Goal: Task Accomplishment & Management: Manage account settings

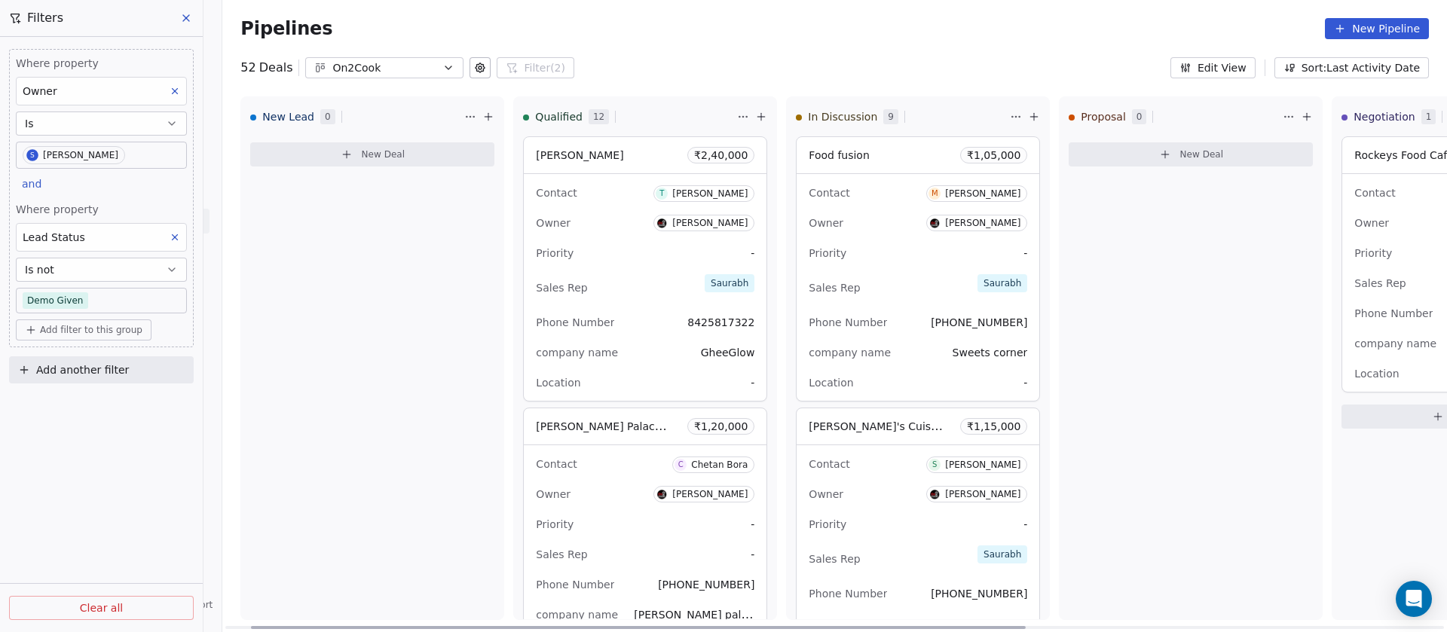
scroll to position [0, 41]
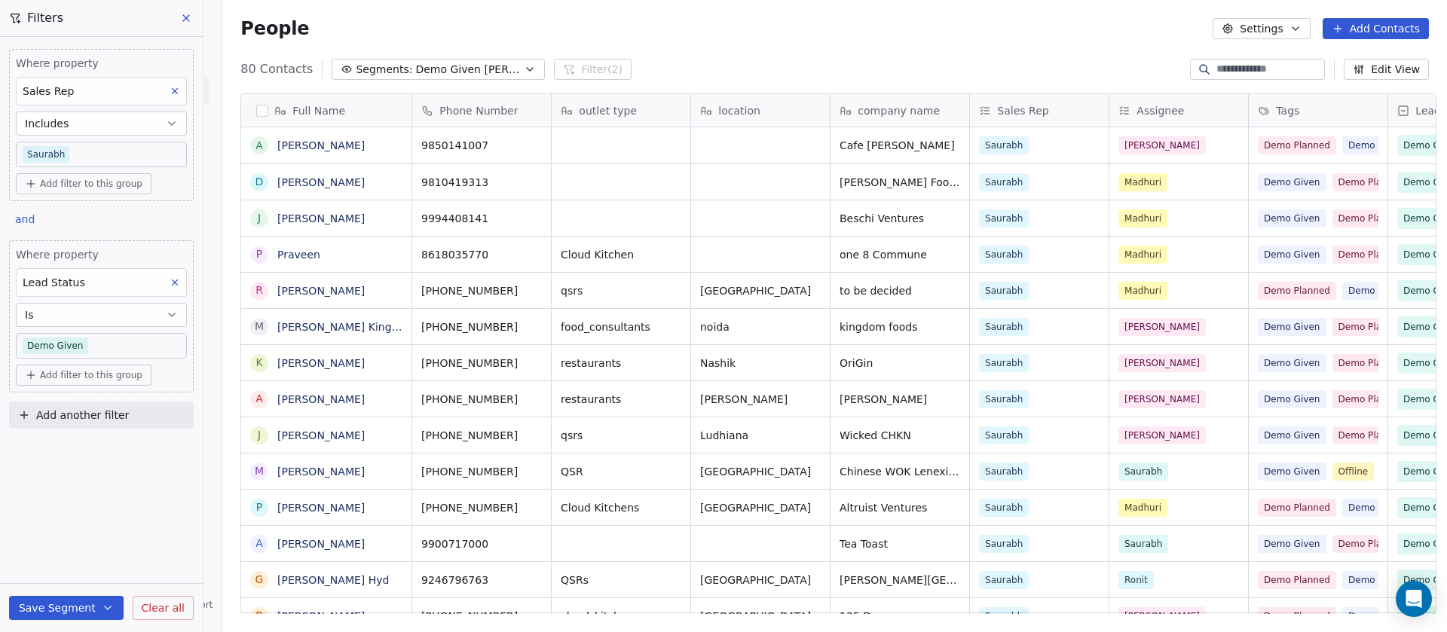
scroll to position [540, 1214]
click at [1225, 73] on input at bounding box center [1269, 69] width 106 height 15
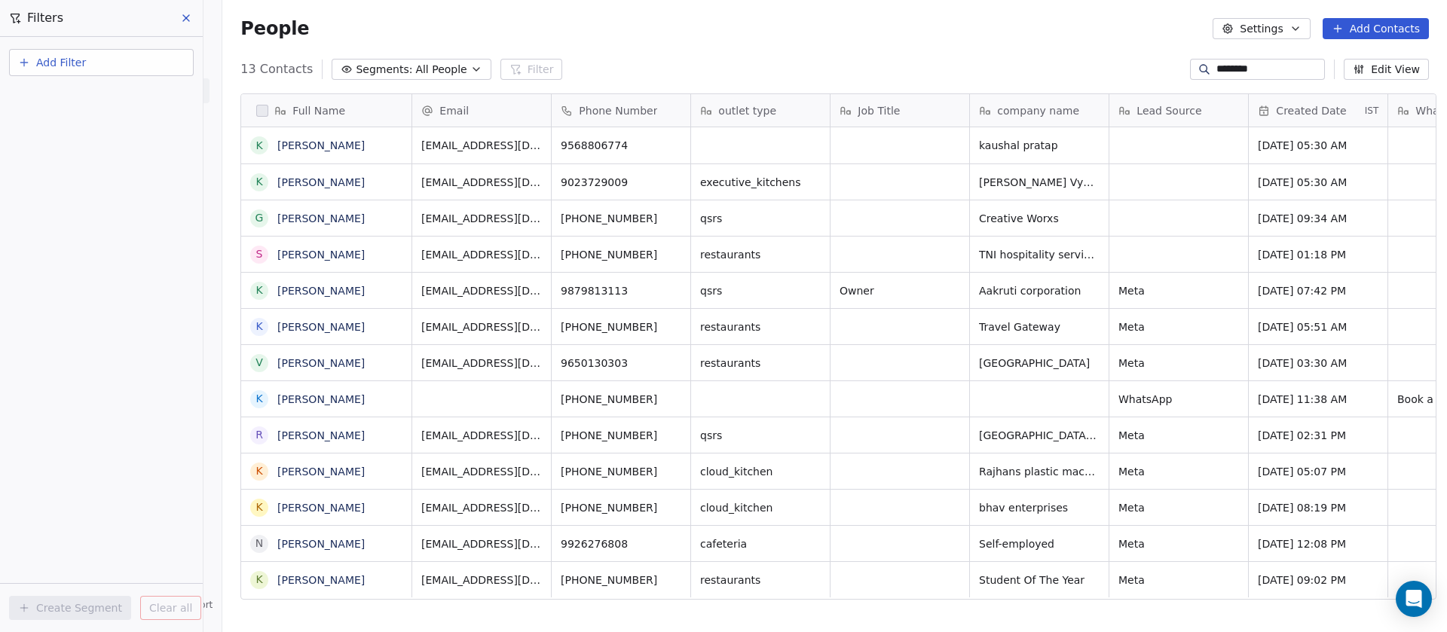
click at [1253, 62] on input "*******" at bounding box center [1269, 69] width 106 height 15
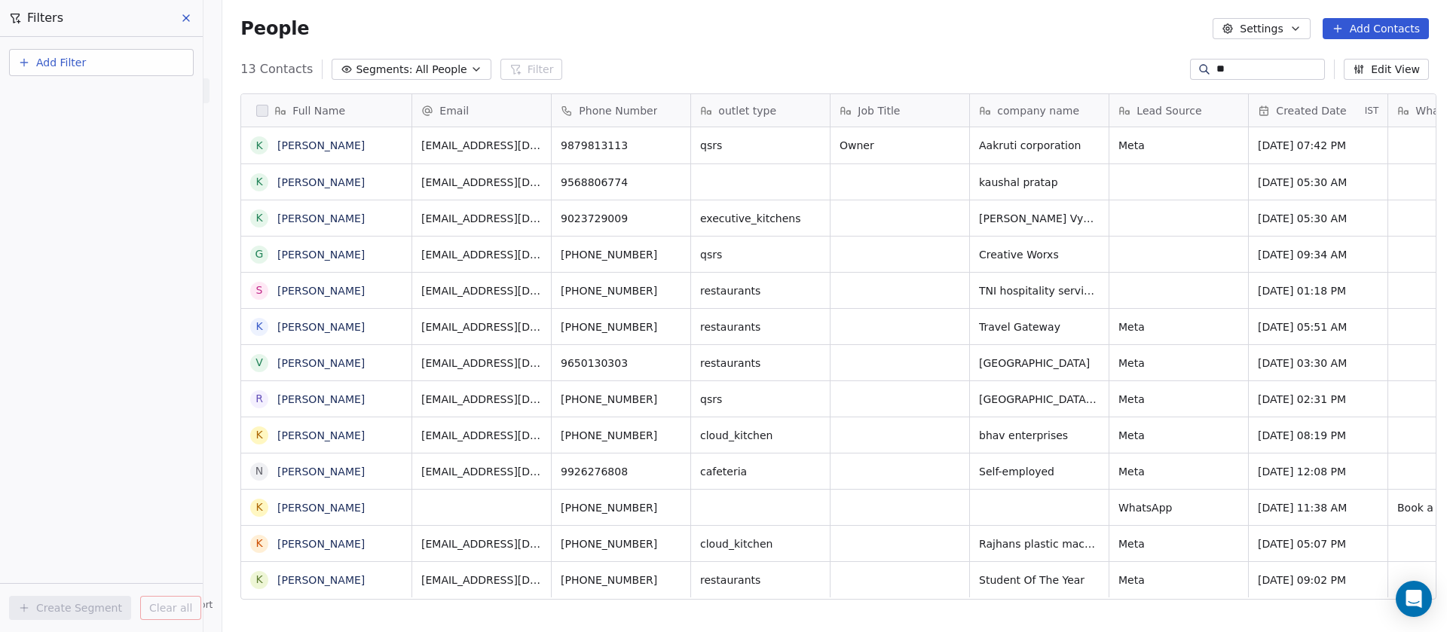
type input "*"
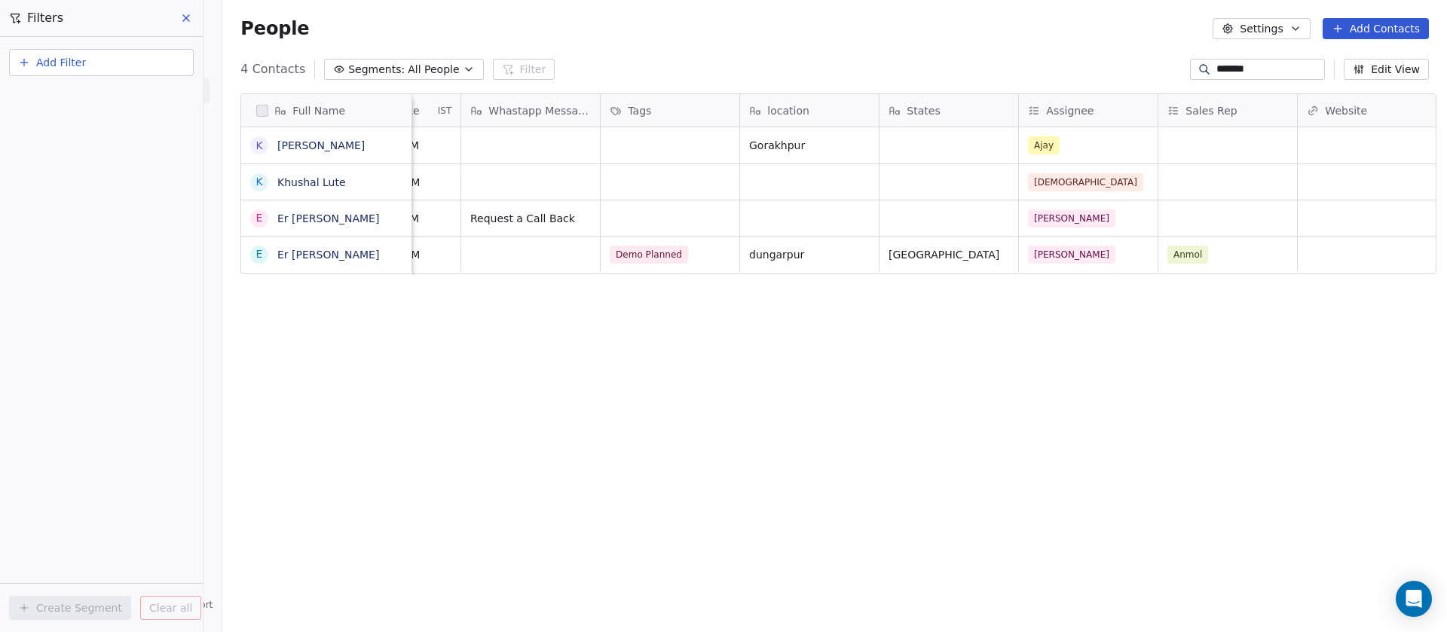
scroll to position [0, 1017]
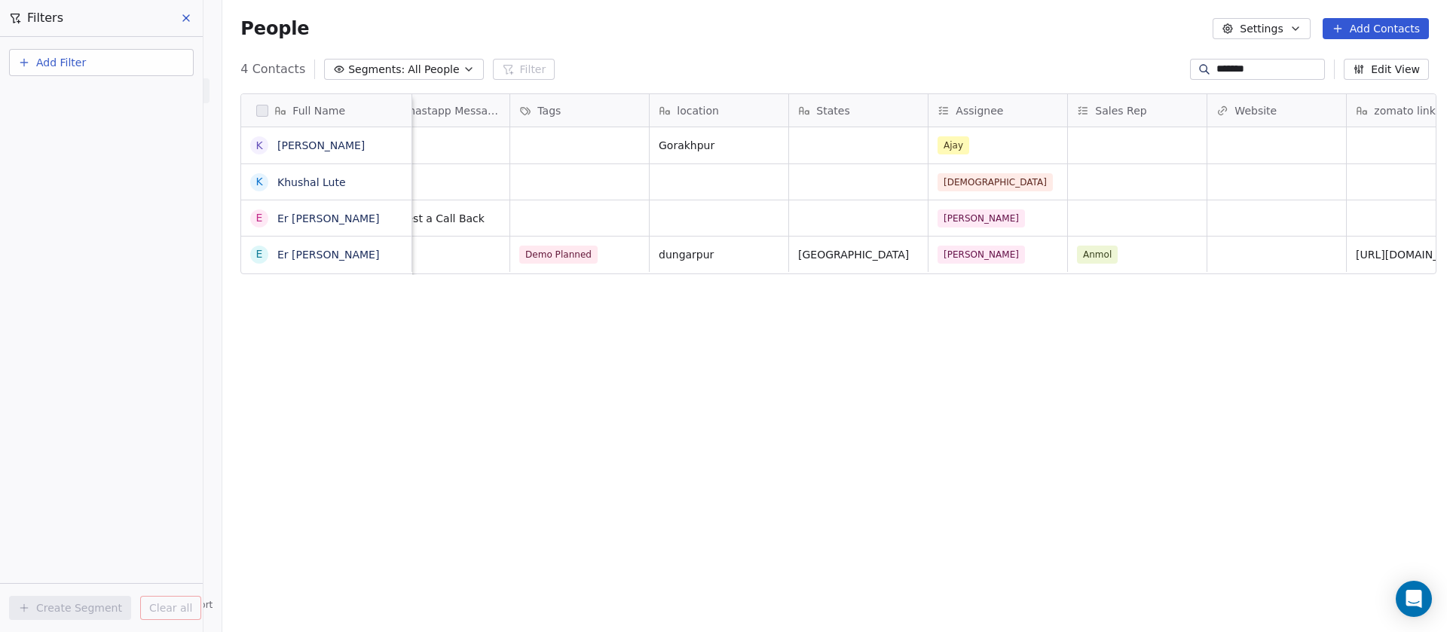
type input "*******"
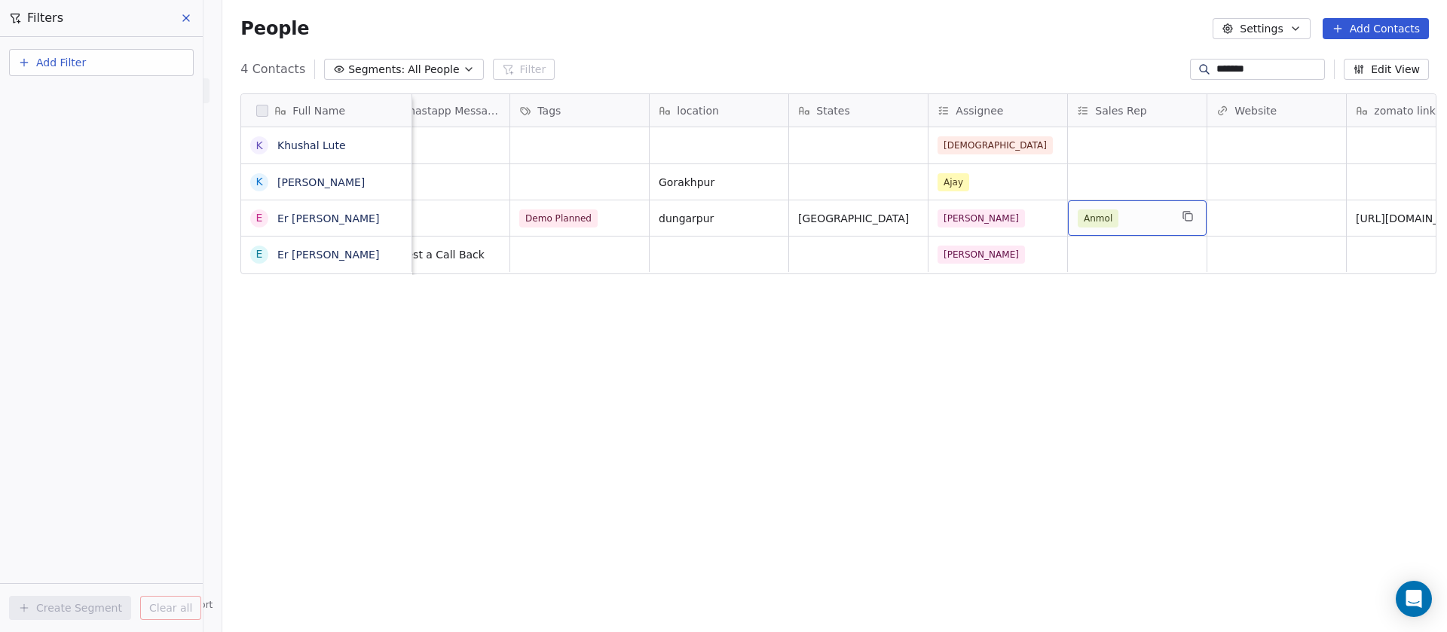
click at [1116, 206] on div "Anmol" at bounding box center [1137, 217] width 139 height 35
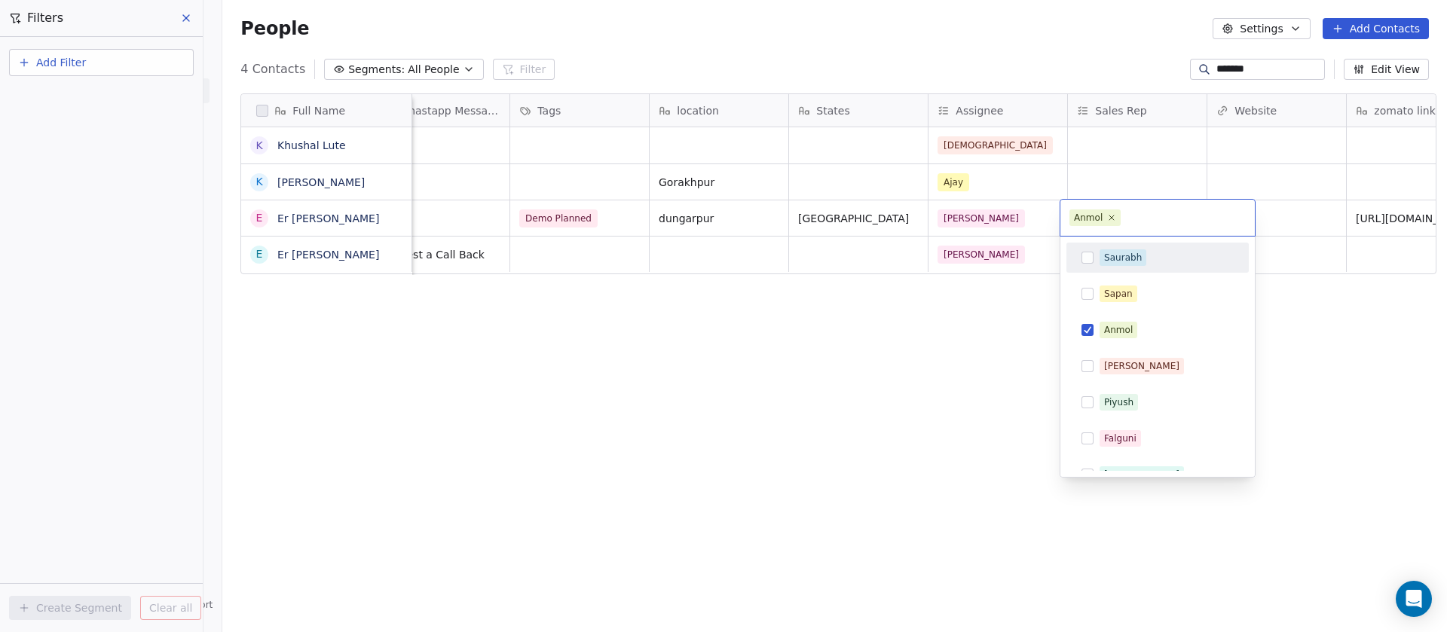
click at [1129, 258] on div "Saurabh" at bounding box center [1123, 258] width 38 height 14
click at [1115, 318] on div "Anmol" at bounding box center [1157, 330] width 170 height 24
click at [676, 494] on html "On2Cook India Pvt. Ltd. Contacts People Marketing Workflows Campaigns Sales Pip…" at bounding box center [723, 316] width 1447 height 632
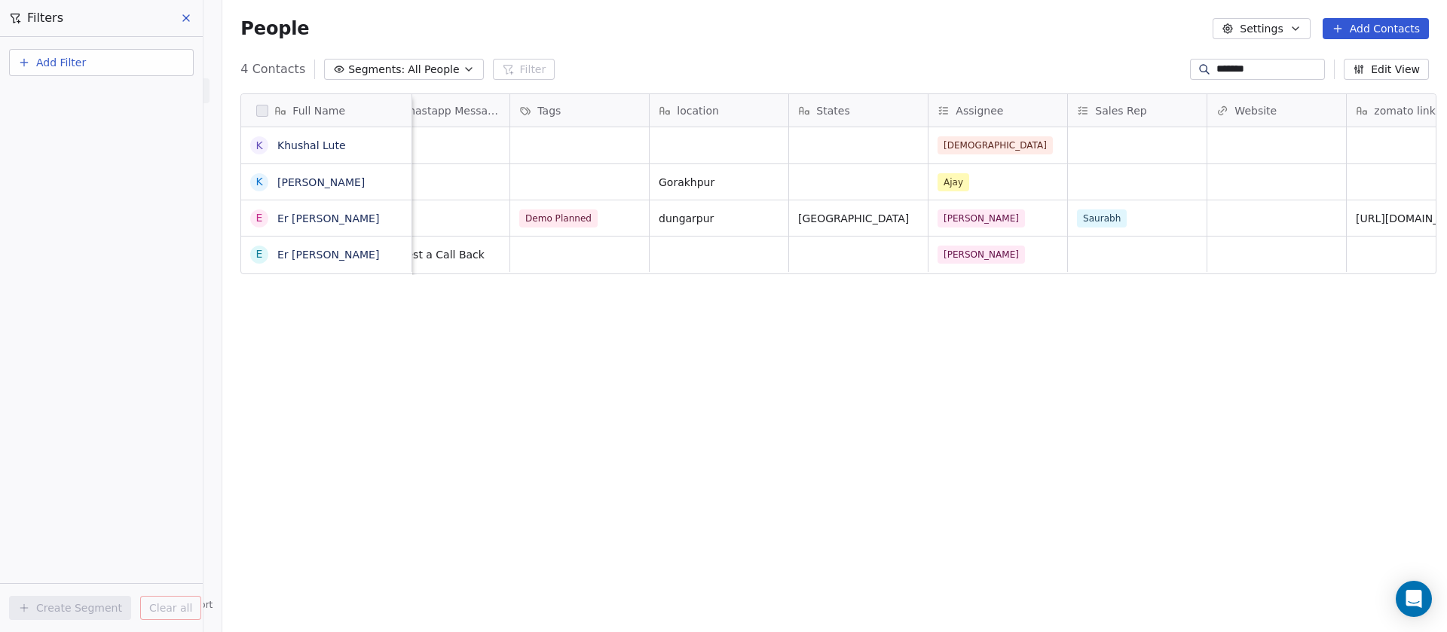
scroll to position [0, 1696]
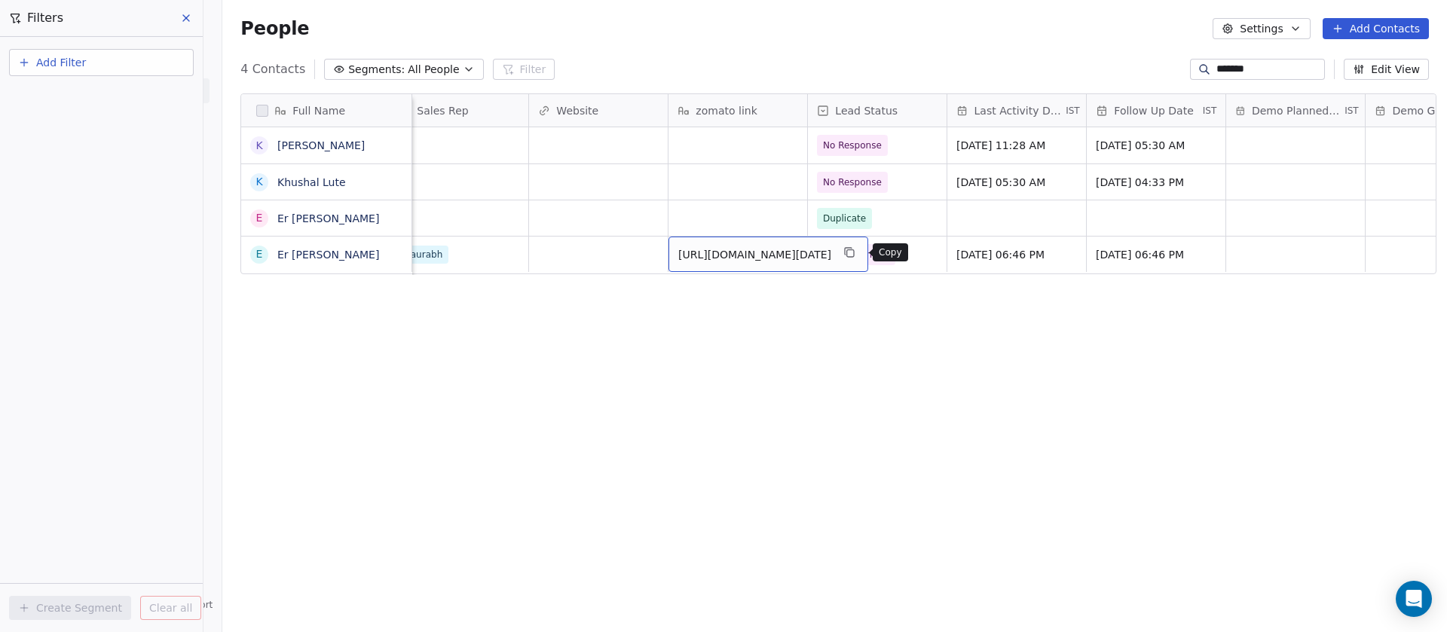
click at [855, 253] on icon "grid" at bounding box center [849, 252] width 12 height 12
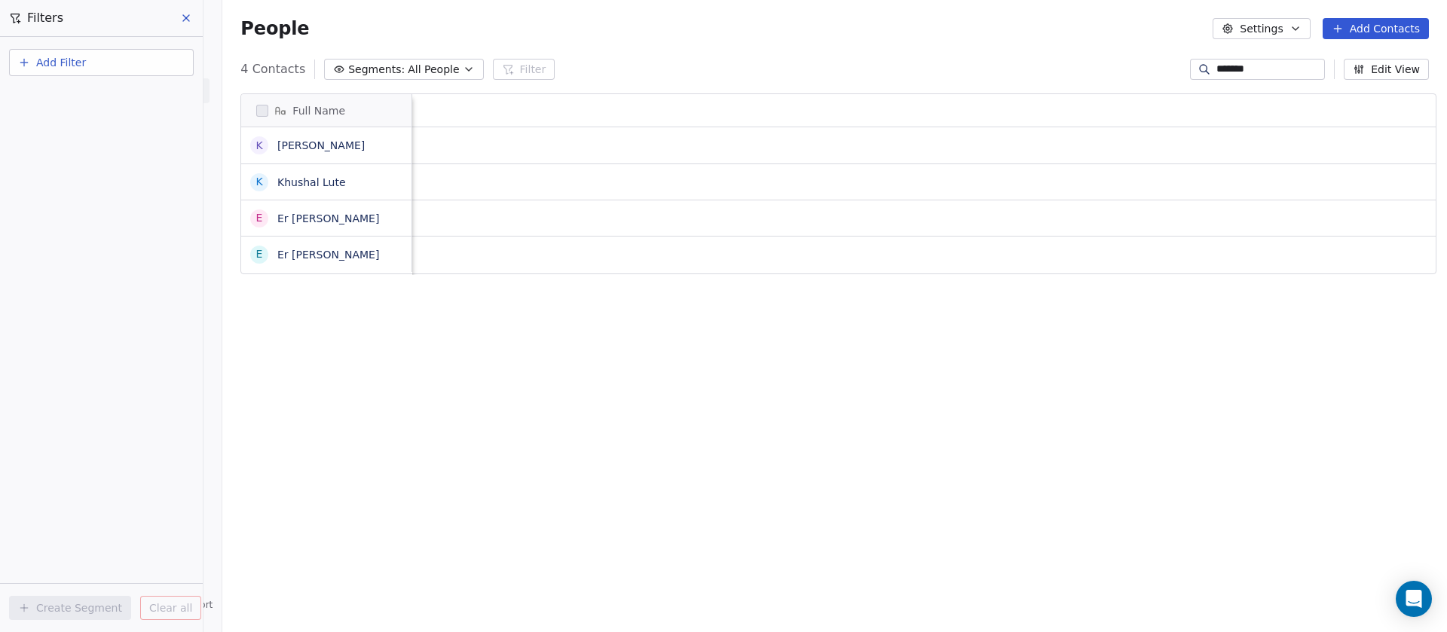
scroll to position [0, 113]
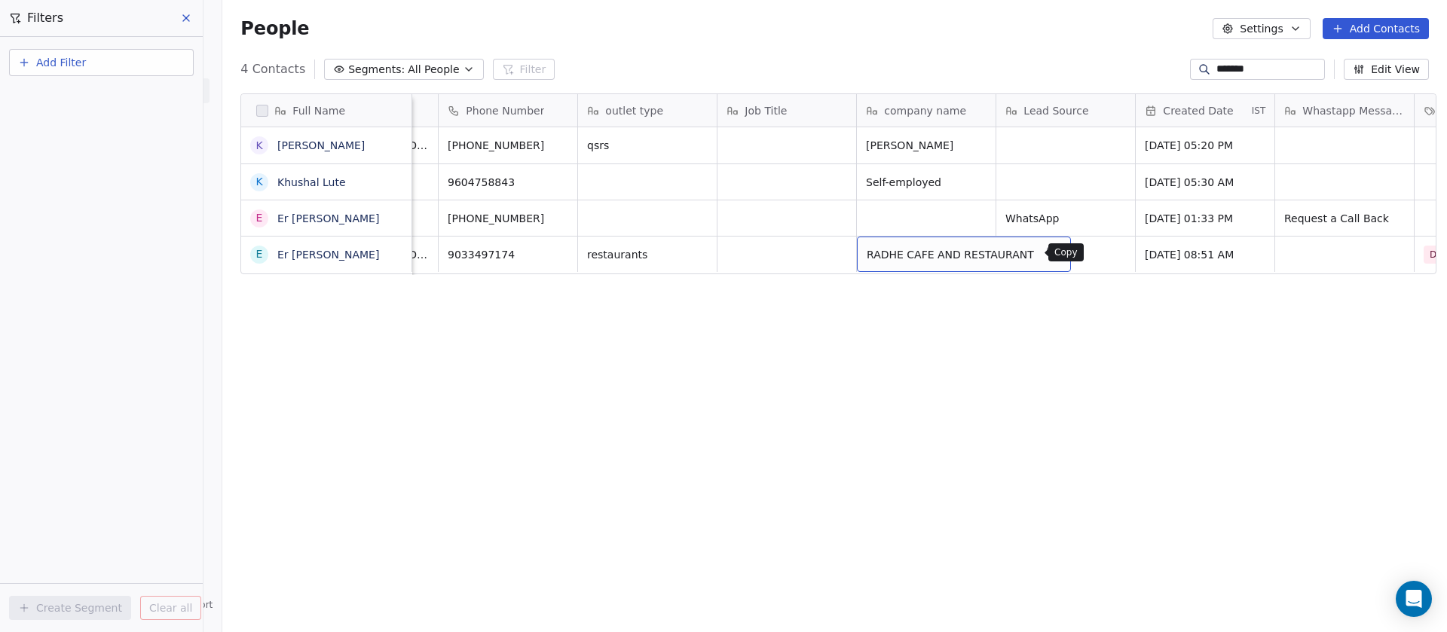
click at [1046, 258] on icon "grid" at bounding box center [1052, 252] width 12 height 12
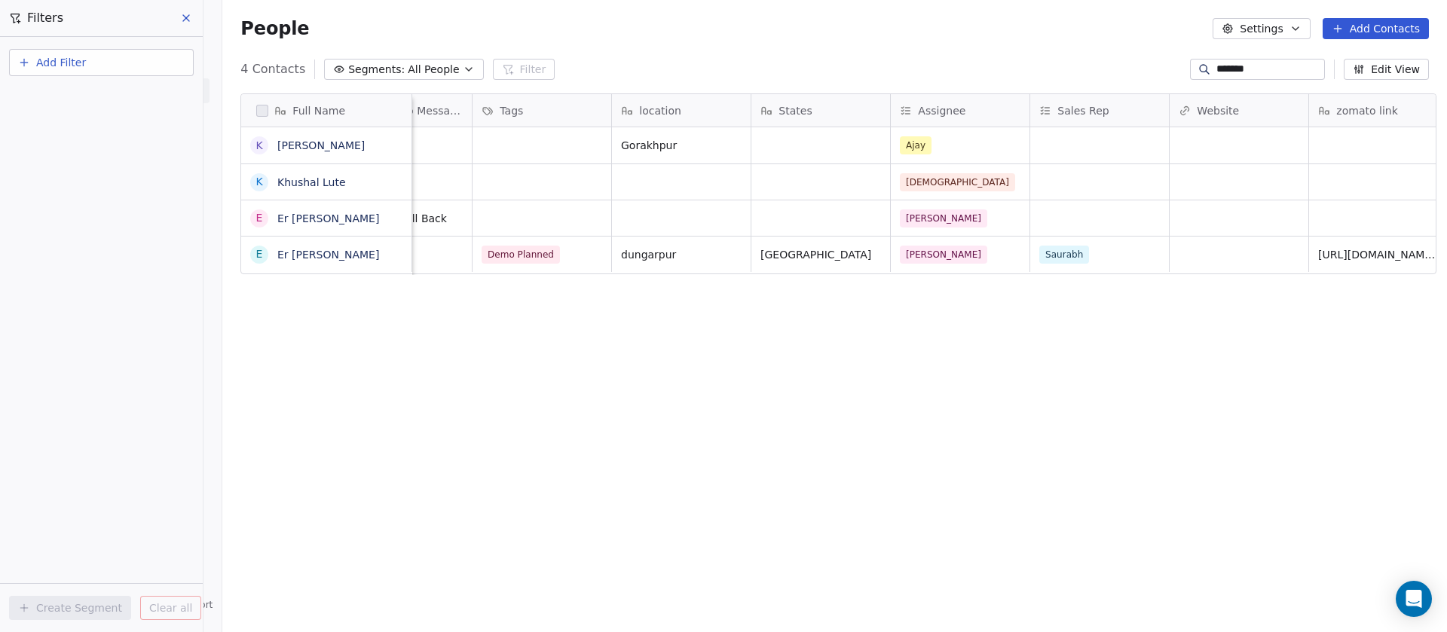
scroll to position [0, 1130]
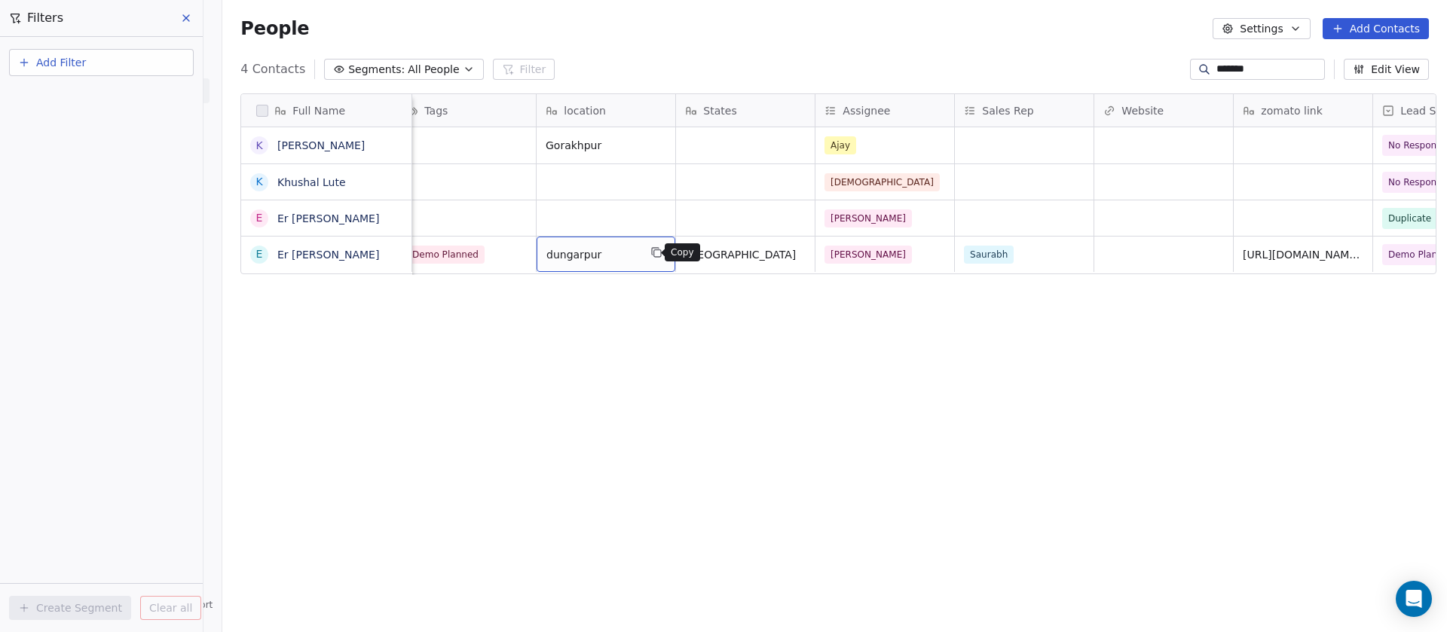
click at [654, 256] on icon "grid" at bounding box center [657, 253] width 7 height 7
drag, startPoint x: 645, startPoint y: 435, endPoint x: 757, endPoint y: 360, distance: 134.2
click at [648, 432] on div "Full Name K Khushal Khattar K Khushal Lute E Er Khushal Pandya E Er Khushal Pan…" at bounding box center [834, 359] width 1225 height 556
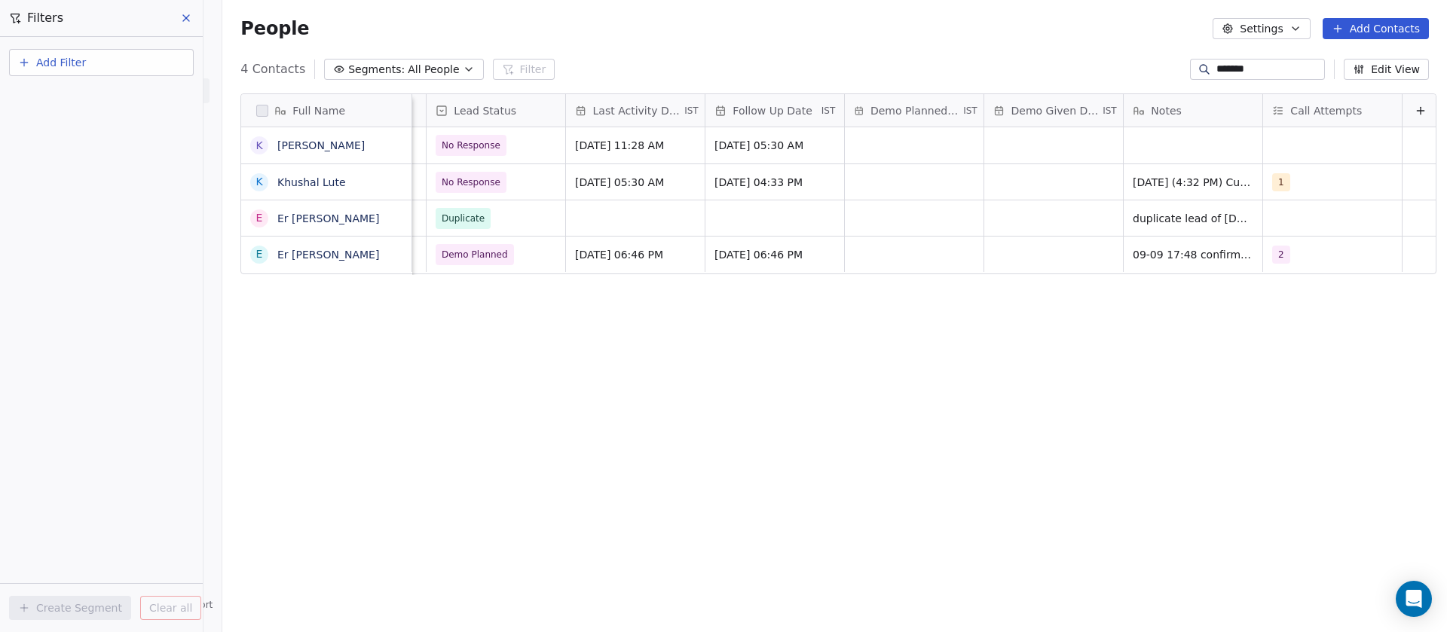
scroll to position [0, 2097]
click at [1130, 253] on span "09-09 17:48 confirmaction call 08-09 18:45 client have cafe demo planned" at bounding box center [1219, 265] width 179 height 45
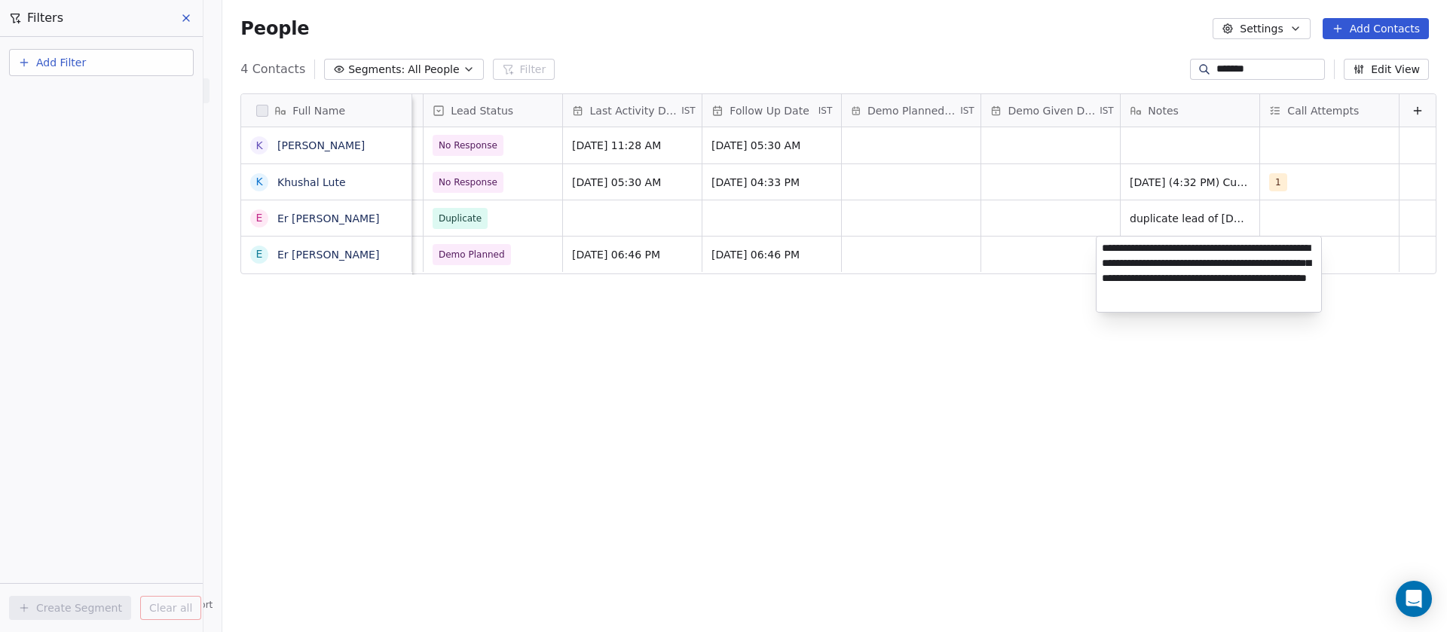
type textarea "**********"
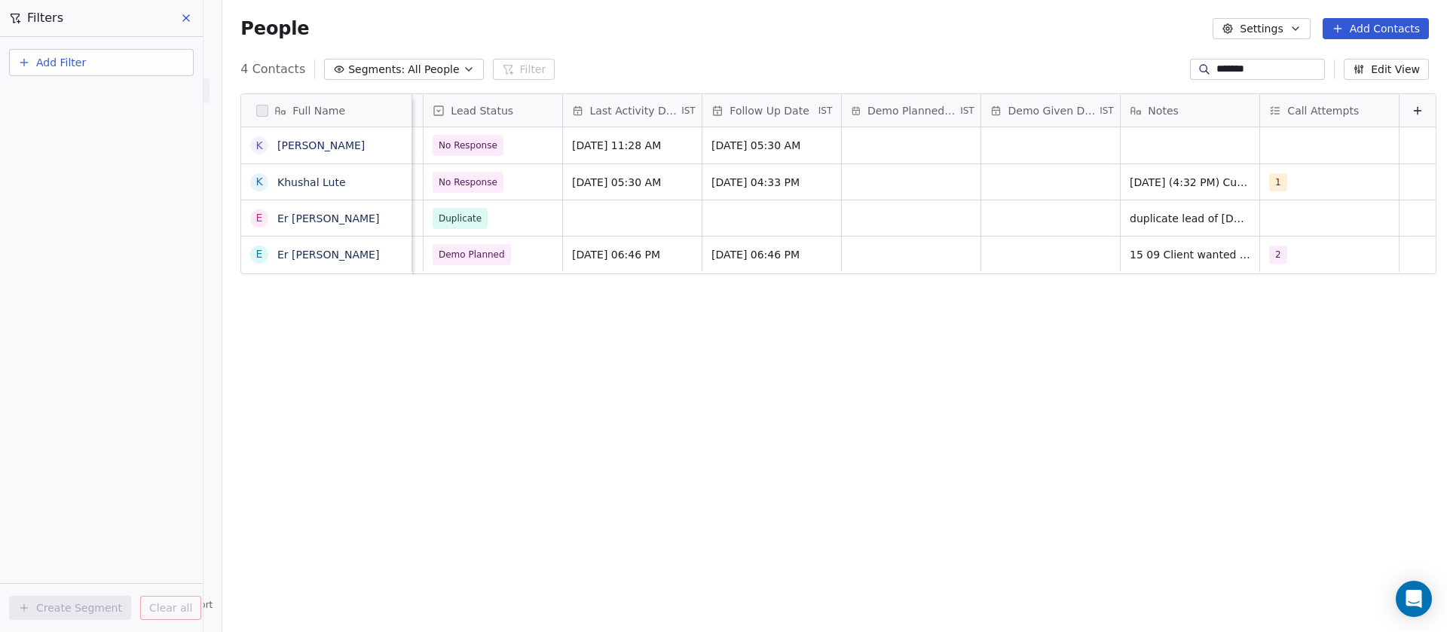
click at [920, 304] on div "Full Name K Khushal Khattar K Khushal Lute E Er Khushal Pandya E Er Khushal Pan…" at bounding box center [834, 359] width 1225 height 556
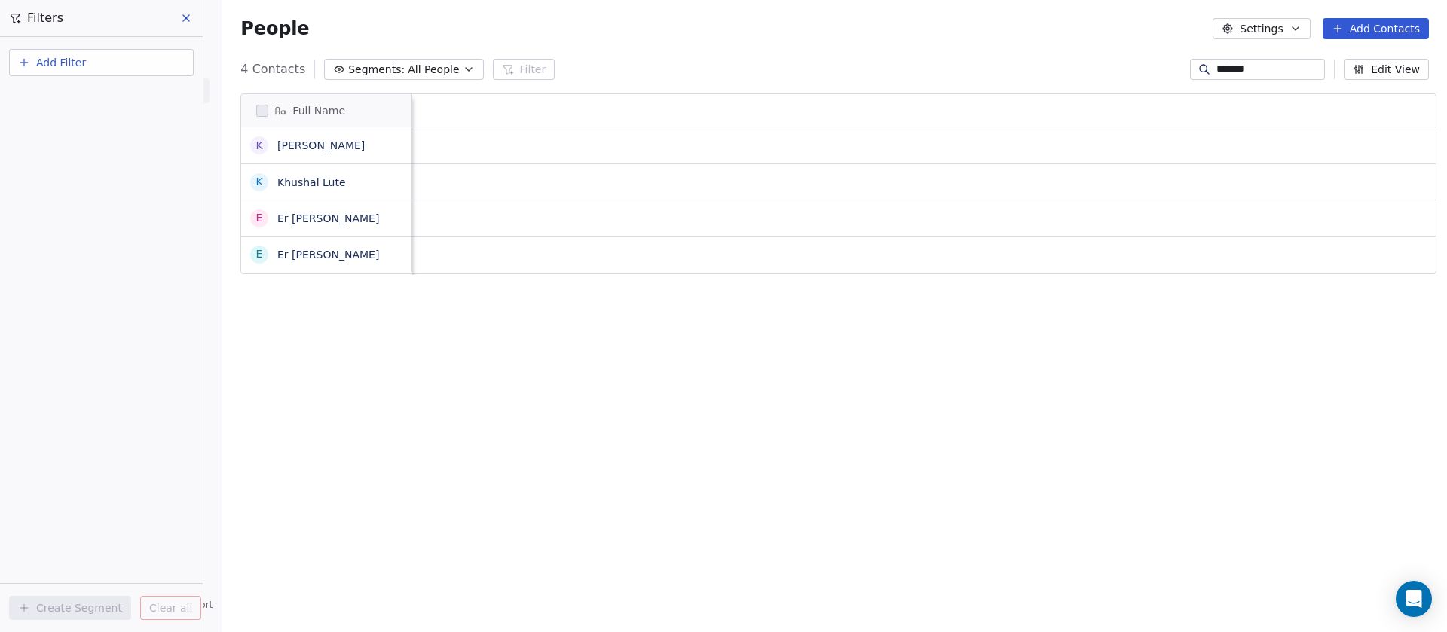
scroll to position [0, 0]
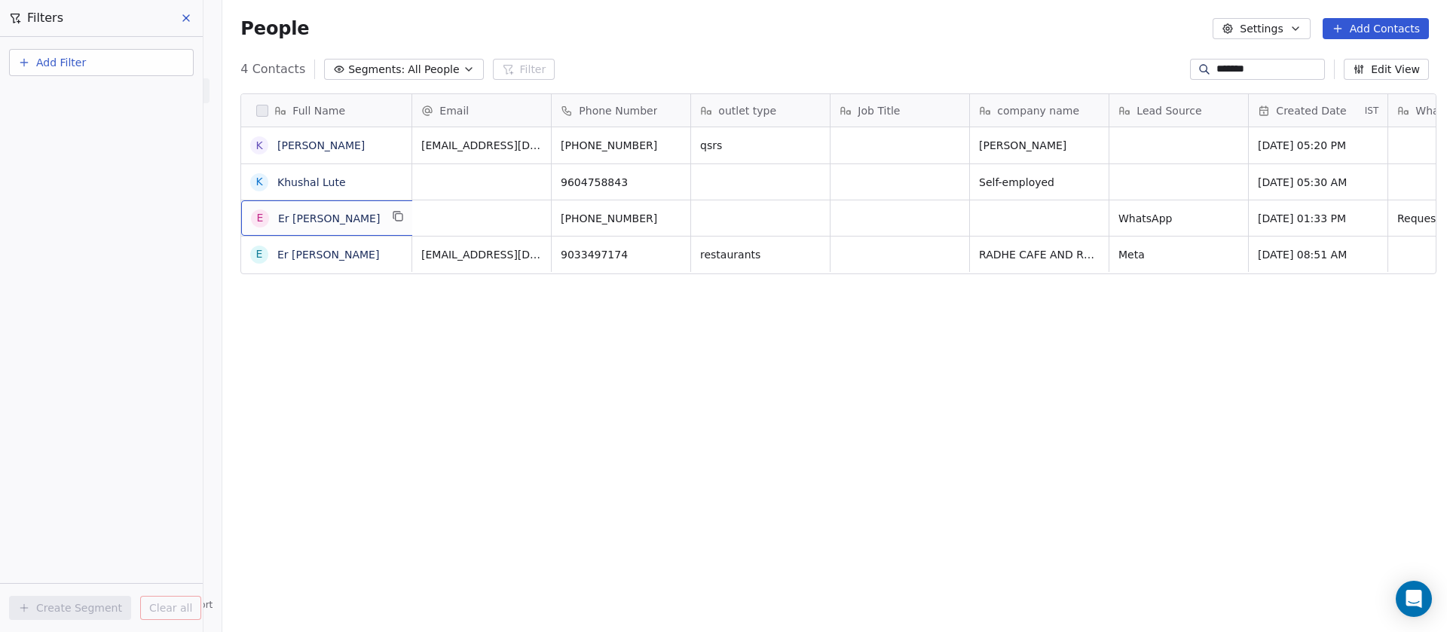
click at [368, 223] on div "E Er Khushal Pandya" at bounding box center [329, 217] width 176 height 35
click at [368, 223] on textarea "**********" at bounding box center [318, 223] width 169 height 47
click at [251, 215] on textarea "**********" at bounding box center [318, 223] width 169 height 47
type textarea "**********"
click at [318, 215] on link "DuplicateKhushal Pandya" at bounding box center [368, 219] width 183 height 12
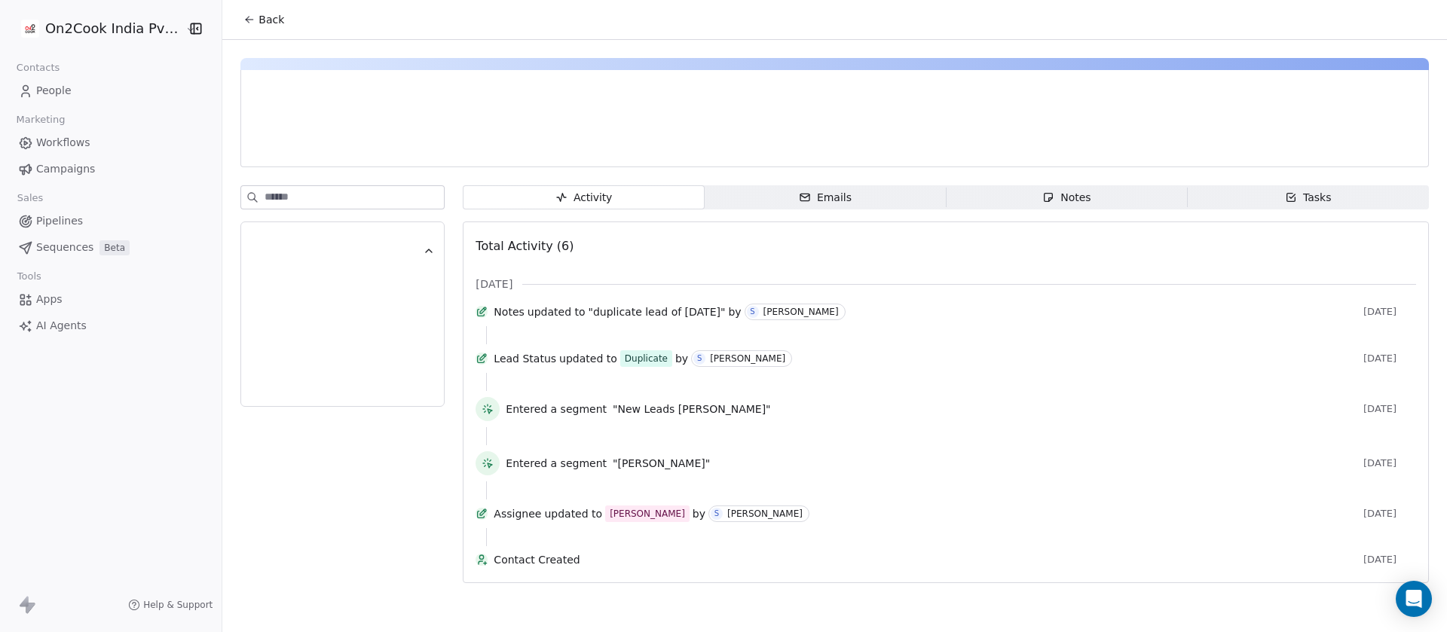
click at [258, 20] on span "Back" at bounding box center [271, 19] width 26 height 15
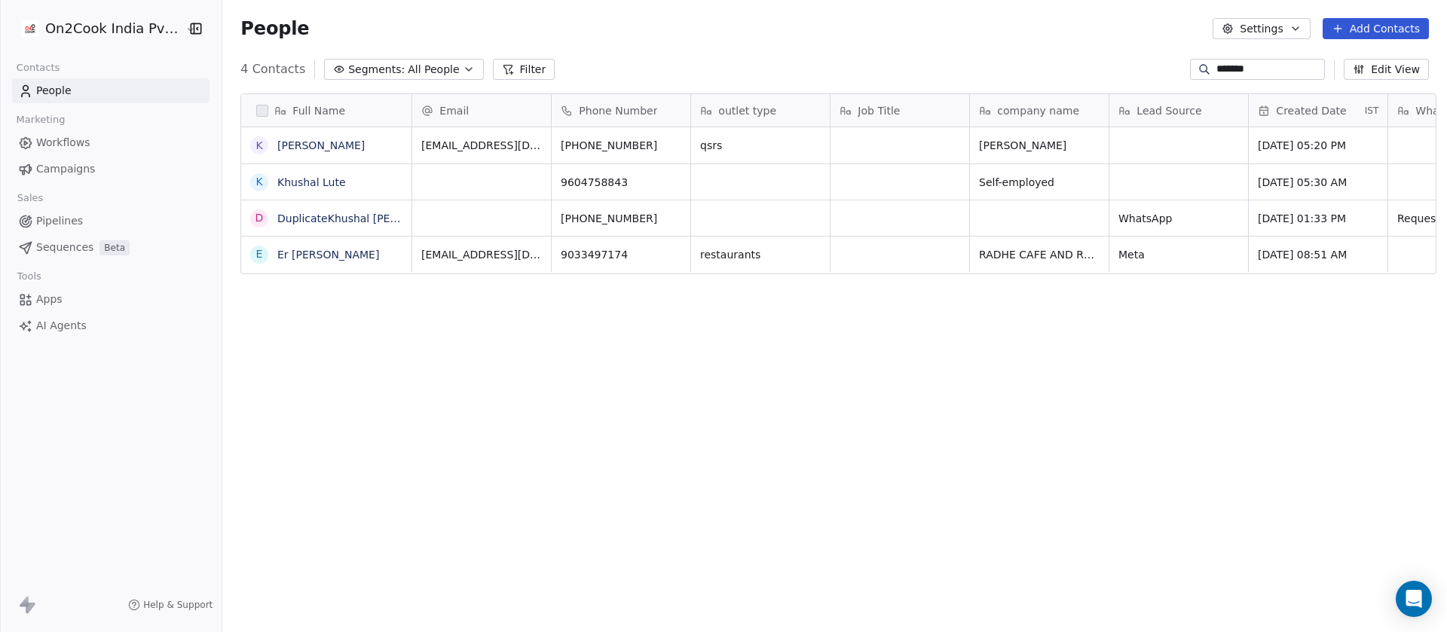
scroll to position [540, 1214]
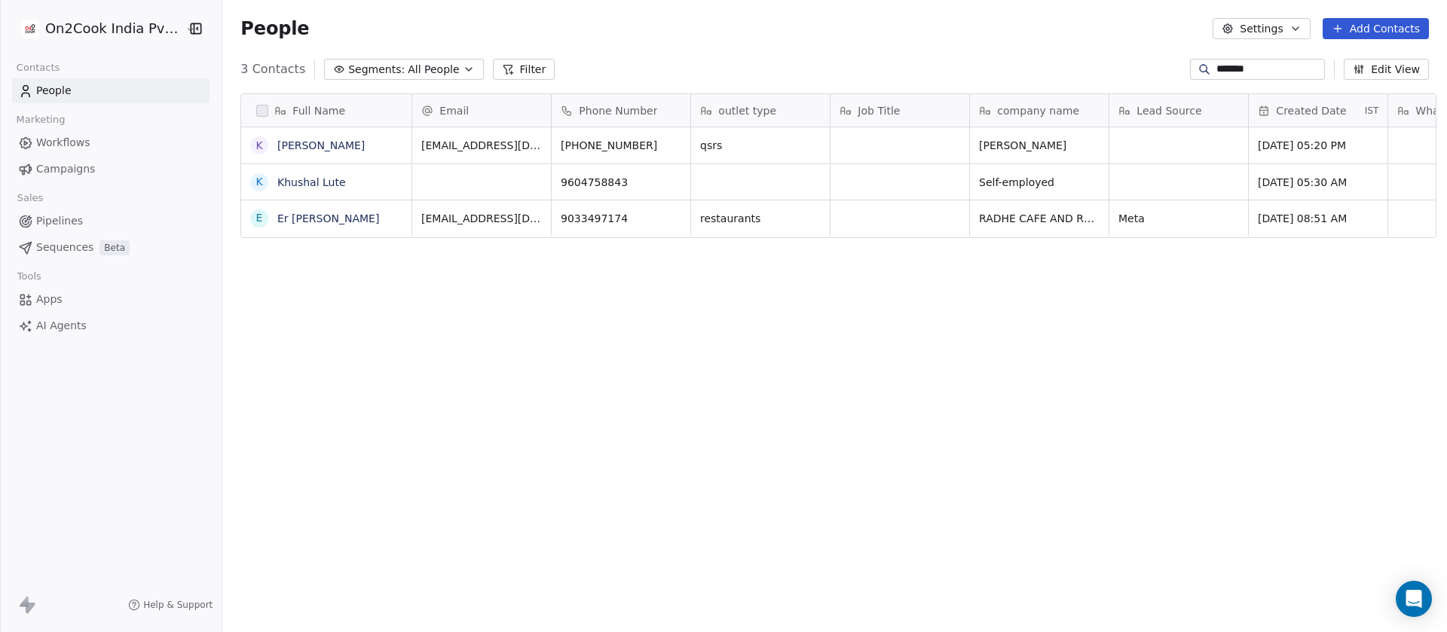
click at [74, 93] on link "People" at bounding box center [110, 90] width 197 height 25
click at [430, 72] on span "All People" at bounding box center [433, 70] width 51 height 16
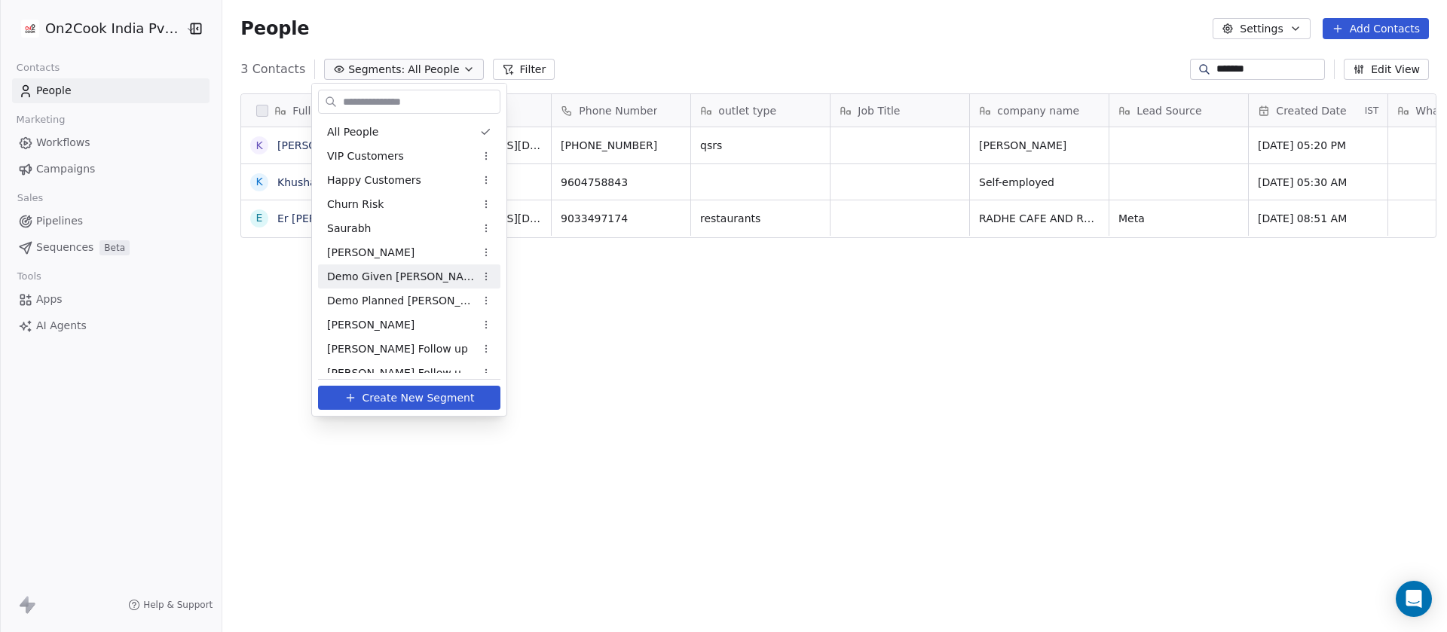
click at [393, 271] on span "Demo Given [PERSON_NAME]" at bounding box center [401, 277] width 148 height 16
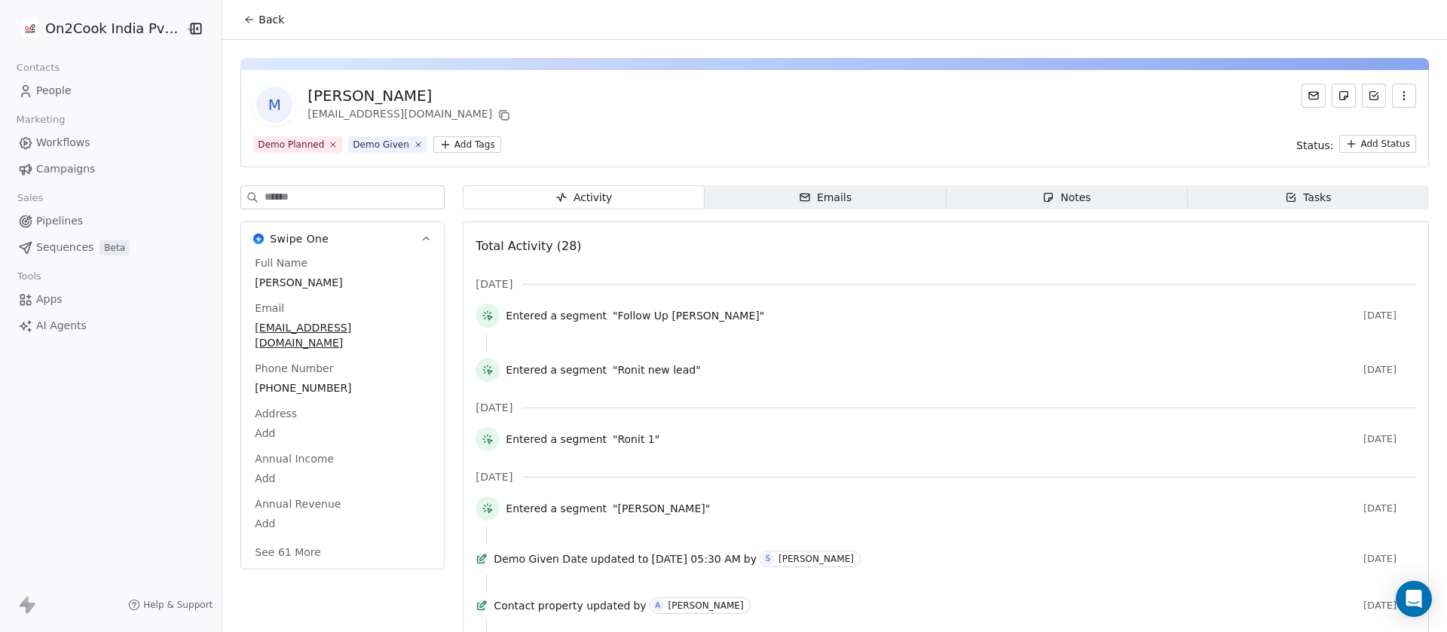
click at [1079, 197] on span "Notes Notes" at bounding box center [1066, 197] width 241 height 24
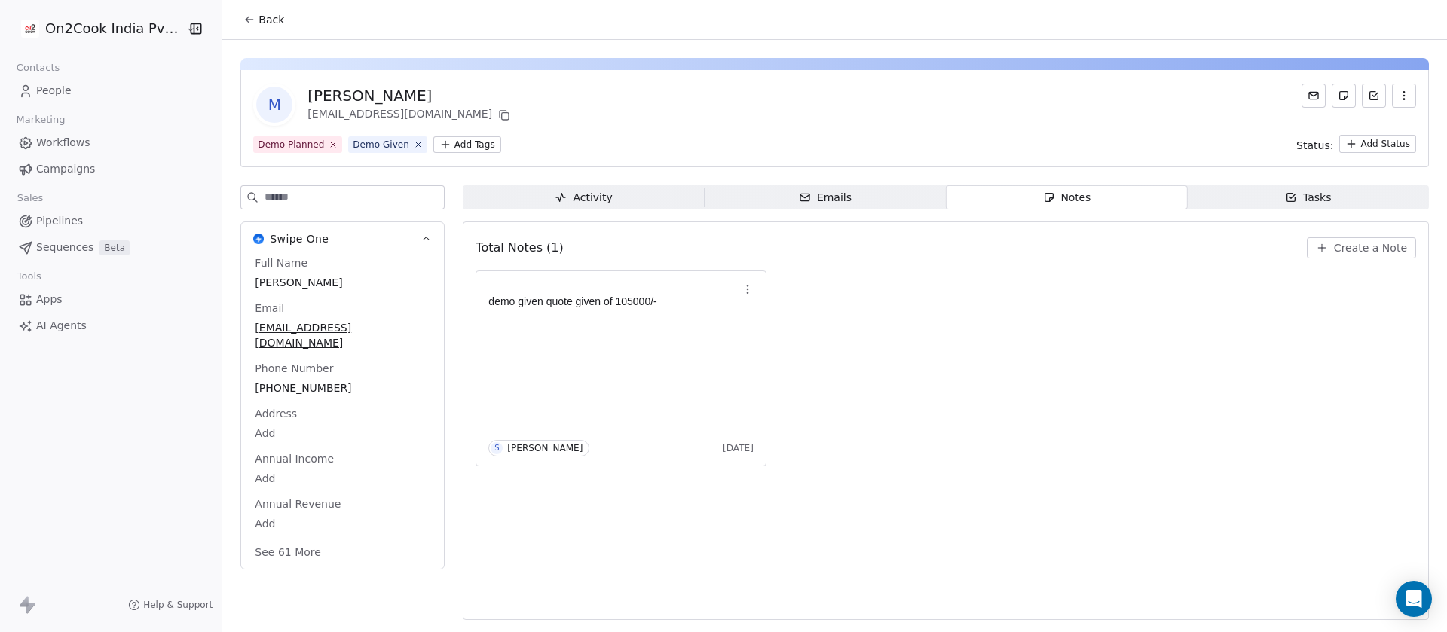
click at [296, 540] on button "See 61 More" at bounding box center [288, 552] width 84 height 27
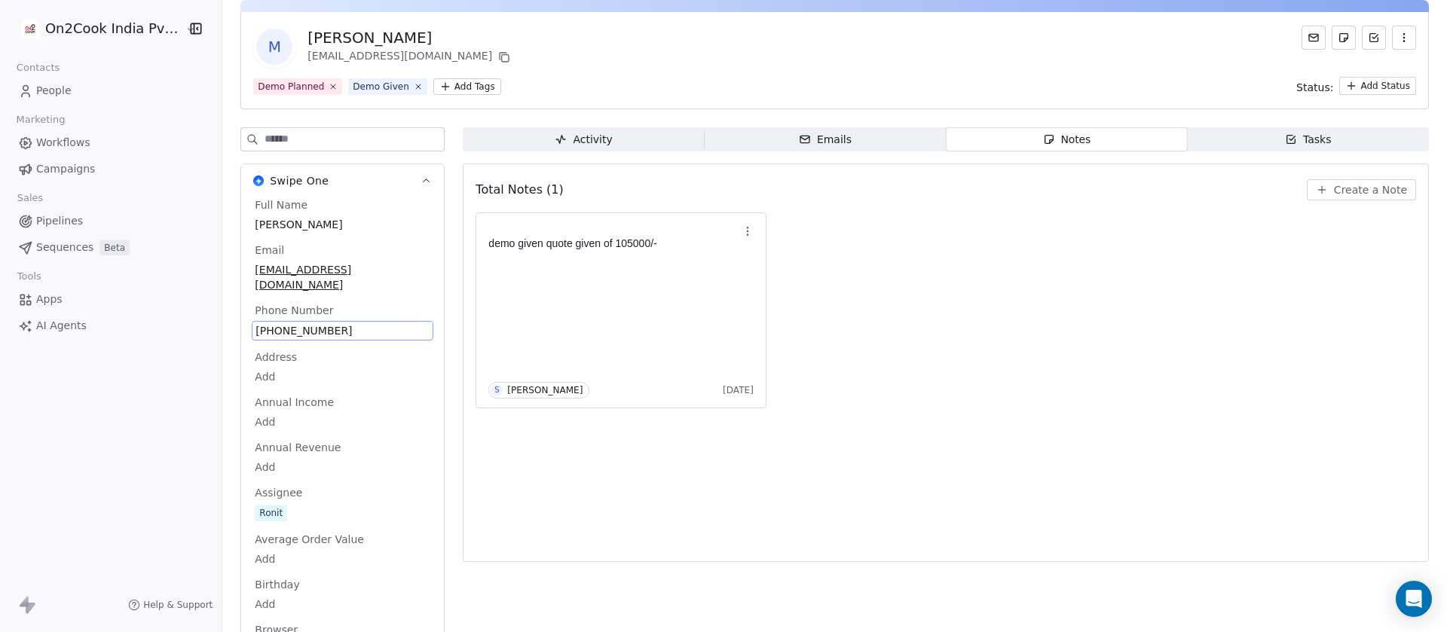
click at [353, 323] on span "[PHONE_NUMBER]" at bounding box center [342, 330] width 174 height 15
click at [325, 323] on span "[PHONE_NUMBER]" at bounding box center [342, 330] width 174 height 15
click at [292, 332] on input "**********" at bounding box center [325, 325] width 157 height 30
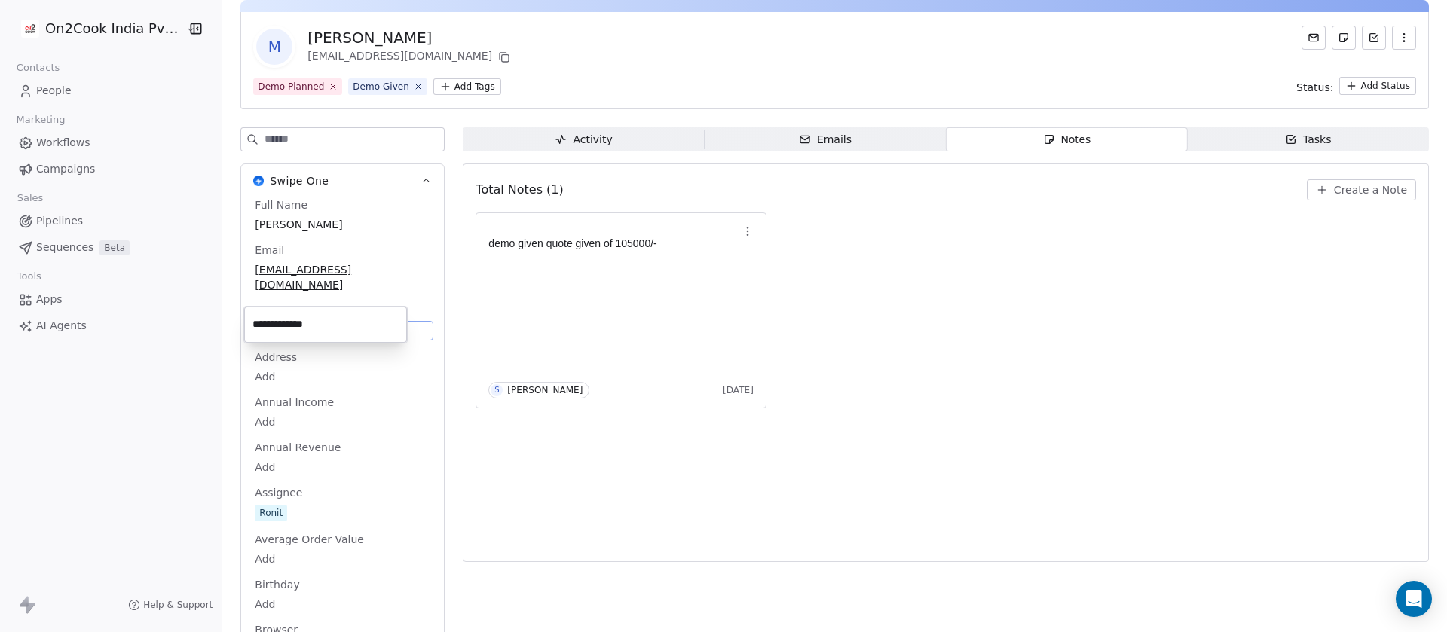
click at [292, 332] on input "**********" at bounding box center [325, 325] width 157 height 30
click at [1368, 193] on html "On2Cook India Pvt. Ltd. Contacts People Marketing Workflows Campaigns Sales Pip…" at bounding box center [723, 316] width 1447 height 632
click at [1368, 193] on span "Create a Note" at bounding box center [1370, 189] width 73 height 15
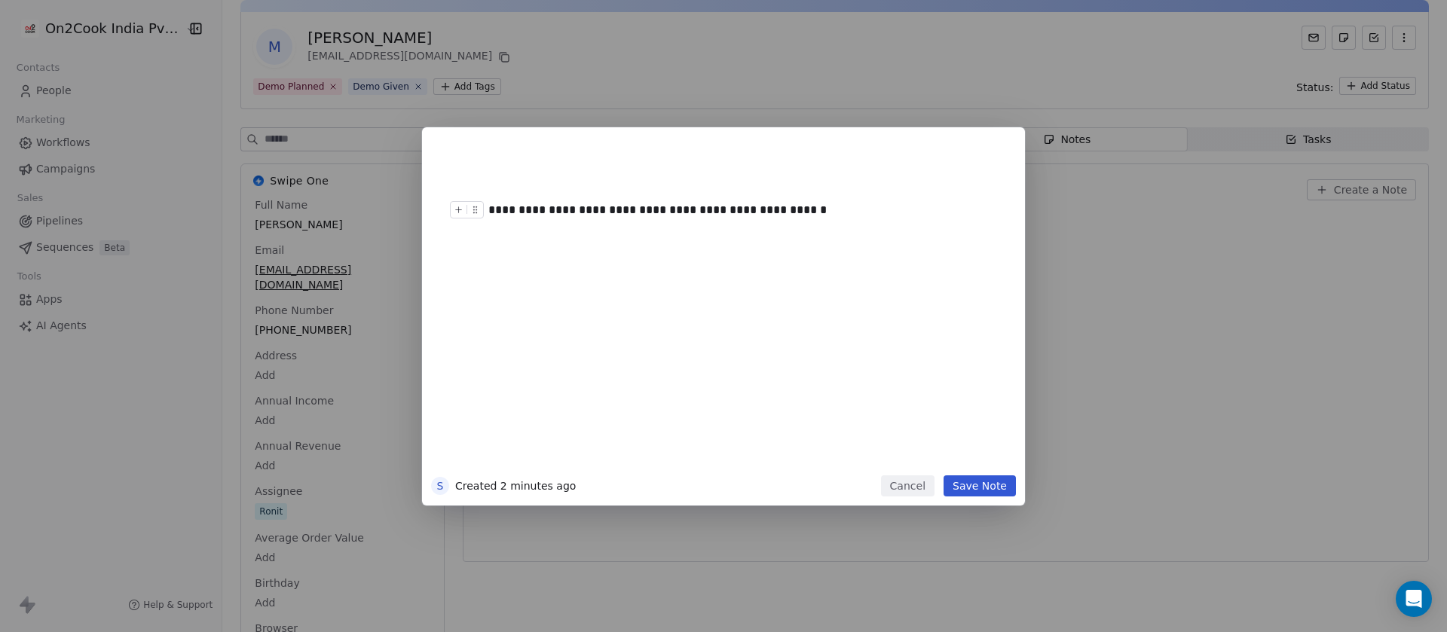
click at [634, 209] on div "**********" at bounding box center [737, 210] width 498 height 18
click at [974, 488] on button "Save Note" at bounding box center [979, 486] width 72 height 21
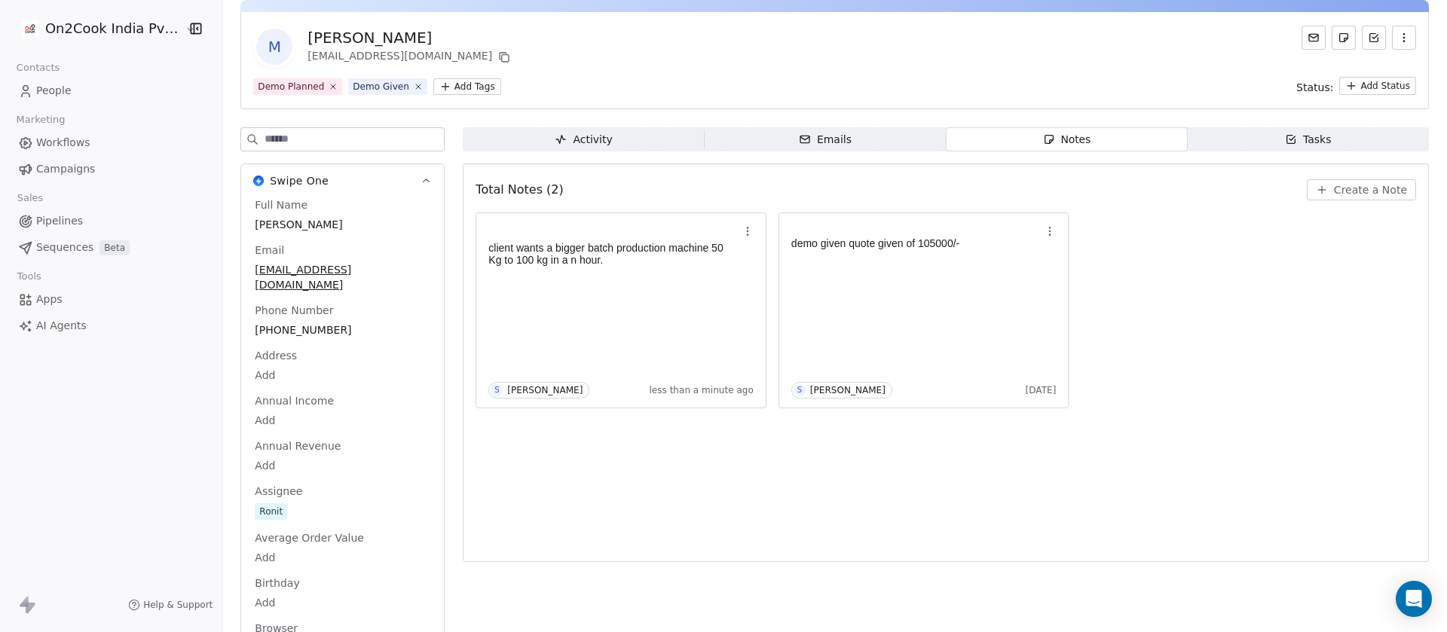
click at [316, 142] on input at bounding box center [354, 139] width 179 height 23
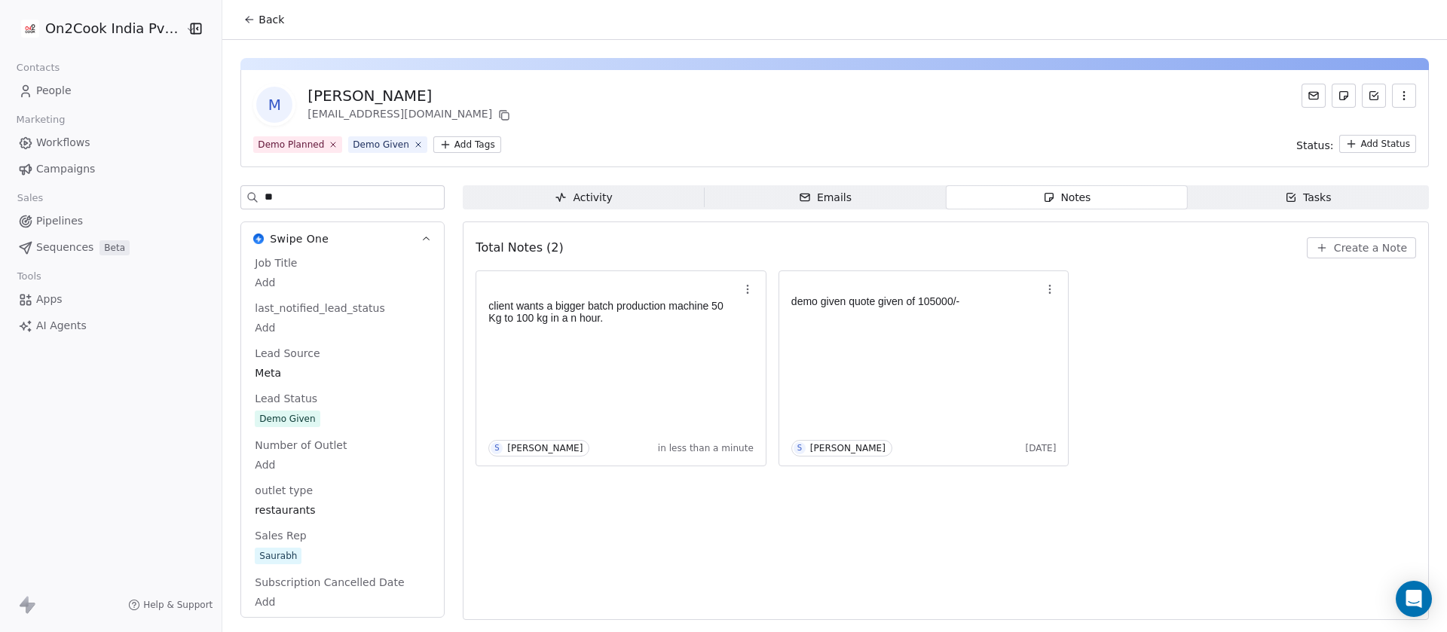
scroll to position [0, 0]
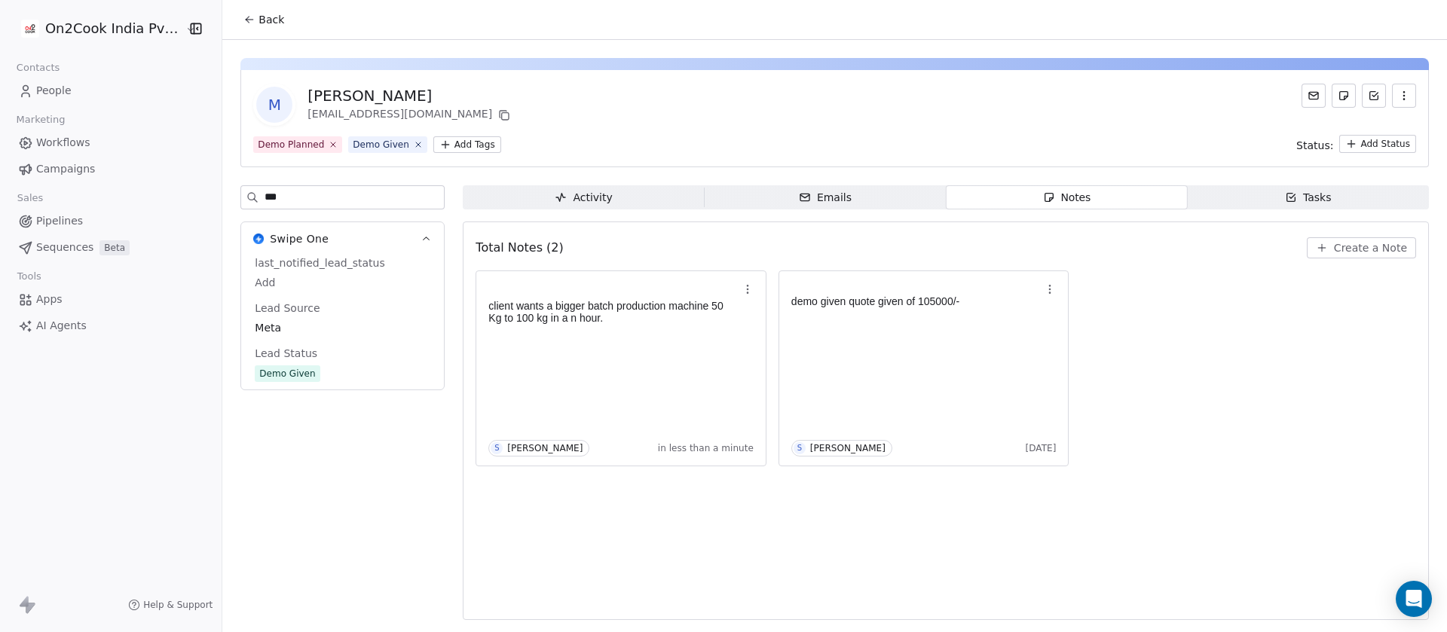
type input "***"
click at [328, 372] on span "Demo Given" at bounding box center [343, 373] width 176 height 17
click at [328, 372] on span "Demo Given" at bounding box center [342, 374] width 174 height 17
click at [327, 372] on span "Demo Given" at bounding box center [342, 374] width 174 height 17
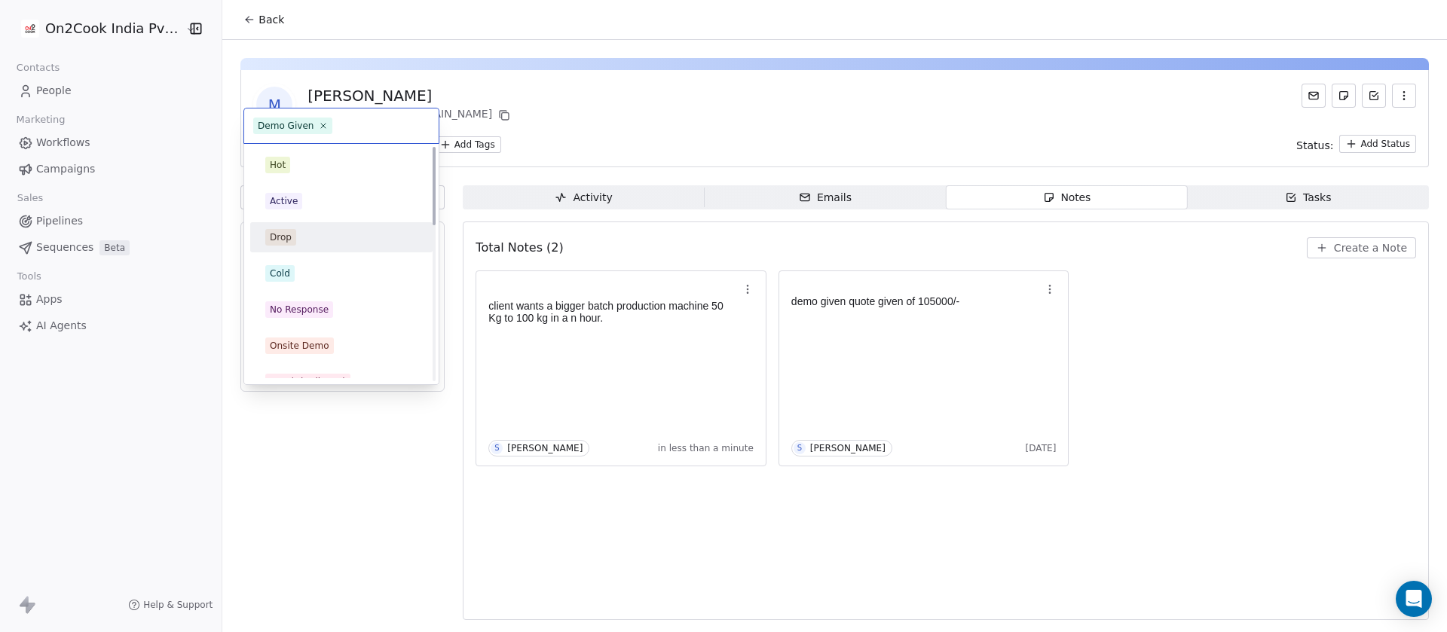
click at [301, 232] on div "Drop" at bounding box center [341, 237] width 152 height 17
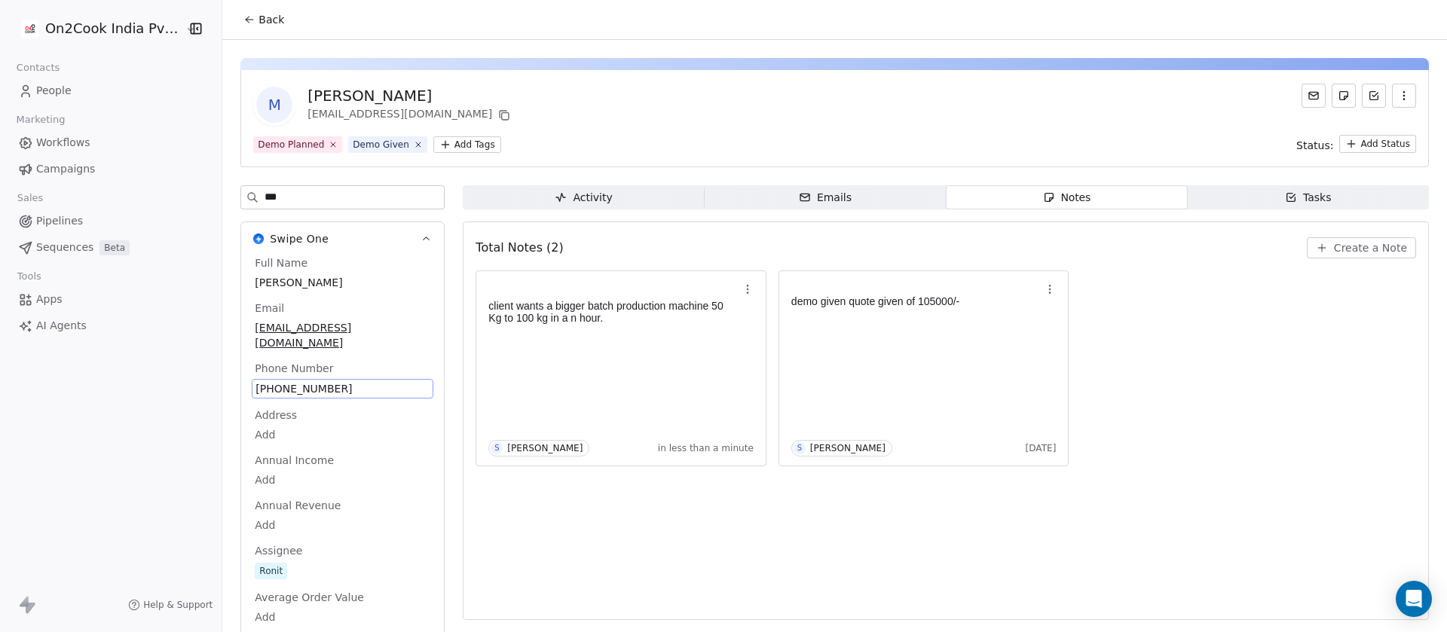
scroll to position [58, 0]
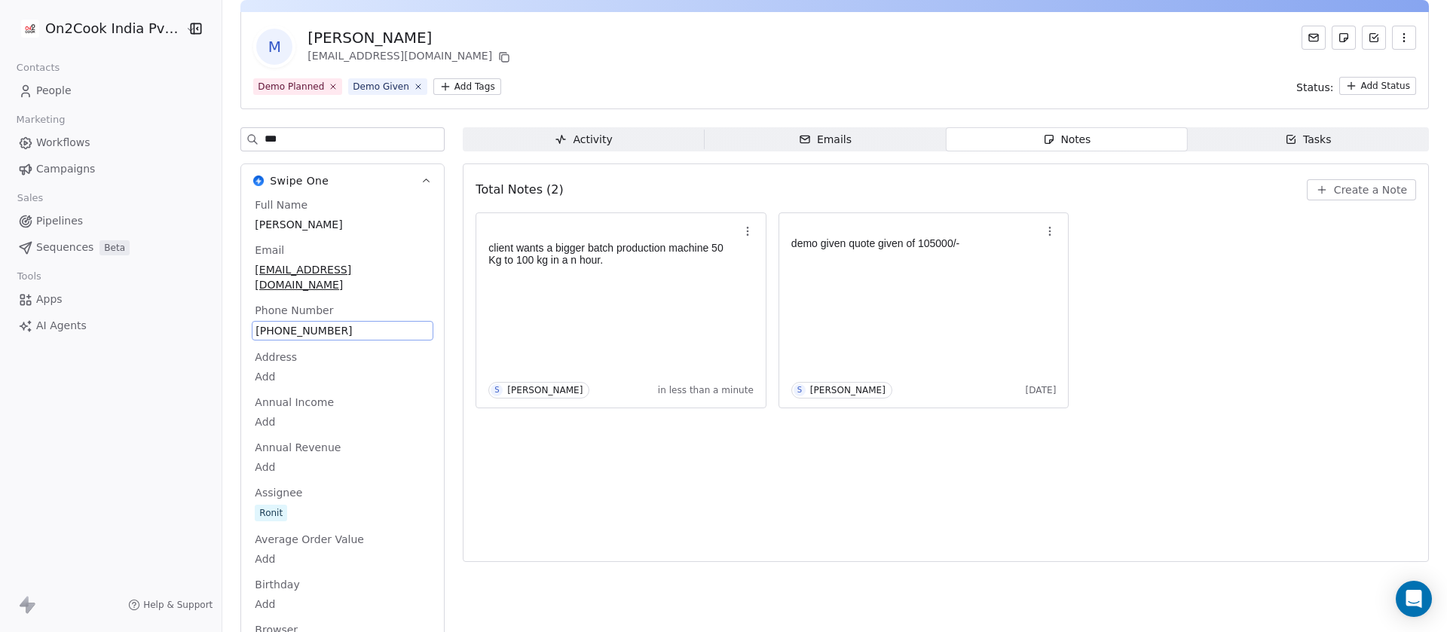
click at [877, 457] on div "Total Notes (2) Create a Note client wants a bigger batch production machine 50…" at bounding box center [946, 362] width 940 height 379
click at [335, 140] on input "***" at bounding box center [354, 139] width 179 height 23
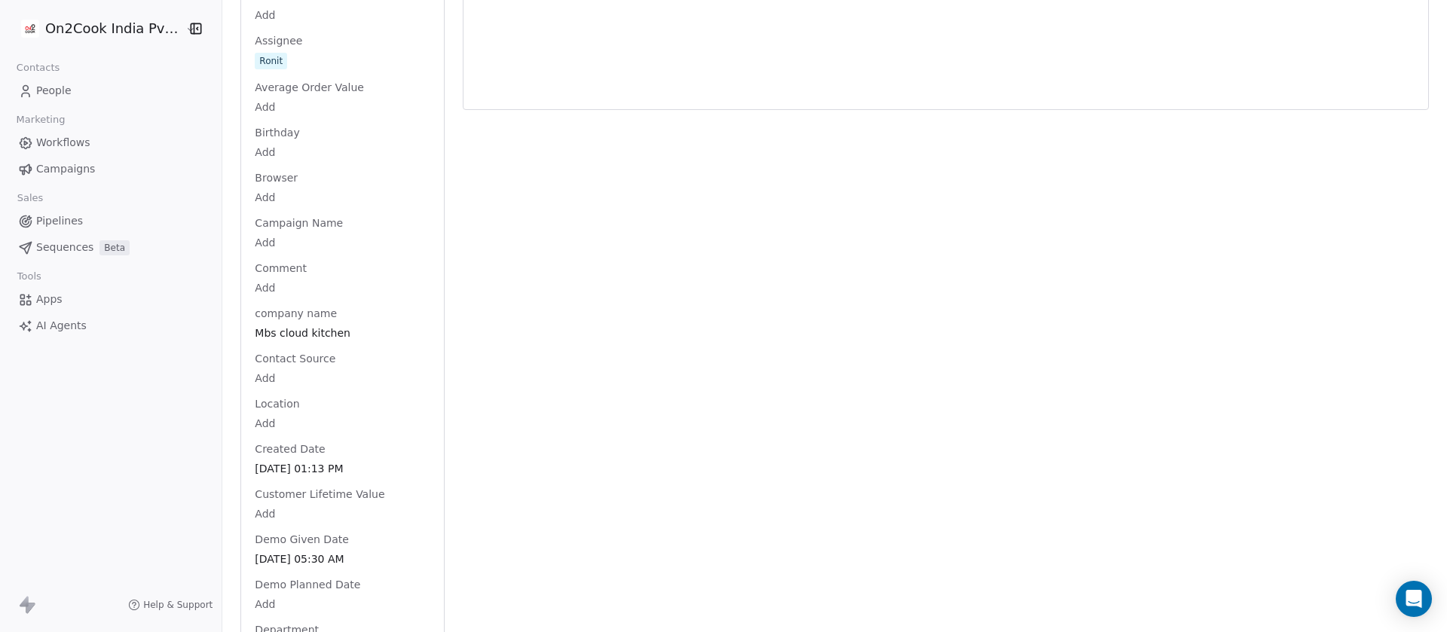
scroll to position [0, 0]
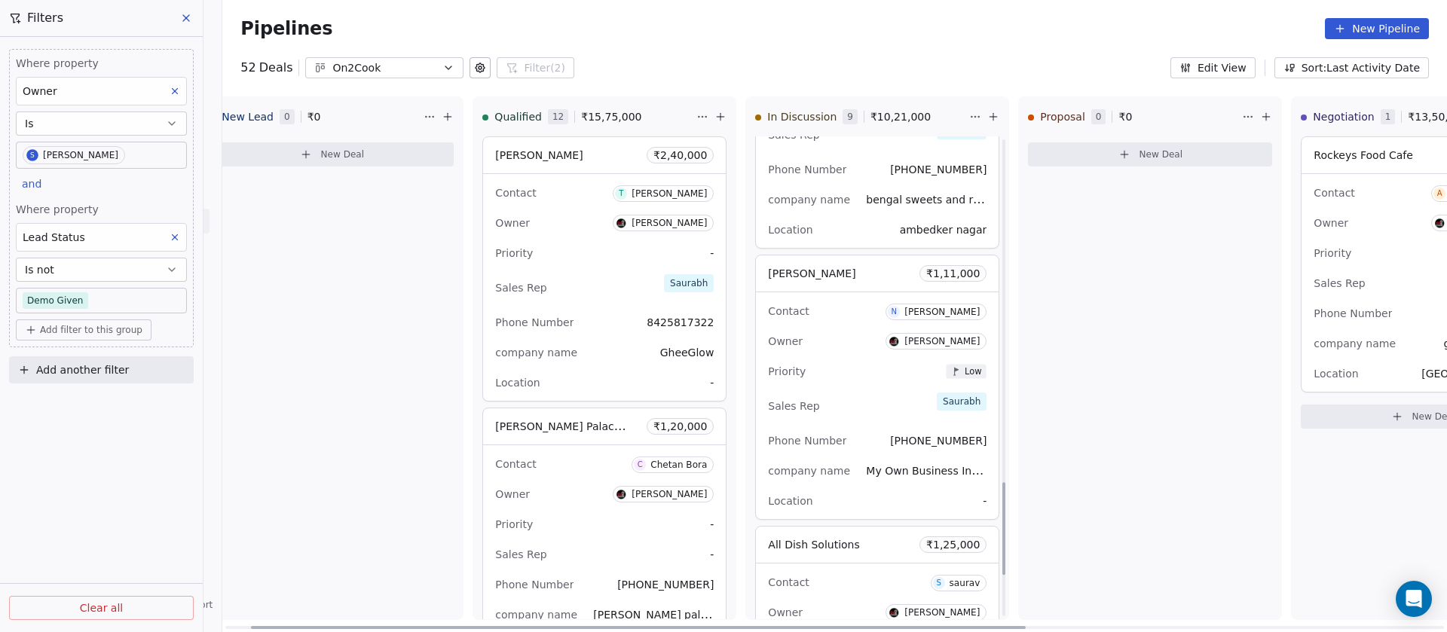
scroll to position [2001, 0]
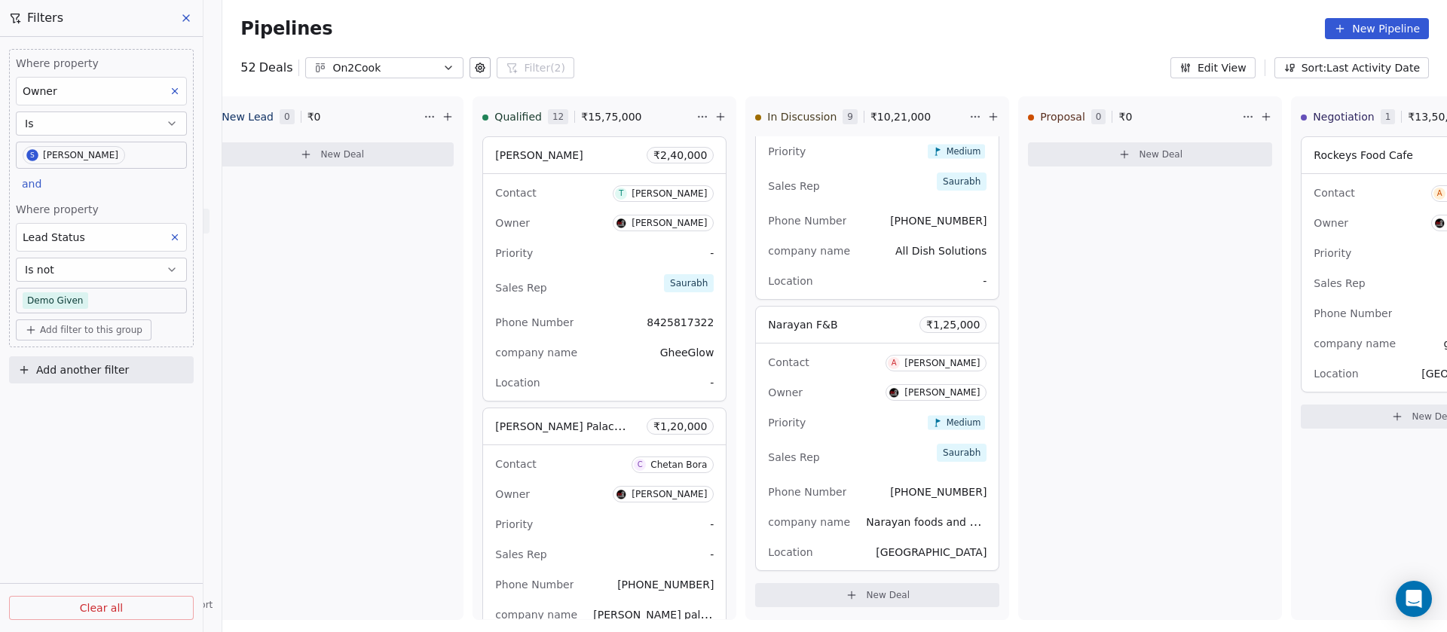
click at [88, 326] on span "Add filter to this group" at bounding box center [91, 330] width 102 height 12
click at [98, 370] on div "Deal properties" at bounding box center [102, 362] width 158 height 24
click at [85, 329] on span "Add filter to this group" at bounding box center [91, 330] width 102 height 12
click at [85, 388] on span "Contact properties" at bounding box center [81, 387] width 98 height 16
type input "***"
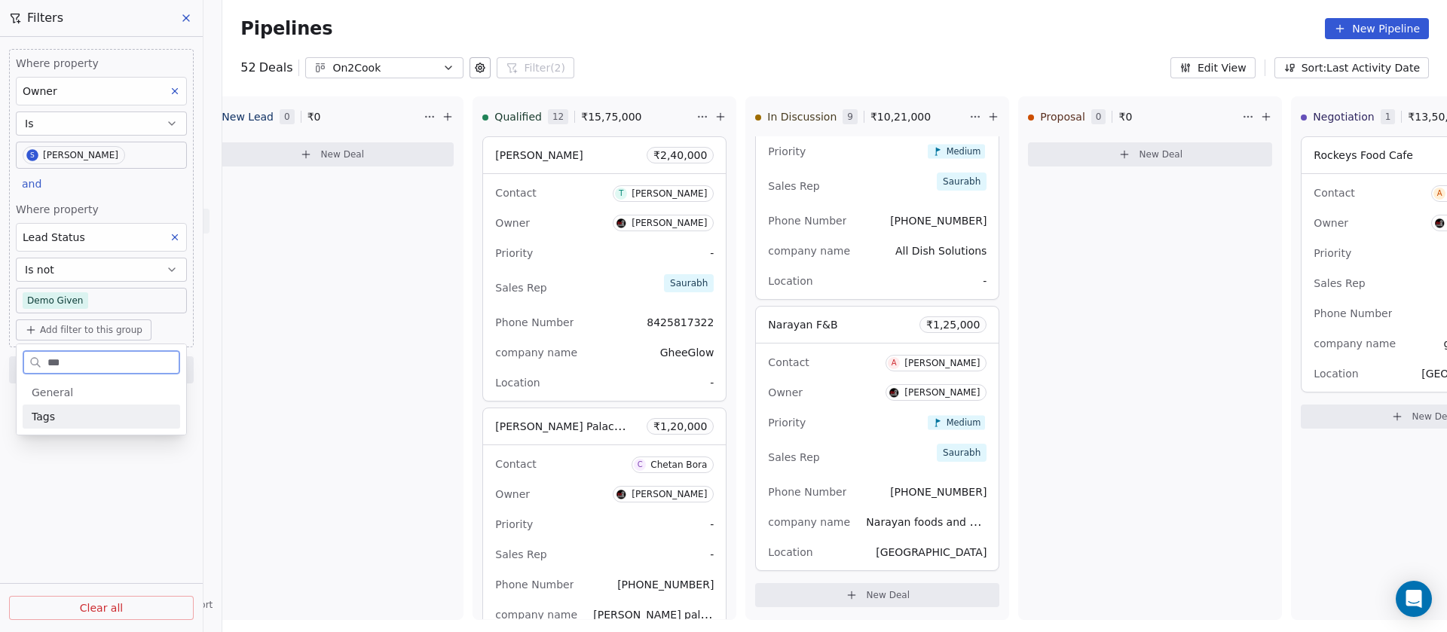
click at [67, 419] on div "Tags" at bounding box center [101, 416] width 139 height 15
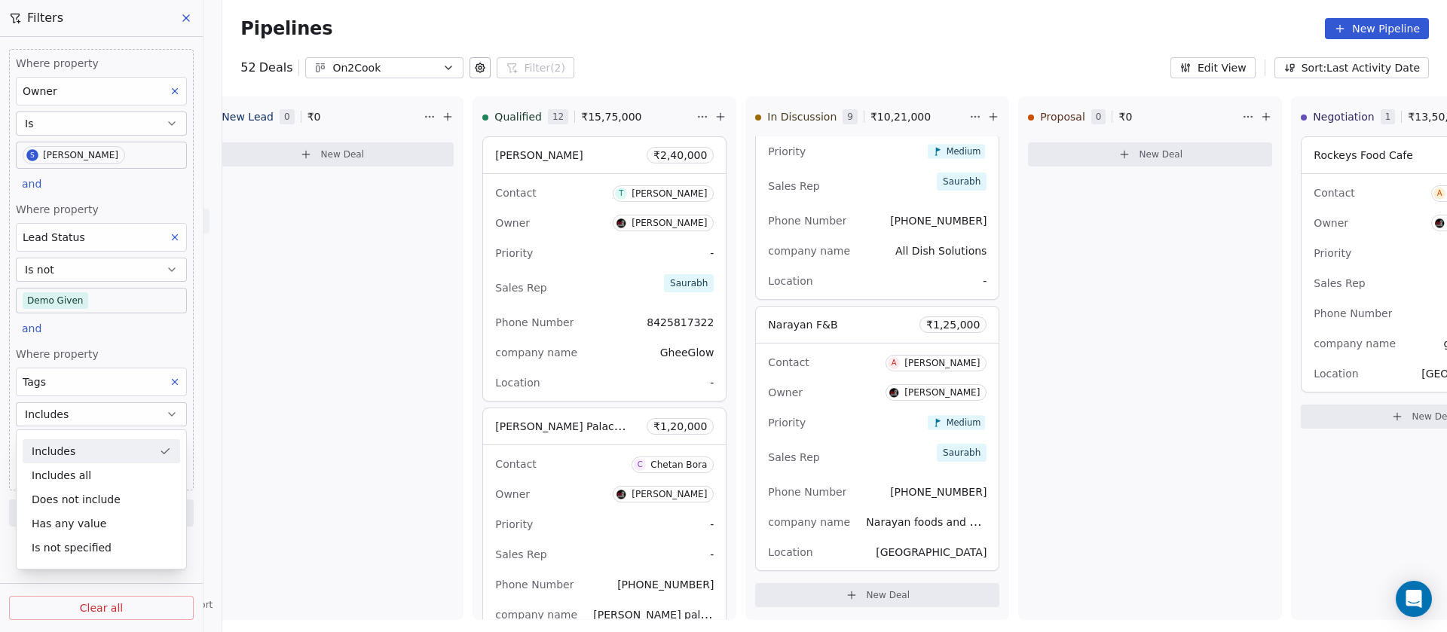
click at [74, 451] on div "Includes" at bounding box center [102, 451] width 158 height 24
click at [75, 446] on body "On2Cook India Pvt. Ltd. Contacts People Marketing Workflows Campaigns Sales Pip…" at bounding box center [723, 316] width 1447 height 632
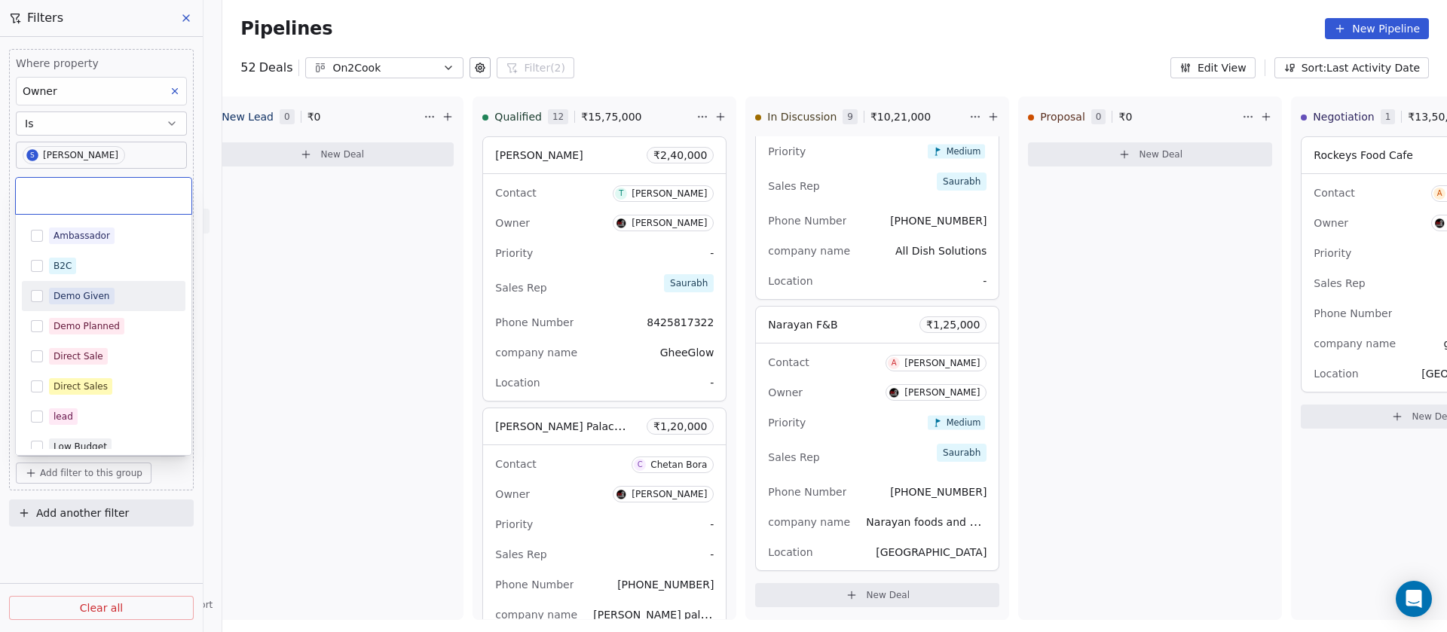
click at [47, 298] on div "Demo Given" at bounding box center [104, 296] width 164 height 24
click at [39, 331] on button "Suggestions" at bounding box center [37, 326] width 12 height 12
click at [79, 525] on html "On2Cook India Pvt. Ltd. Contacts People Marketing Workflows Campaigns Sales Pip…" at bounding box center [723, 316] width 1447 height 632
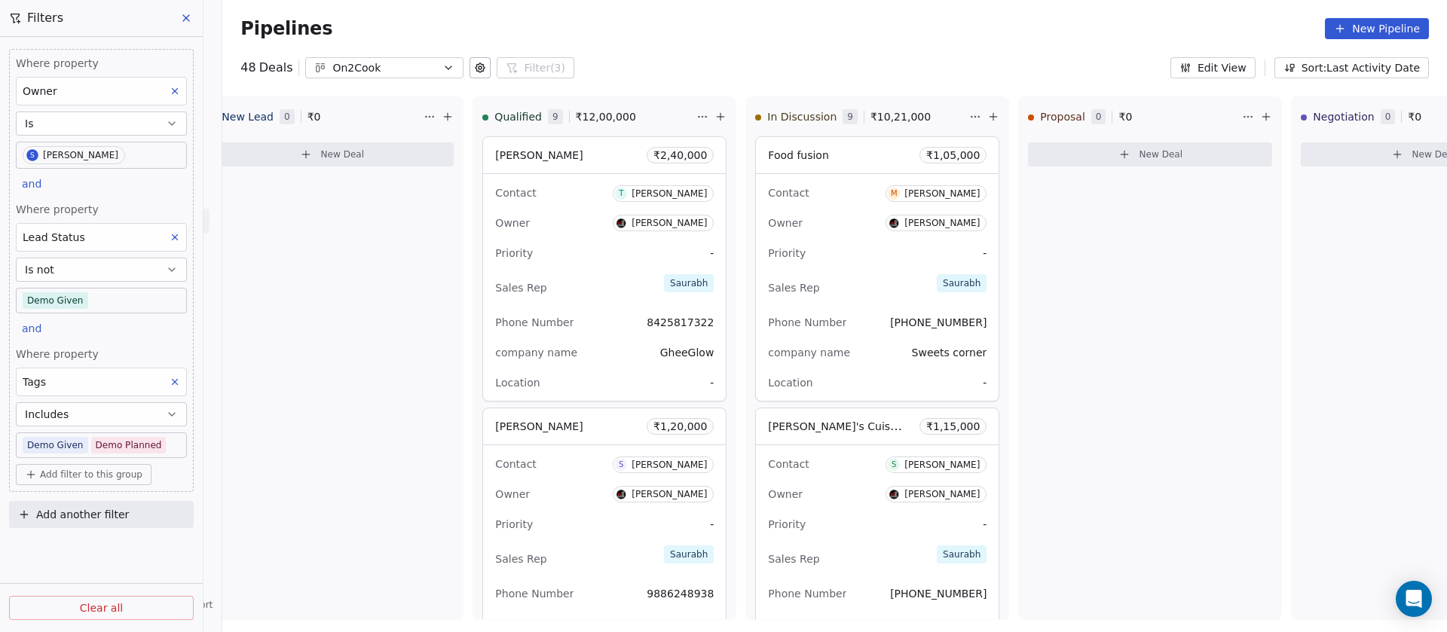
click at [179, 379] on icon at bounding box center [175, 382] width 11 height 11
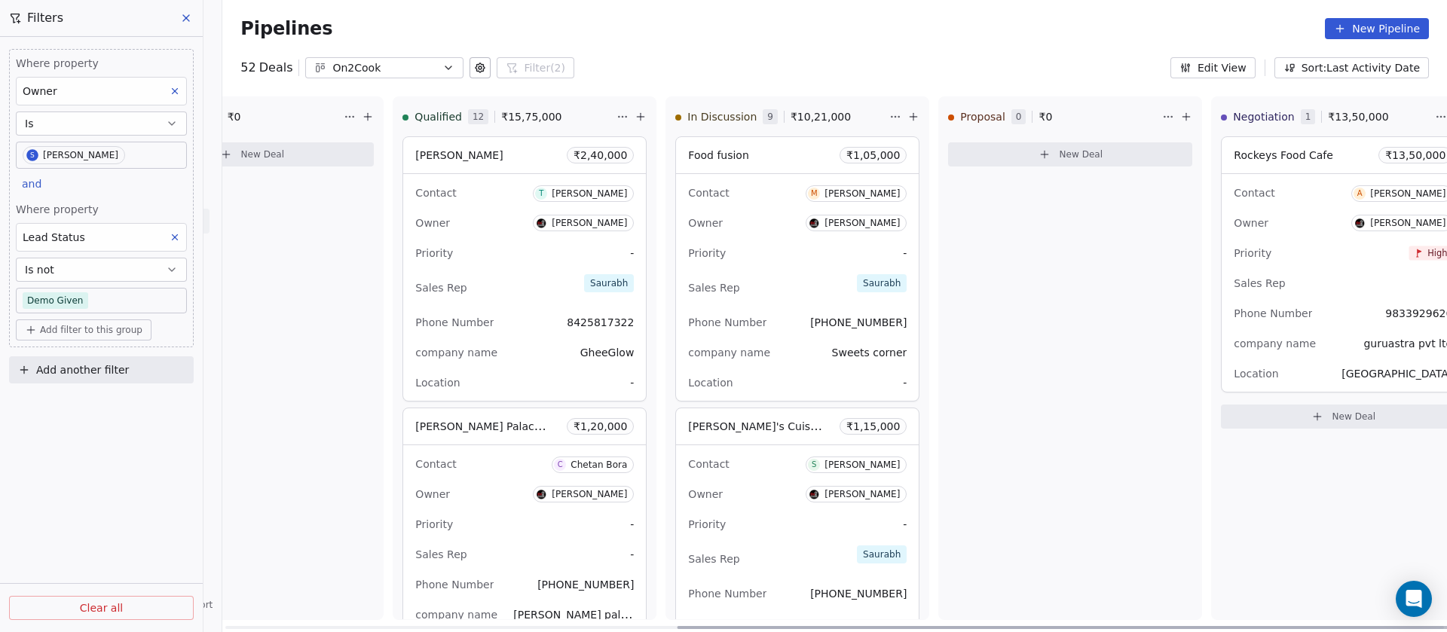
scroll to position [0, 0]
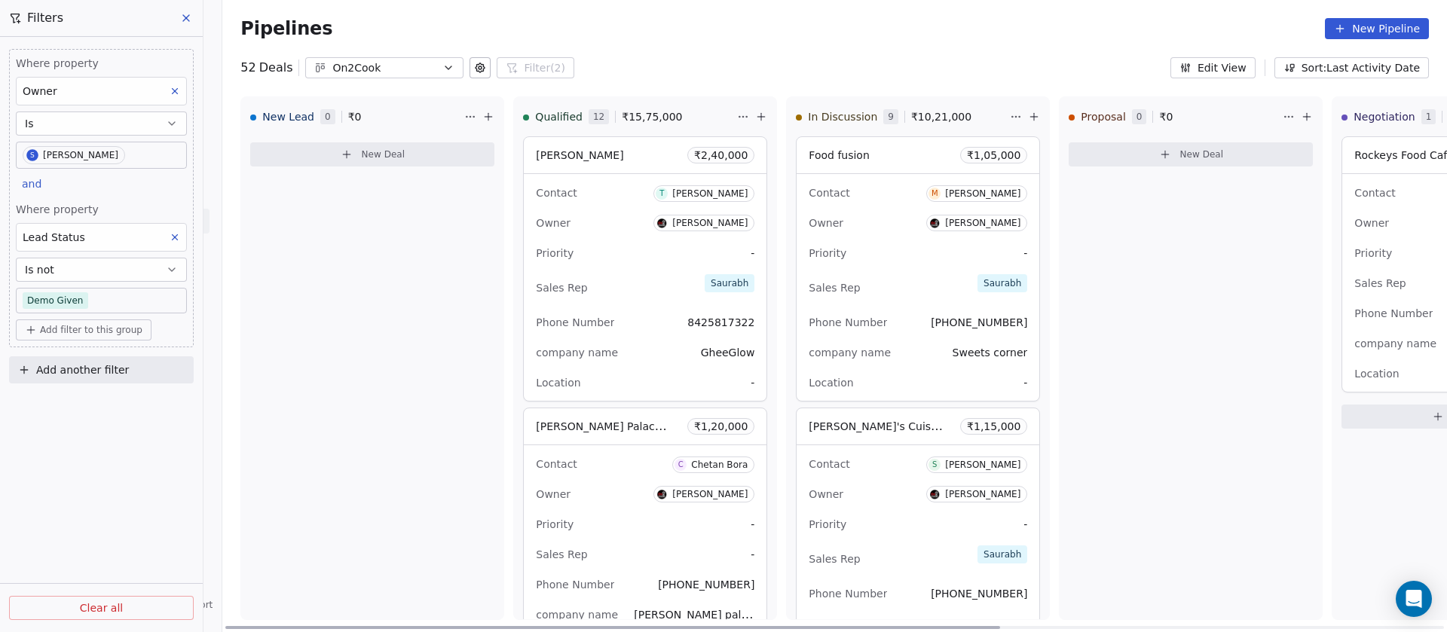
click at [1227, 276] on div "Proposal 0 ₹ 0 New Deal" at bounding box center [1191, 358] width 264 height 524
click at [890, 283] on div "Sales Rep Saurabh" at bounding box center [918, 287] width 219 height 33
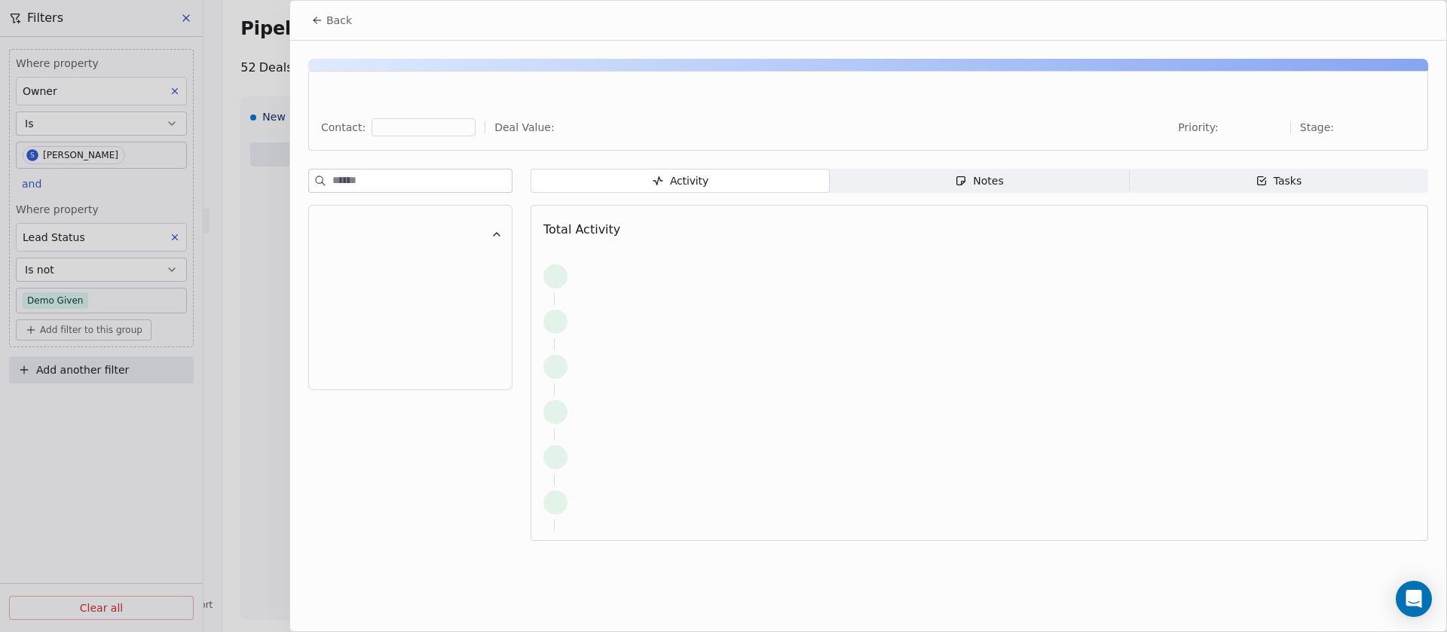
click at [1044, 173] on span "Notes Notes" at bounding box center [979, 181] width 299 height 24
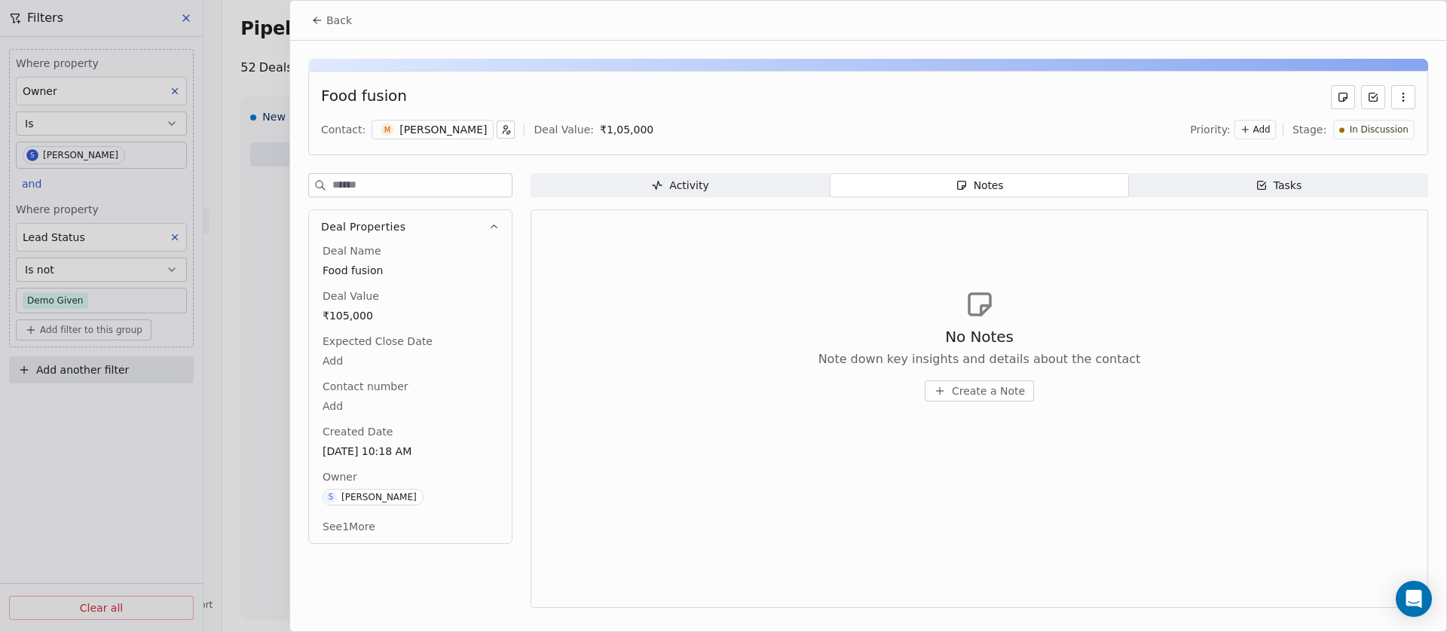
click at [413, 133] on div "Mukesh Bindal" at bounding box center [442, 129] width 87 height 15
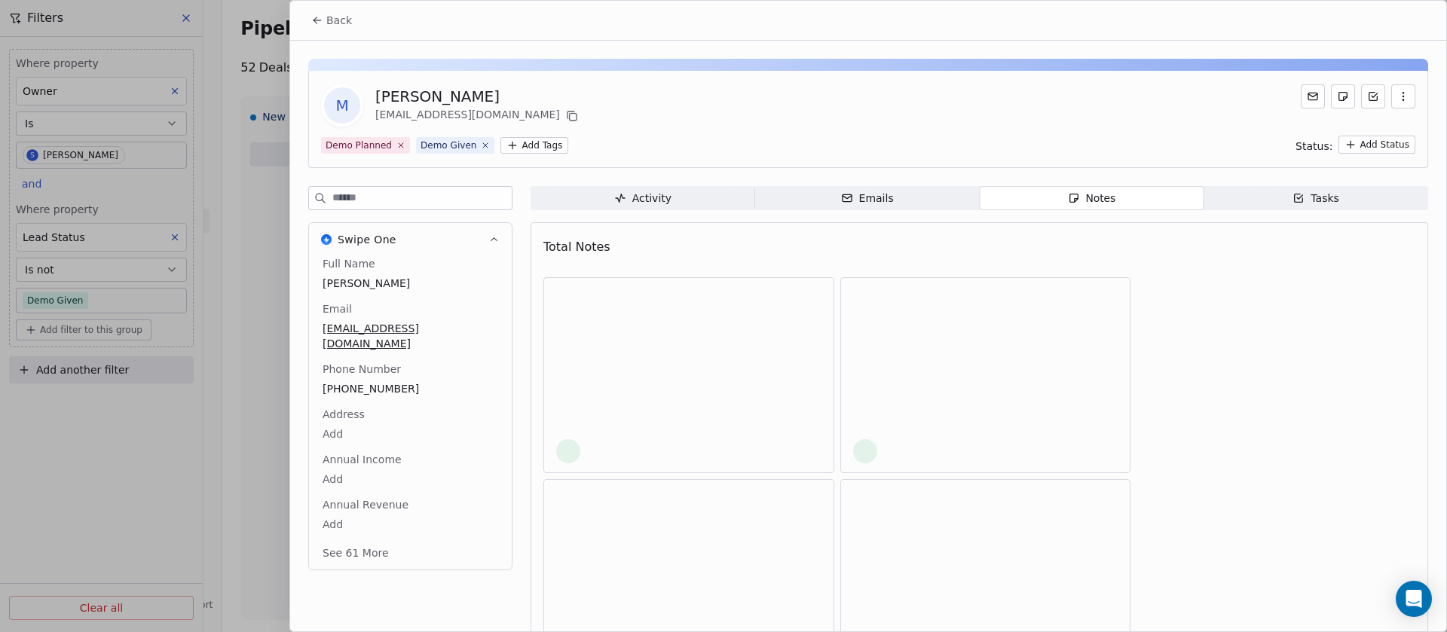
click at [1063, 191] on span "Notes Notes" at bounding box center [1092, 198] width 225 height 24
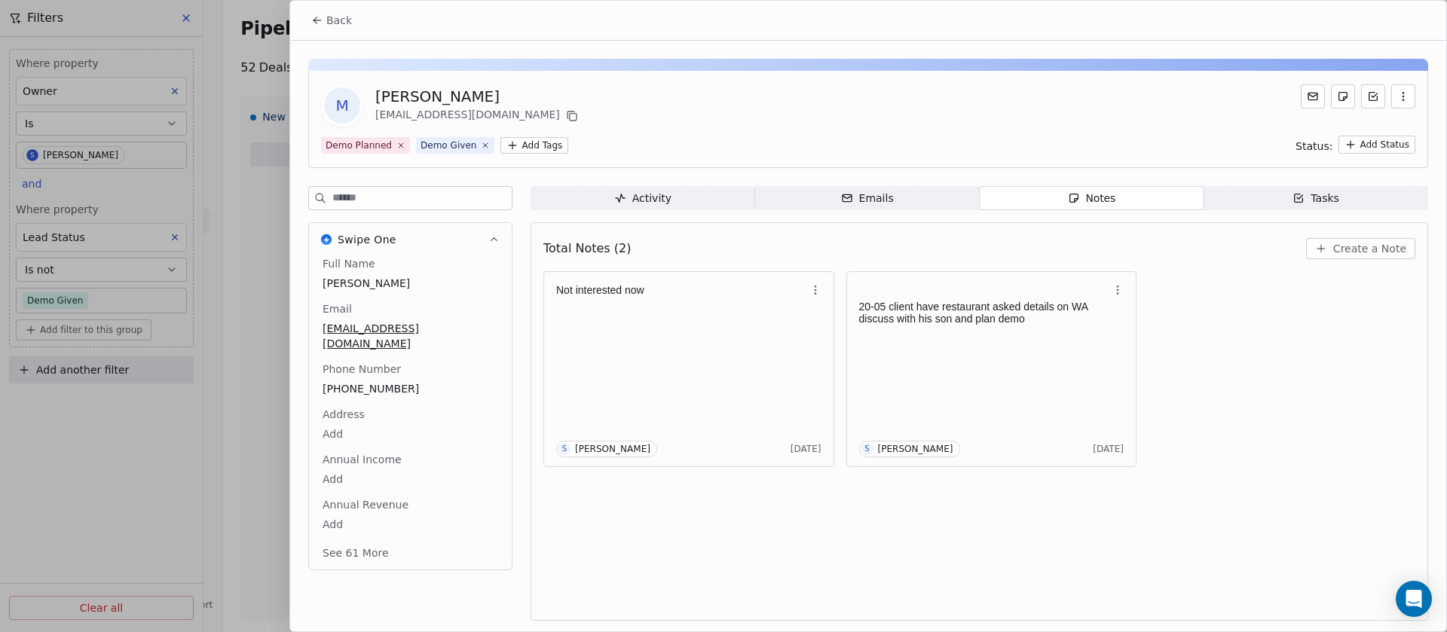
click at [323, 29] on button "Back" at bounding box center [331, 20] width 59 height 27
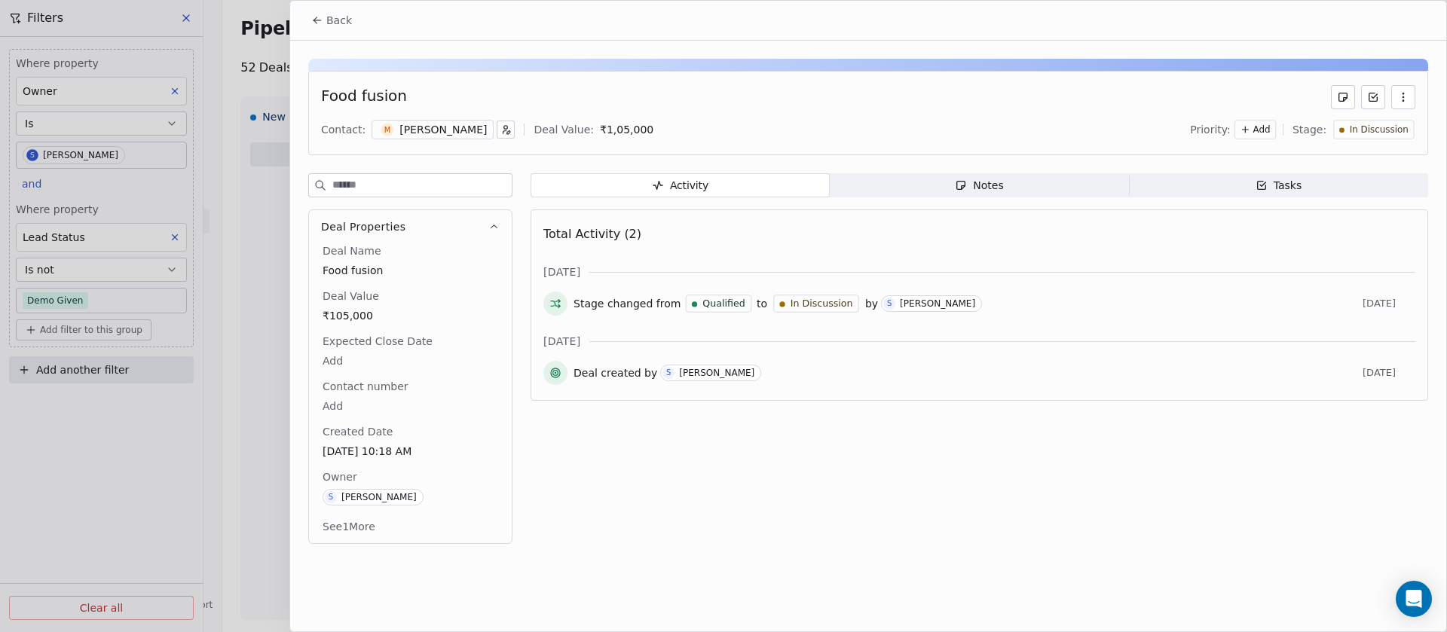
click at [1364, 130] on span "In Discussion" at bounding box center [1379, 130] width 59 height 13
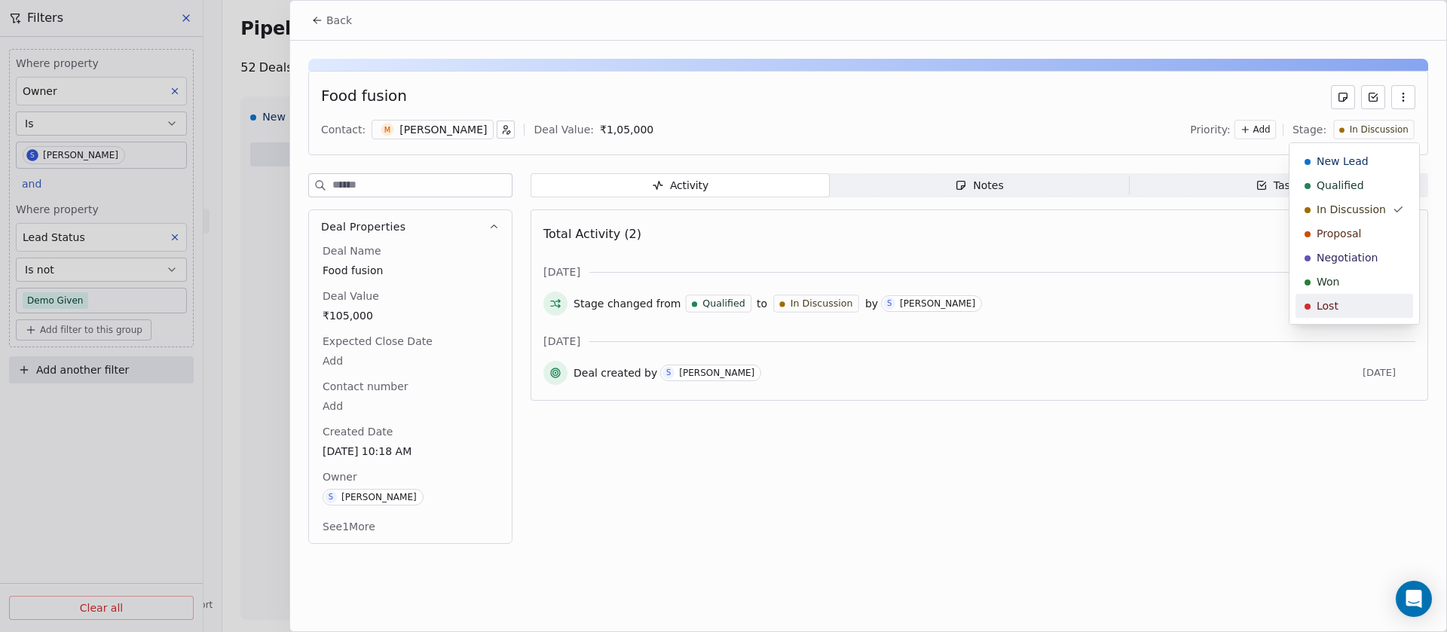
click at [1349, 306] on div "Lost" at bounding box center [1353, 305] width 99 height 15
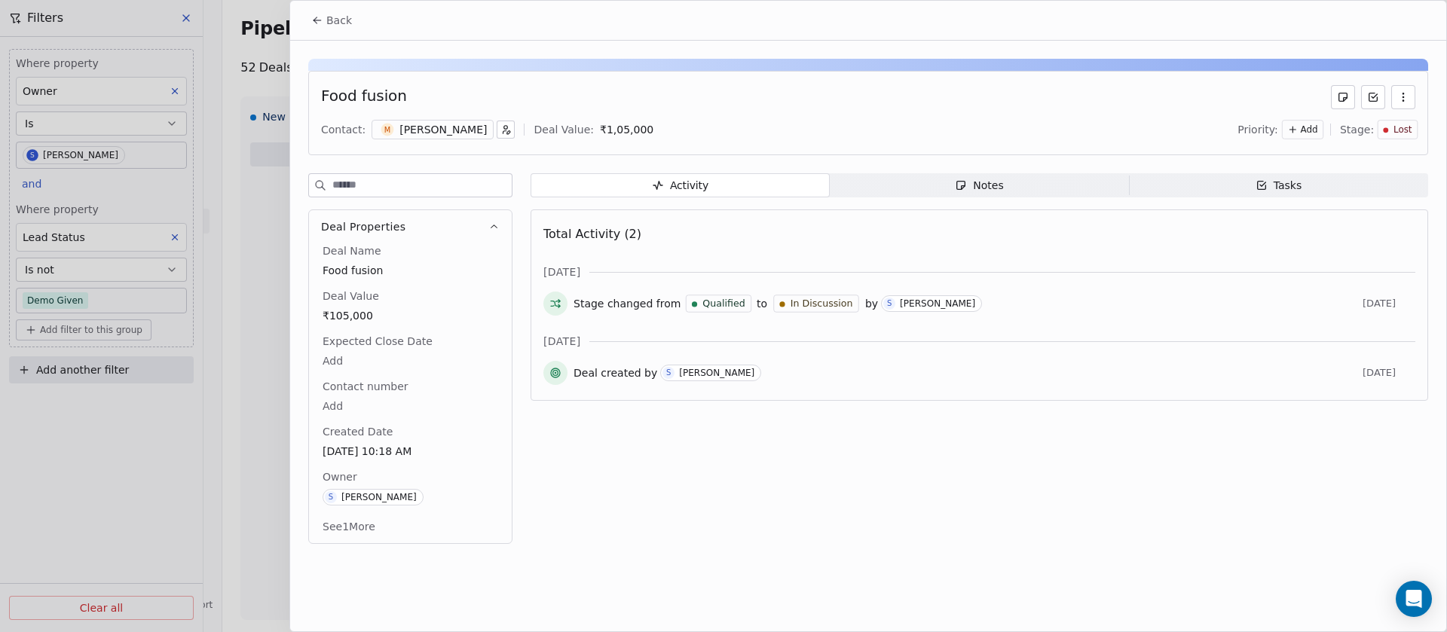
click at [345, 20] on span "Back" at bounding box center [339, 20] width 26 height 15
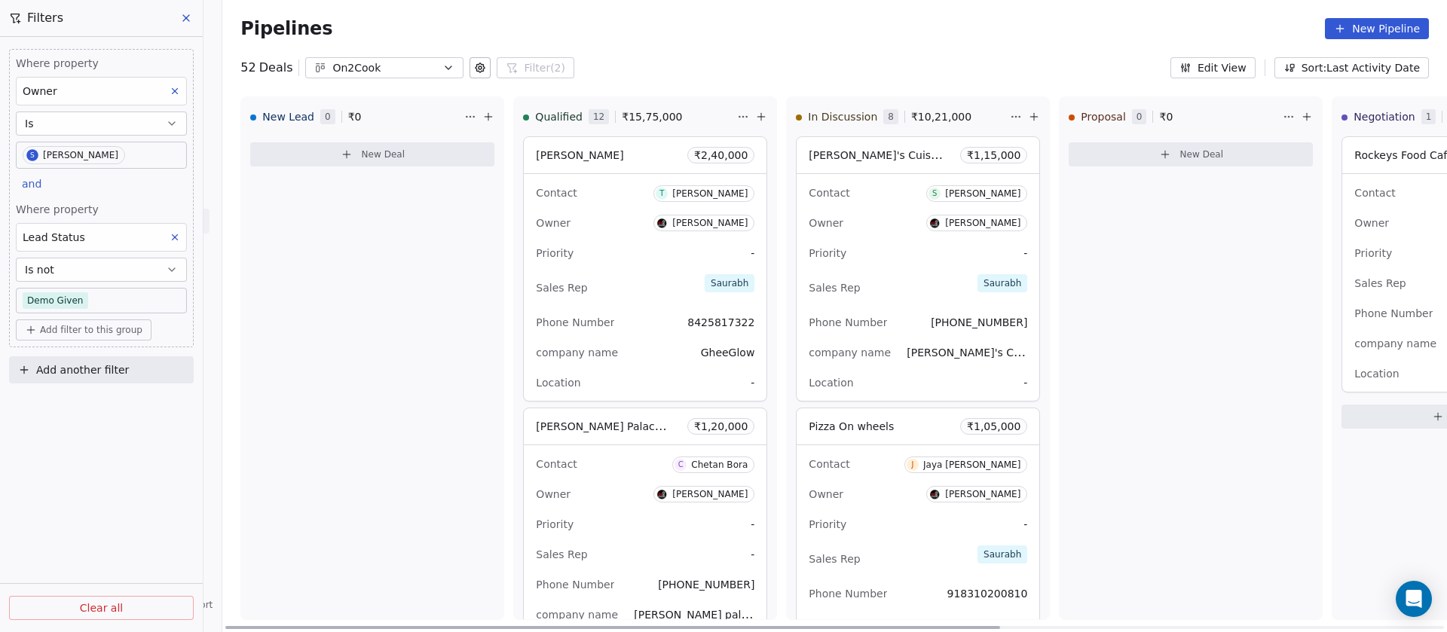
click at [910, 445] on span at bounding box center [918, 445] width 243 height 1
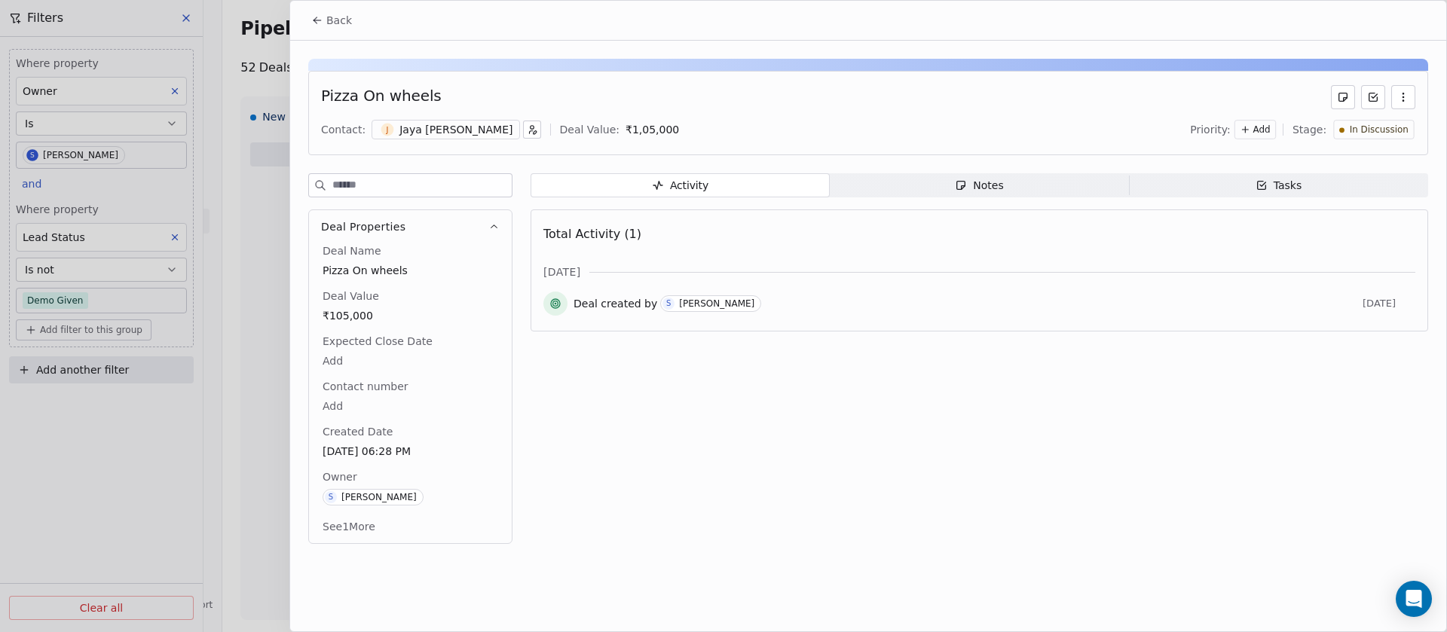
click at [992, 188] on div "Notes" at bounding box center [979, 186] width 48 height 16
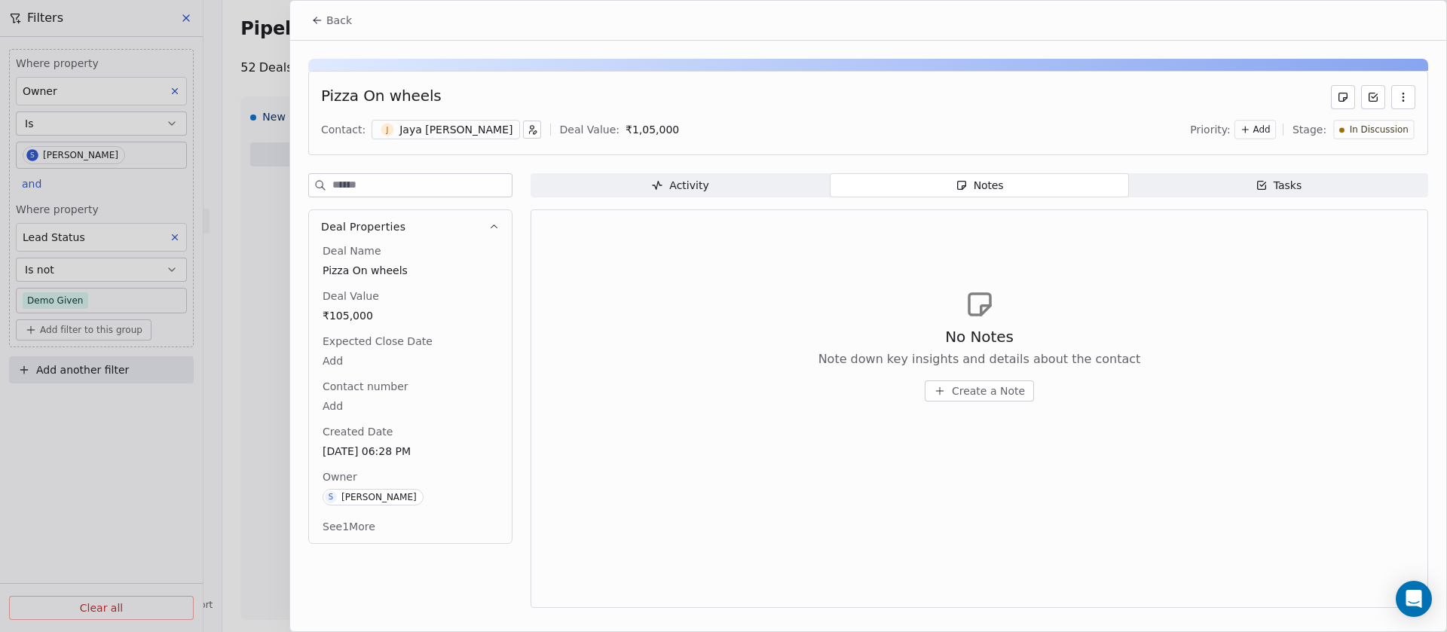
click at [1357, 130] on span "In Discussion" at bounding box center [1379, 130] width 59 height 13
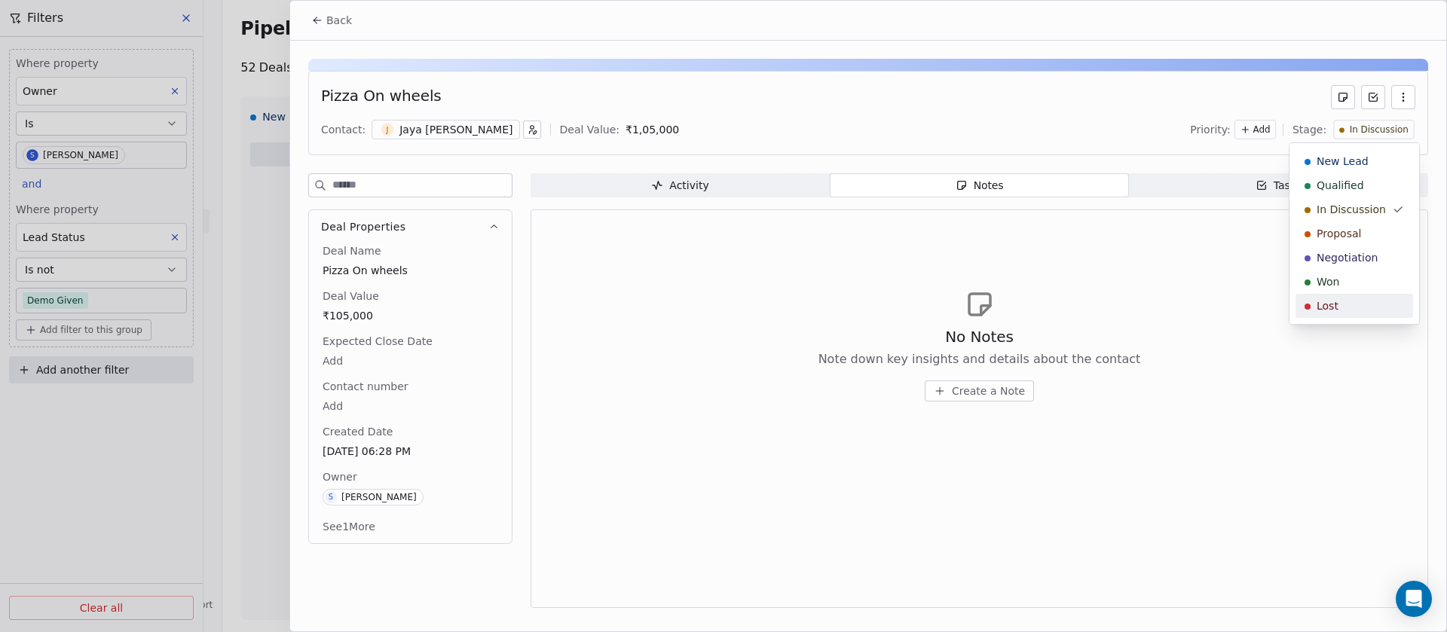
click at [1336, 298] on span "Lost" at bounding box center [1328, 305] width 22 height 15
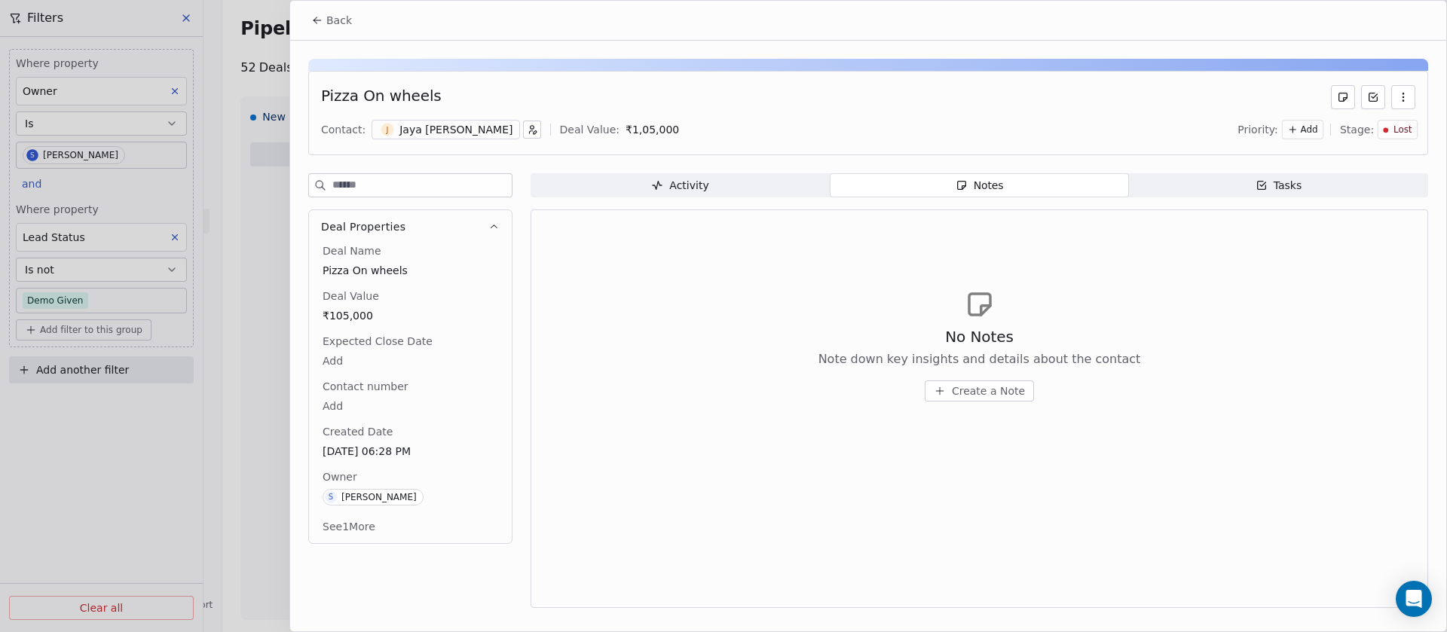
click at [333, 17] on span "Back" at bounding box center [339, 20] width 26 height 15
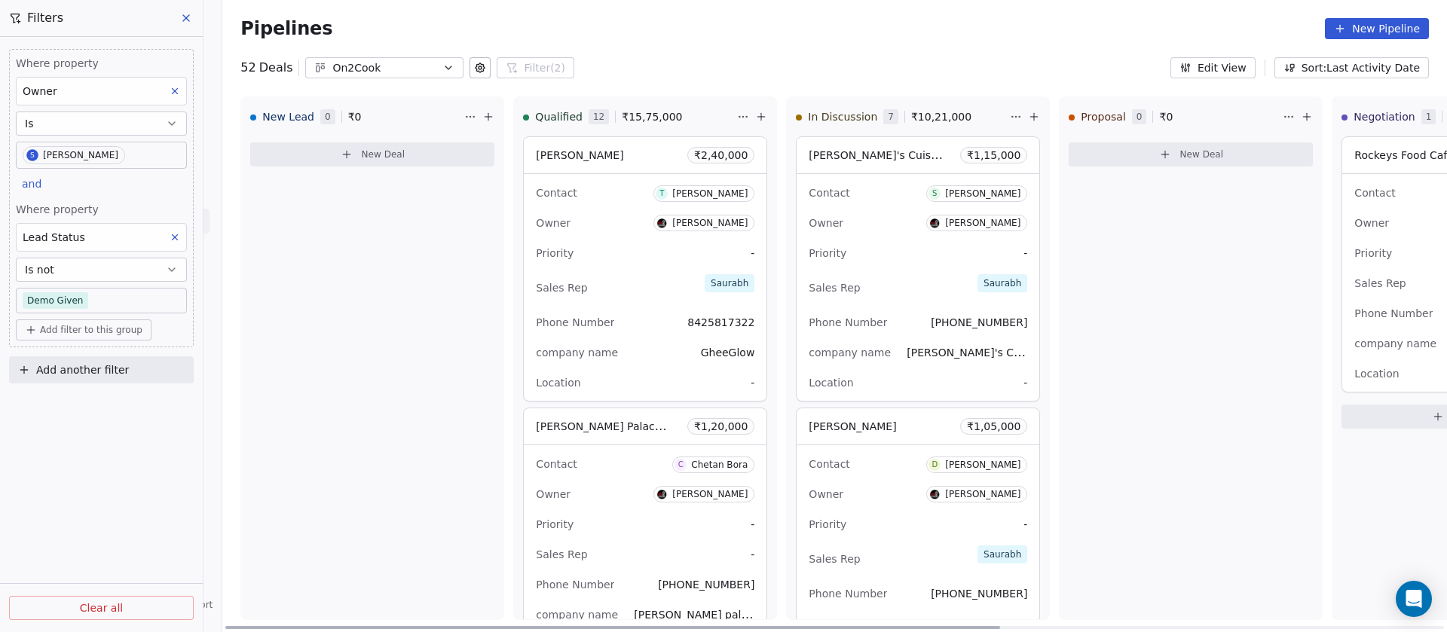
click at [876, 296] on div "Sales Rep Saurabh" at bounding box center [918, 287] width 219 height 33
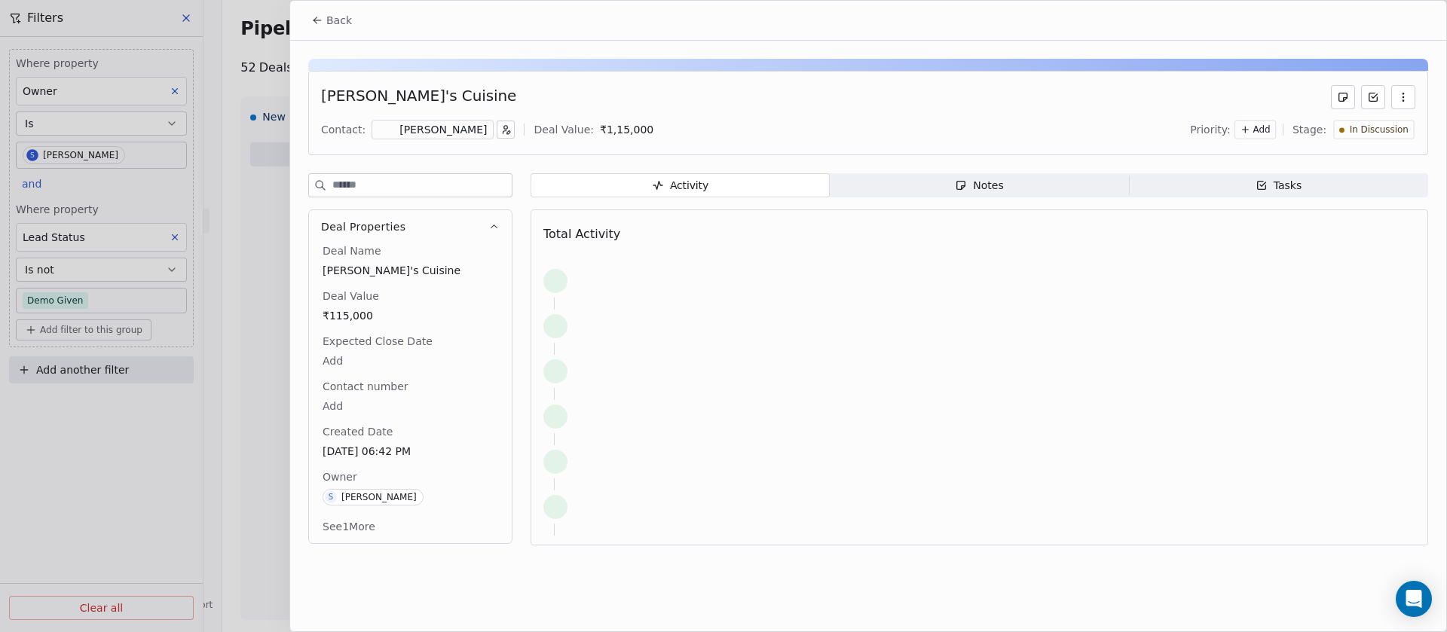
click at [962, 184] on icon "button" at bounding box center [961, 185] width 12 height 12
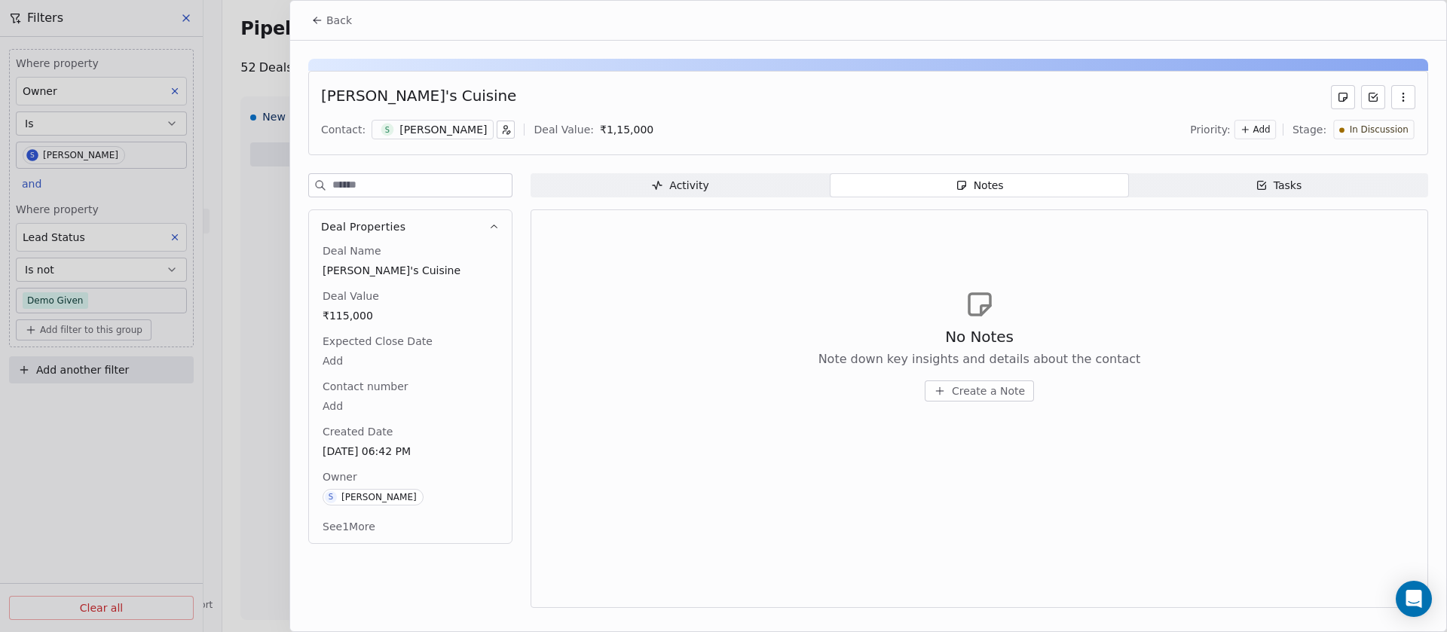
click at [421, 121] on div "S Sindu Nandy" at bounding box center [433, 130] width 122 height 20
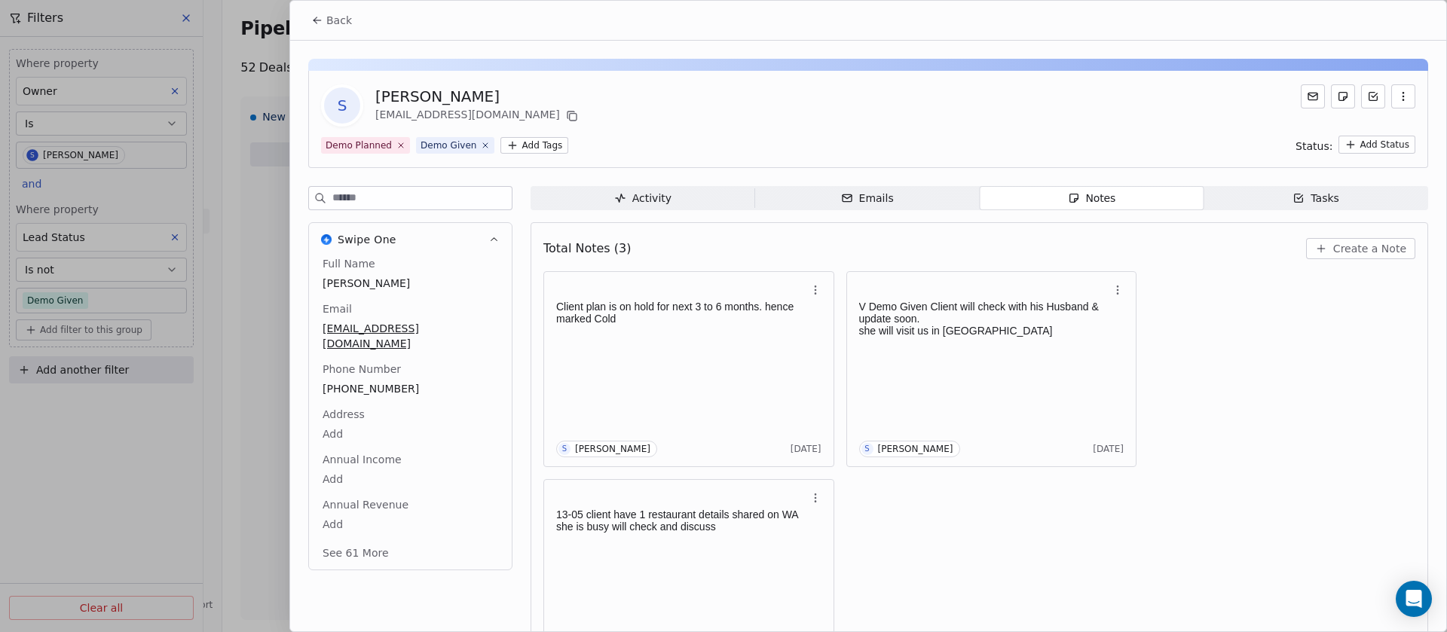
click at [340, 21] on span "Back" at bounding box center [339, 20] width 26 height 15
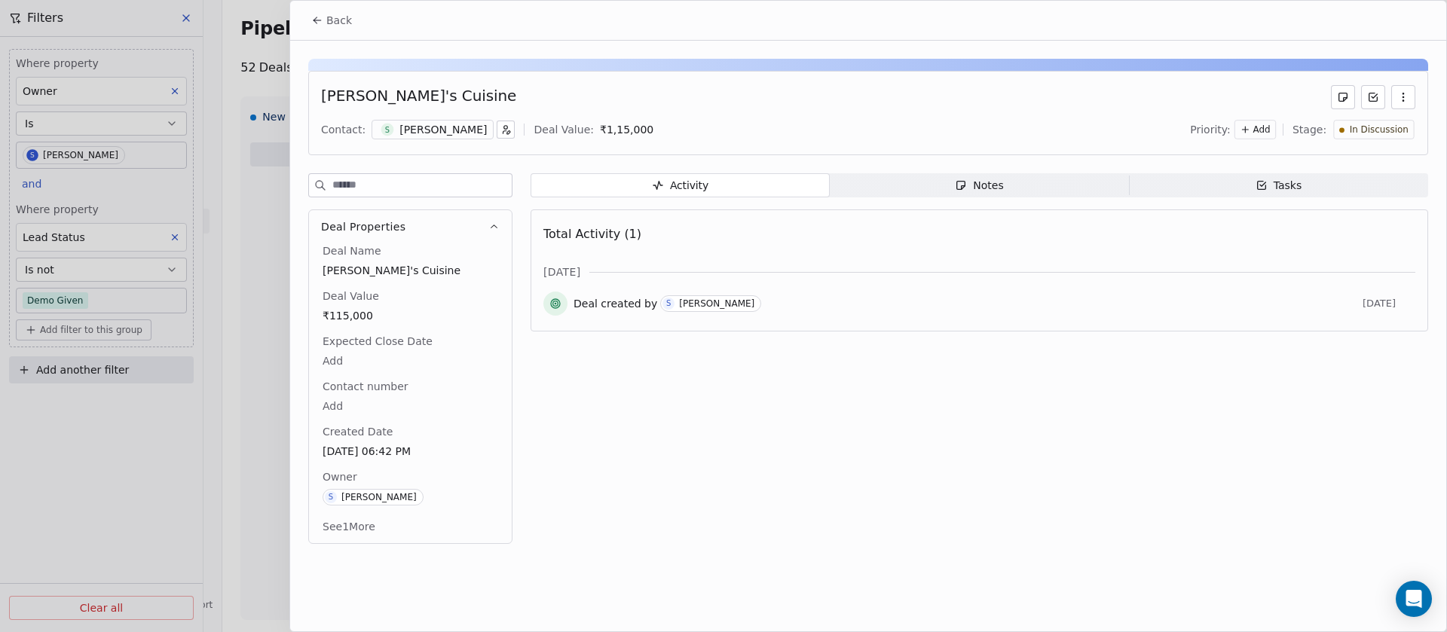
click at [1391, 130] on span "In Discussion" at bounding box center [1379, 130] width 59 height 13
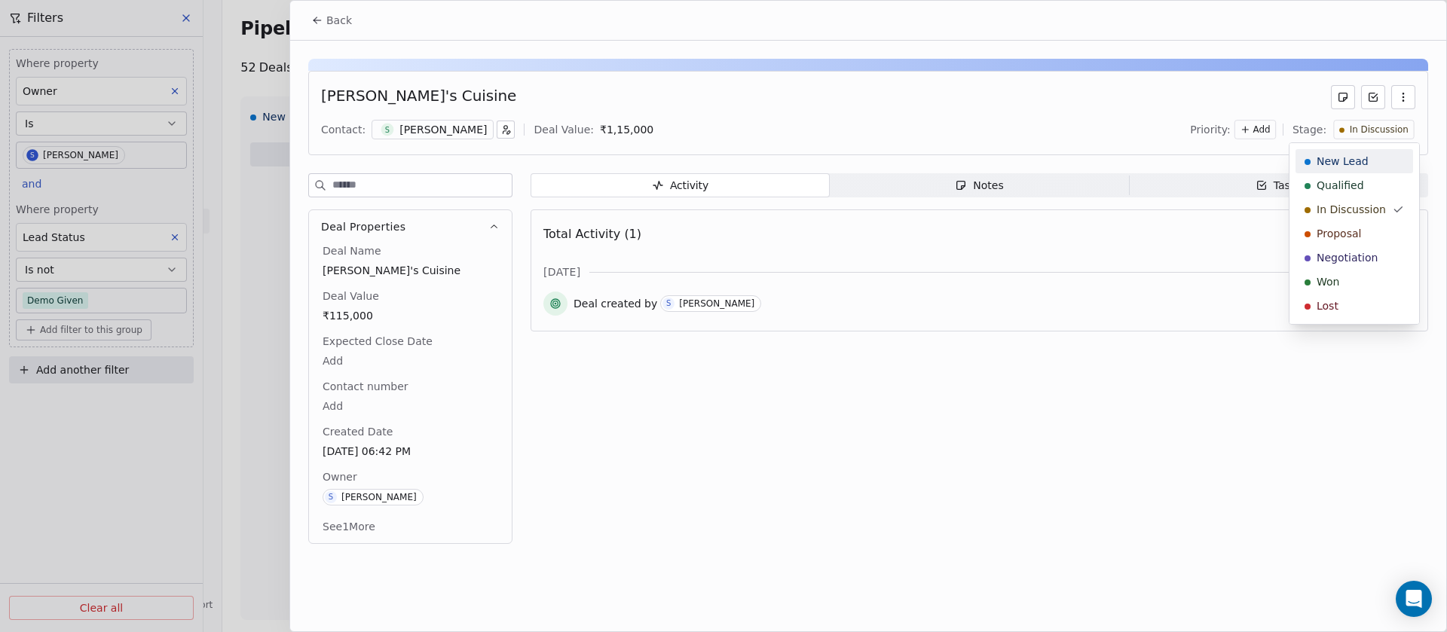
click at [1342, 156] on span "New Lead" at bounding box center [1343, 161] width 52 height 15
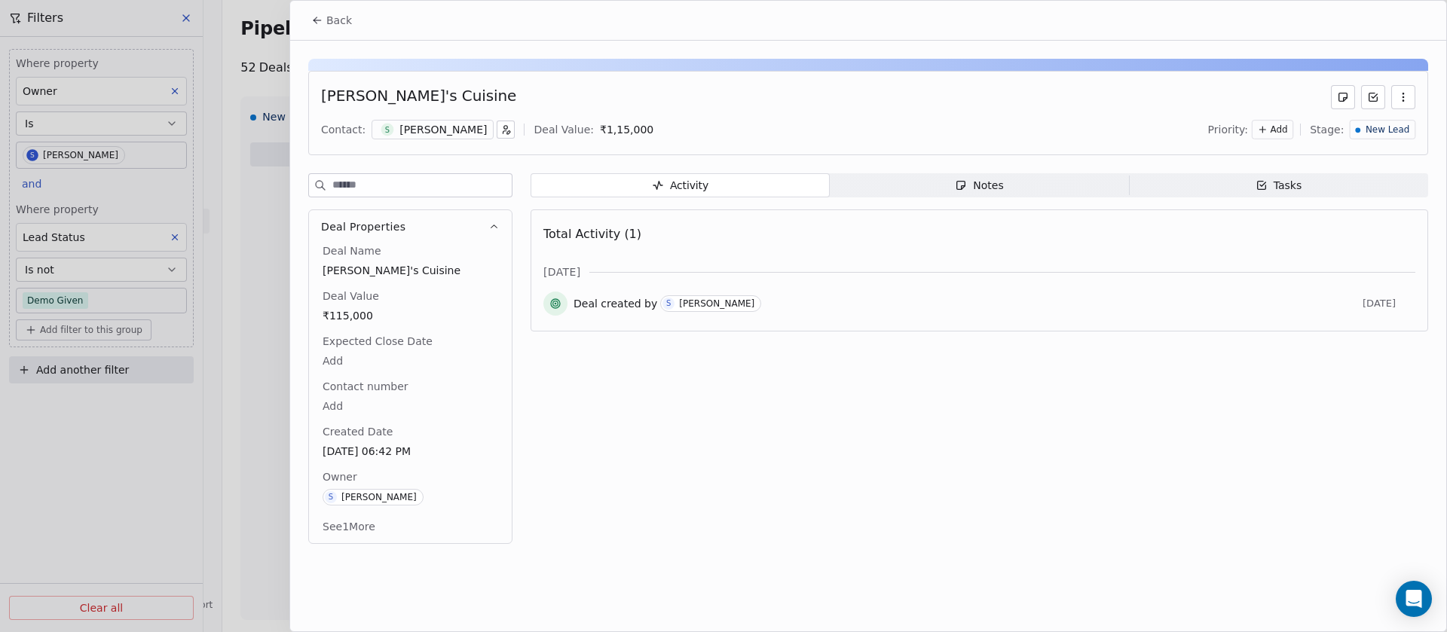
click at [335, 18] on span "Back" at bounding box center [339, 20] width 26 height 15
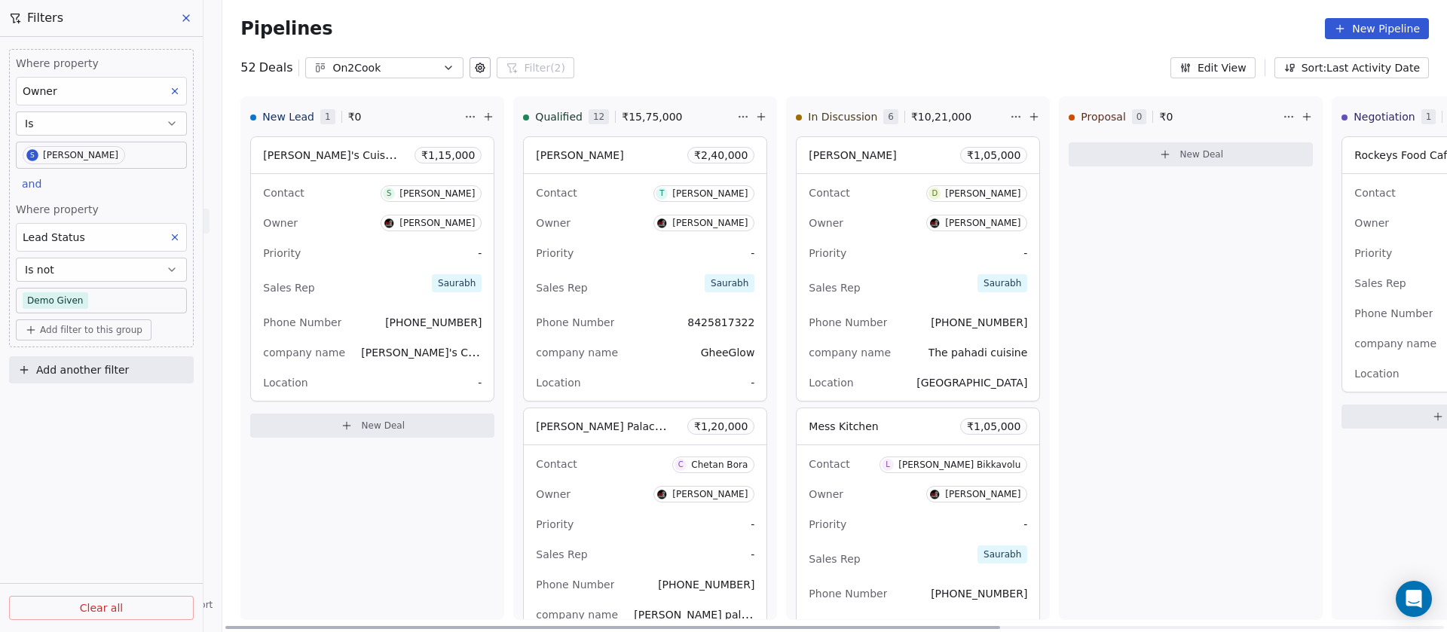
click at [907, 435] on div "Mess Kitchen ₹ 1,05,000" at bounding box center [918, 426] width 243 height 36
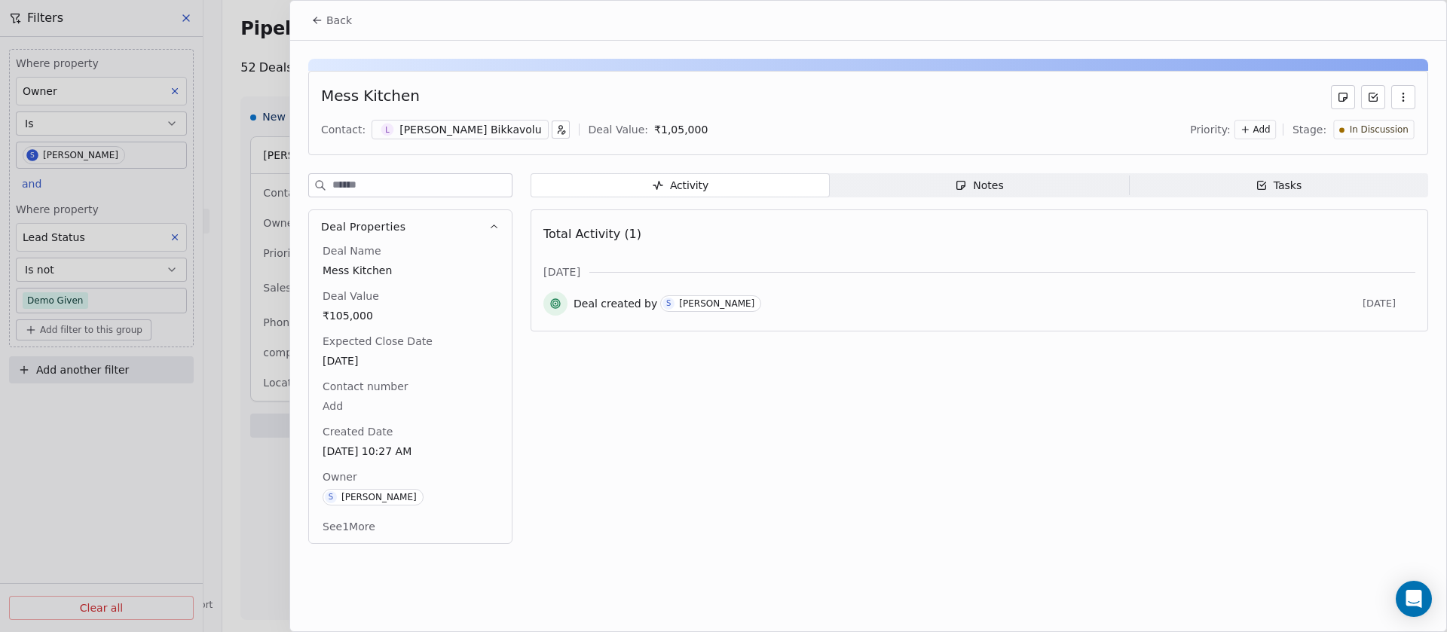
click at [983, 183] on div "Notes" at bounding box center [979, 186] width 48 height 16
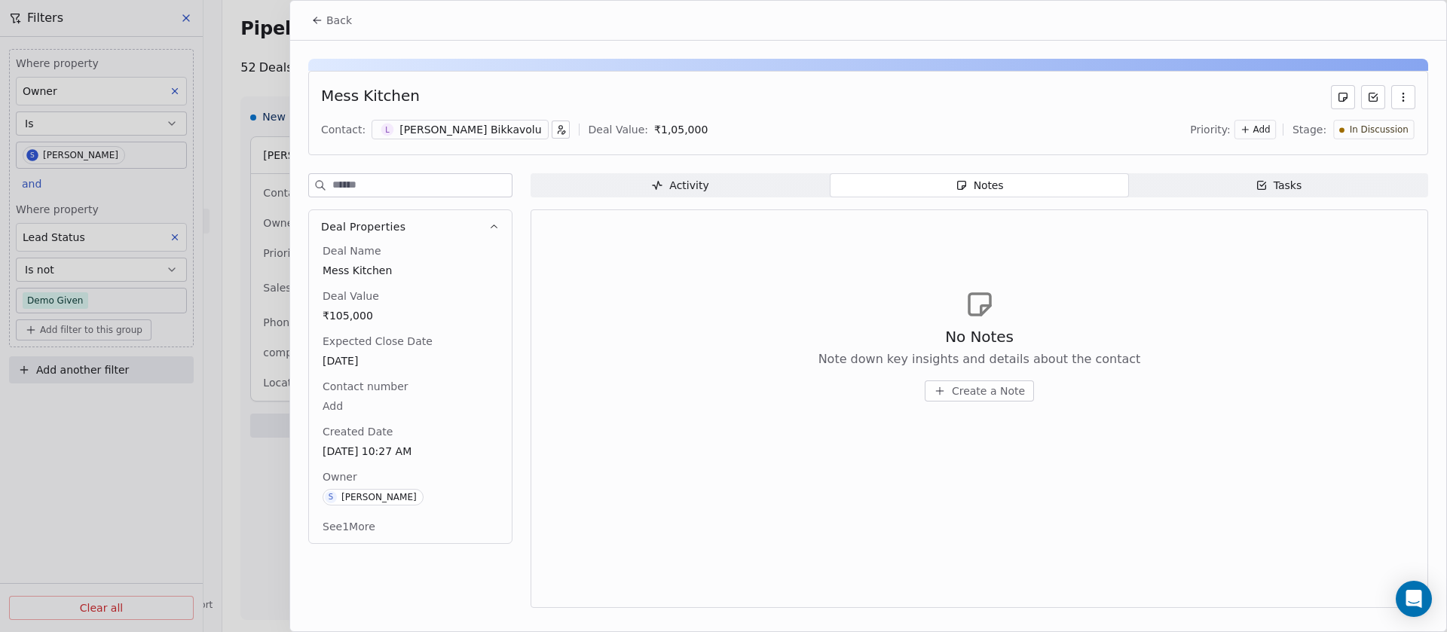
click at [432, 124] on div "Lakshmi Narayana Reddey Bikkavolu" at bounding box center [470, 129] width 142 height 15
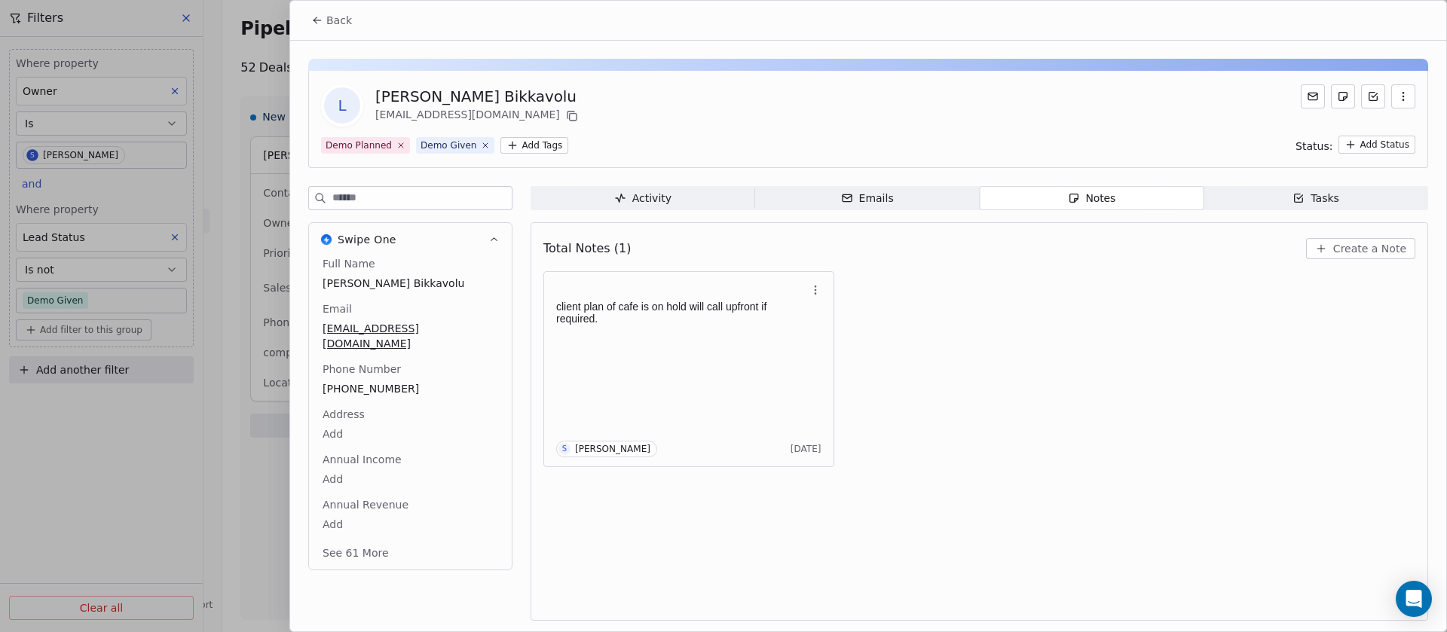
click at [337, 13] on span "Back" at bounding box center [339, 20] width 26 height 15
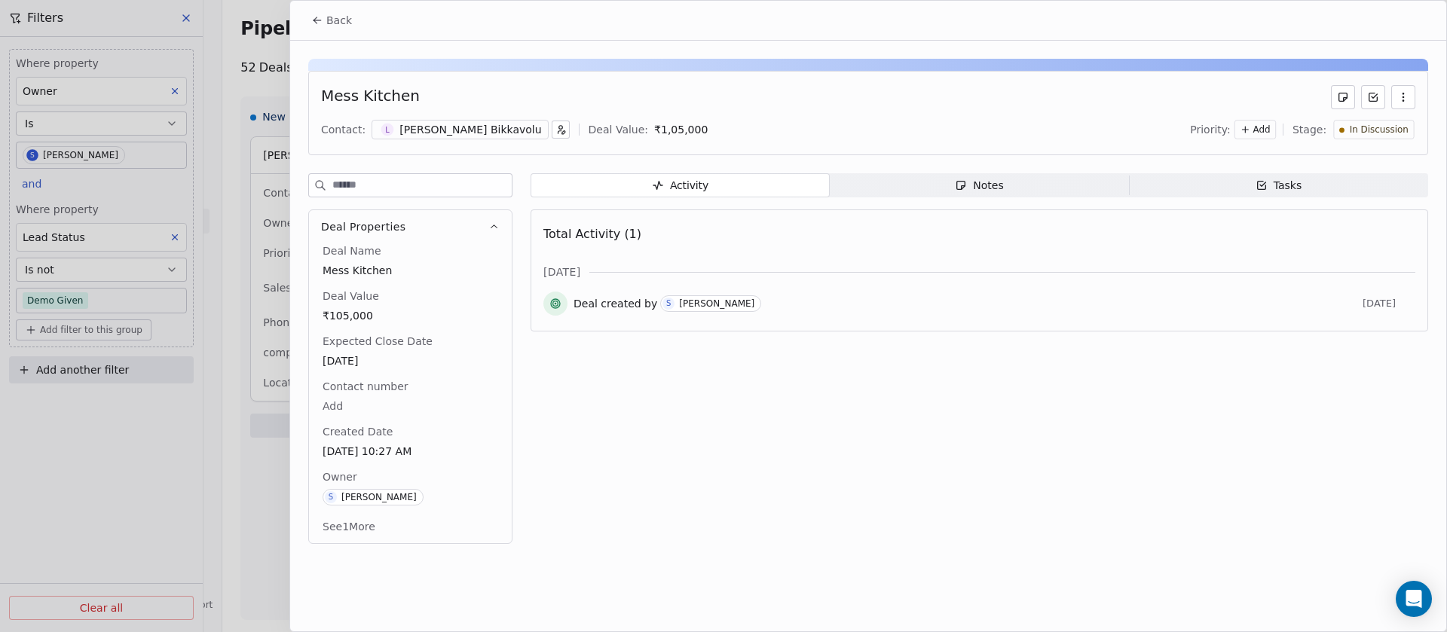
click at [1379, 133] on span "In Discussion" at bounding box center [1379, 130] width 59 height 13
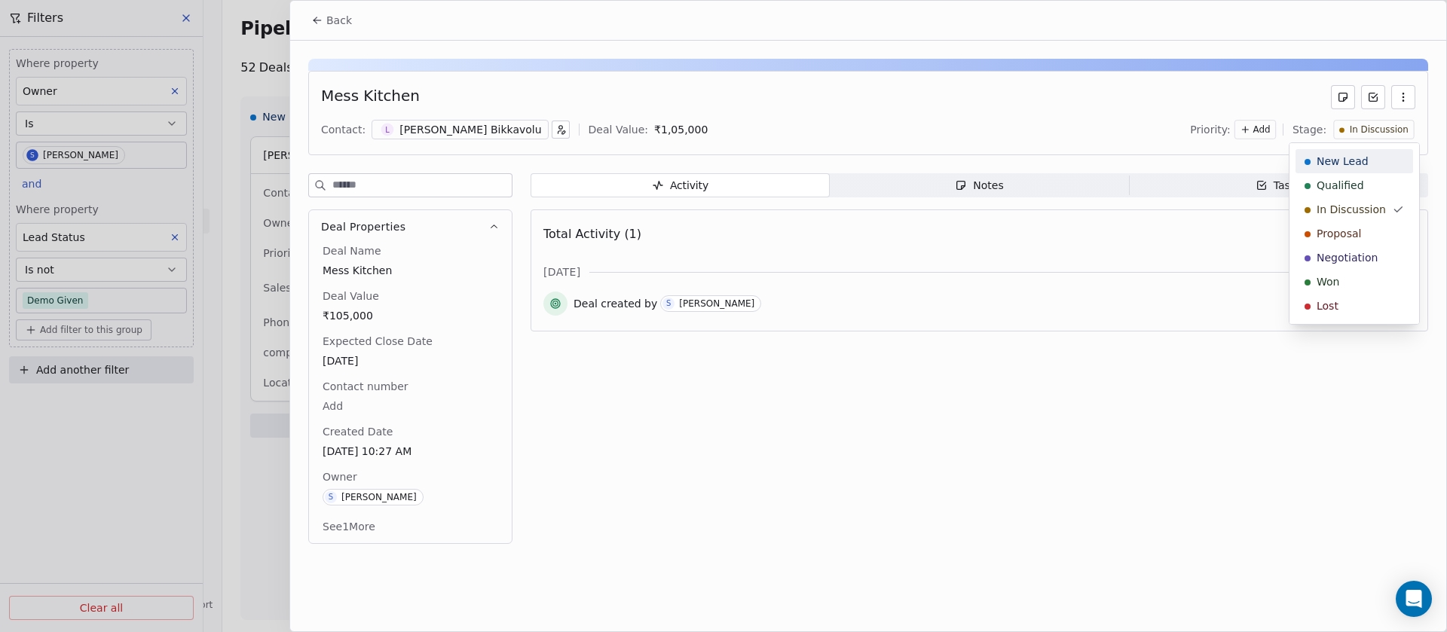
click at [1336, 161] on span "New Lead" at bounding box center [1343, 161] width 52 height 15
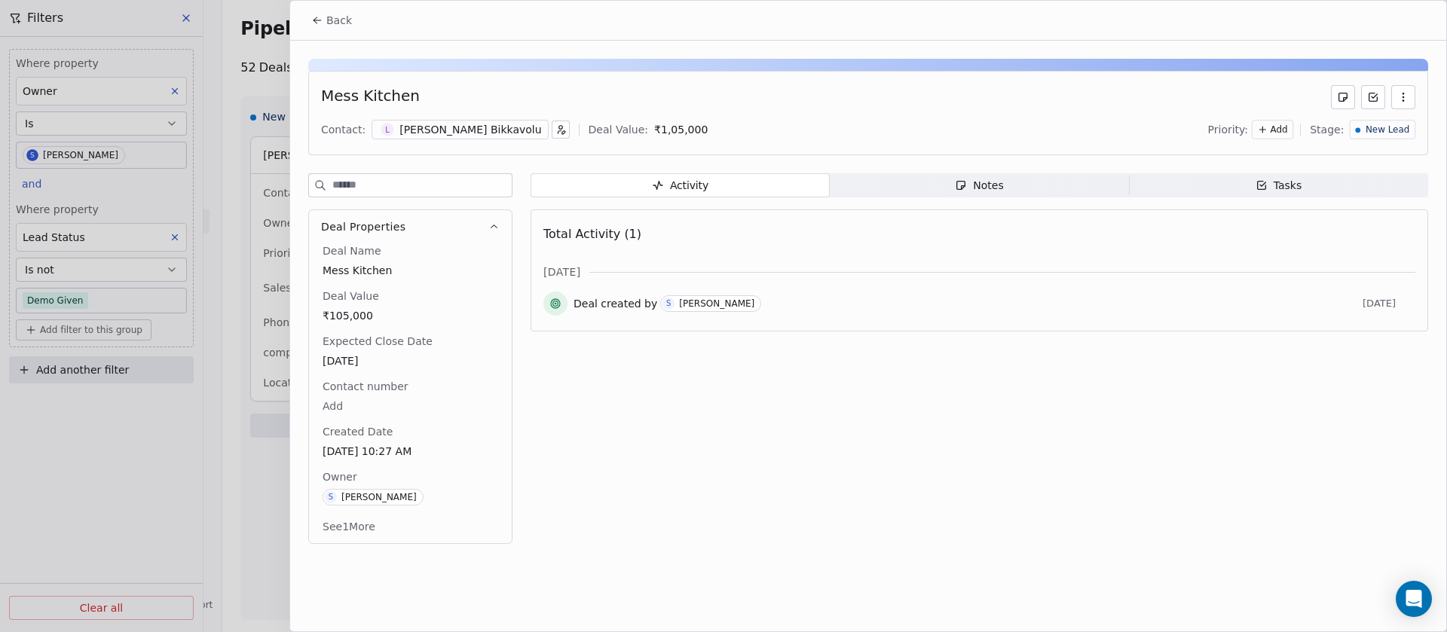
click at [309, 23] on button "Back" at bounding box center [331, 20] width 59 height 27
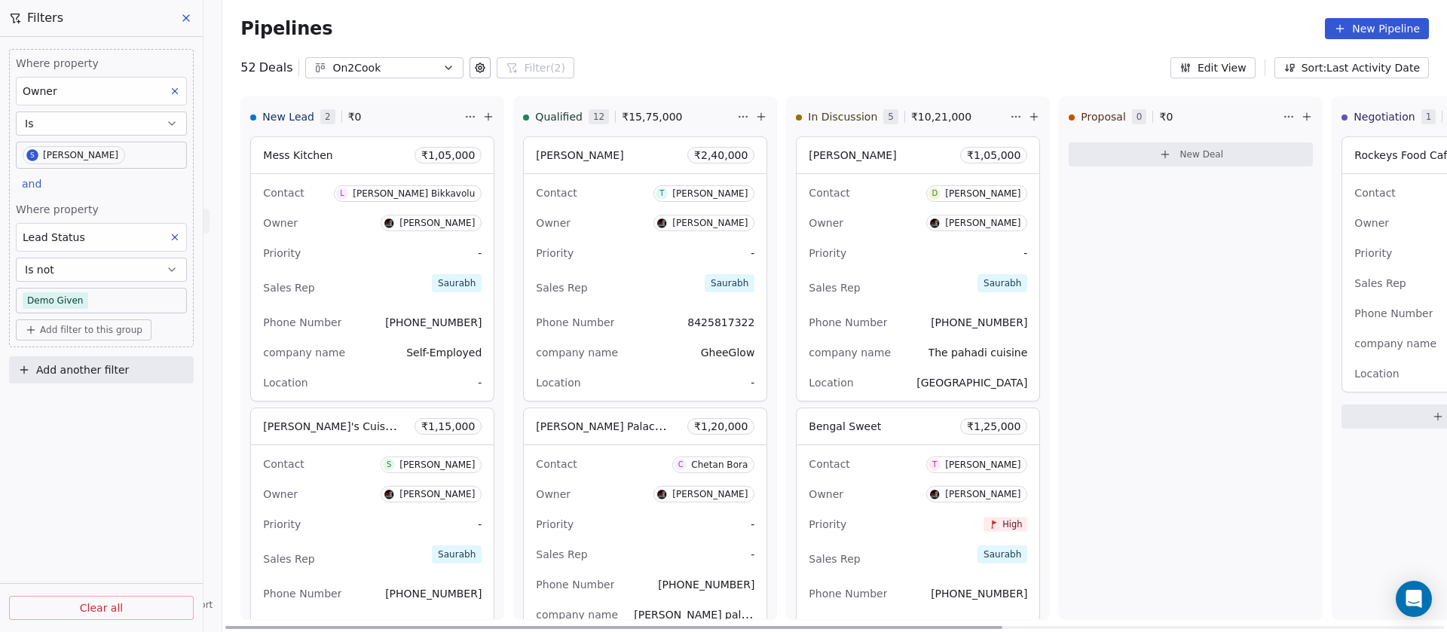
click at [332, 160] on div "Mess Kitchen ₹ 1,05,000" at bounding box center [372, 155] width 243 height 36
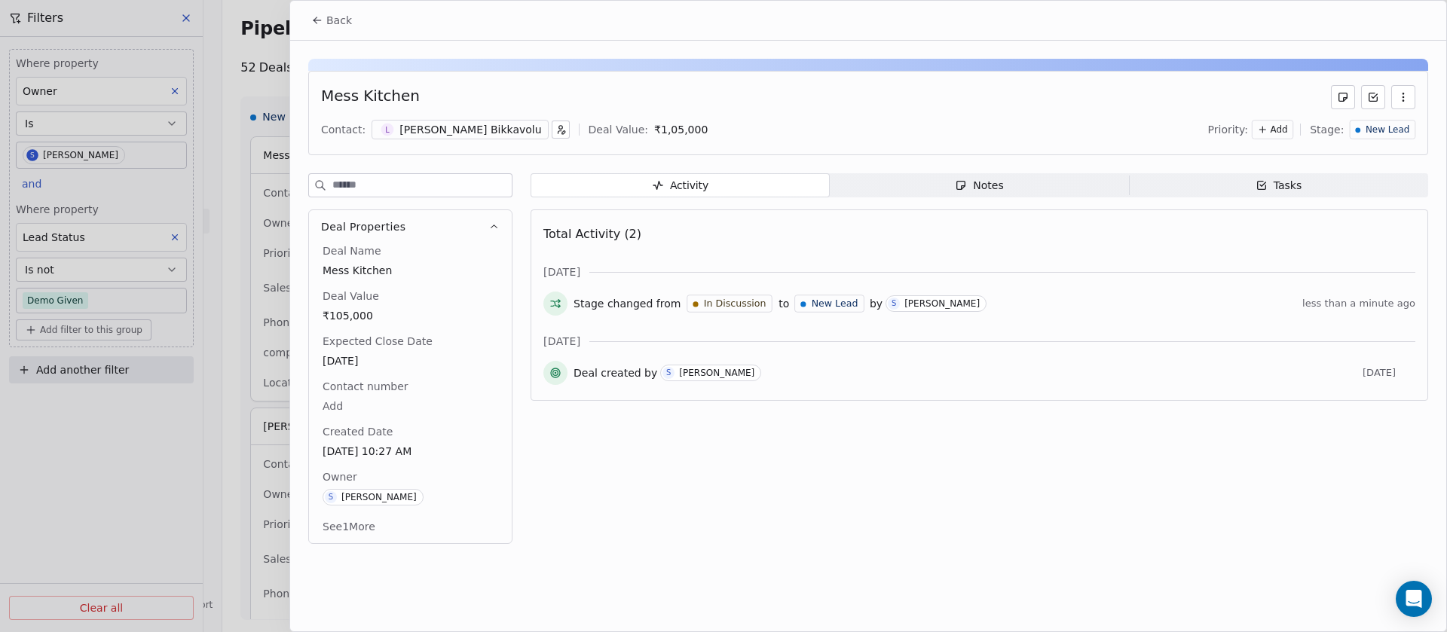
click at [1399, 95] on icon "button" at bounding box center [1403, 97] width 12 height 12
click at [1378, 122] on div "Delete" at bounding box center [1358, 130] width 101 height 24
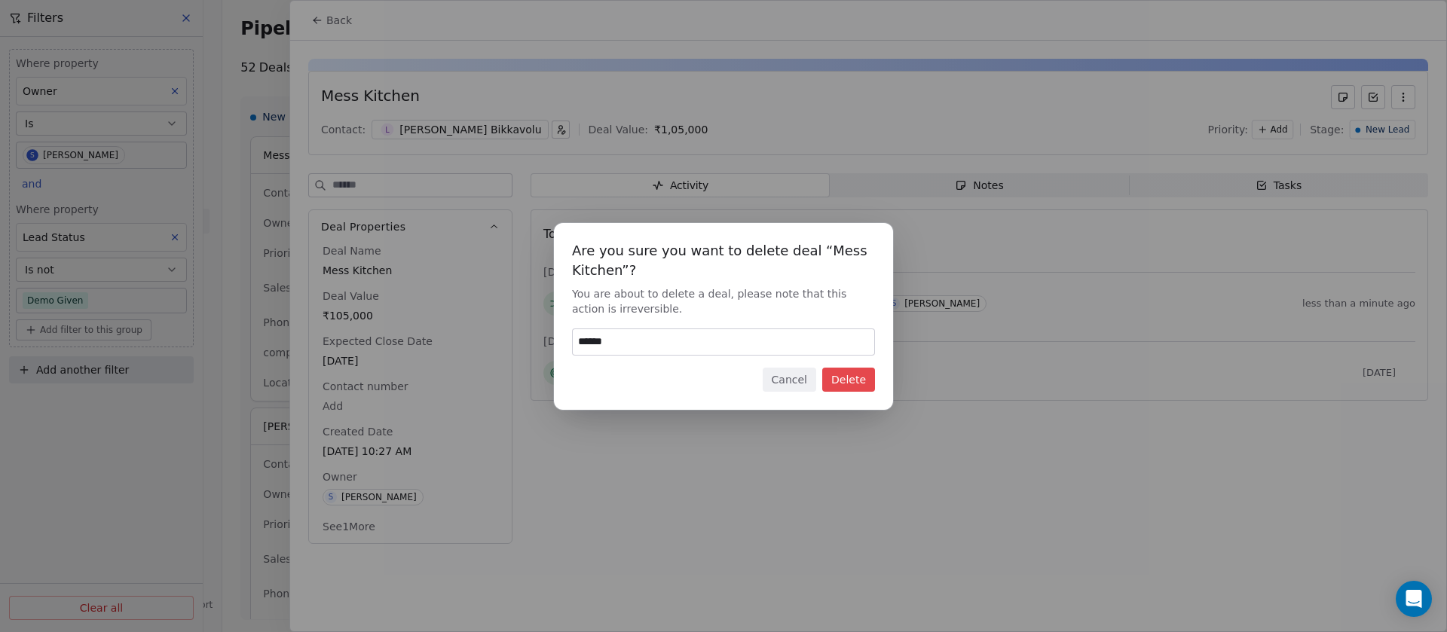
type input "******"
click at [843, 389] on button "Delete" at bounding box center [848, 380] width 53 height 24
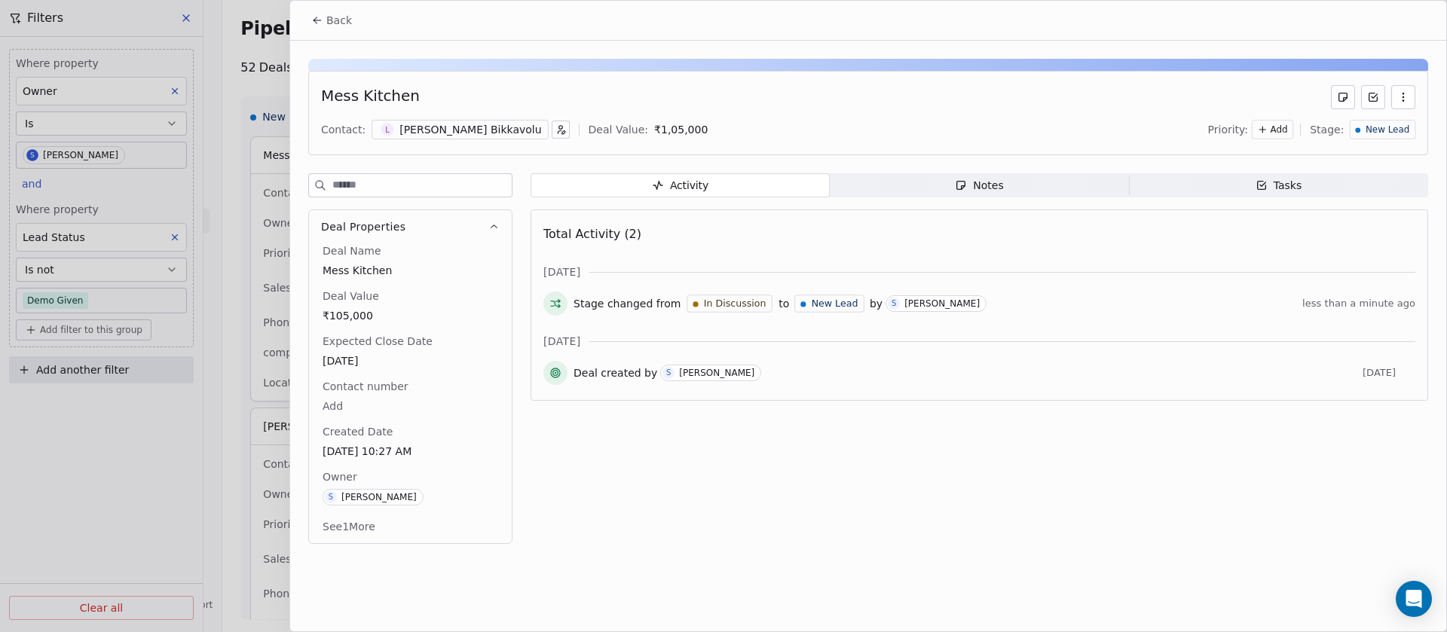
click at [1405, 96] on icon "button" at bounding box center [1403, 97] width 12 height 12
click at [1353, 128] on div "Delete" at bounding box center [1358, 130] width 101 height 24
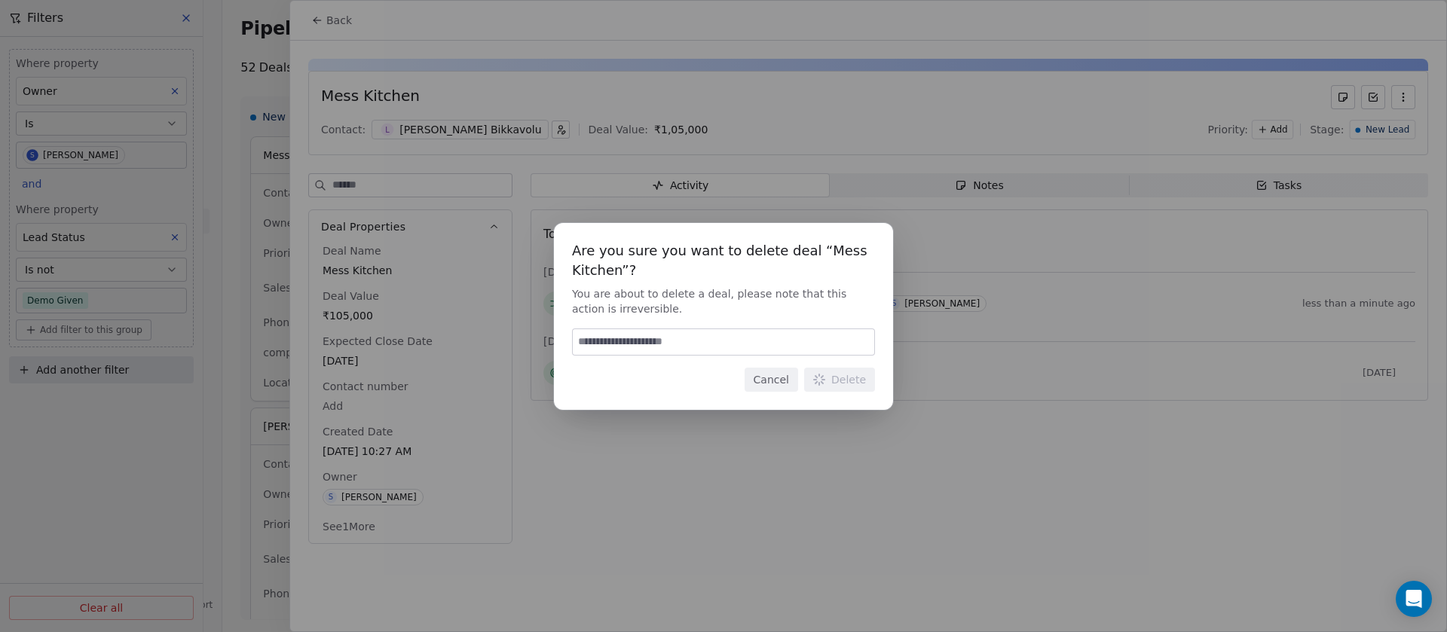
type input "******"
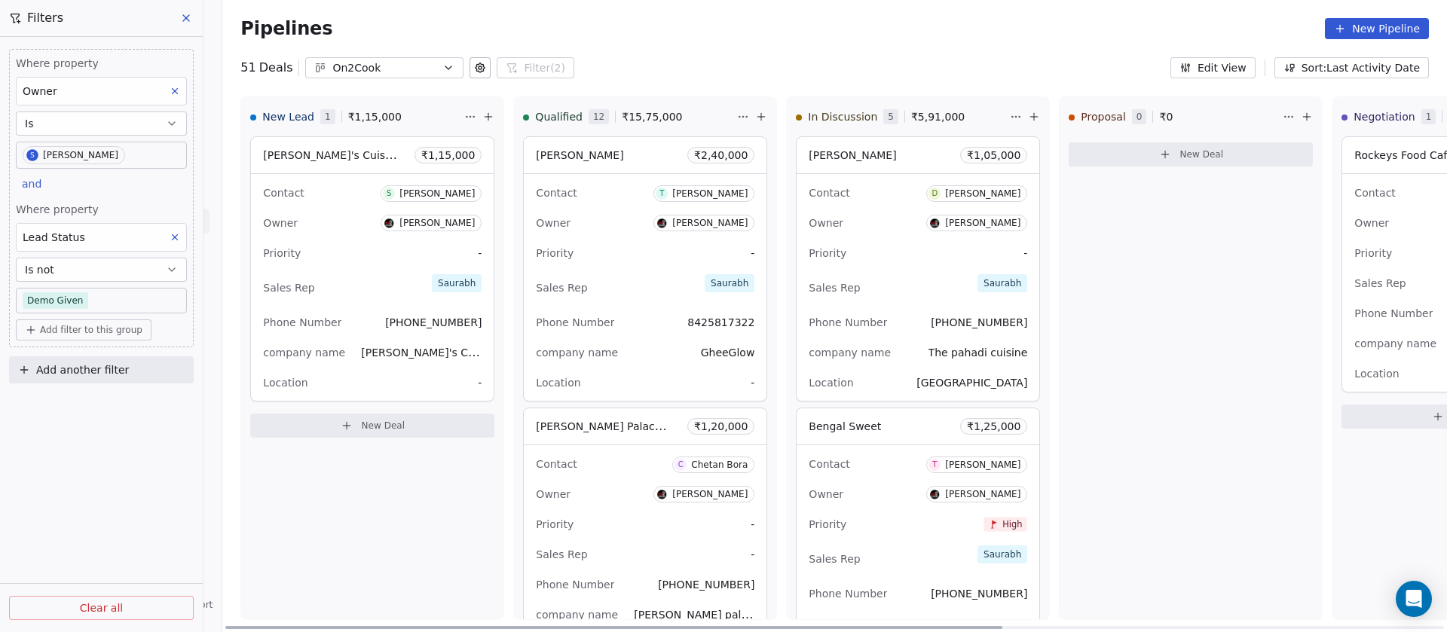
click at [327, 277] on div "Sales Rep Saurabh" at bounding box center [372, 287] width 219 height 33
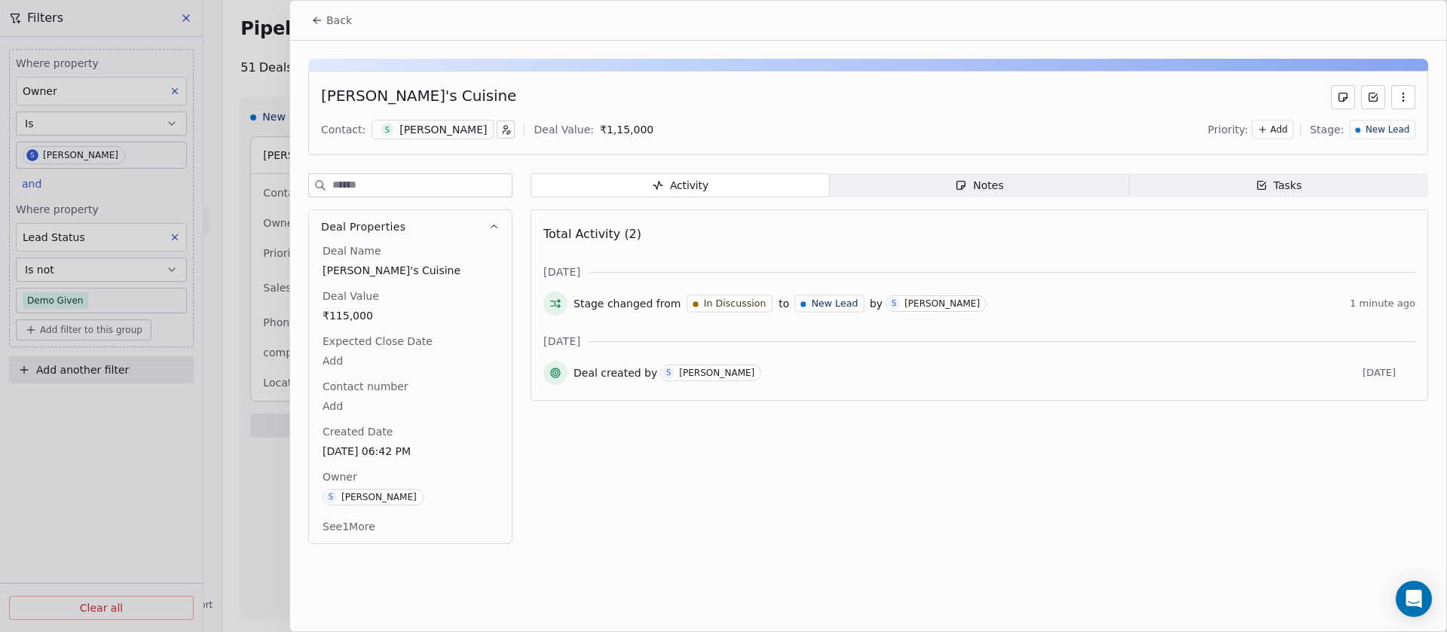
click at [1396, 96] on button "button" at bounding box center [1403, 97] width 24 height 24
click at [1366, 126] on div "Delete" at bounding box center [1358, 130] width 101 height 24
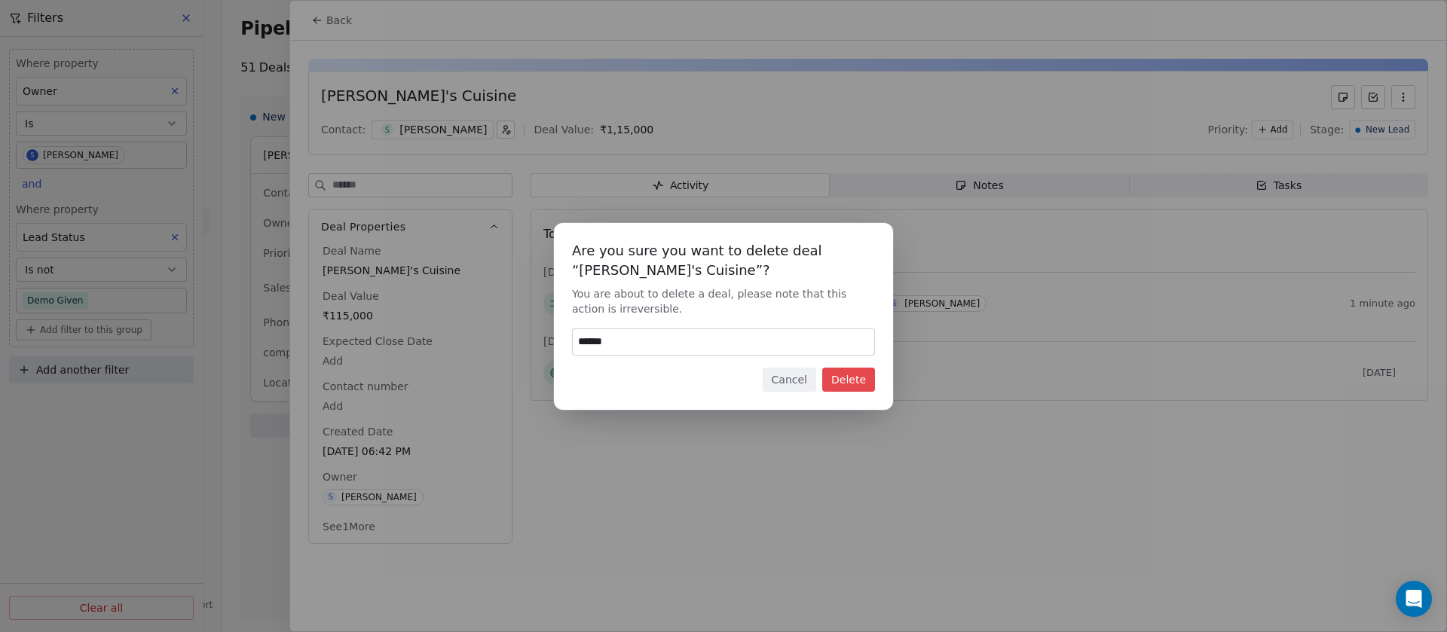
type input "******"
click at [840, 378] on button "Delete" at bounding box center [848, 380] width 53 height 24
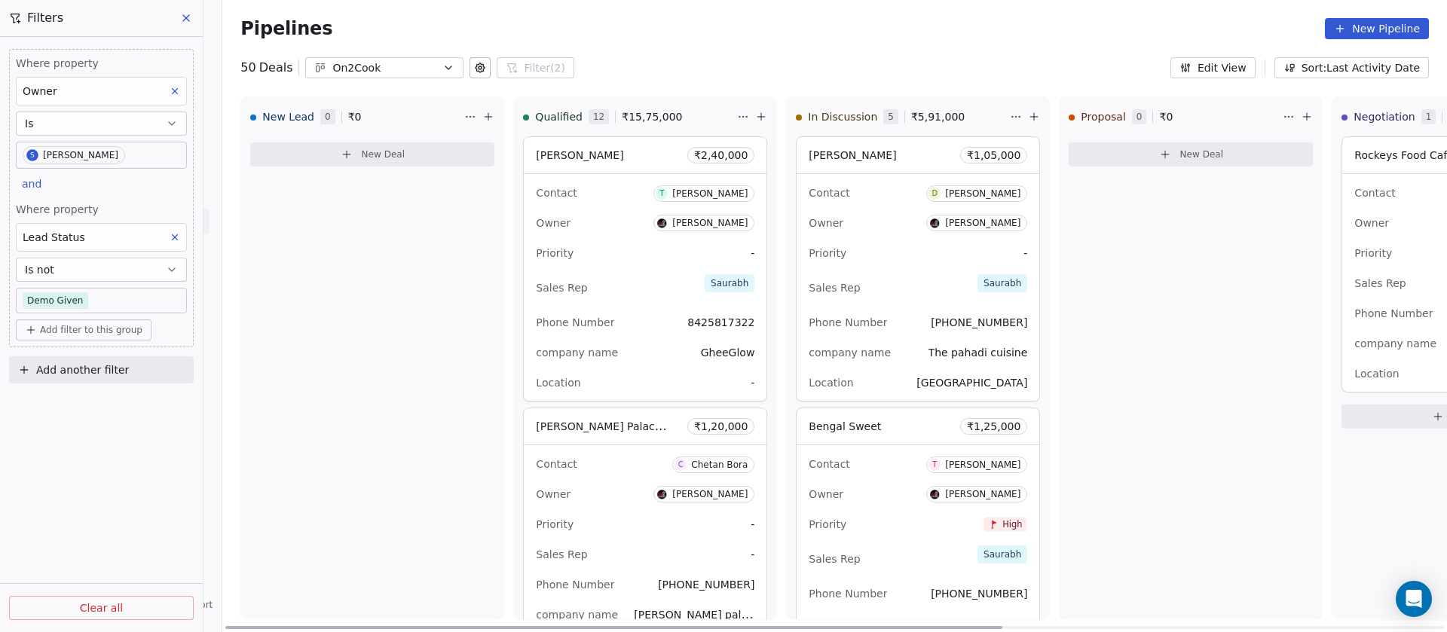
click at [621, 235] on div "Contact T Tushar Ghee Glow Owner Saurabh Shah Priority - Sales Rep Saurabh Phon…" at bounding box center [645, 287] width 243 height 227
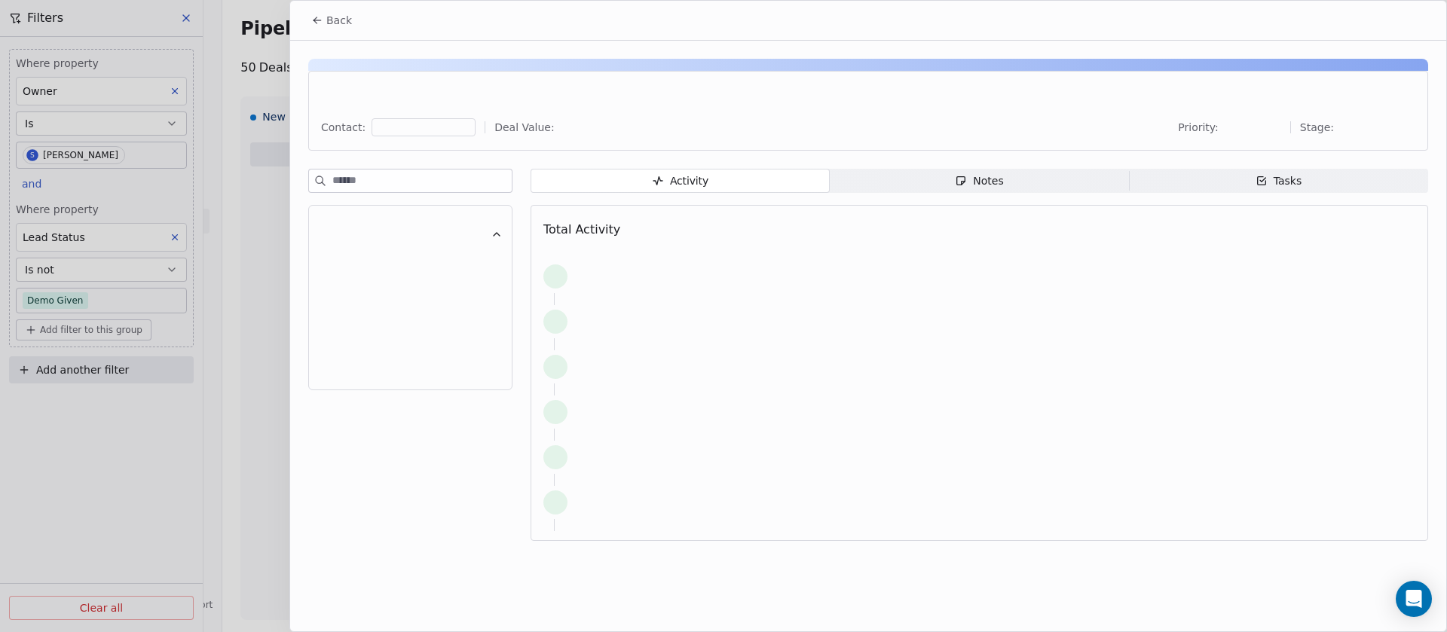
click at [998, 180] on div "Notes" at bounding box center [979, 181] width 48 height 16
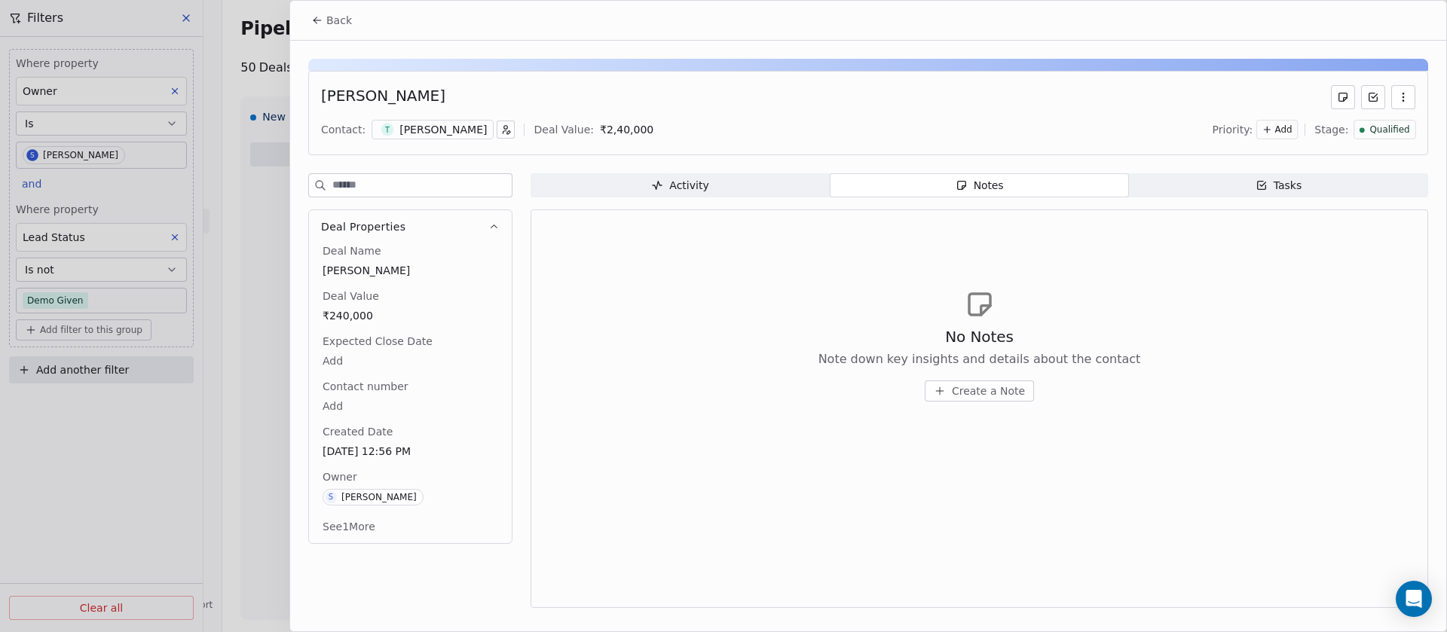
click at [452, 134] on div "Tushar Ghee Glow" at bounding box center [442, 129] width 87 height 15
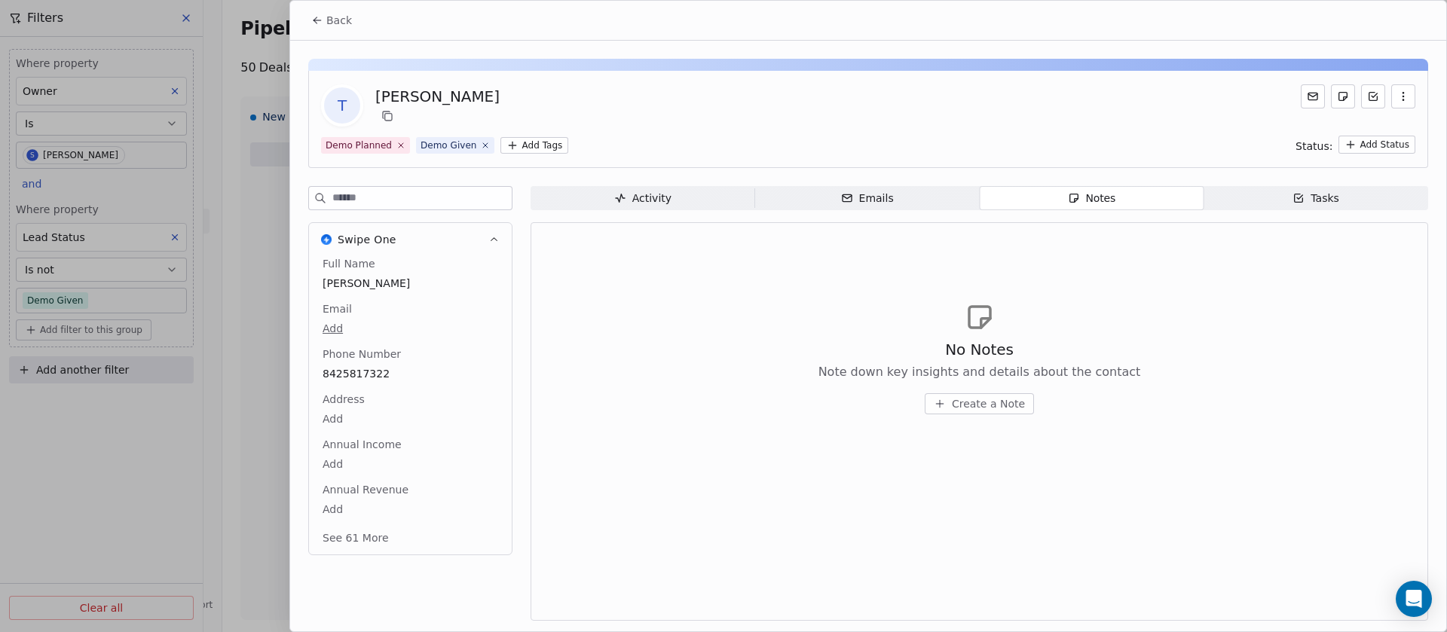
click at [372, 375] on span "8425817322" at bounding box center [411, 373] width 176 height 15
click at [422, 375] on span "8425817322" at bounding box center [410, 374] width 174 height 15
click at [334, 25] on html "On2Cook India Pvt. Ltd. Contacts People Marketing Workflows Campaigns Sales Pip…" at bounding box center [723, 316] width 1447 height 632
click at [378, 528] on button "See 61 More" at bounding box center [355, 538] width 84 height 27
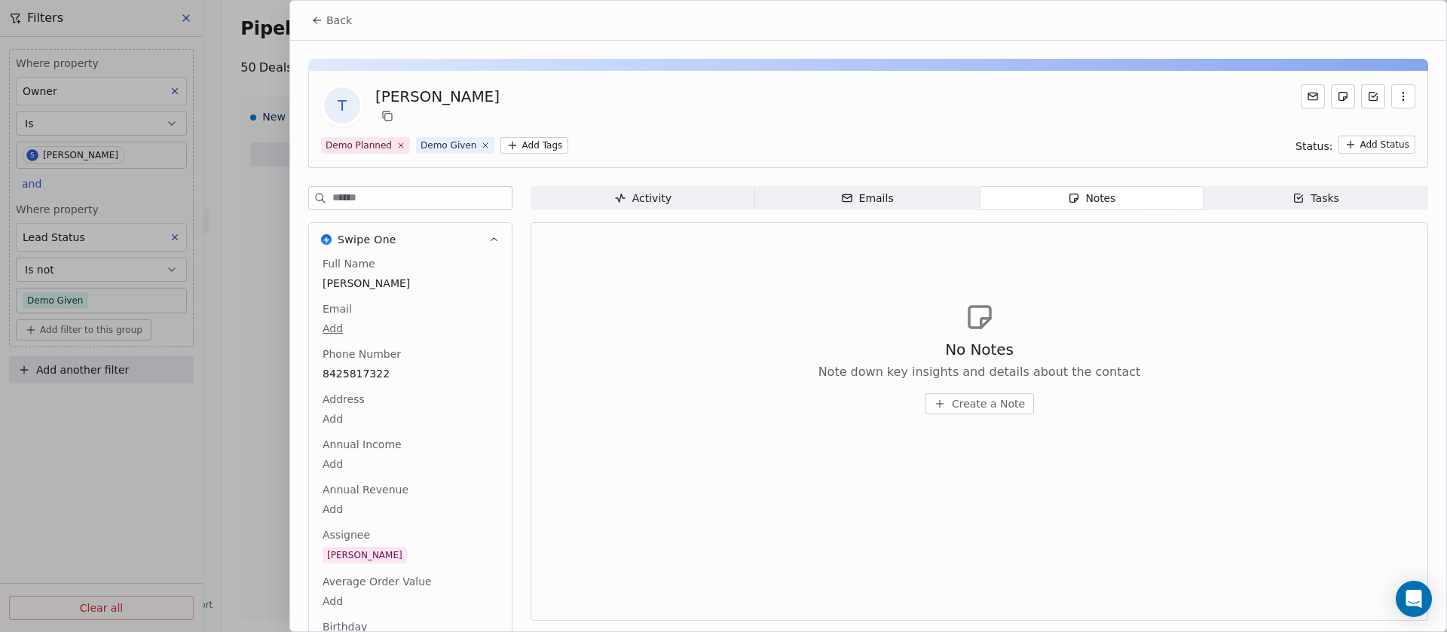
click at [965, 402] on span "Create a Note" at bounding box center [988, 403] width 73 height 15
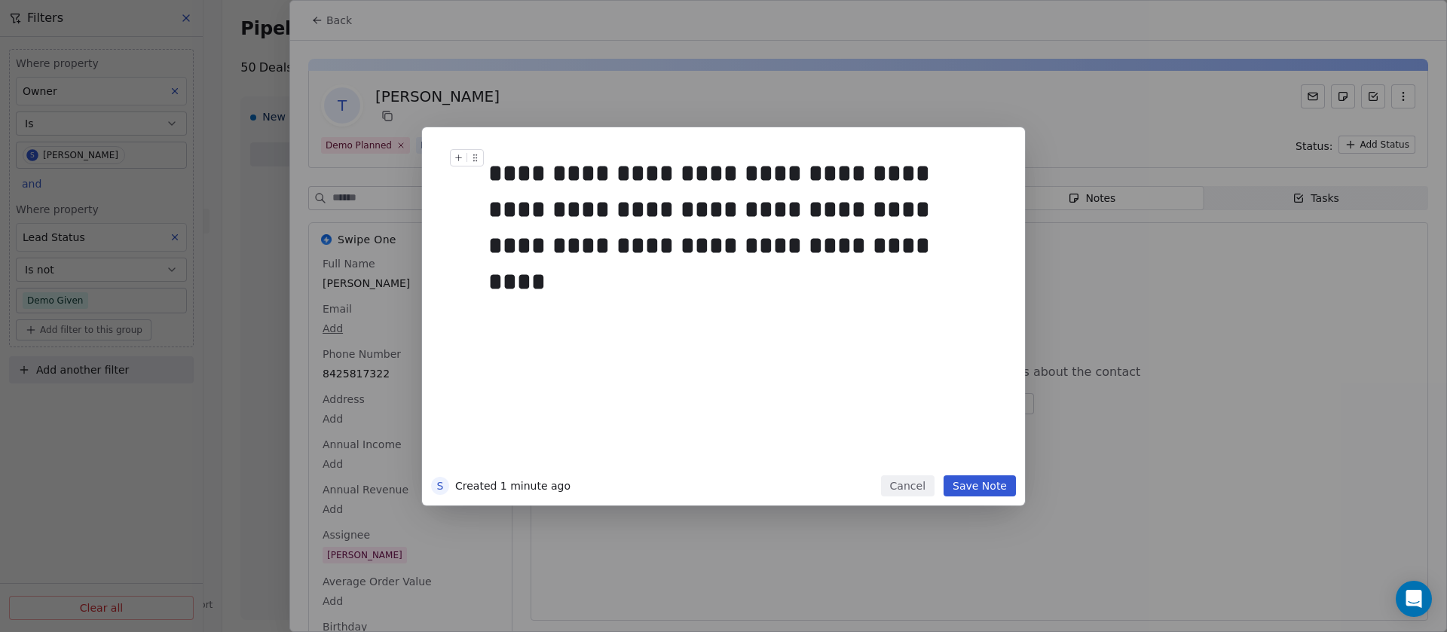
click at [986, 490] on button "Save Note" at bounding box center [979, 486] width 72 height 21
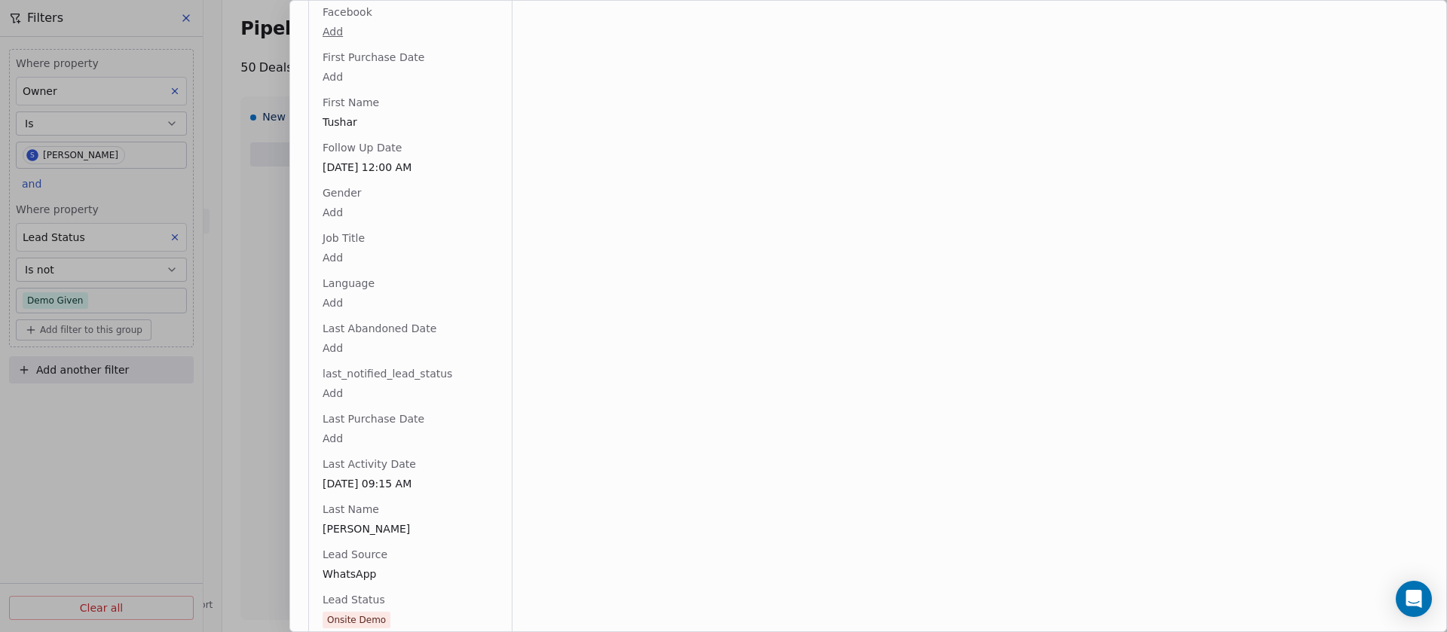
scroll to position [1507, 0]
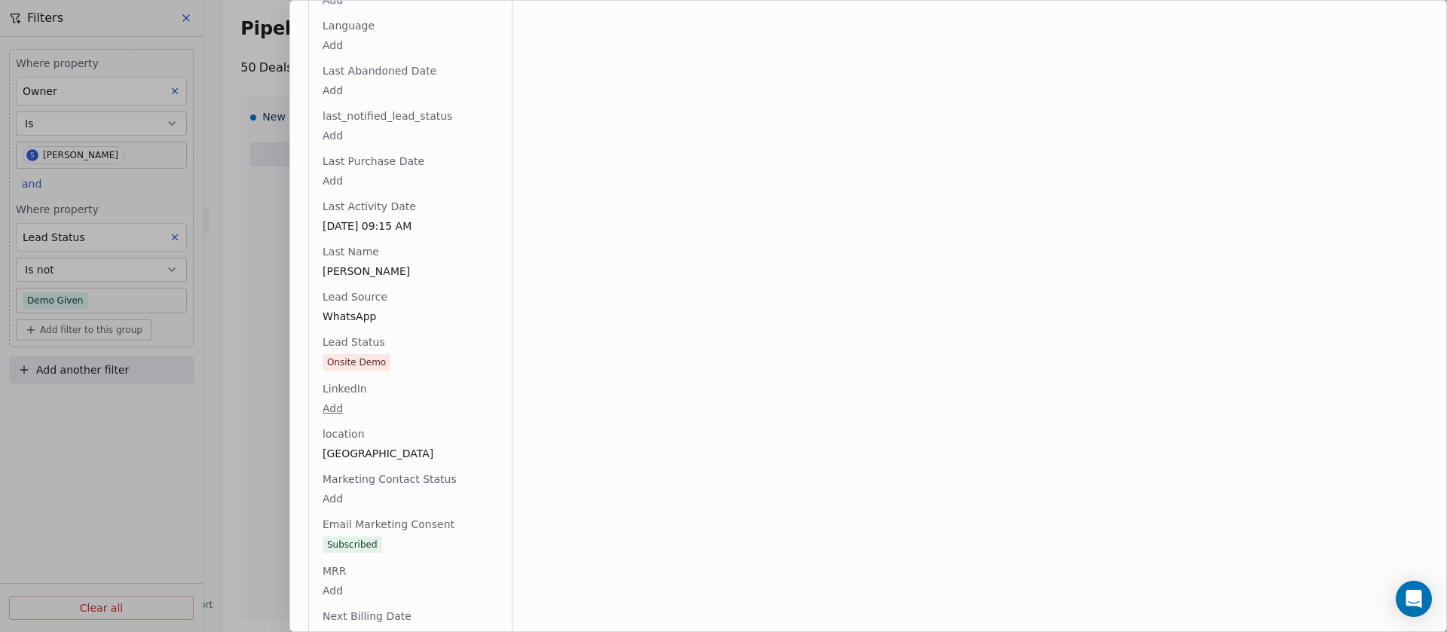
click at [402, 356] on div "Full Name Tushar Ghee Glow Email Add Phone Number 8425817322 Address Add Annual…" at bounding box center [411, 264] width 182 height 3031
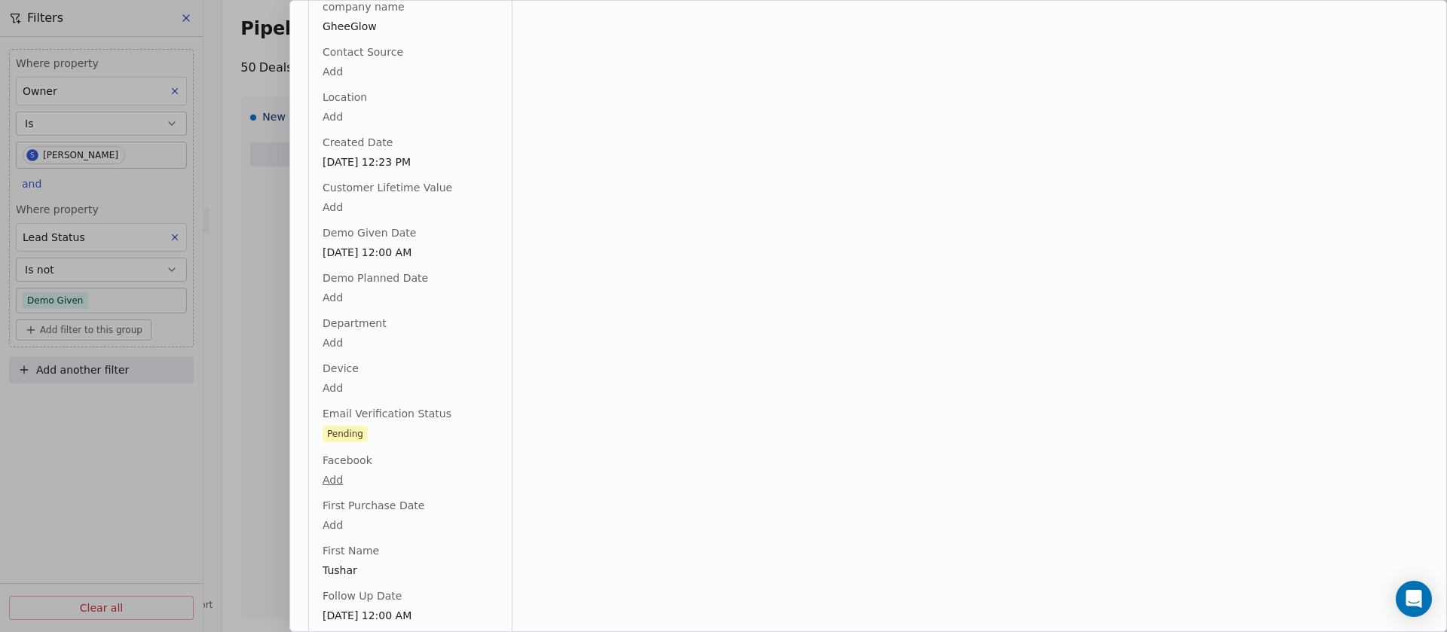
scroll to position [0, 0]
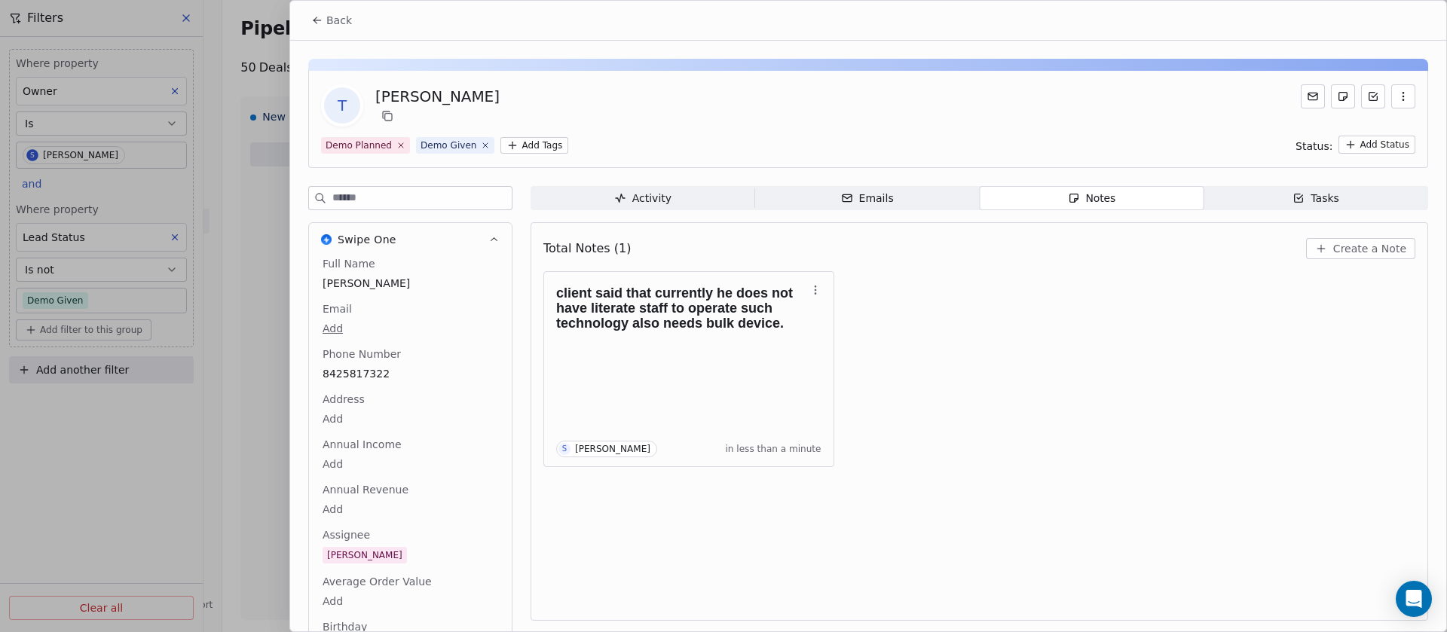
click at [632, 200] on div "Activity" at bounding box center [642, 199] width 57 height 16
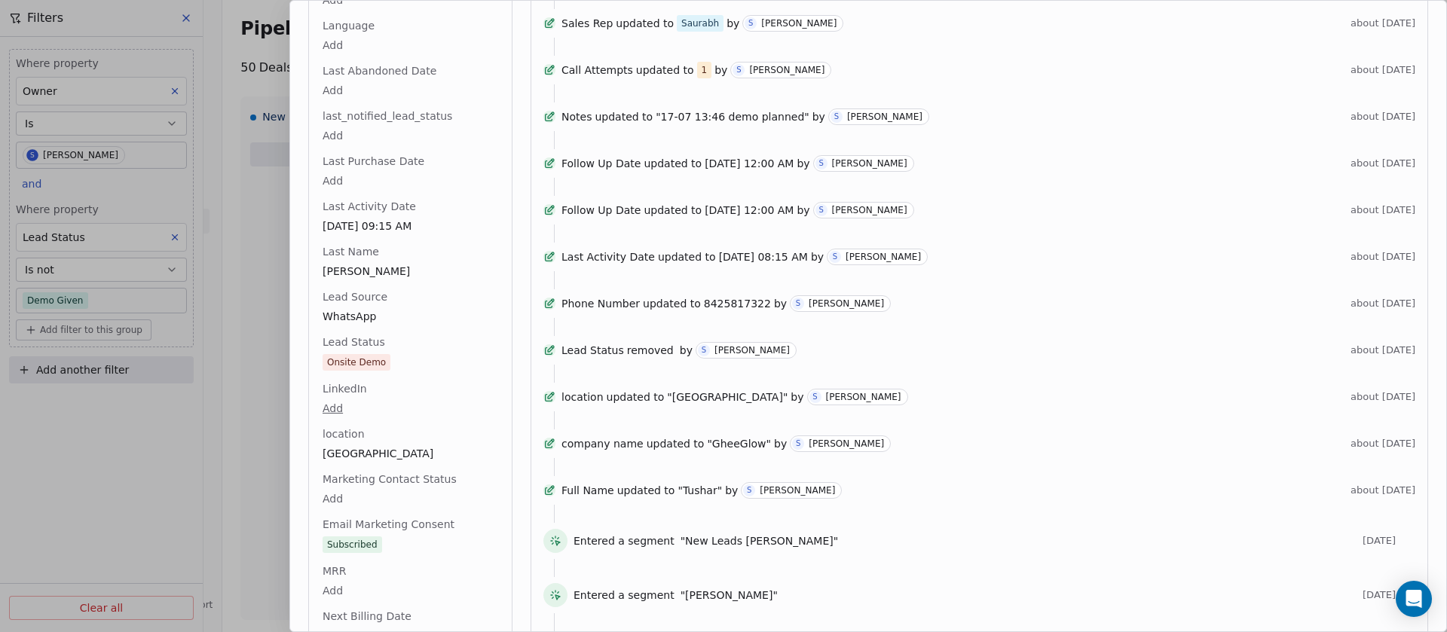
click at [396, 364] on div "Full Name Tushar Ghee Glow Email Add Phone Number 8425817322 Address Add Annual…" at bounding box center [411, 264] width 182 height 3031
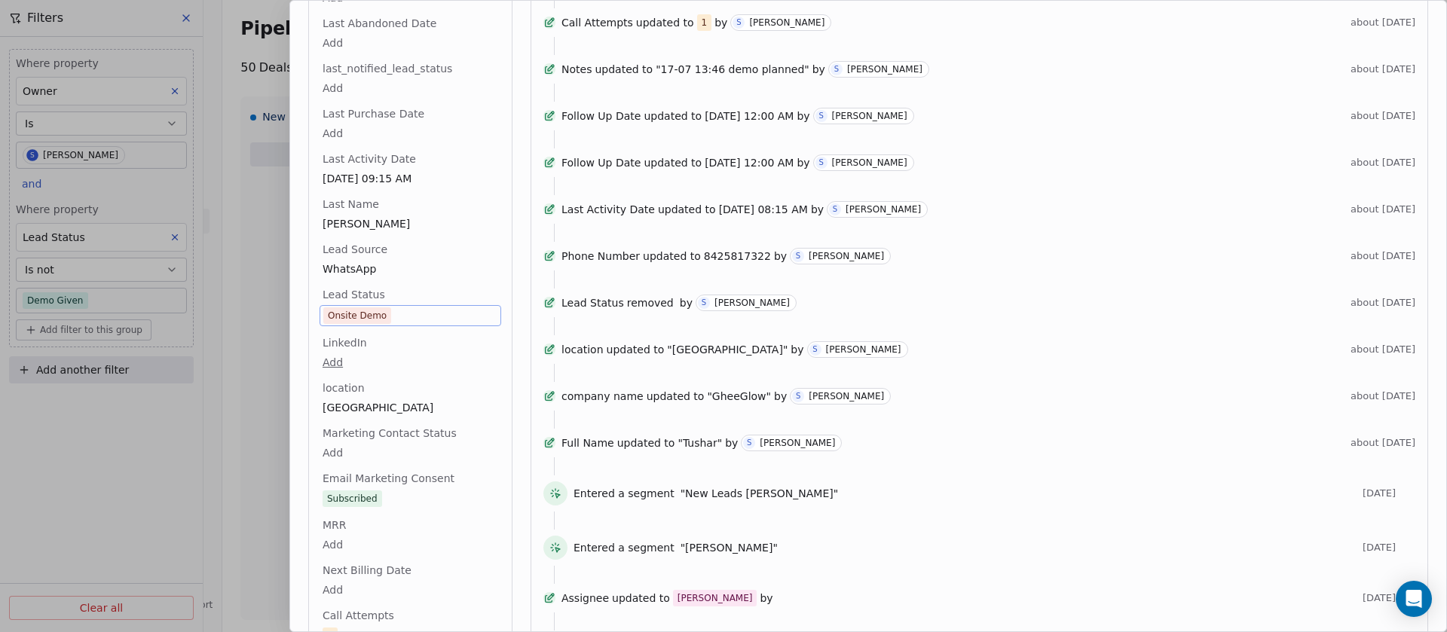
click at [424, 325] on div "Onsite Demo" at bounding box center [411, 315] width 182 height 21
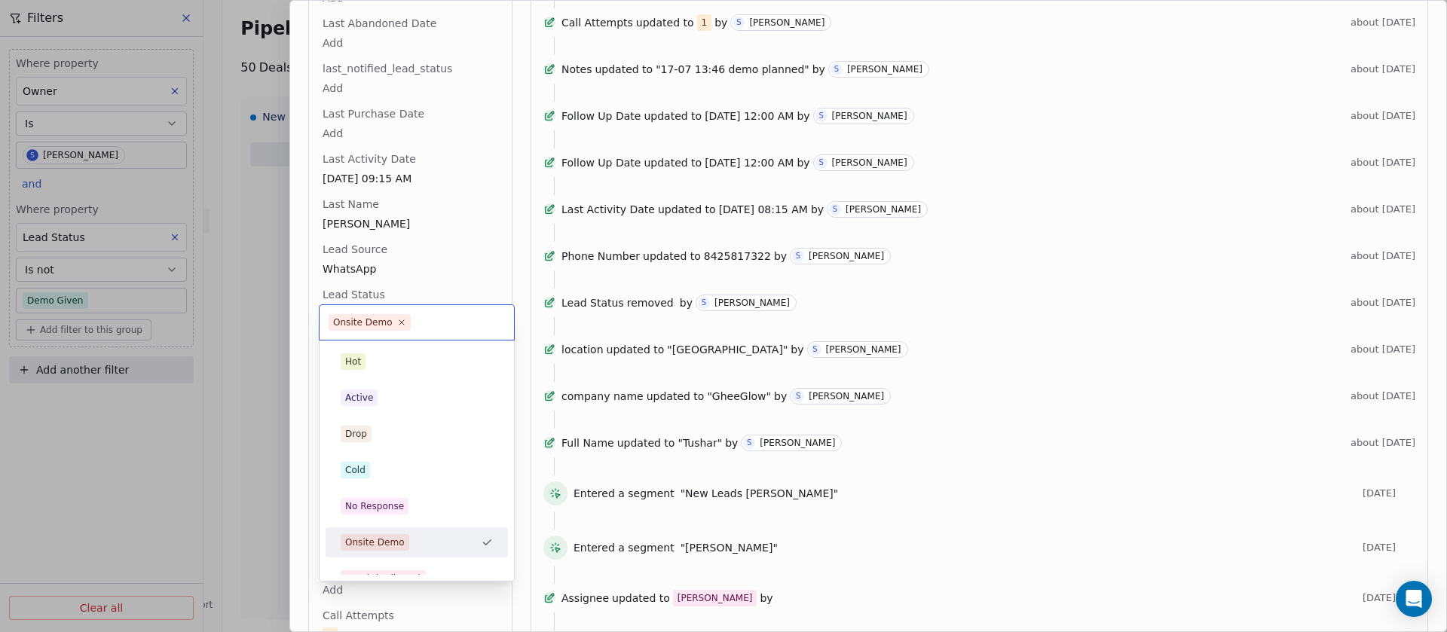
click at [419, 316] on input "text" at bounding box center [459, 322] width 91 height 17
click at [374, 467] on div "Cold" at bounding box center [417, 470] width 152 height 17
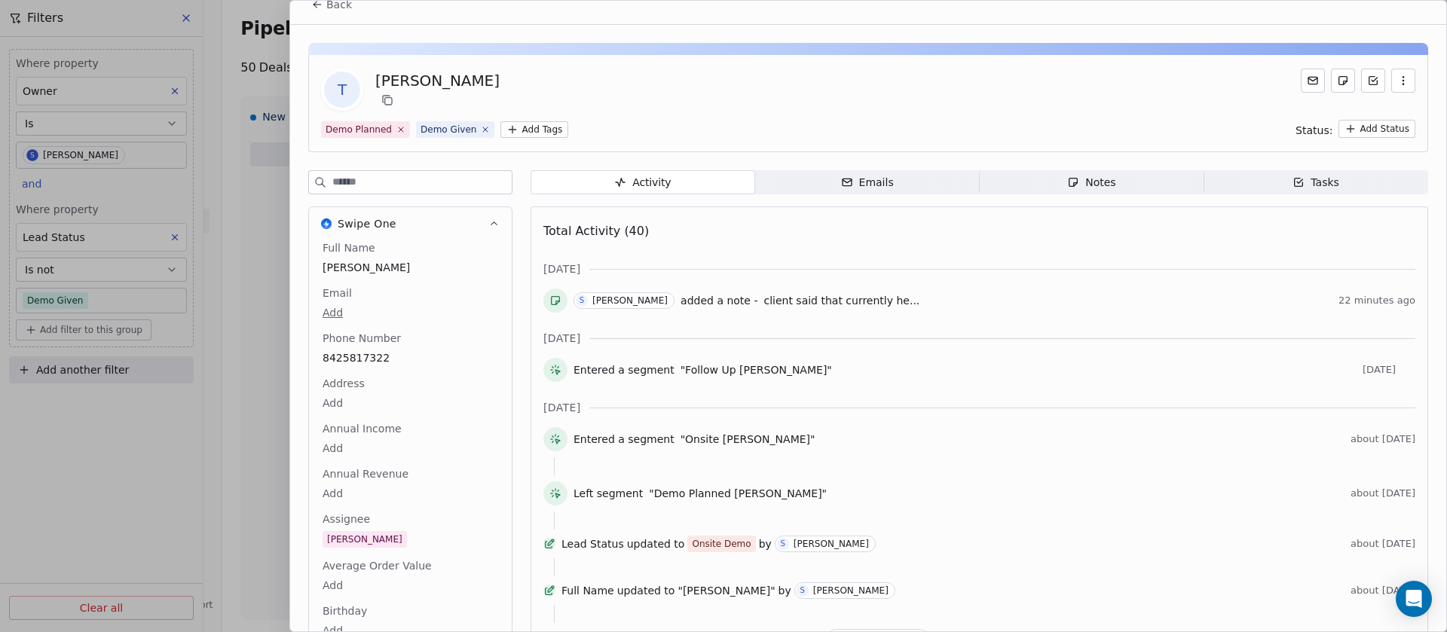
scroll to position [0, 0]
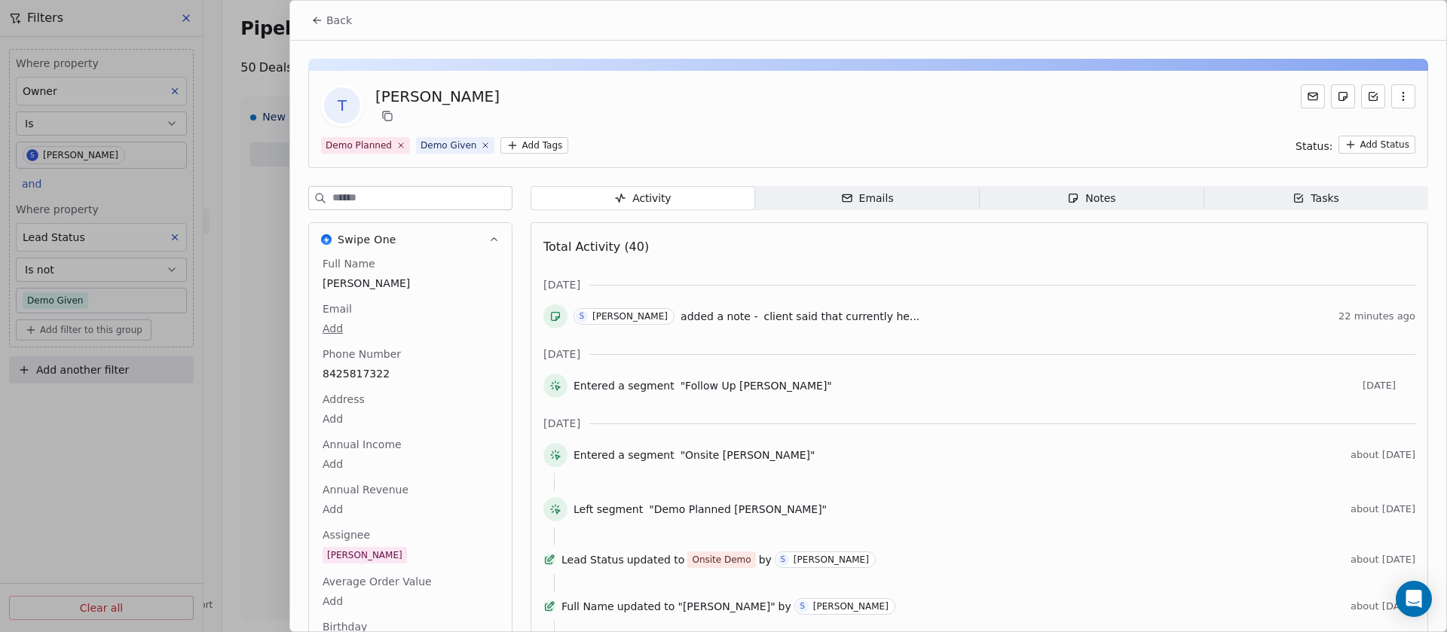
click at [1167, 195] on span "Notes Notes" at bounding box center [1092, 198] width 225 height 24
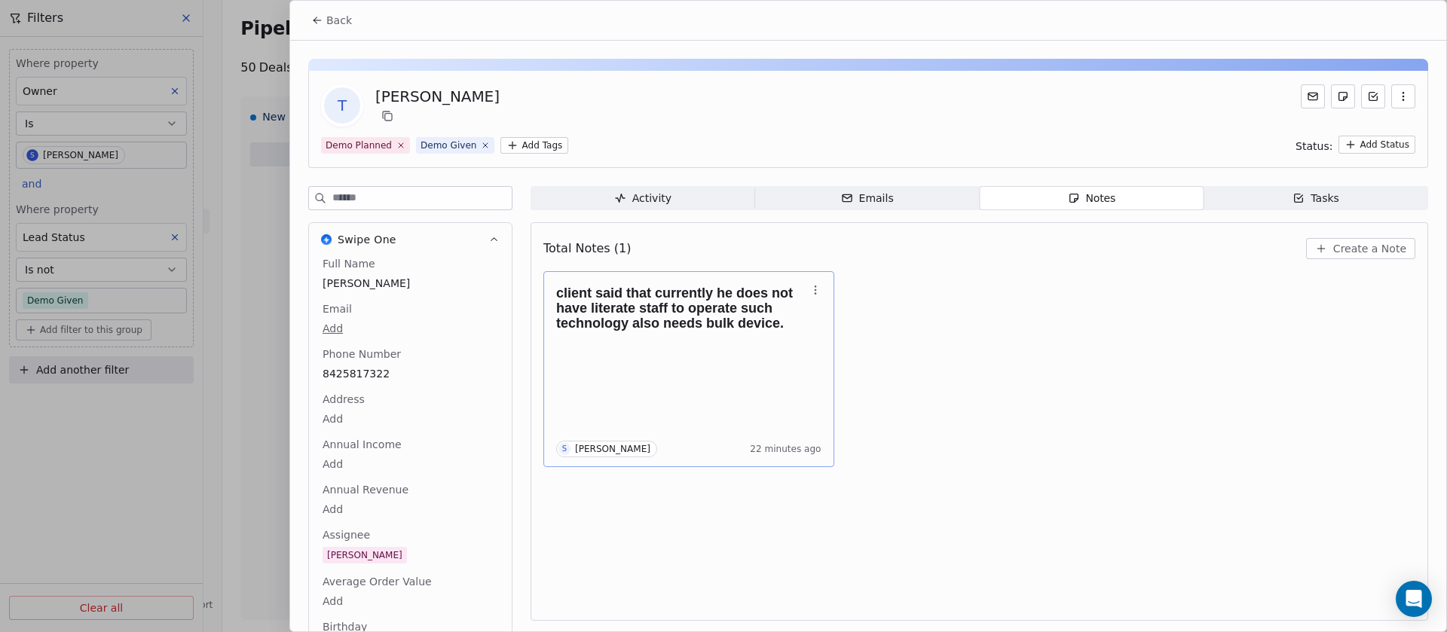
click at [660, 355] on div "client said that currently he does not have literate staff to operate such tech…" at bounding box center [688, 369] width 265 height 176
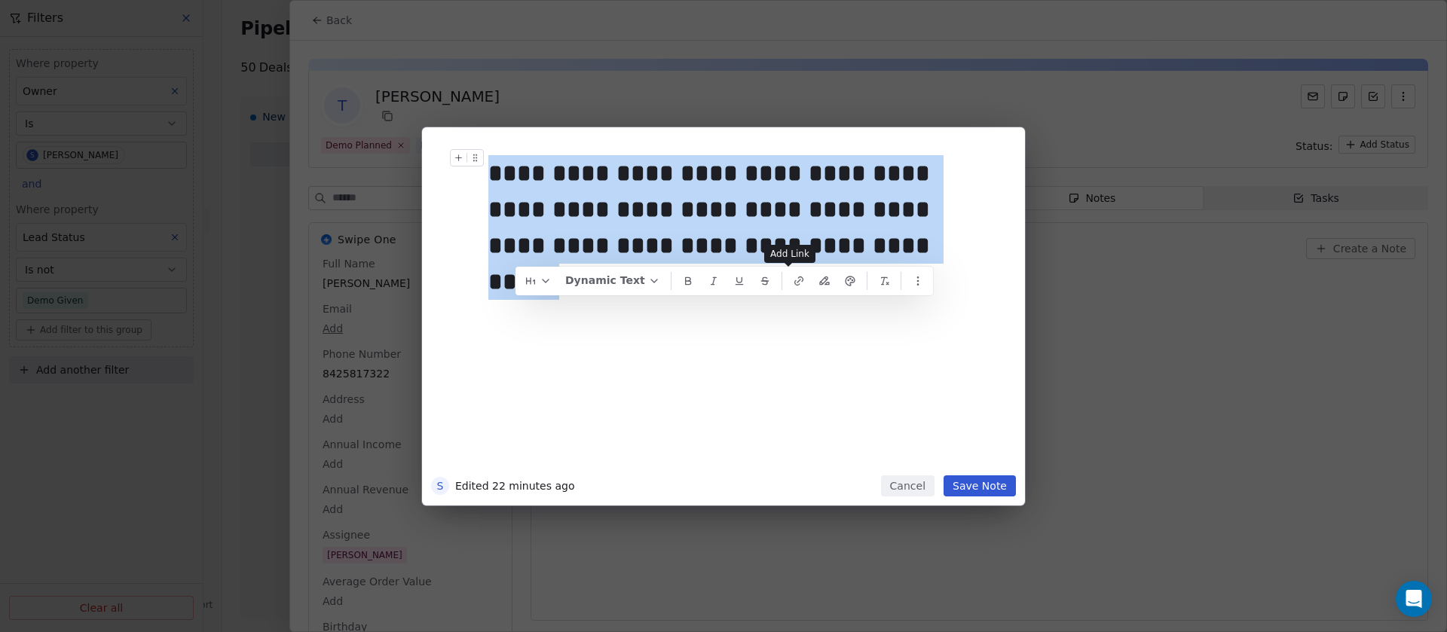
drag, startPoint x: 797, startPoint y: 253, endPoint x: 488, endPoint y: 182, distance: 317.0
click at [488, 182] on div "**********" at bounding box center [737, 209] width 498 height 109
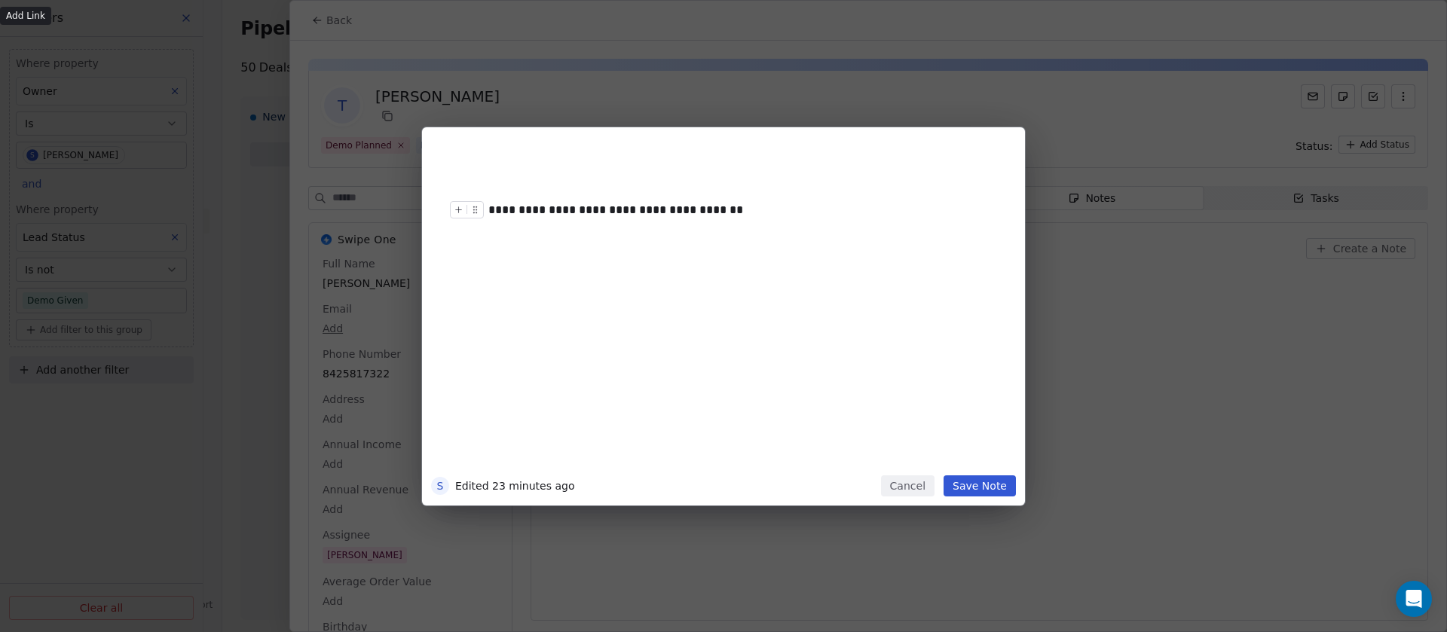
click at [631, 212] on div "**********" at bounding box center [737, 210] width 498 height 18
click at [1003, 489] on button "Save Note" at bounding box center [979, 486] width 72 height 21
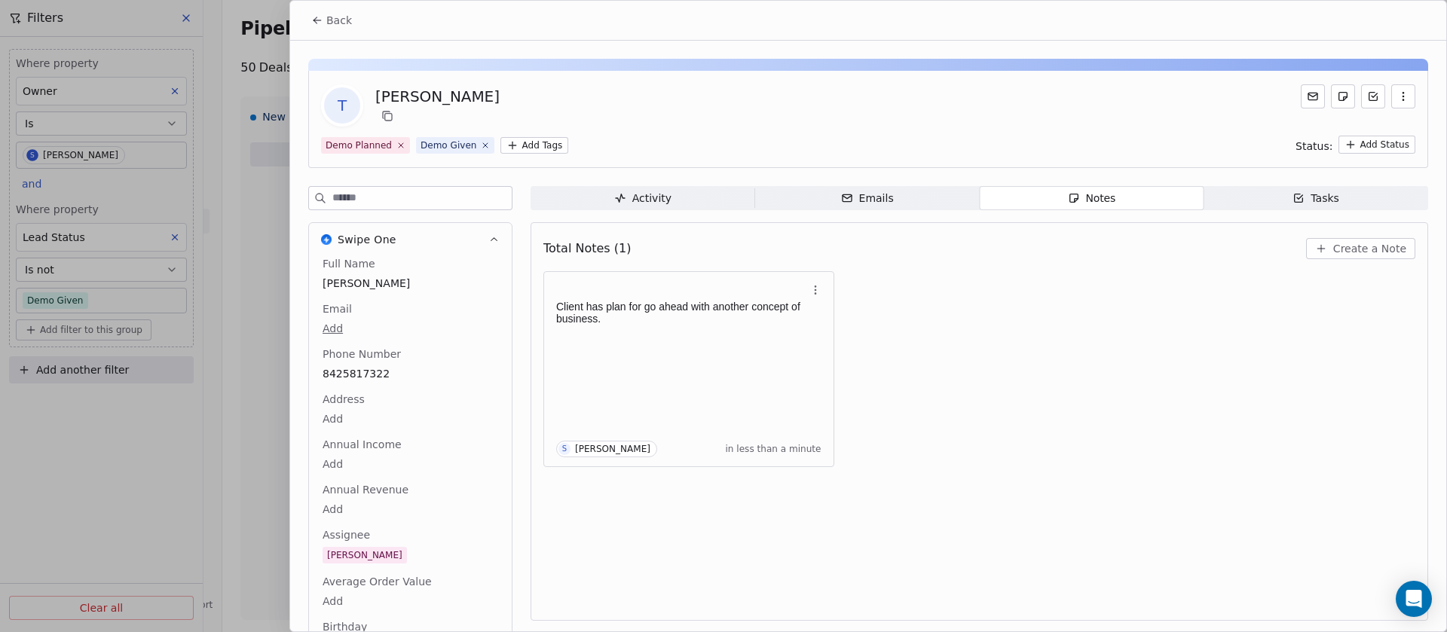
click at [337, 17] on span "Back" at bounding box center [339, 20] width 26 height 15
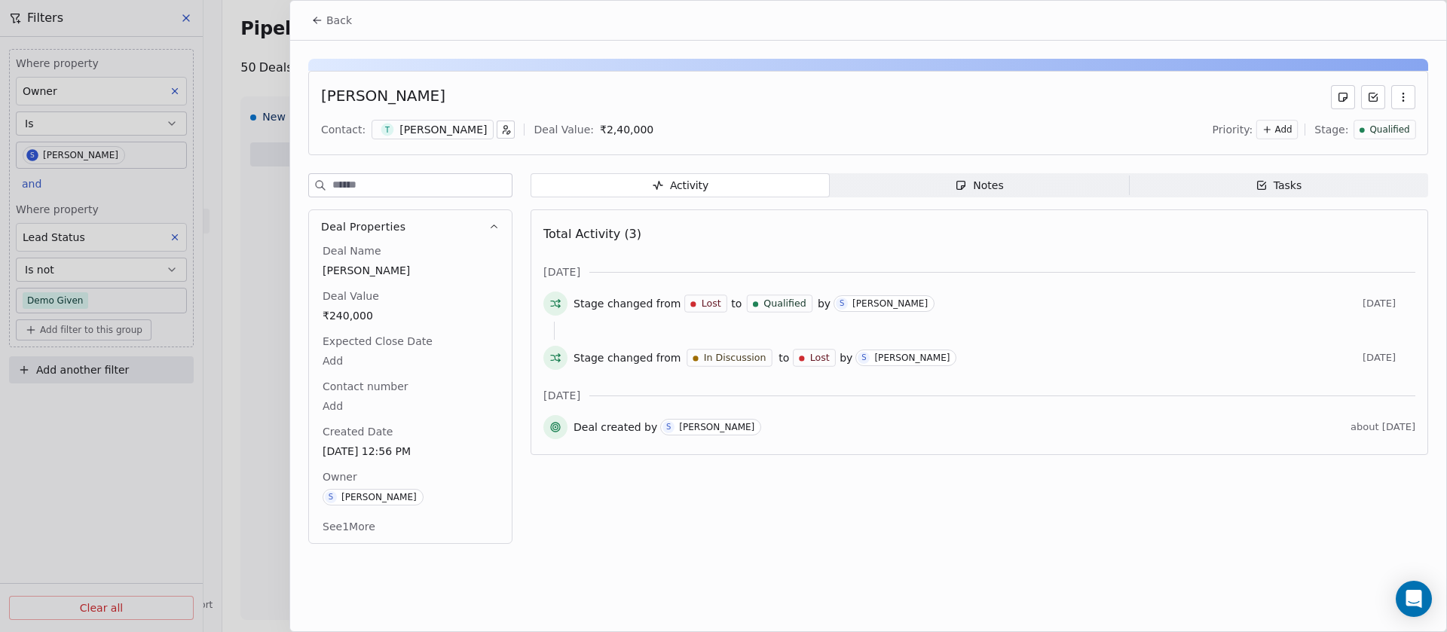
click at [1384, 124] on span "Qualified" at bounding box center [1390, 130] width 40 height 13
click at [1402, 96] on html "On2Cook India Pvt. Ltd. Contacts People Marketing Workflows Campaigns Sales Pip…" at bounding box center [723, 316] width 1447 height 632
click at [1402, 96] on icon "button" at bounding box center [1402, 96] width 1 height 1
click at [1370, 124] on div "Delete" at bounding box center [1358, 130] width 101 height 24
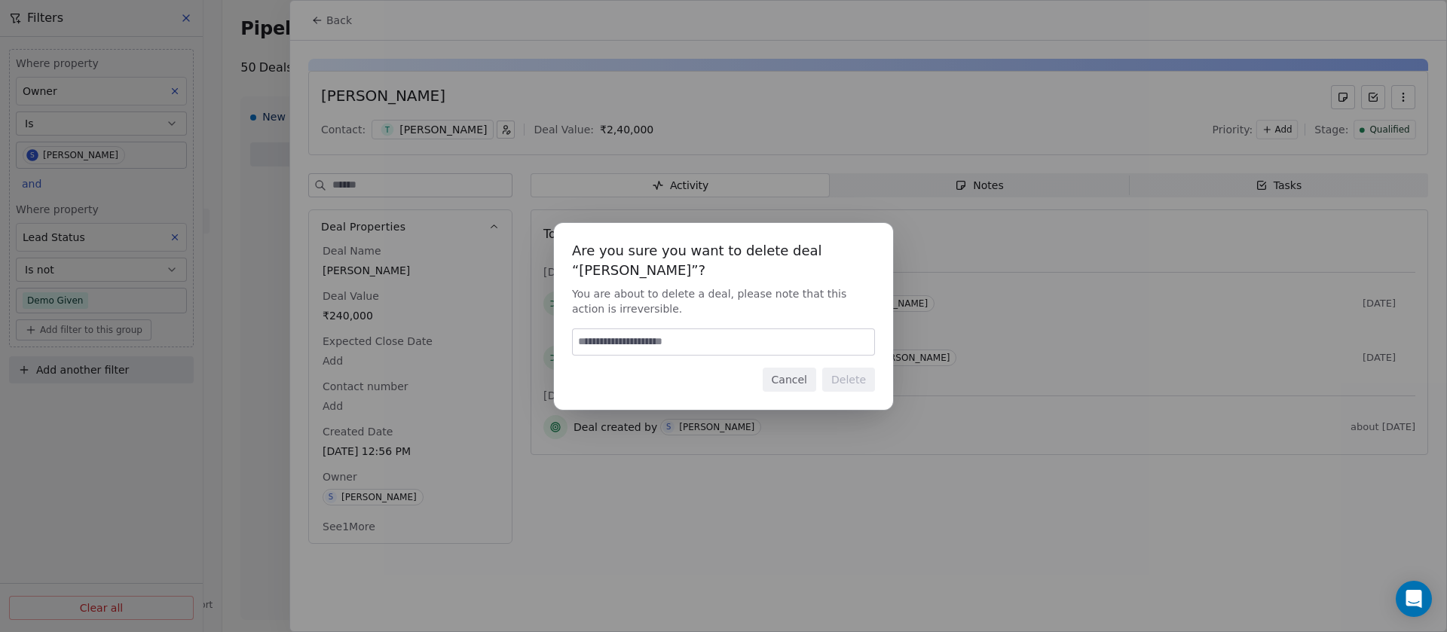
type input "**********"
type input "******"
click at [840, 377] on button "Delete" at bounding box center [848, 380] width 53 height 24
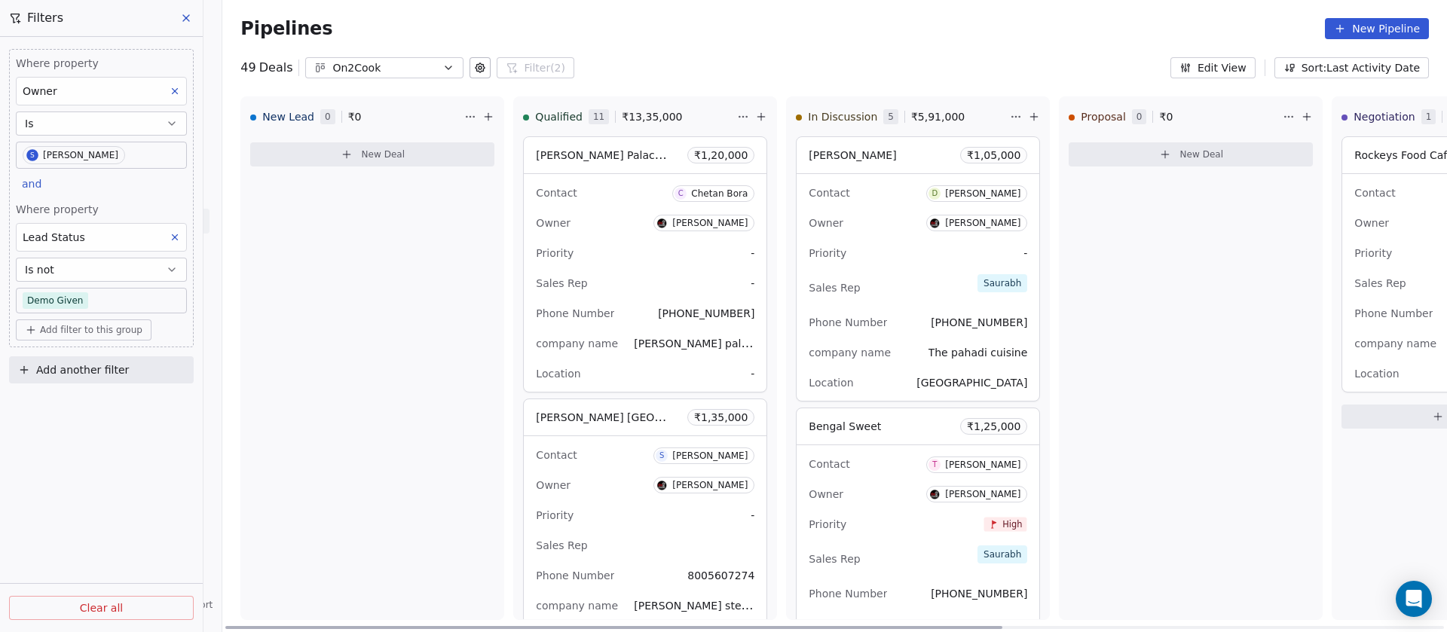
click at [608, 222] on div "Owner Saurabh Shah" at bounding box center [645, 223] width 219 height 24
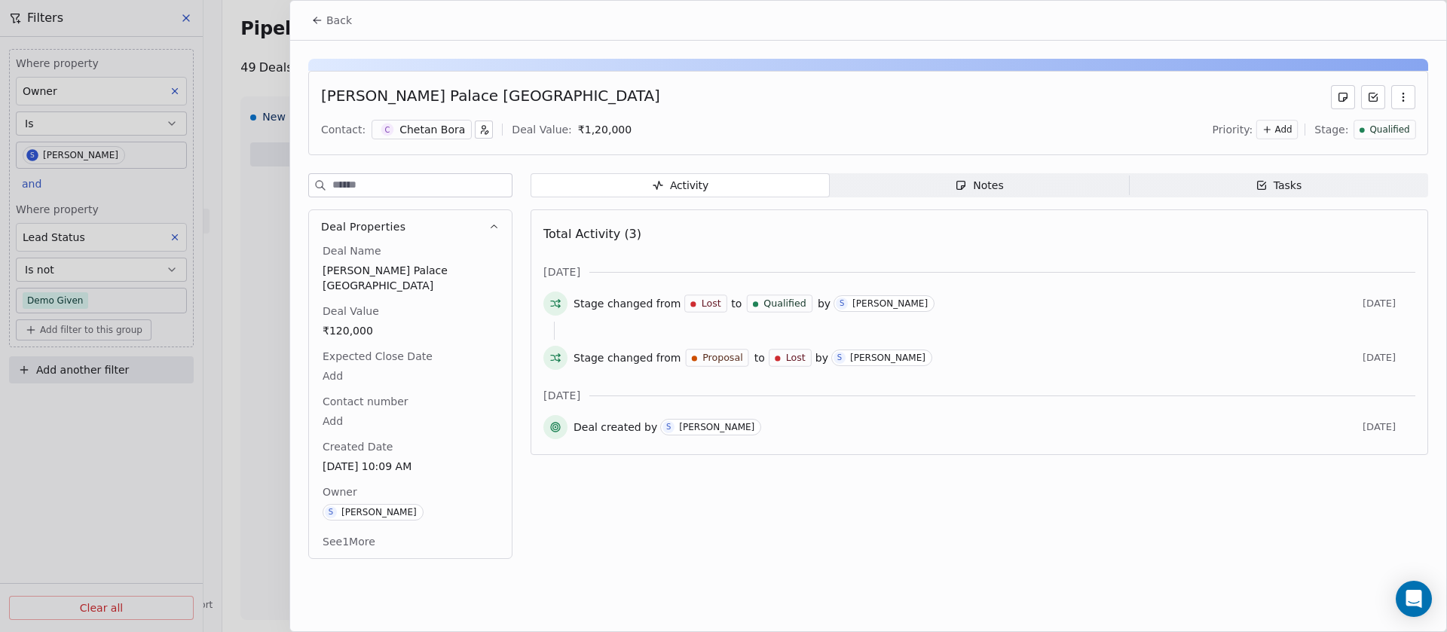
click at [412, 130] on div "Chetan Bora" at bounding box center [432, 129] width 66 height 15
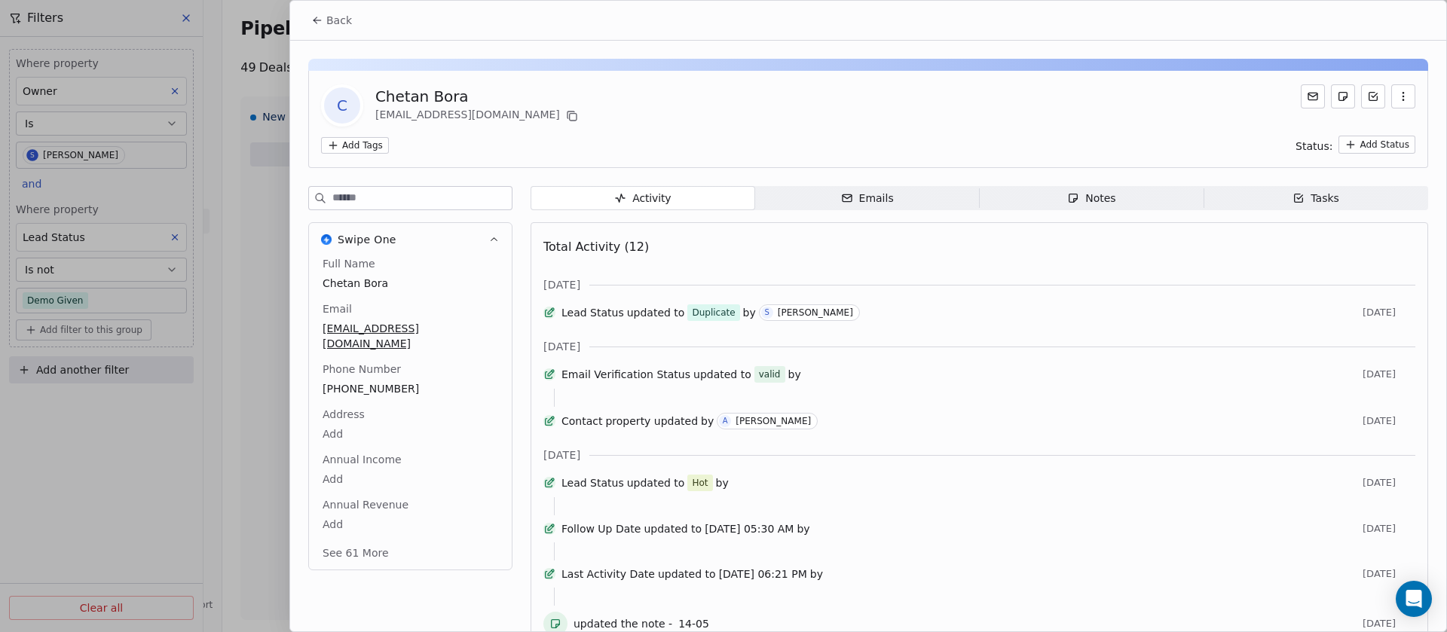
click at [1067, 197] on icon "button" at bounding box center [1073, 198] width 12 height 12
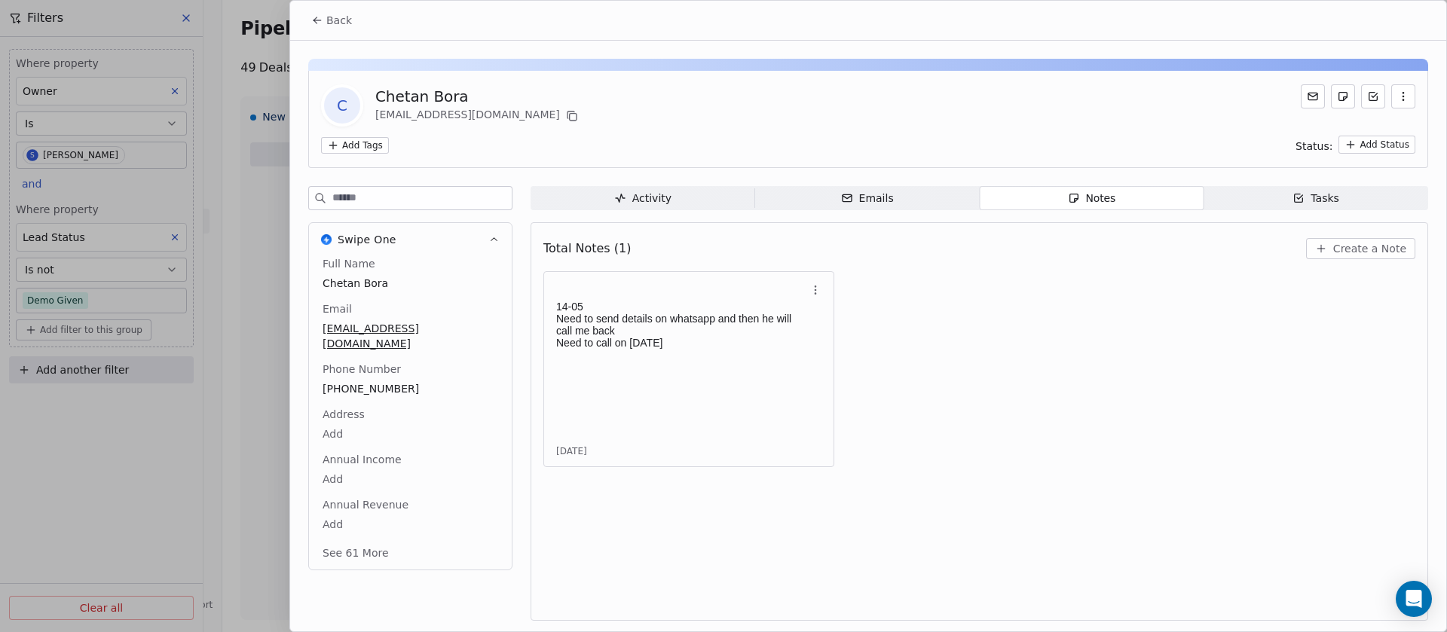
click at [338, 20] on span "Back" at bounding box center [339, 20] width 26 height 15
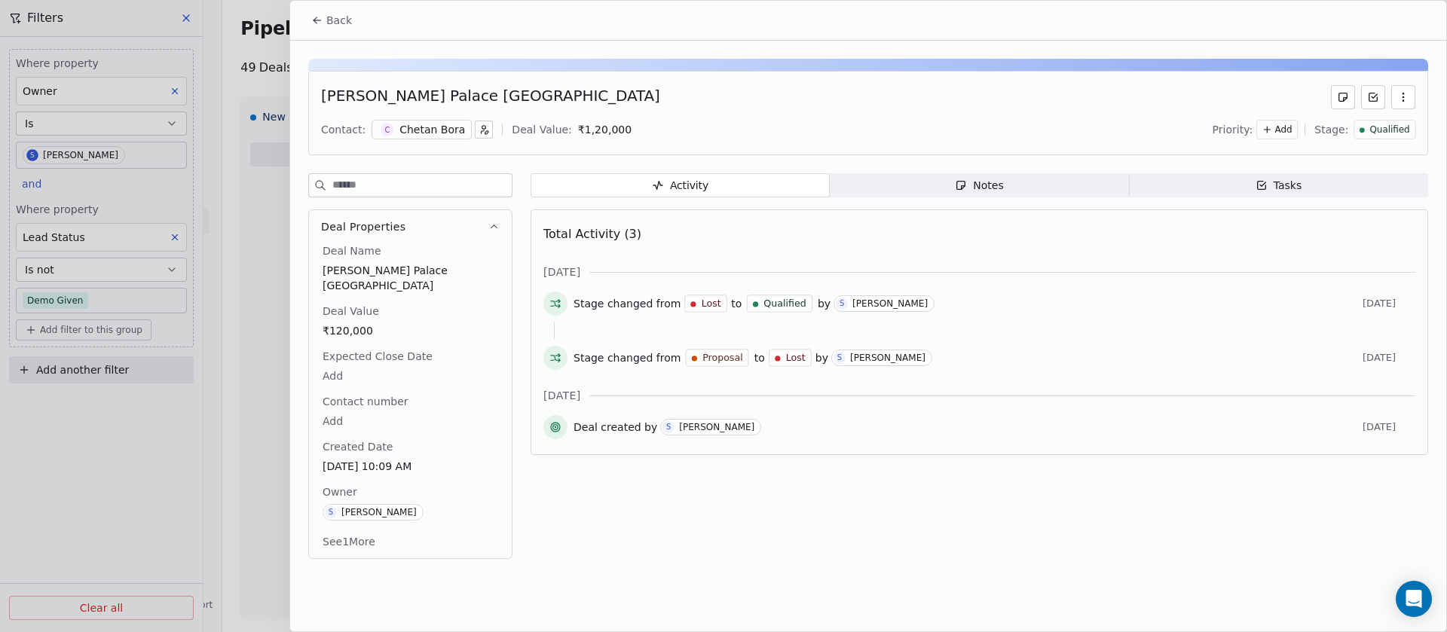
click at [1001, 183] on div "Notes" at bounding box center [979, 186] width 48 height 16
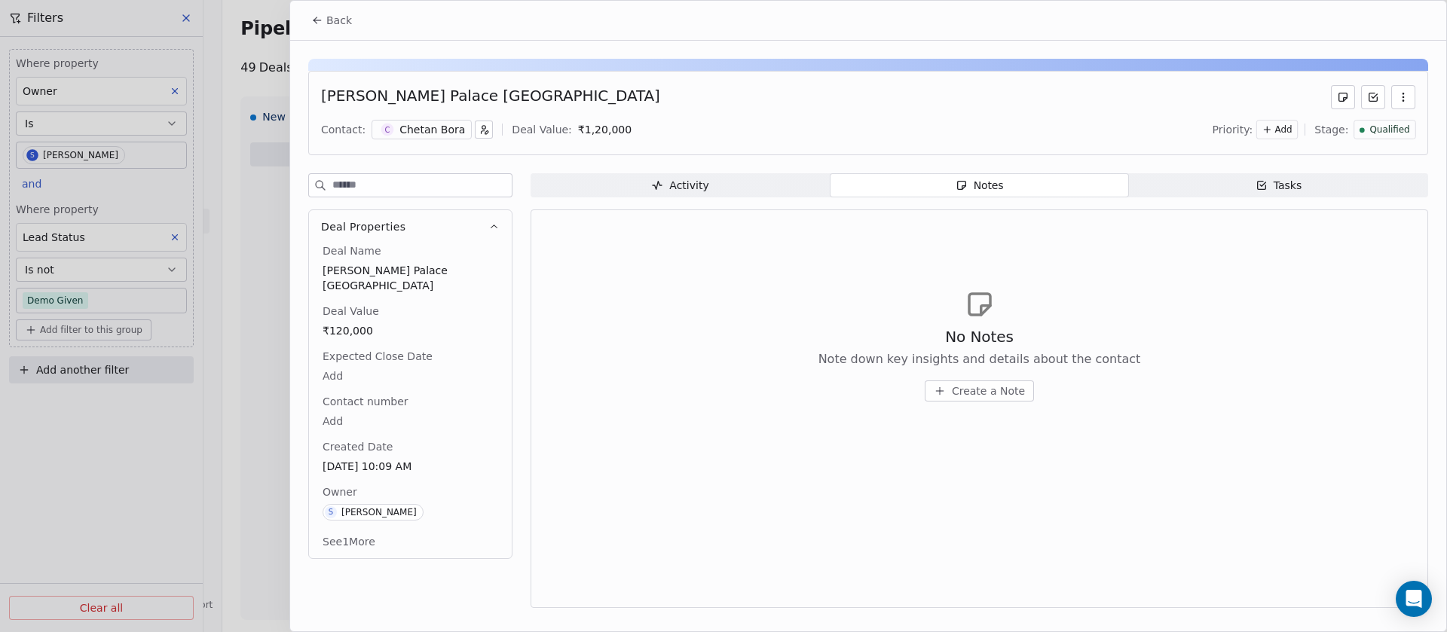
click at [399, 126] on div "Chetan Bora" at bounding box center [432, 129] width 66 height 15
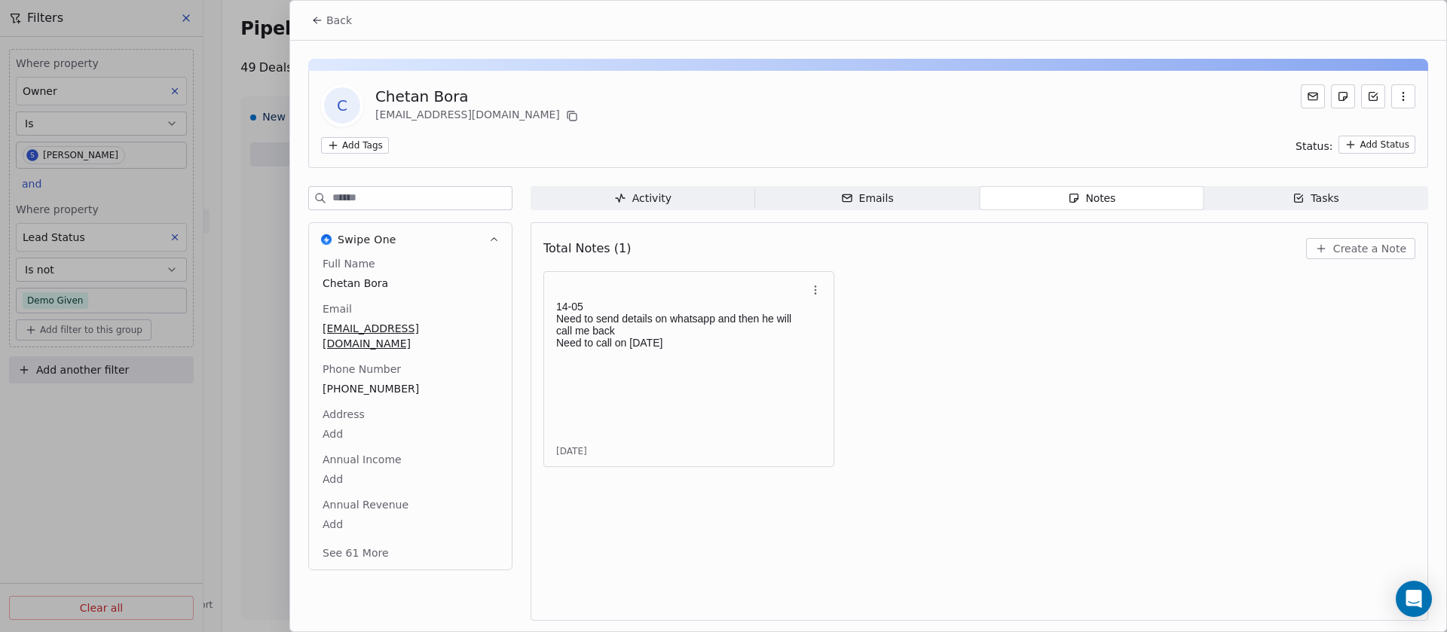
click at [356, 196] on input at bounding box center [421, 198] width 179 height 23
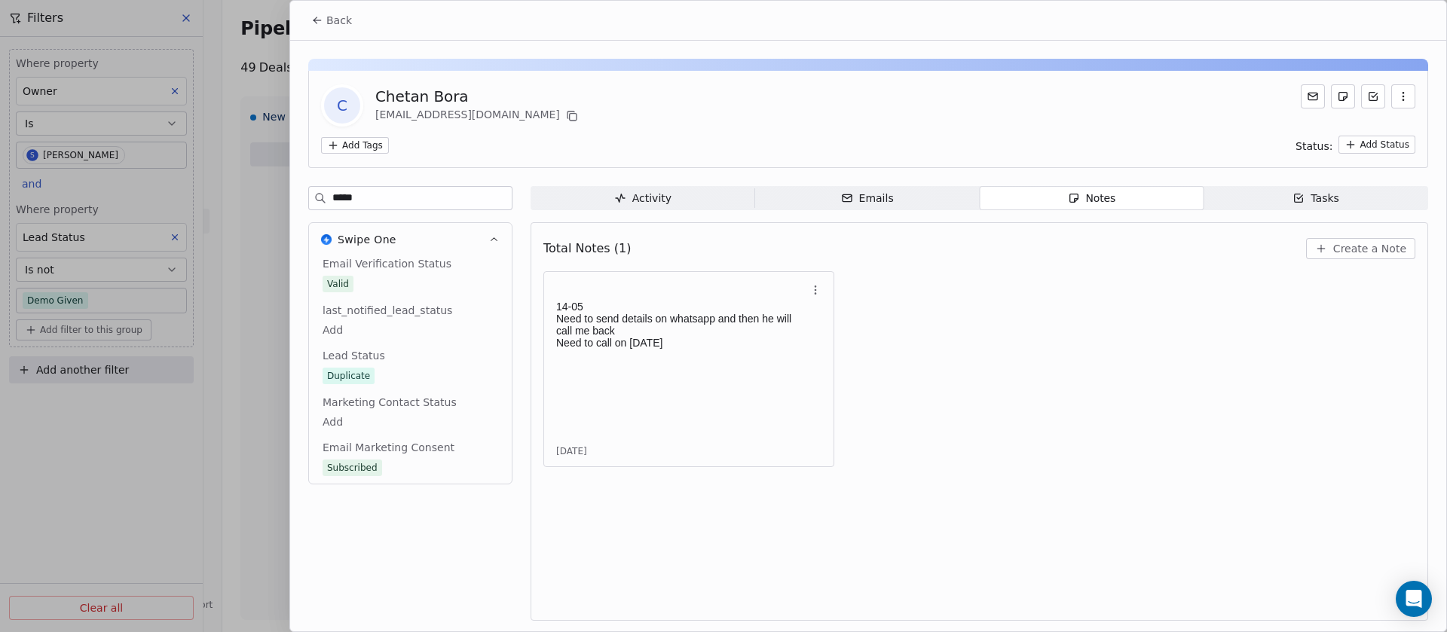
type input "*****"
click at [440, 100] on div "Chetan Bora" at bounding box center [478, 96] width 206 height 21
click at [374, 192] on input "*****" at bounding box center [421, 198] width 179 height 23
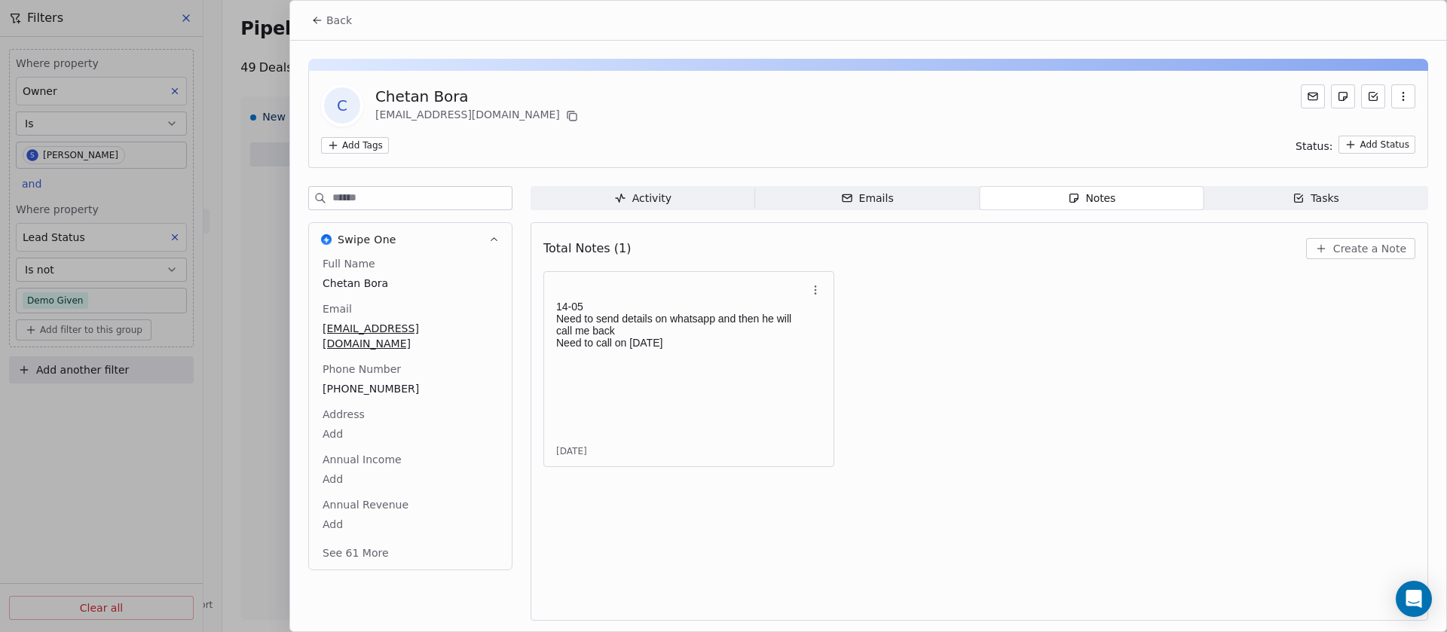
click at [413, 281] on span "Chetan Bora" at bounding box center [411, 283] width 176 height 15
click at [398, 281] on span "Chetan Bora" at bounding box center [410, 284] width 174 height 15
type textarea "**********"
click at [337, 20] on span "Back" at bounding box center [339, 20] width 26 height 15
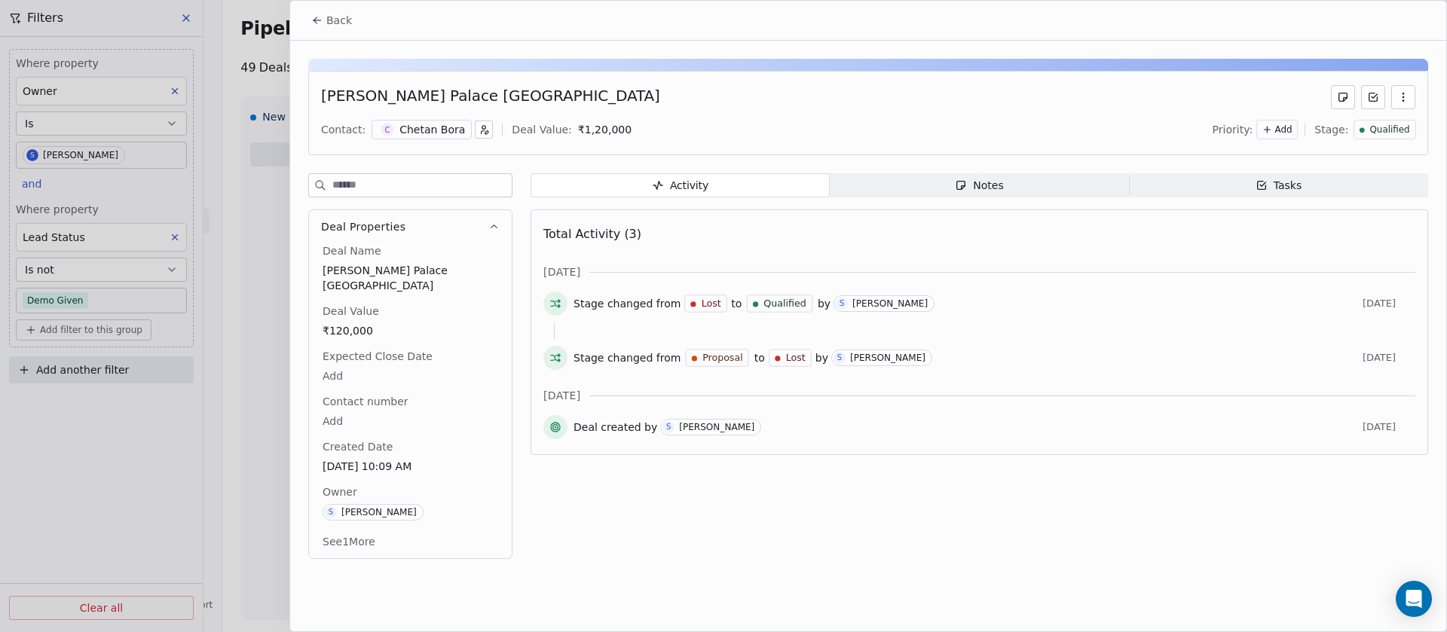
click at [481, 126] on button "button" at bounding box center [484, 130] width 18 height 18
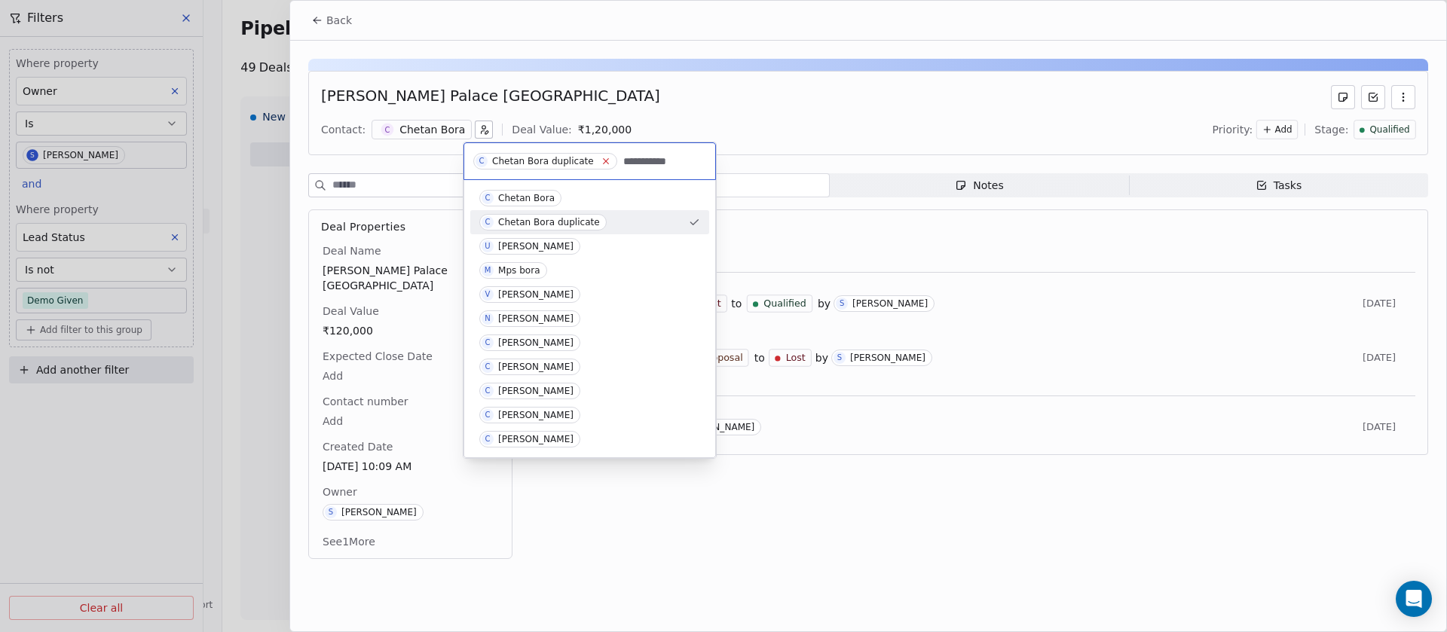
type input "**********"
click at [602, 164] on icon at bounding box center [606, 161] width 10 height 10
click at [564, 194] on div "C Chetan Bora" at bounding box center [589, 198] width 221 height 17
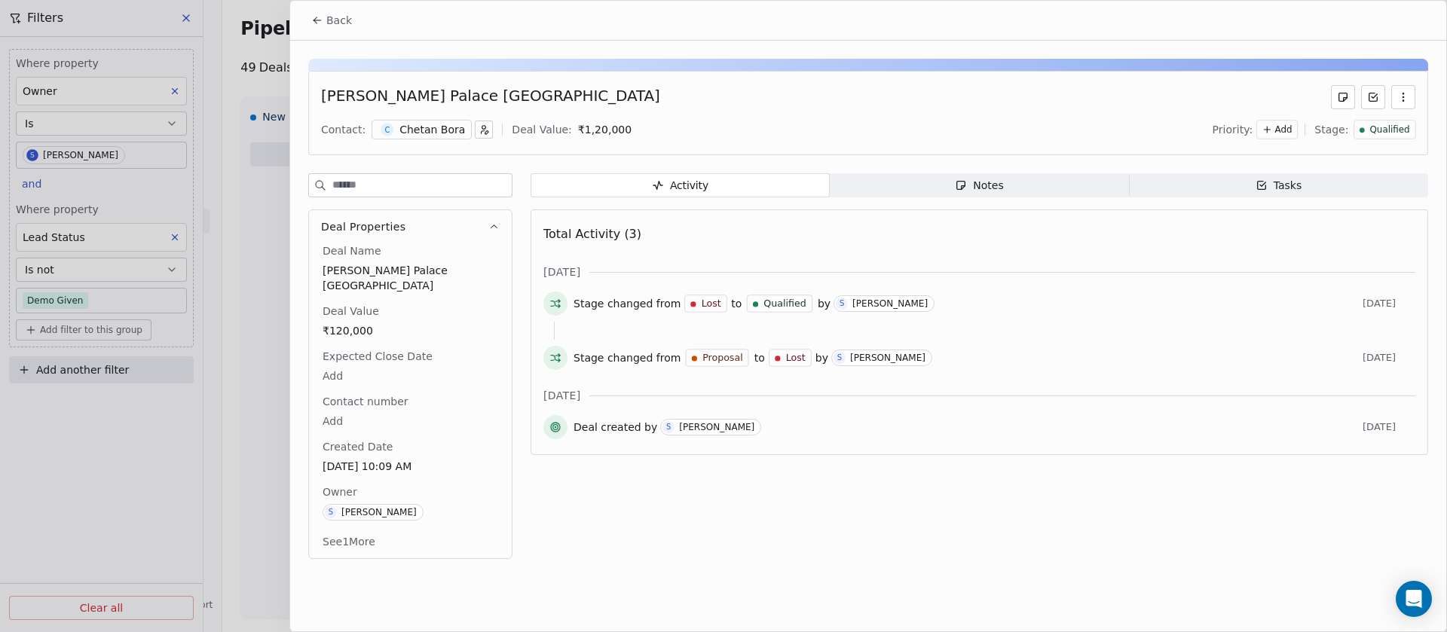
click at [417, 136] on div "Chetan Bora" at bounding box center [432, 129] width 66 height 15
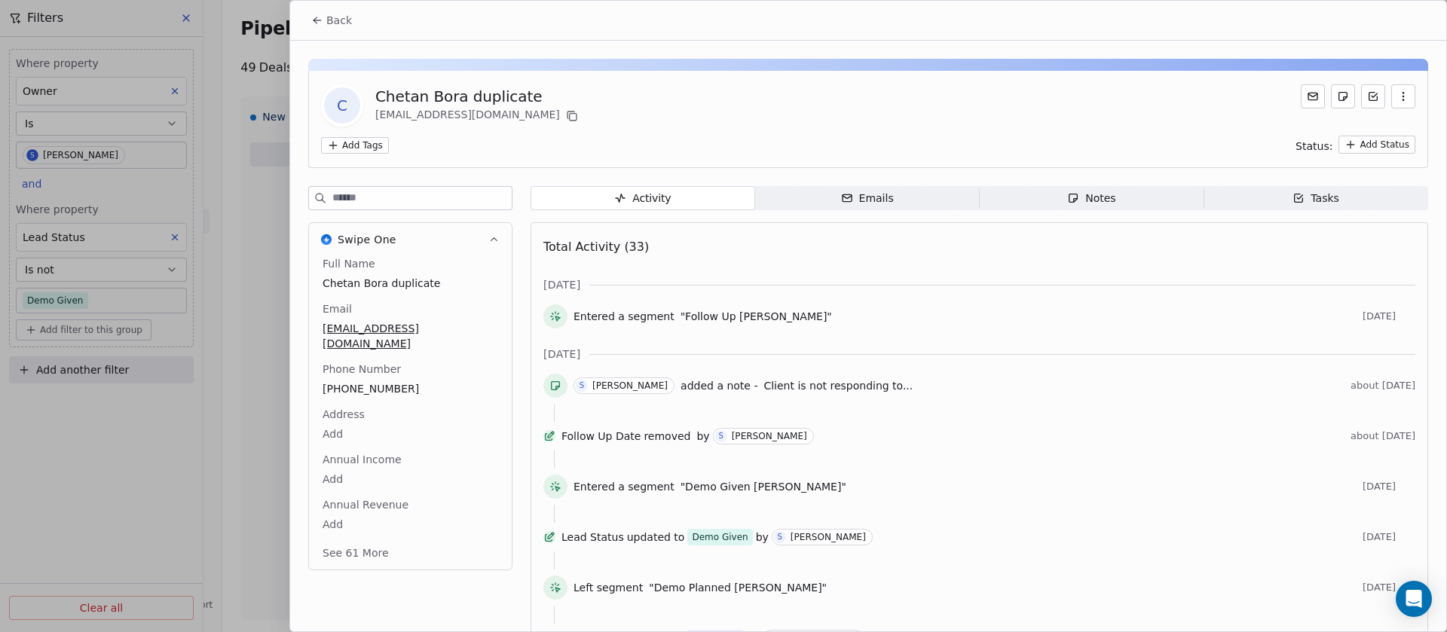
click at [755, 206] on span "Activity Activity" at bounding box center [643, 198] width 225 height 24
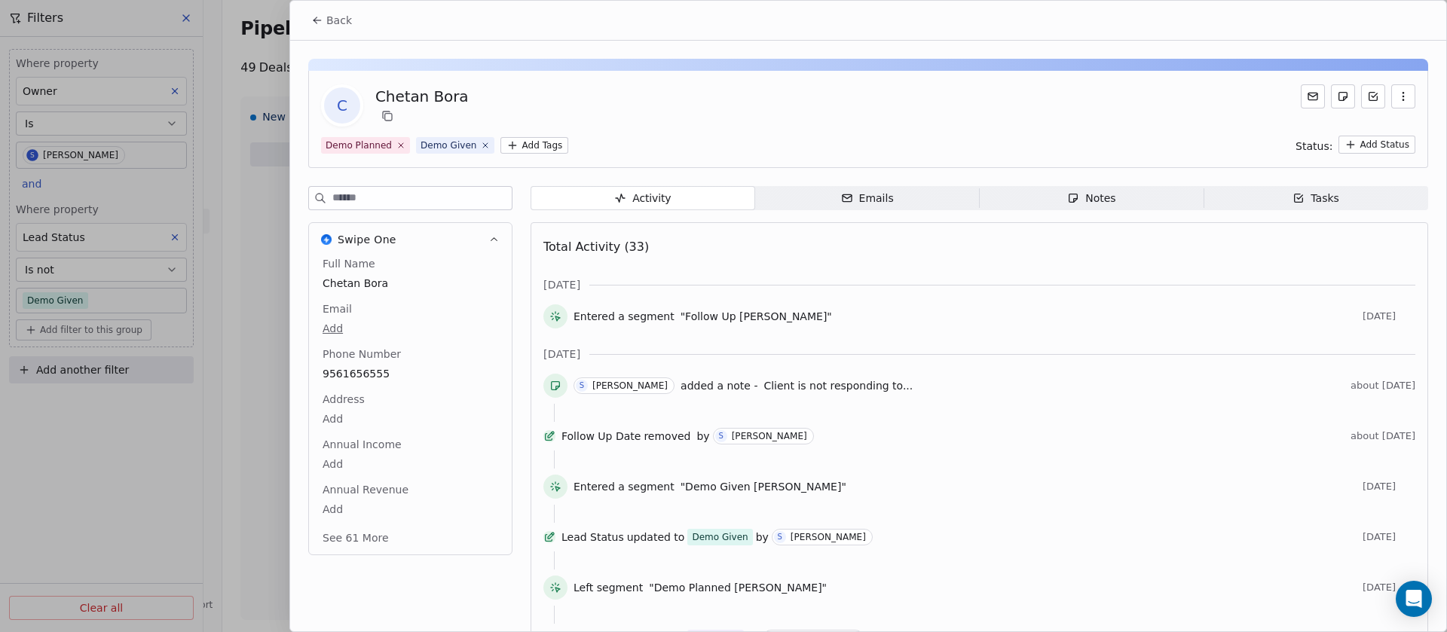
click at [980, 203] on span "Emails Emails" at bounding box center [867, 198] width 225 height 24
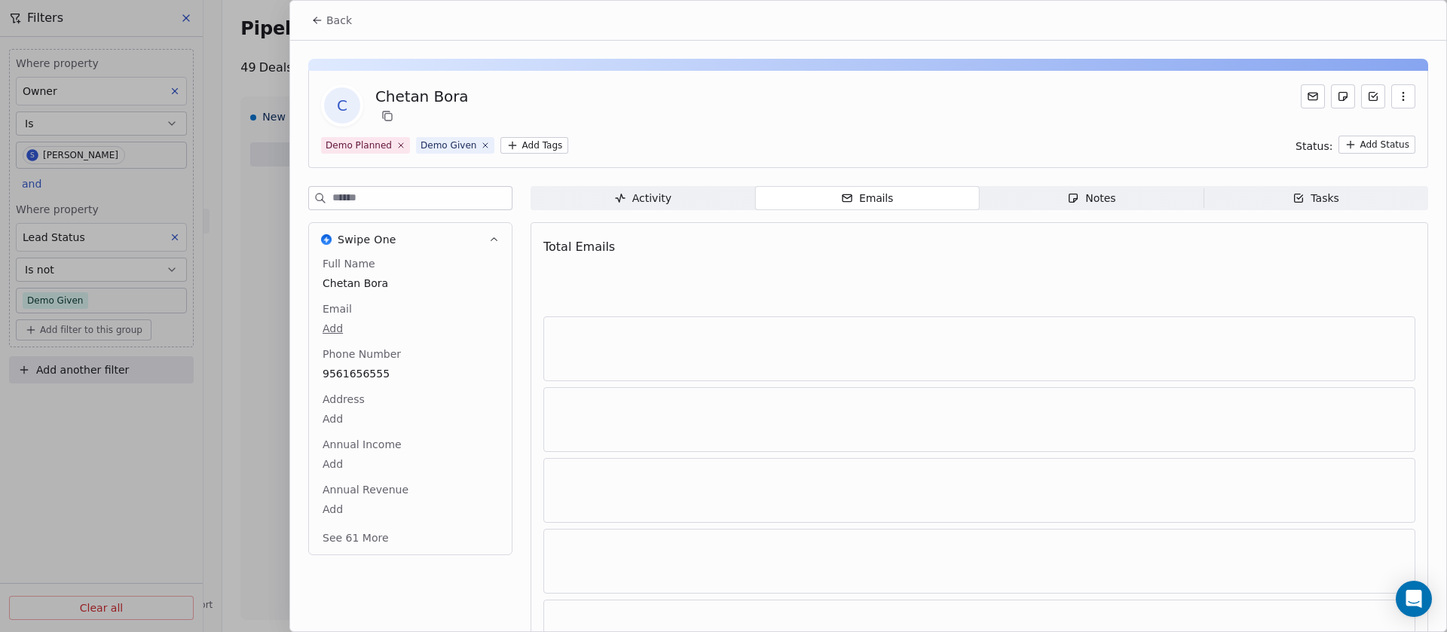
click at [1052, 205] on span "Notes Notes" at bounding box center [1092, 198] width 225 height 24
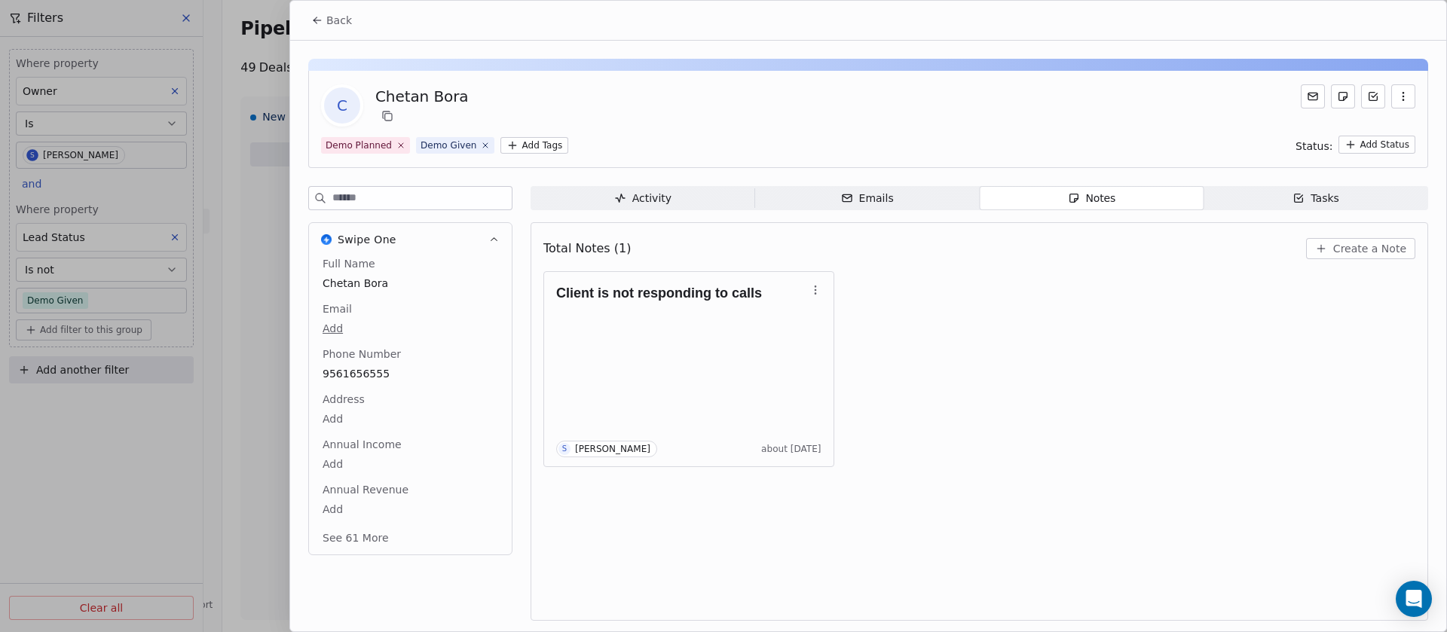
click at [413, 189] on input at bounding box center [421, 198] width 179 height 23
type input "******"
click at [381, 379] on span "9561656555" at bounding box center [411, 373] width 176 height 15
click at [425, 376] on span "9561656555" at bounding box center [410, 374] width 174 height 15
click at [428, 375] on span "9561656555" at bounding box center [410, 374] width 174 height 15
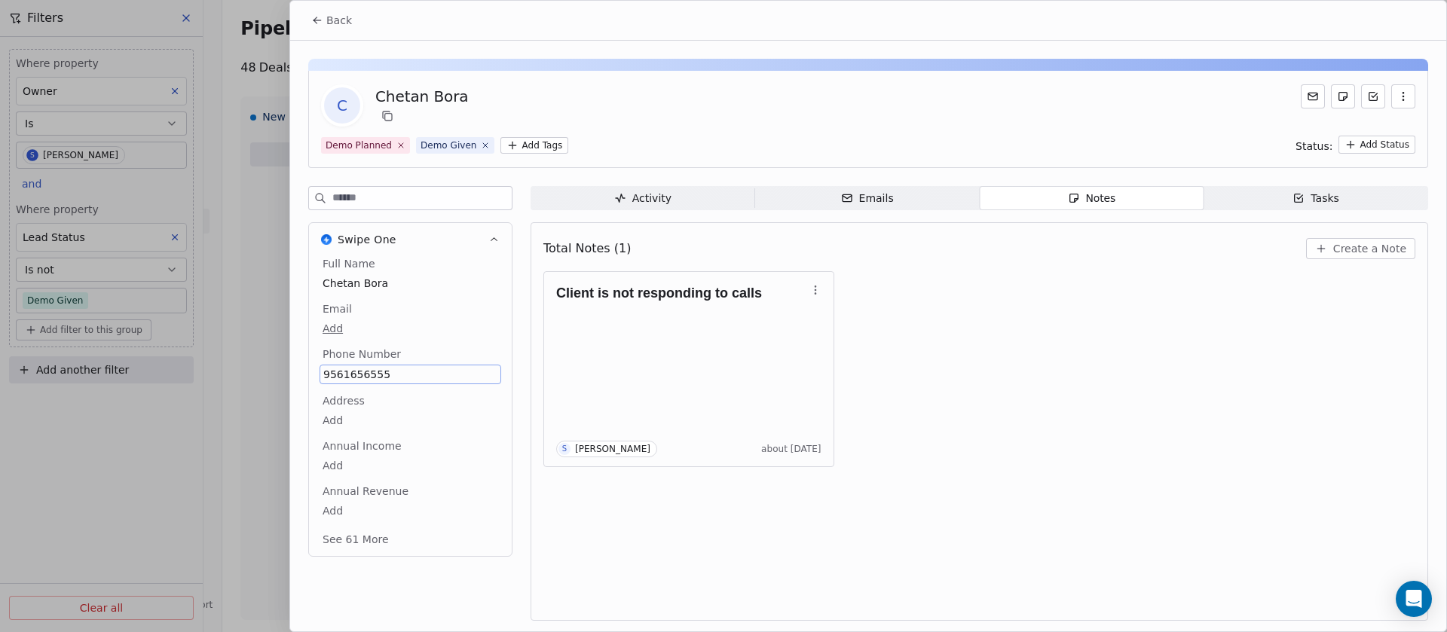
click at [428, 375] on span "9561656555" at bounding box center [410, 374] width 174 height 15
click at [935, 448] on html "On2Cook India Pvt. Ltd. Contacts People Marketing Workflows Campaigns Sales Pip…" at bounding box center [723, 316] width 1447 height 632
click at [1339, 239] on button "Create a Note" at bounding box center [1360, 248] width 109 height 21
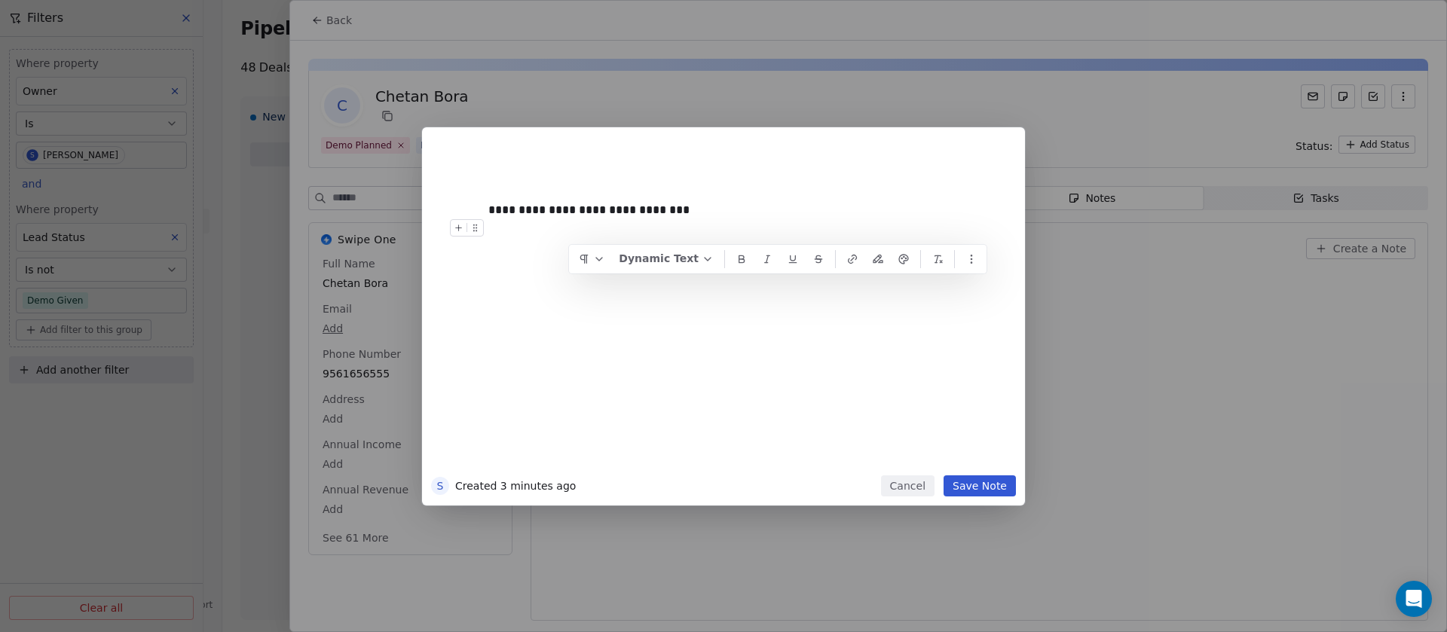
click at [705, 218] on div "**********" at bounding box center [737, 210] width 498 height 18
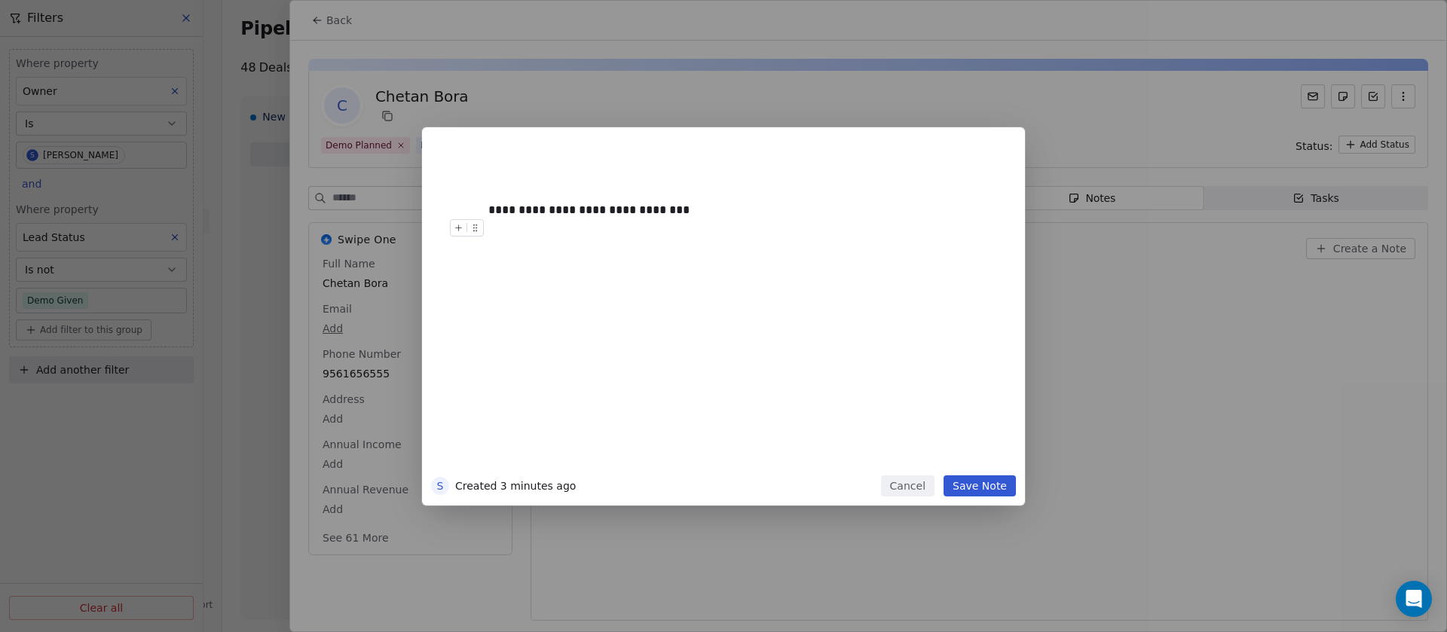
click at [984, 477] on button "Save Note" at bounding box center [979, 486] width 72 height 21
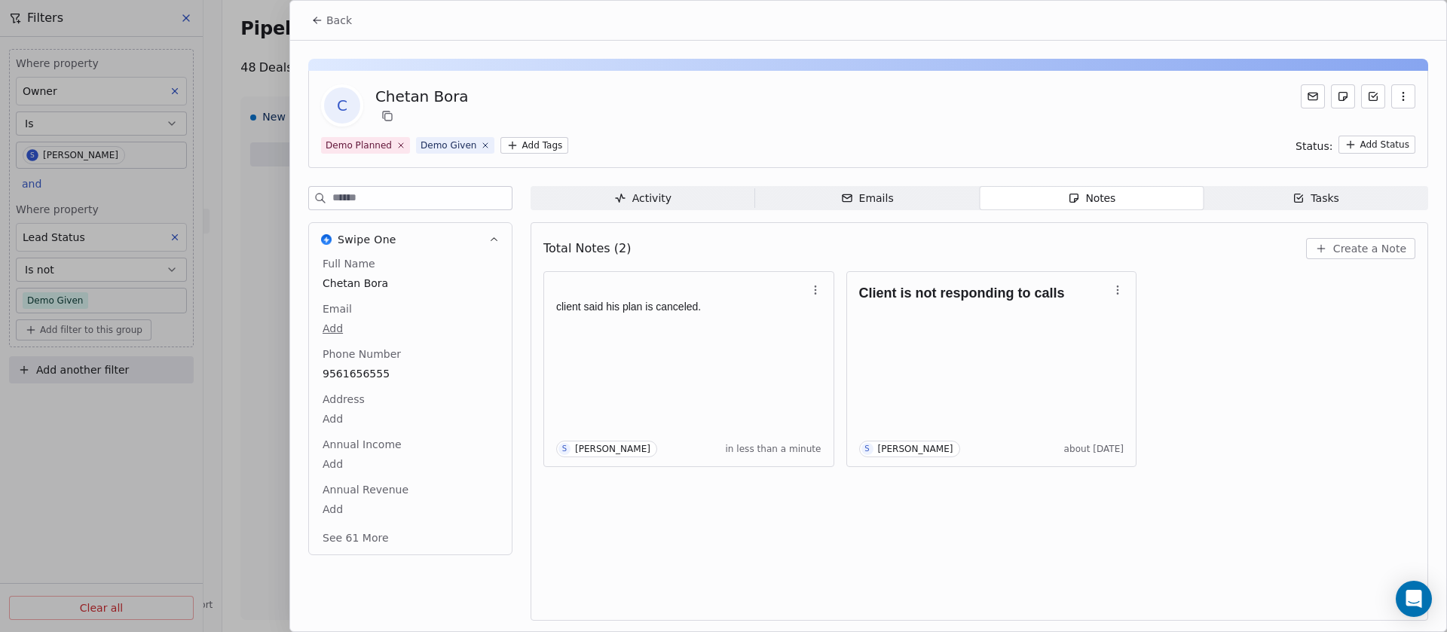
click at [346, 21] on span "Back" at bounding box center [339, 20] width 26 height 15
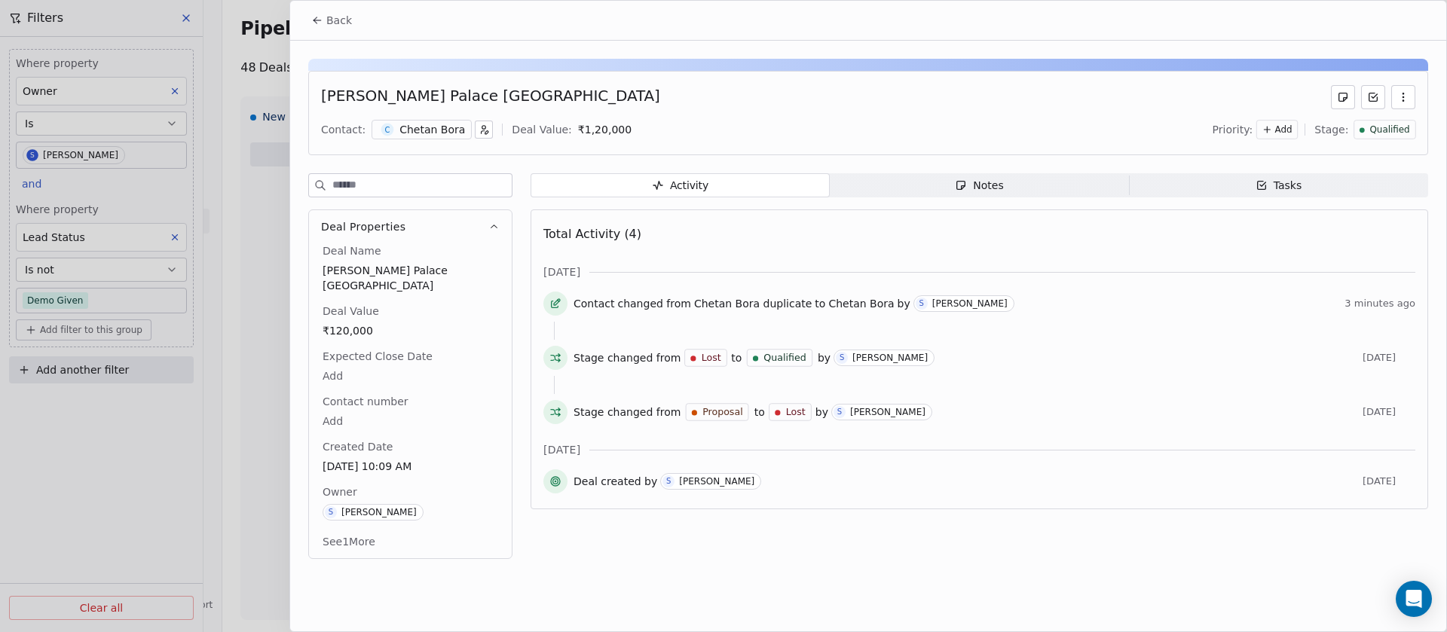
click at [411, 126] on div "Chetan Bora" at bounding box center [432, 129] width 66 height 15
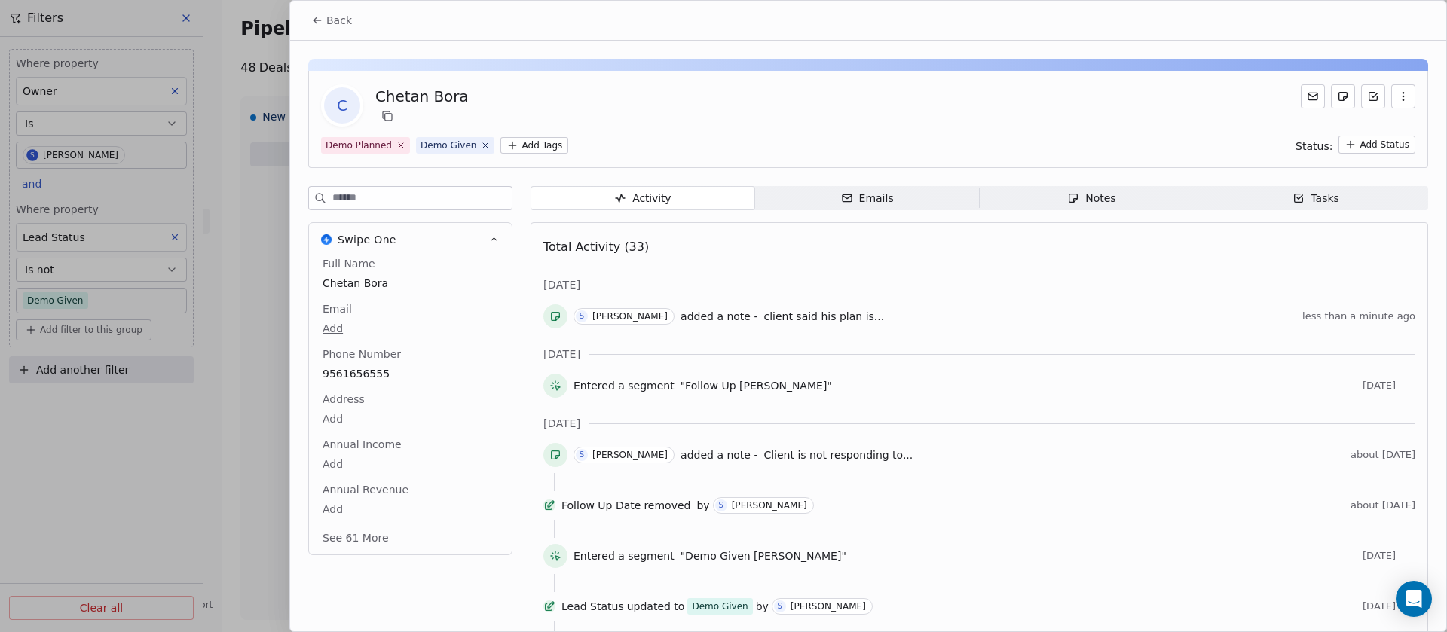
click at [335, 542] on button "See 61 More" at bounding box center [355, 538] width 84 height 27
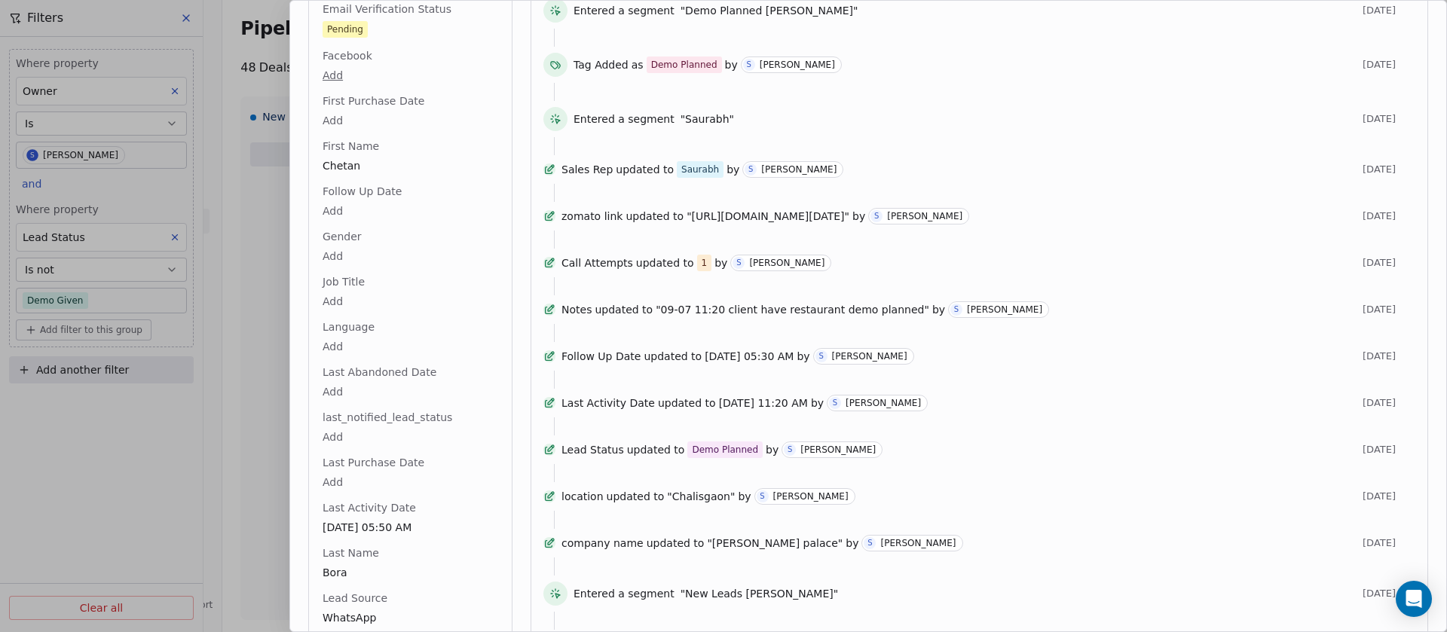
scroll to position [1658, 0]
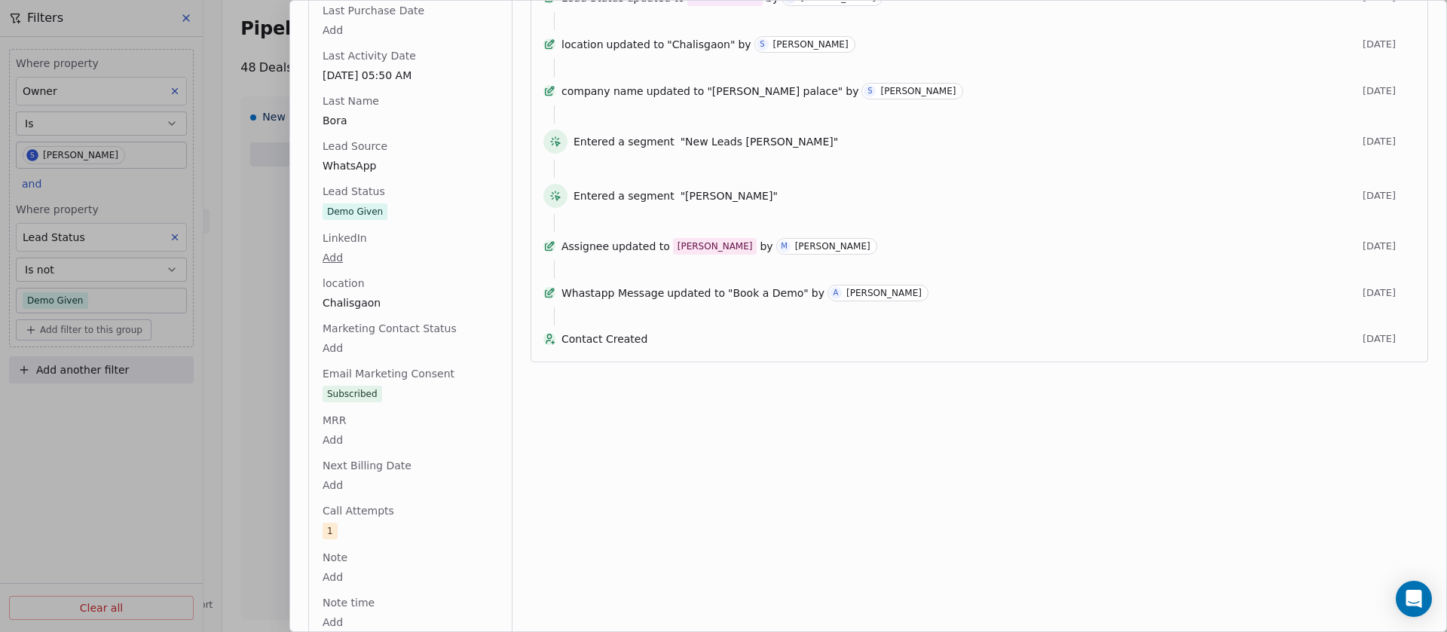
click at [392, 206] on div "Full Name Chetan Bora Email Add Phone Number 9561656555 Address Add Annual Inco…" at bounding box center [411, 128] width 182 height 3061
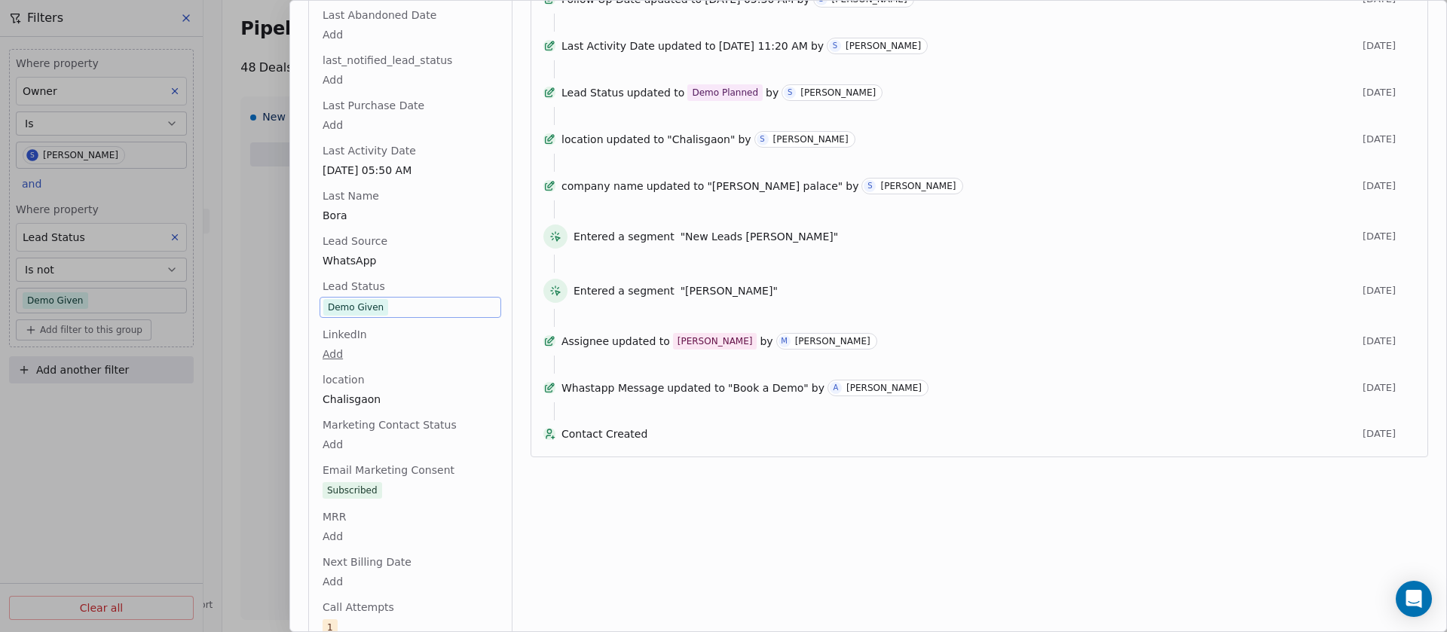
click at [416, 300] on span "Demo Given" at bounding box center [410, 307] width 174 height 17
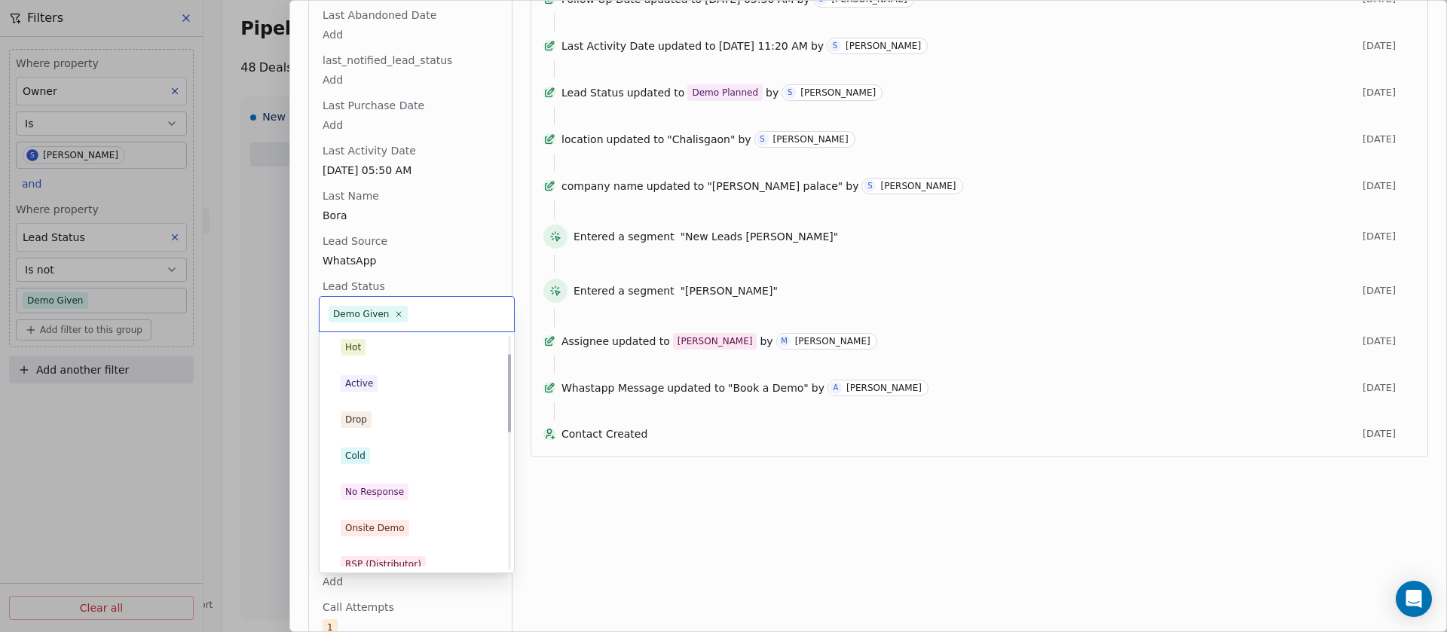
scroll to position [0, 0]
click at [398, 433] on div "Drop" at bounding box center [417, 426] width 170 height 24
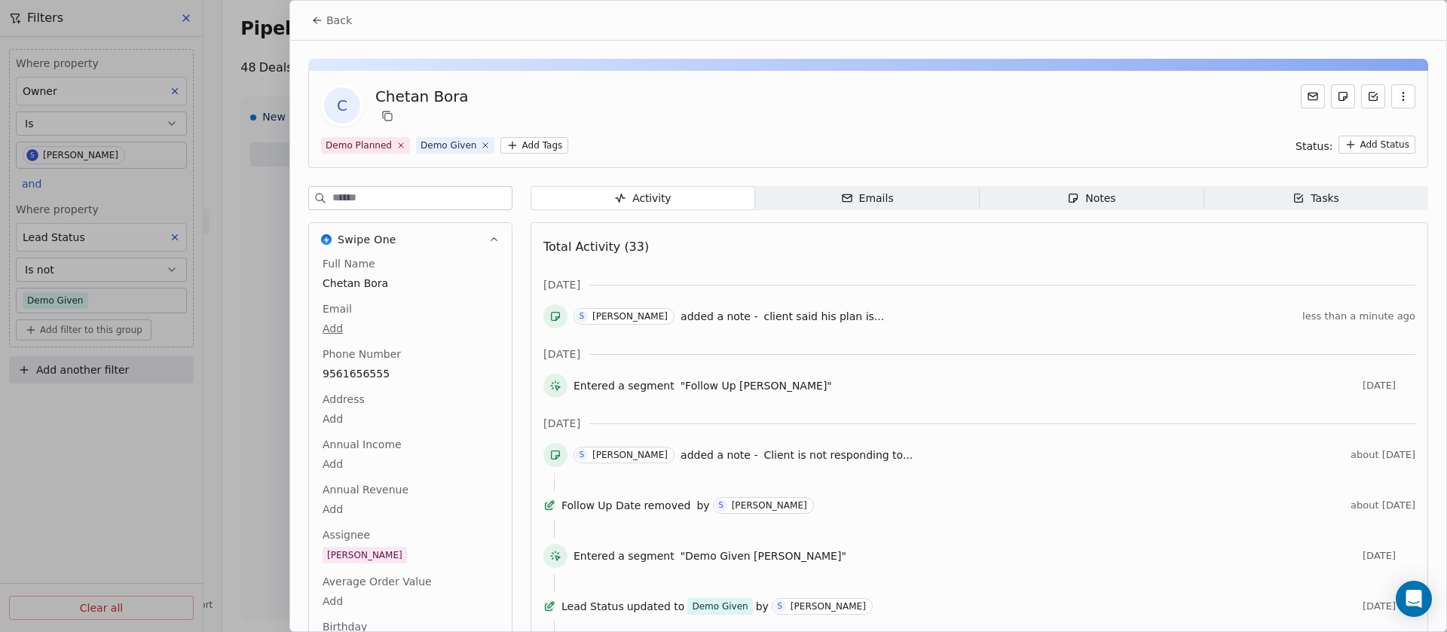
click at [332, 34] on div "Back" at bounding box center [868, 20] width 1156 height 39
click at [332, 27] on span "Back" at bounding box center [339, 20] width 26 height 15
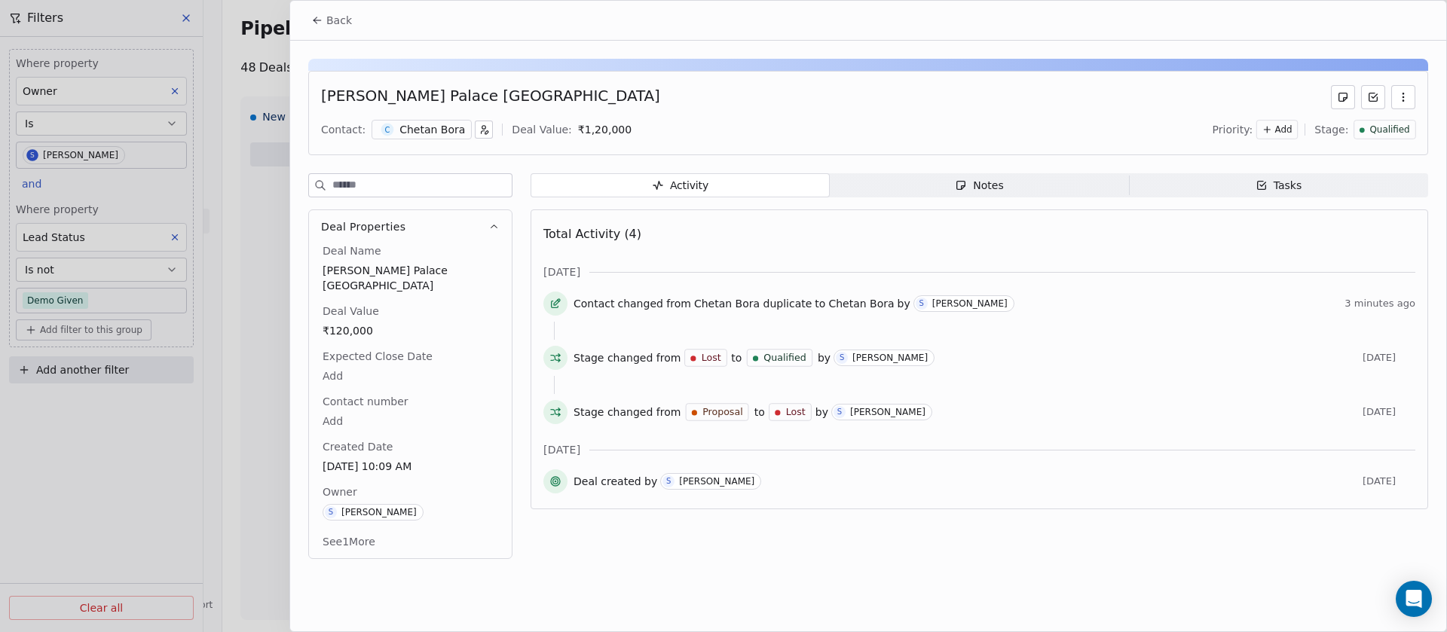
click at [1393, 124] on span "Qualified" at bounding box center [1390, 130] width 40 height 13
click at [1390, 102] on html "On2Cook India Pvt. Ltd. Contacts People Marketing Workflows Campaigns Sales Pip…" at bounding box center [723, 316] width 1447 height 632
click at [1409, 93] on button "button" at bounding box center [1403, 97] width 24 height 24
click at [1367, 136] on div "Delete" at bounding box center [1358, 130] width 101 height 24
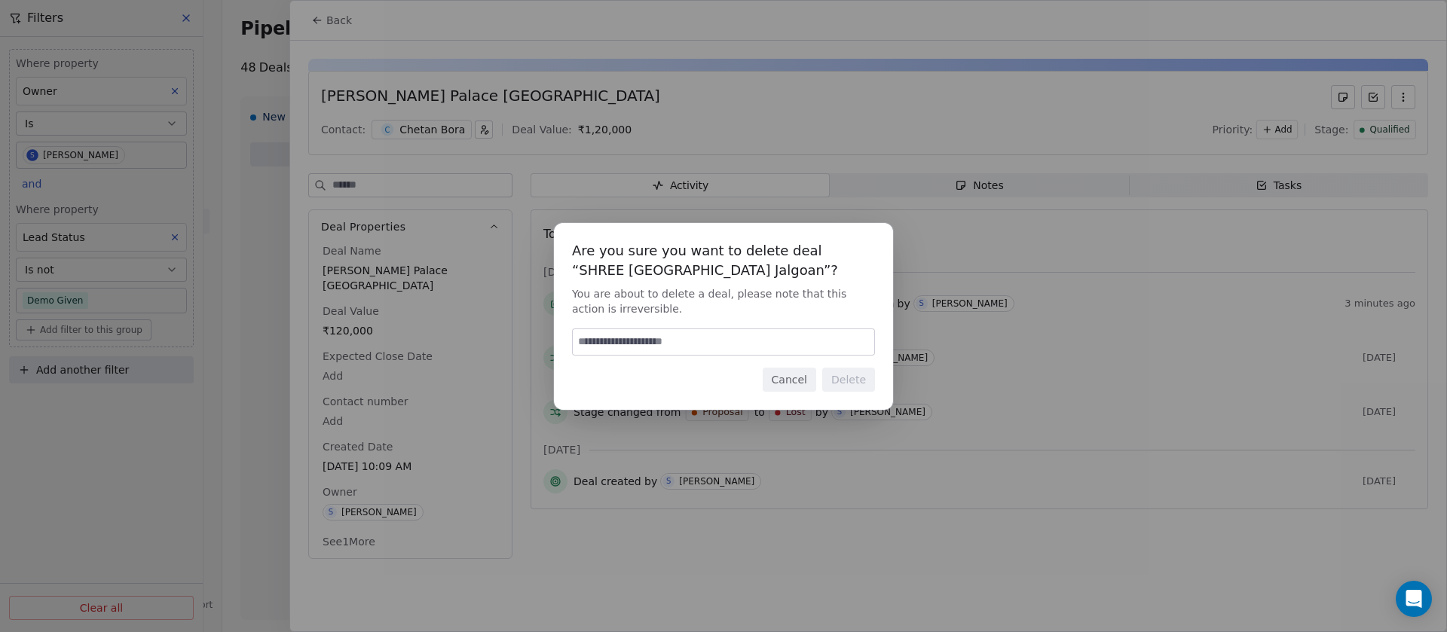
click at [960, 166] on div "Are you sure you want to delete deal “SHREE Kamalshanti Palace Jalgoan”? You ar…" at bounding box center [723, 316] width 1447 height 632
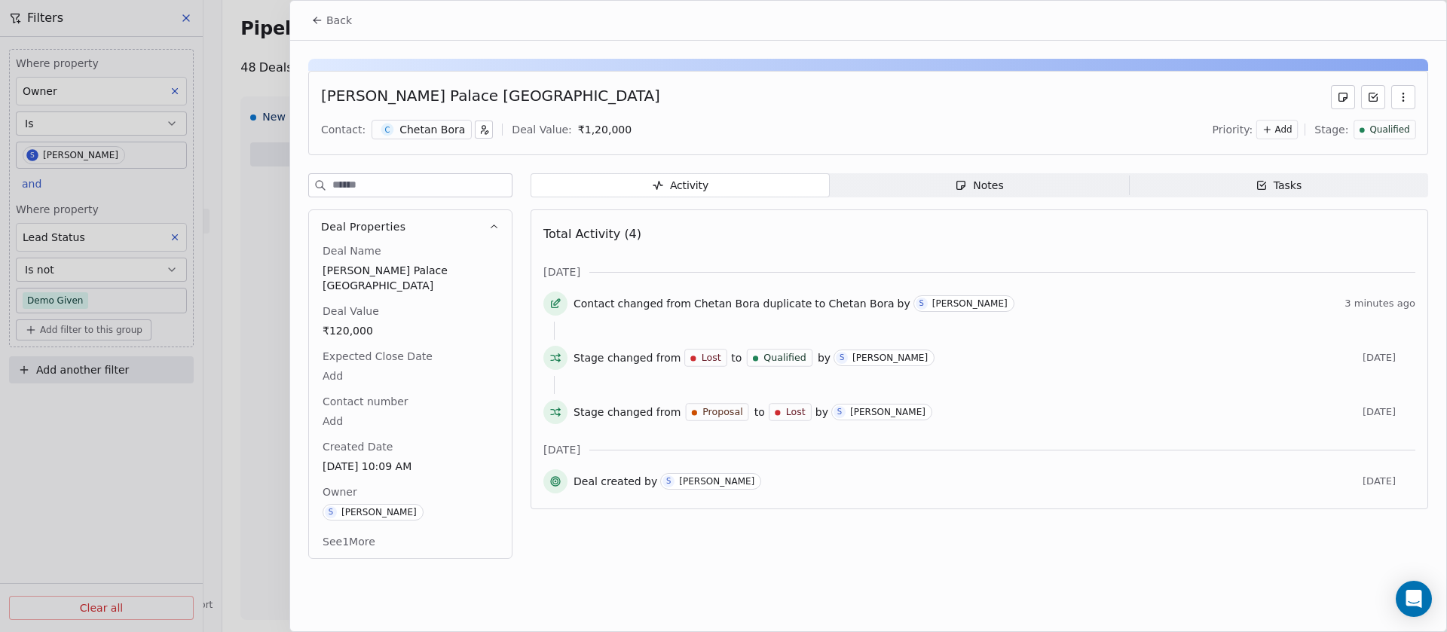
click at [964, 178] on div "Notes" at bounding box center [979, 186] width 48 height 16
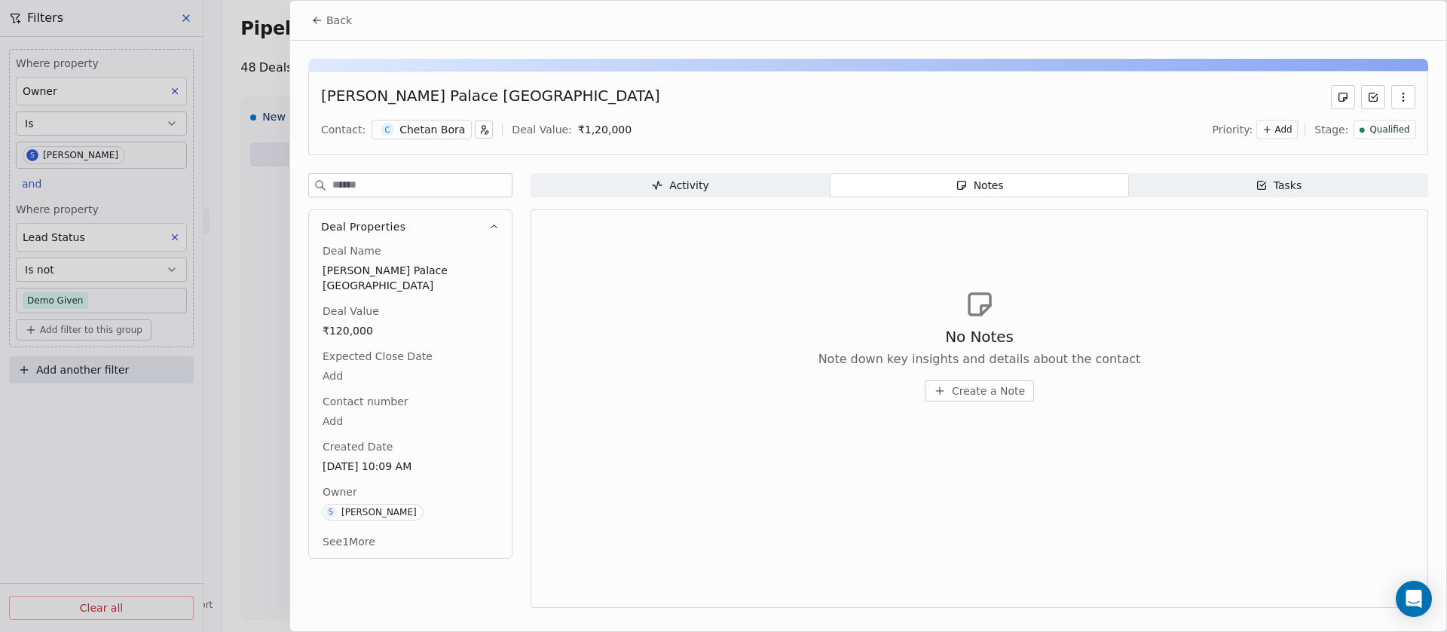
click at [1406, 103] on button "button" at bounding box center [1403, 97] width 24 height 24
click at [1358, 132] on div "Delete" at bounding box center [1358, 130] width 101 height 24
click at [1378, 126] on span "Qualified" at bounding box center [1390, 130] width 40 height 13
click at [1351, 307] on span "Lost" at bounding box center [1347, 305] width 22 height 15
click at [340, 31] on button "Back" at bounding box center [331, 20] width 59 height 27
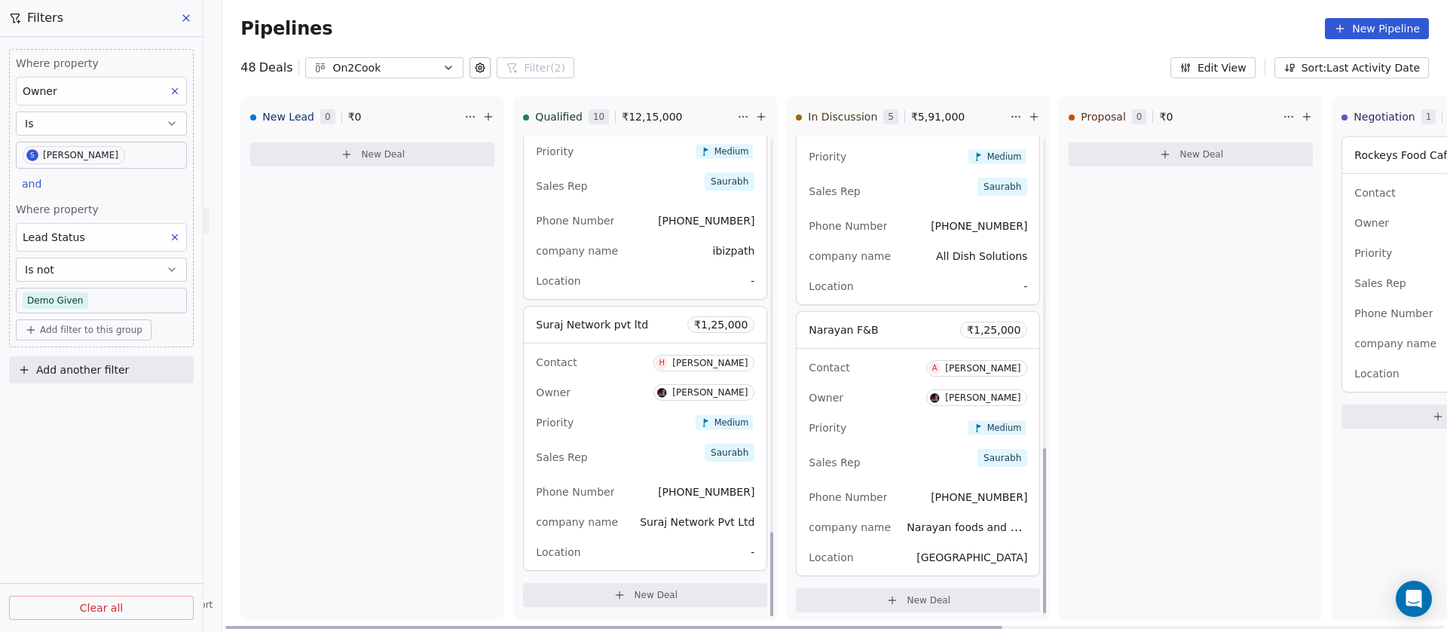
scroll to position [916, 0]
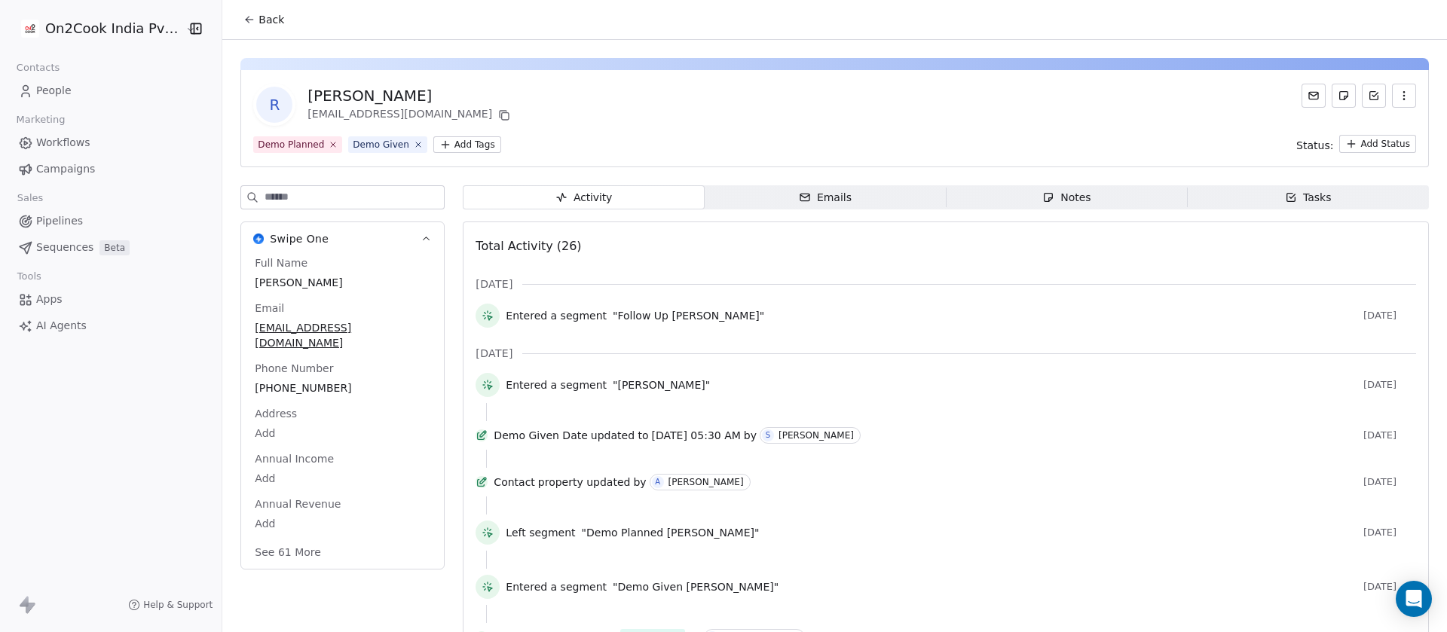
click at [1057, 192] on div "Notes" at bounding box center [1066, 198] width 48 height 16
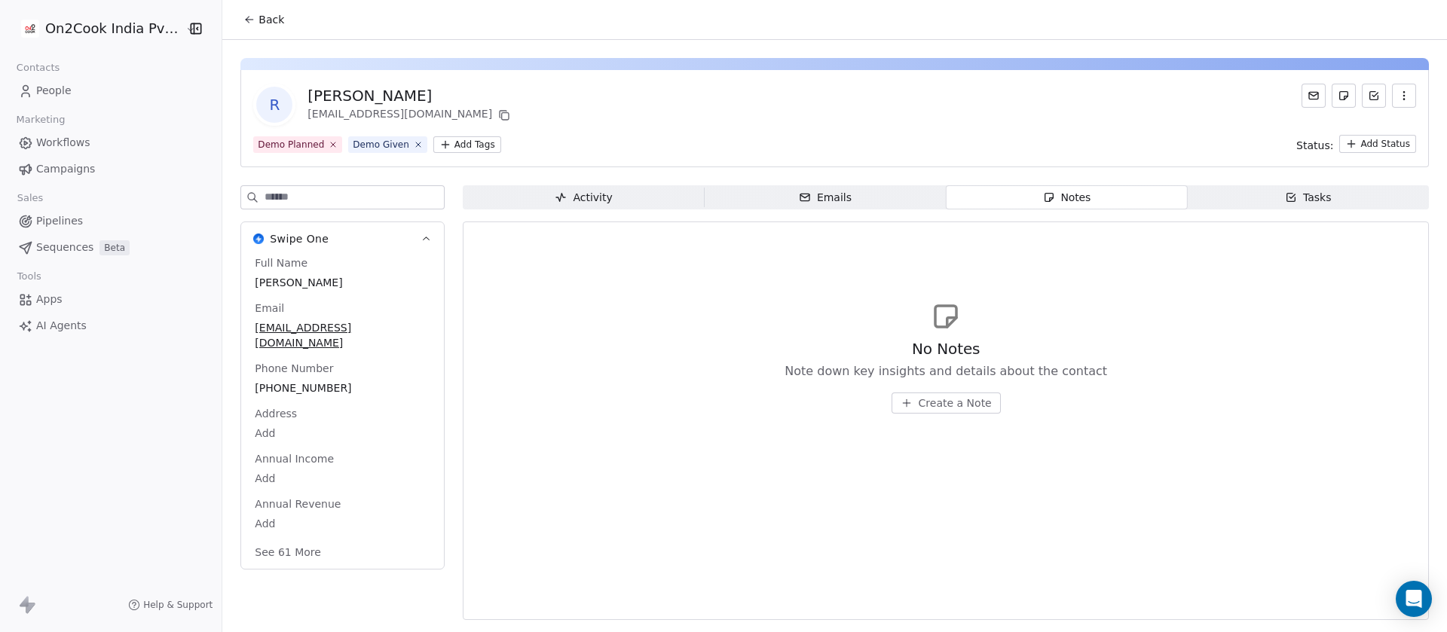
click at [307, 381] on span "[PHONE_NUMBER]" at bounding box center [343, 388] width 176 height 15
click at [338, 381] on span "[PHONE_NUMBER]" at bounding box center [342, 388] width 174 height 15
click at [338, 381] on span "+918958205948" at bounding box center [342, 388] width 174 height 15
click at [1205, 289] on html "**********" at bounding box center [723, 316] width 1447 height 632
click at [959, 402] on span "Create a Note" at bounding box center [955, 403] width 73 height 15
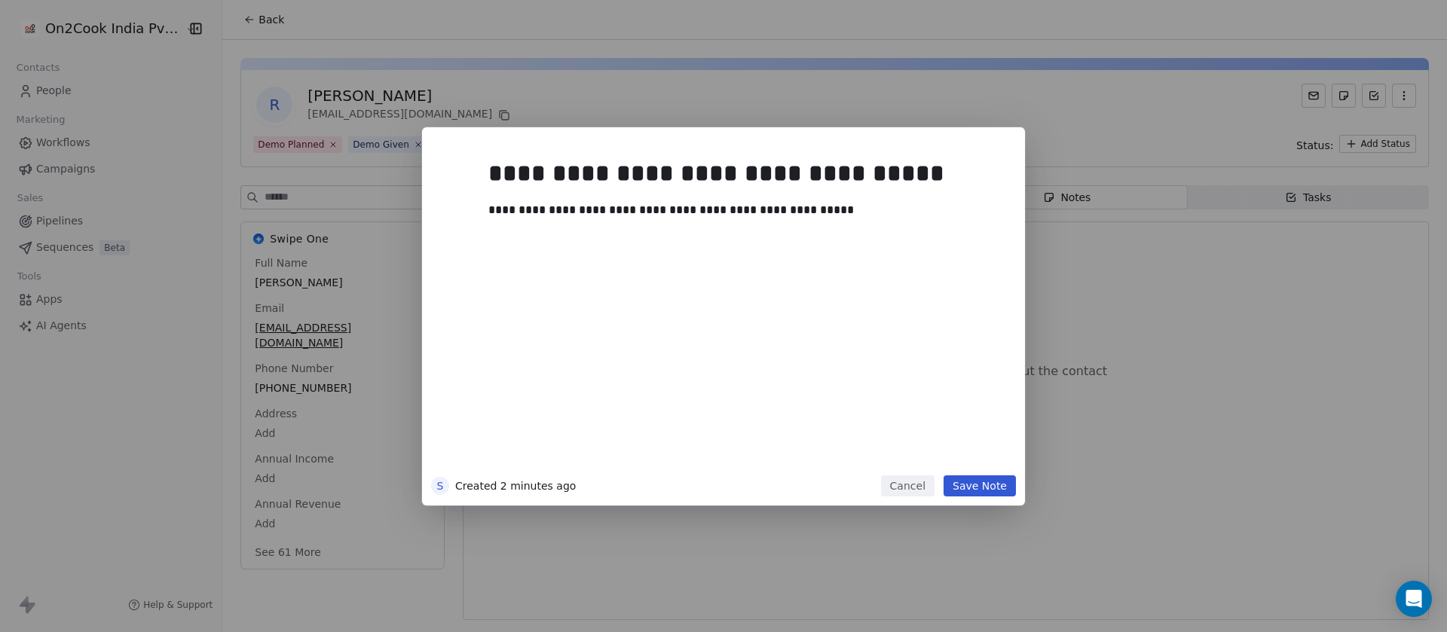
click at [975, 482] on button "Save Note" at bounding box center [979, 486] width 72 height 21
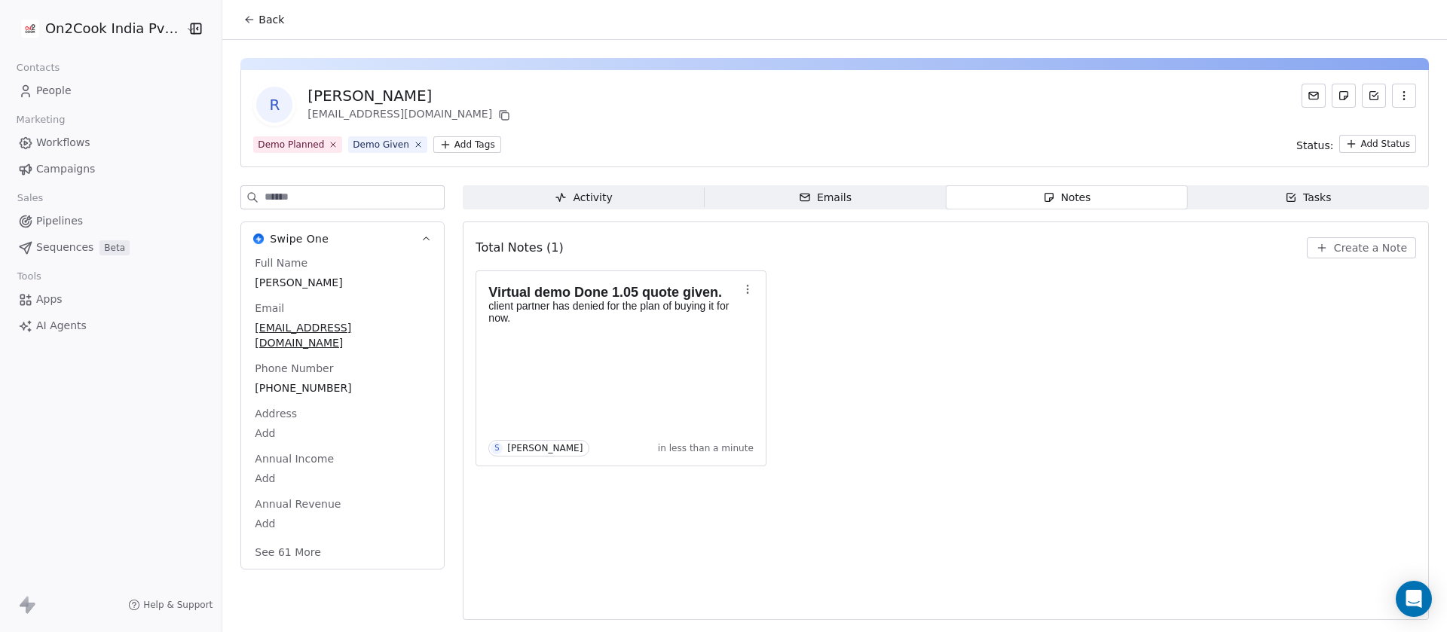
click at [304, 189] on input at bounding box center [354, 197] width 179 height 23
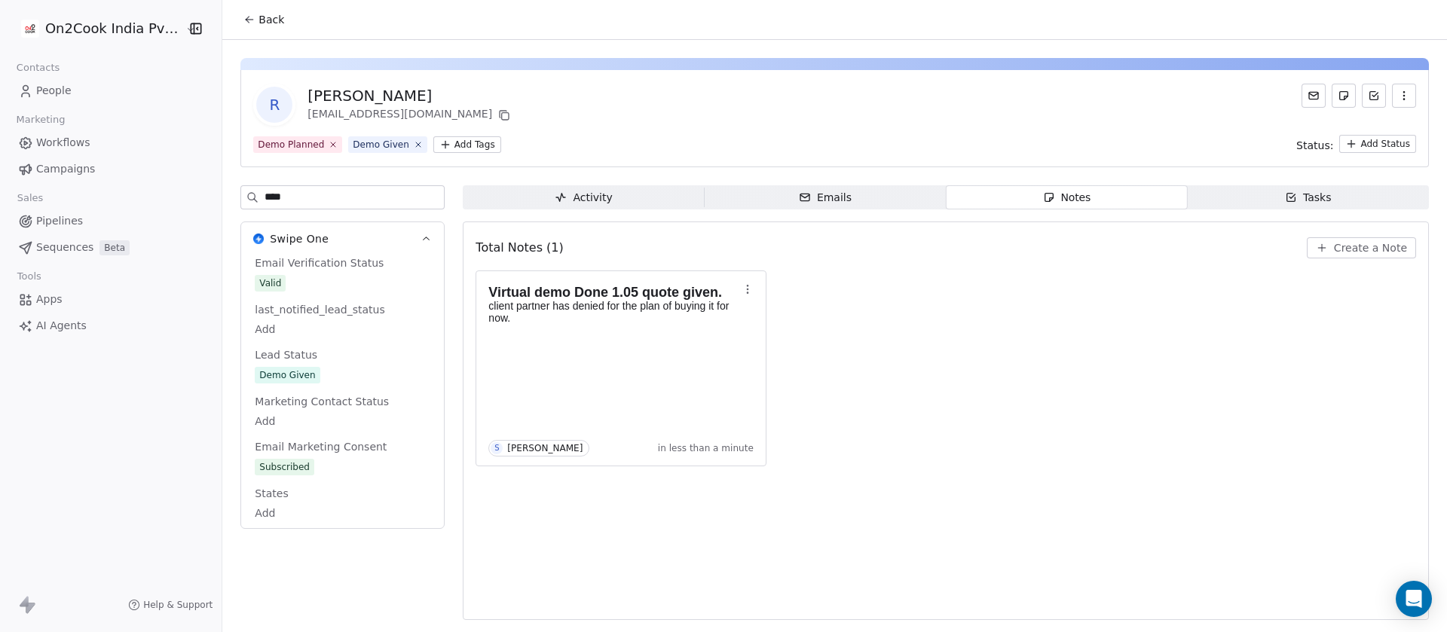
type input "****"
click at [304, 362] on div "Lead Status Demo Given" at bounding box center [343, 366] width 182 height 38
click at [311, 369] on span "Demo Given" at bounding box center [343, 375] width 176 height 17
click at [322, 378] on span "Demo Given" at bounding box center [342, 376] width 174 height 17
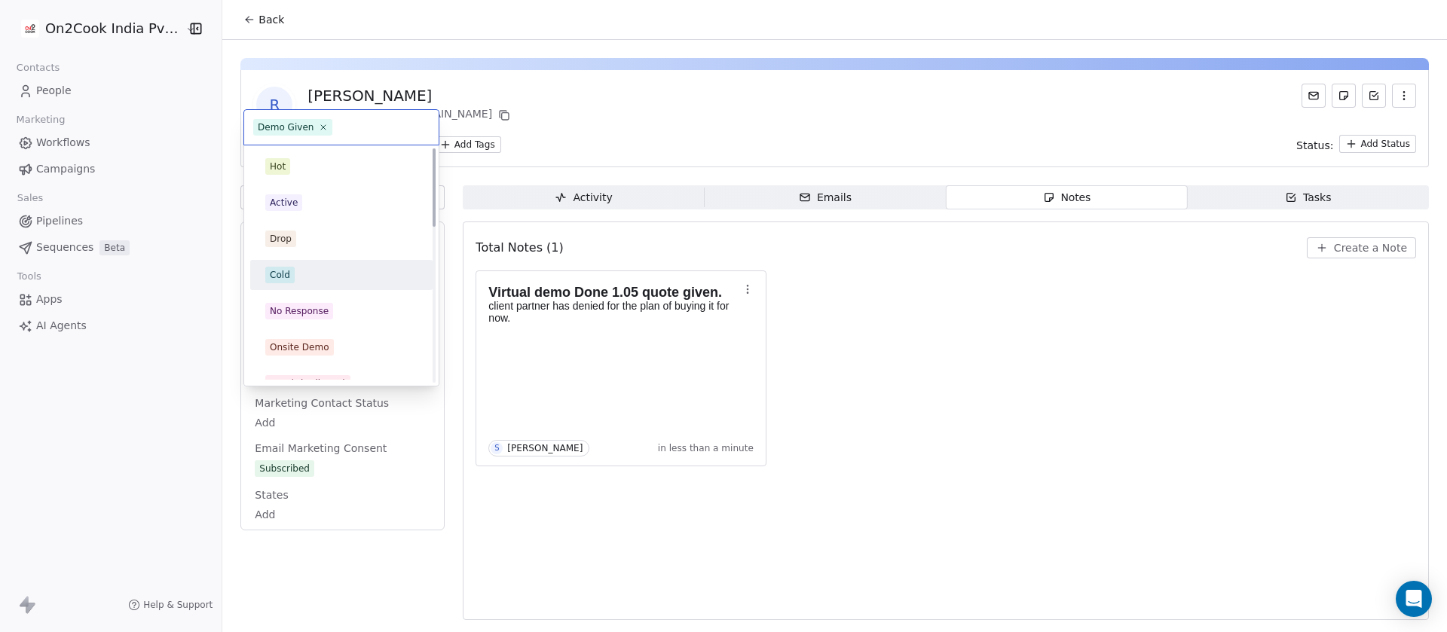
click at [313, 282] on div "Cold" at bounding box center [341, 275] width 152 height 17
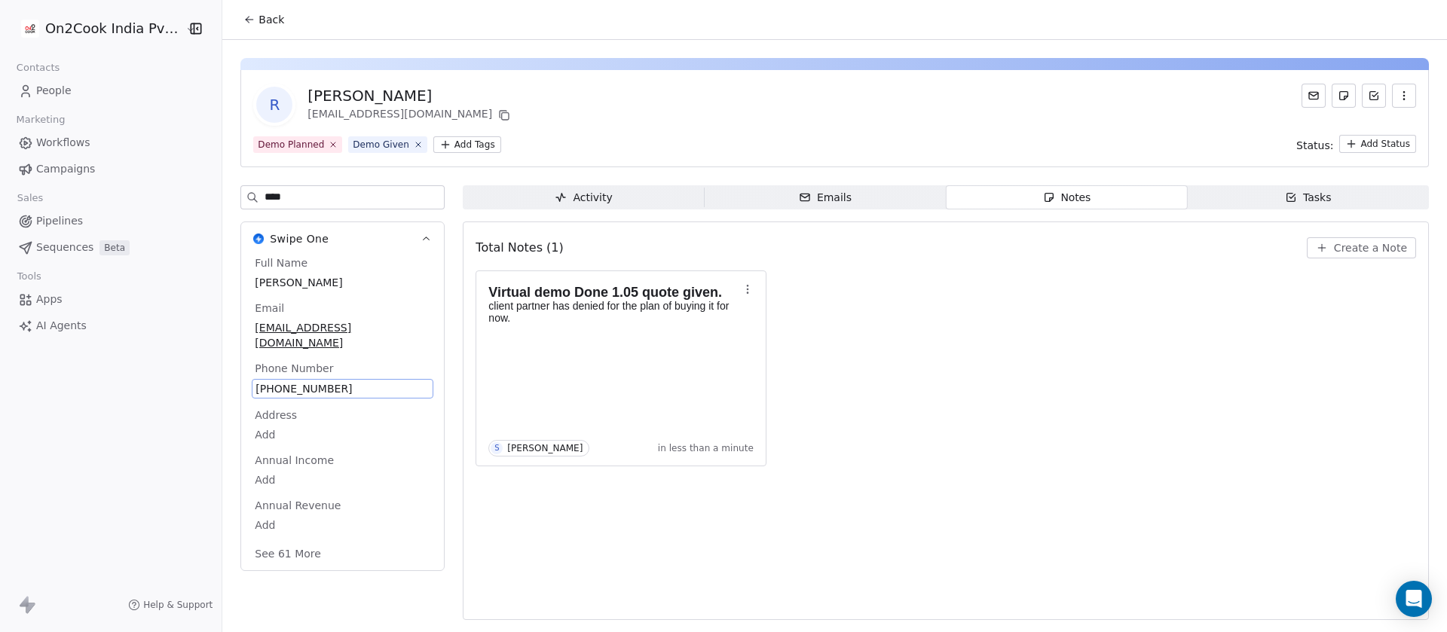
click at [262, 20] on span "Back" at bounding box center [271, 19] width 26 height 15
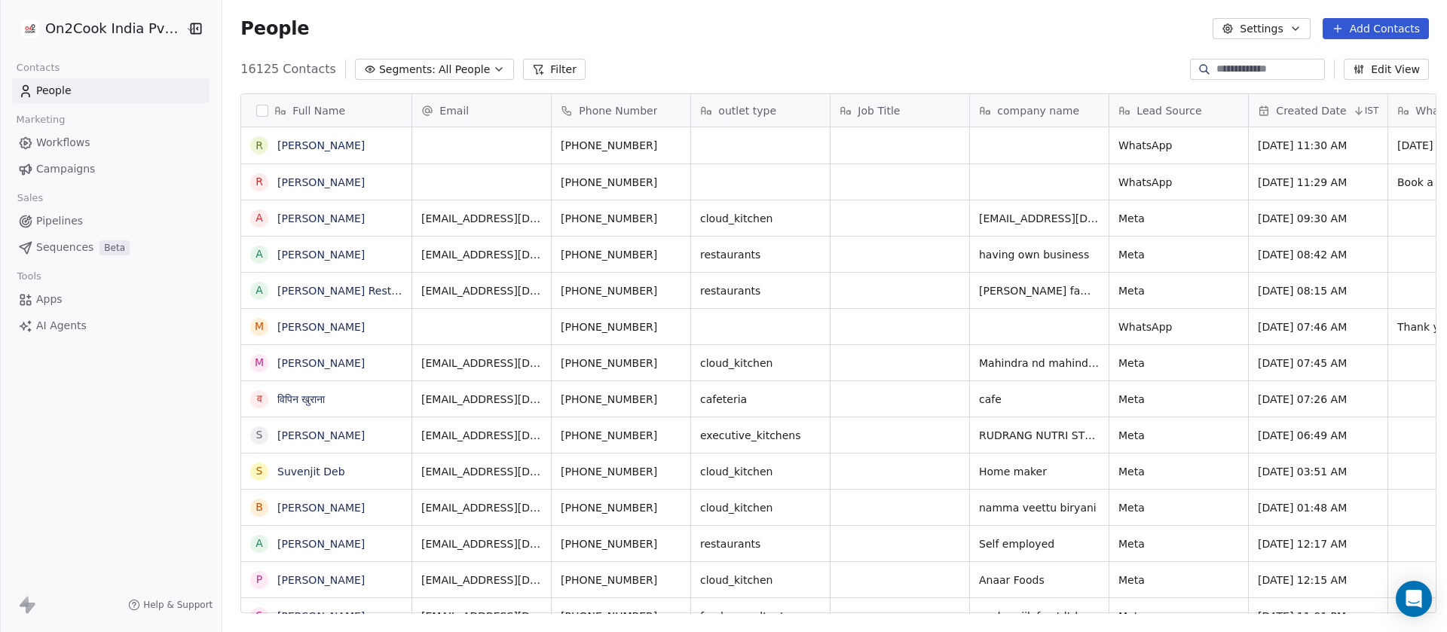
scroll to position [540, 1214]
click at [397, 69] on span "Segments:" at bounding box center [407, 70] width 57 height 16
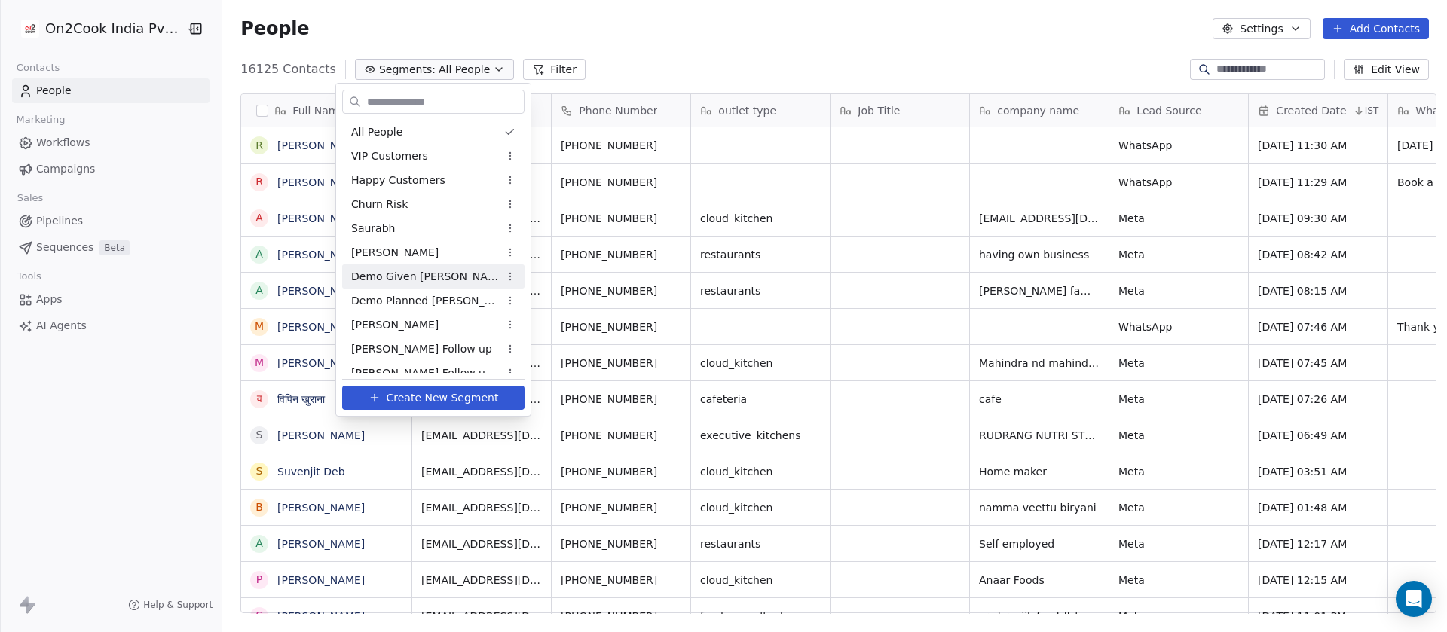
drag, startPoint x: 415, startPoint y: 280, endPoint x: 754, endPoint y: 9, distance: 433.2
click at [416, 280] on span "Demo Given Sam" at bounding box center [425, 277] width 148 height 16
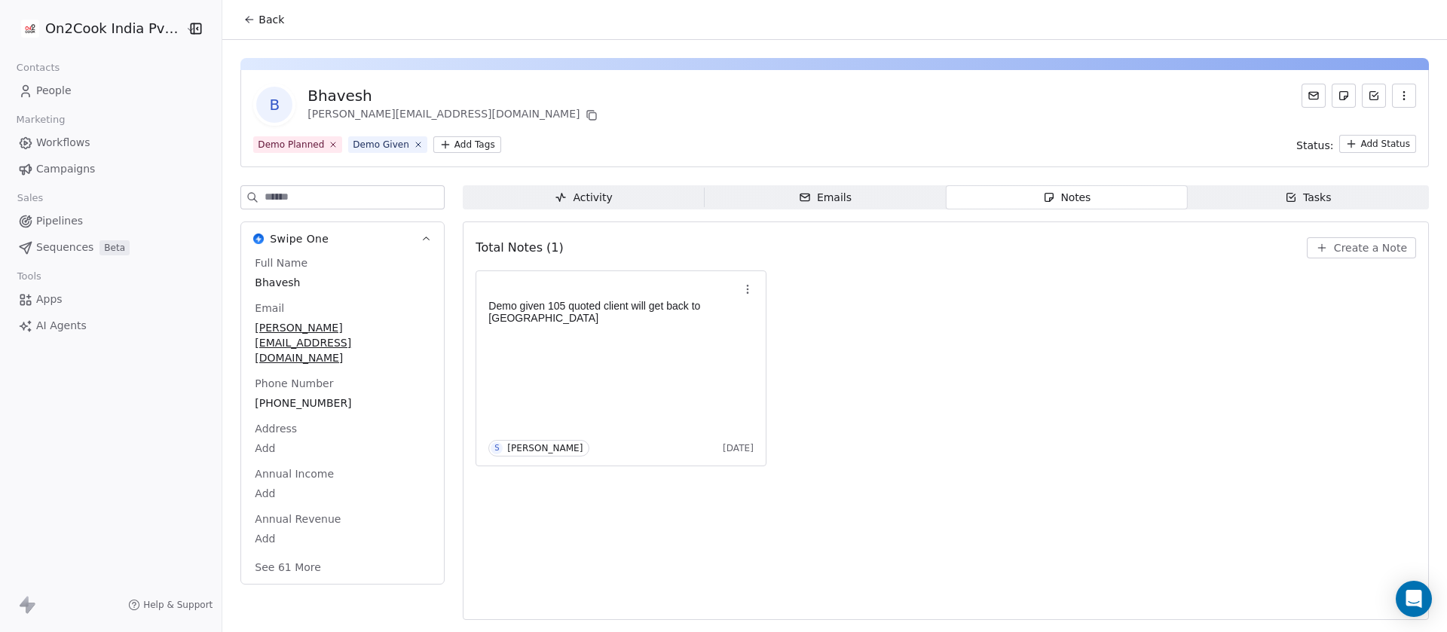
click at [306, 554] on button "See 61 More" at bounding box center [288, 567] width 84 height 27
click at [356, 198] on input at bounding box center [354, 197] width 179 height 23
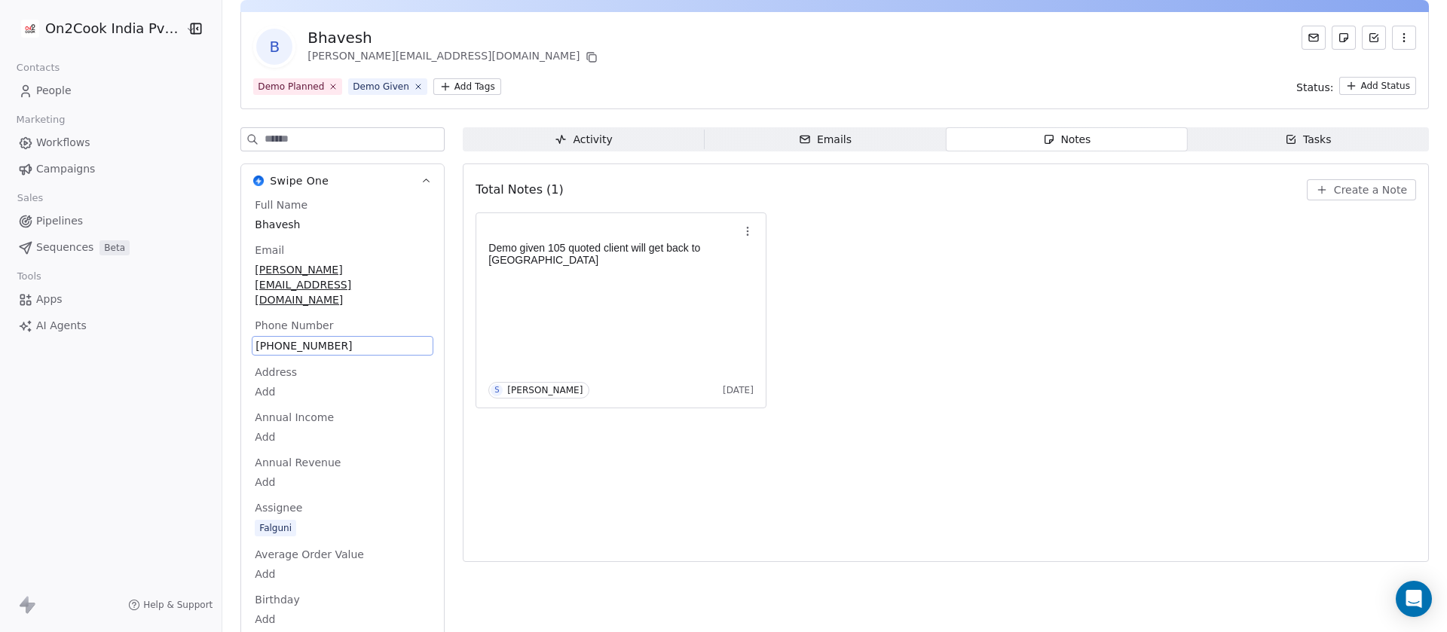
click at [325, 338] on span "[PHONE_NUMBER]" at bounding box center [342, 345] width 174 height 15
click at [342, 338] on span "[PHONE_NUMBER]" at bounding box center [342, 345] width 174 height 15
click at [1351, 190] on html "On2Cook India Pvt. Ltd. Contacts People Marketing Workflows Campaigns Sales Pip…" at bounding box center [723, 316] width 1447 height 632
click at [1337, 187] on span "Create a Note" at bounding box center [1370, 189] width 73 height 15
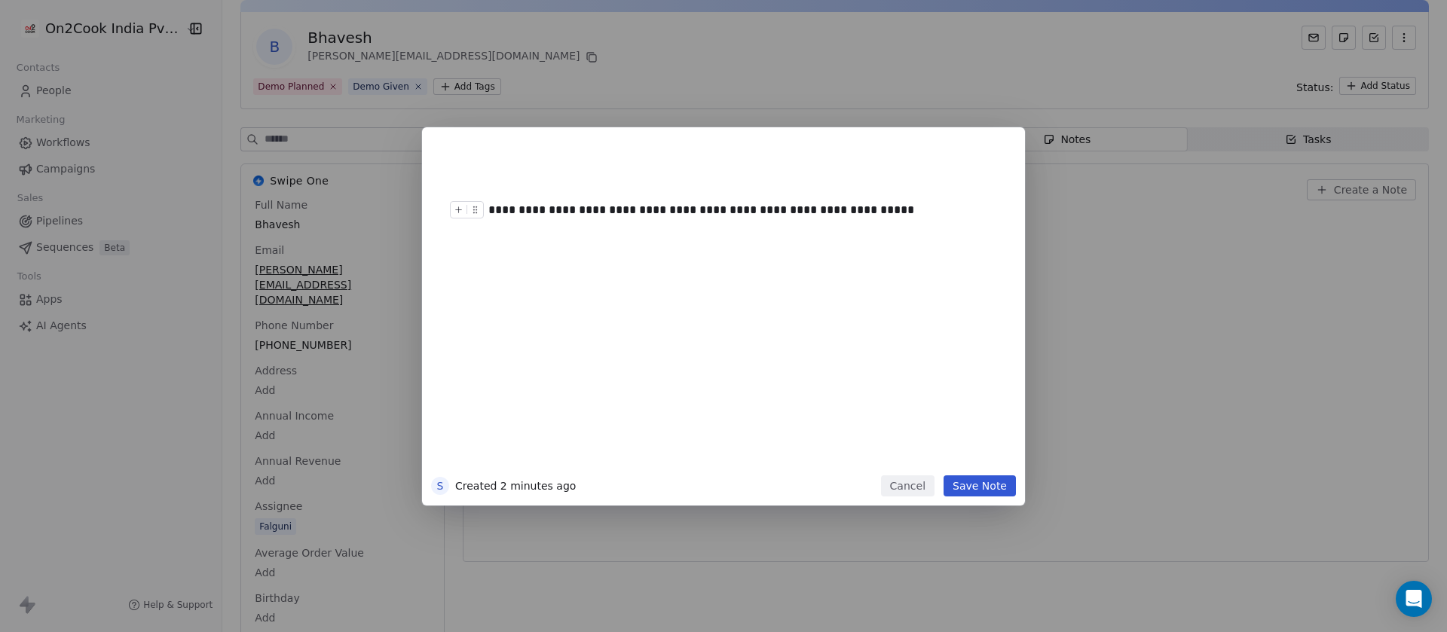
click at [792, 212] on div "**********" at bounding box center [737, 210] width 498 height 18
drag, startPoint x: 909, startPoint y: 414, endPoint x: 928, endPoint y: 421, distance: 20.7
click at [911, 414] on div "**********" at bounding box center [745, 309] width 515 height 321
click at [968, 481] on button "Save Note" at bounding box center [979, 486] width 72 height 21
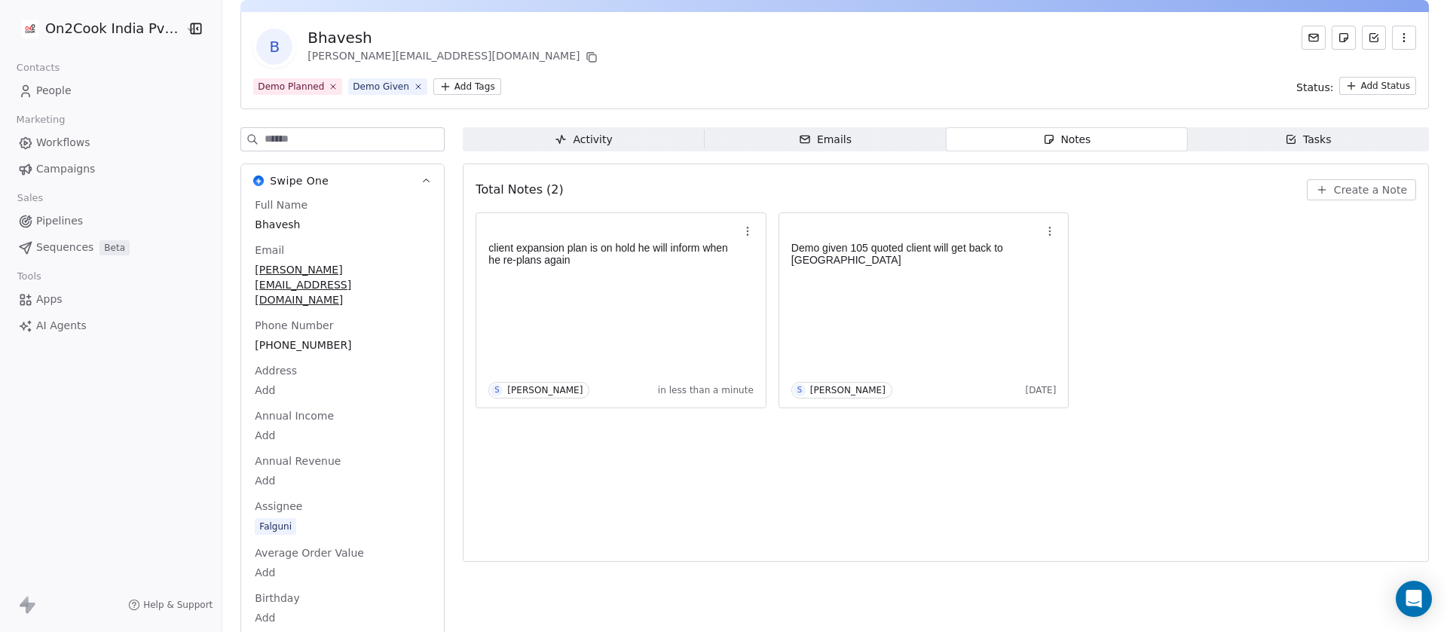
scroll to position [0, 0]
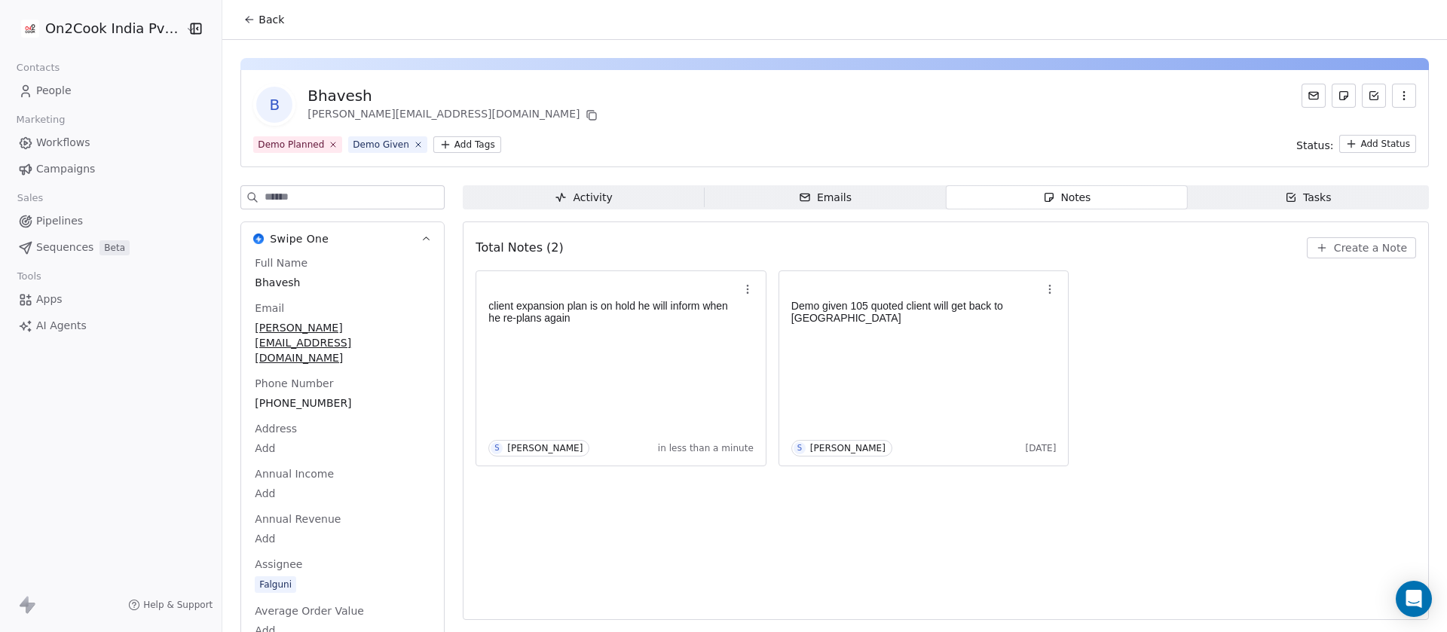
click at [296, 197] on input at bounding box center [354, 197] width 179 height 23
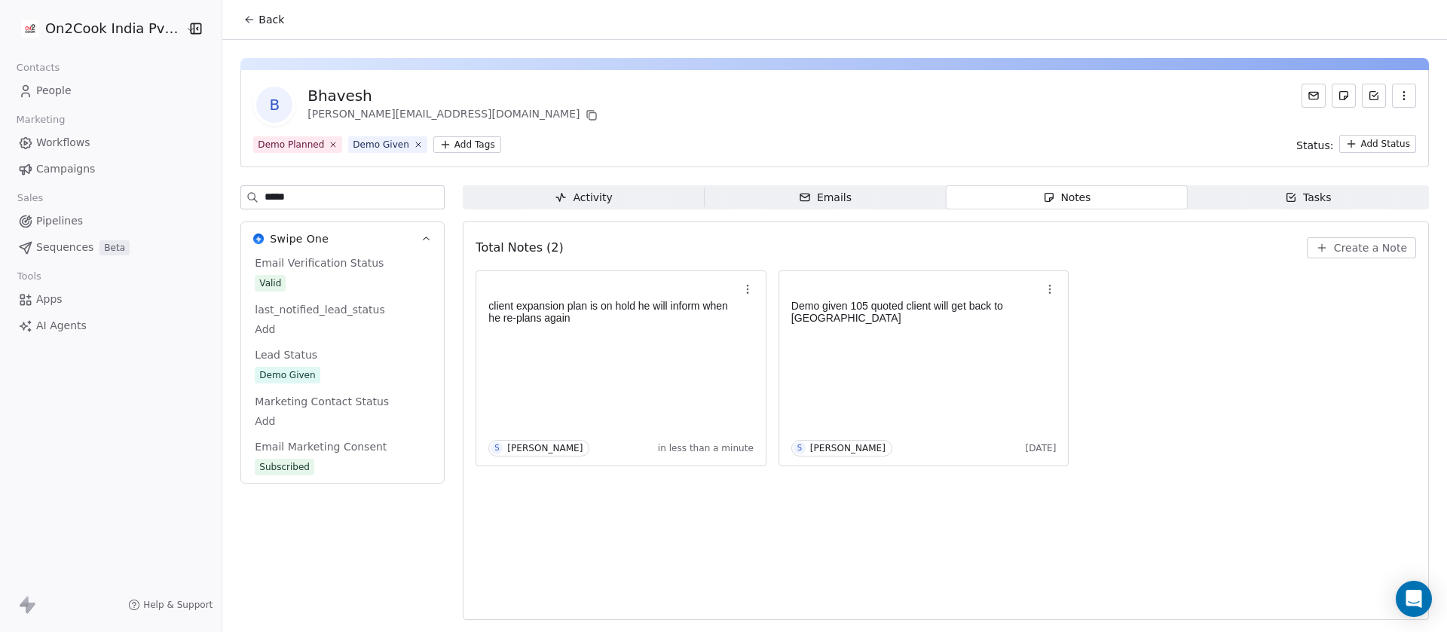
type input "*****"
click at [320, 377] on span "Demo Given" at bounding box center [343, 375] width 176 height 17
click at [320, 377] on span "Demo Given" at bounding box center [342, 376] width 174 height 17
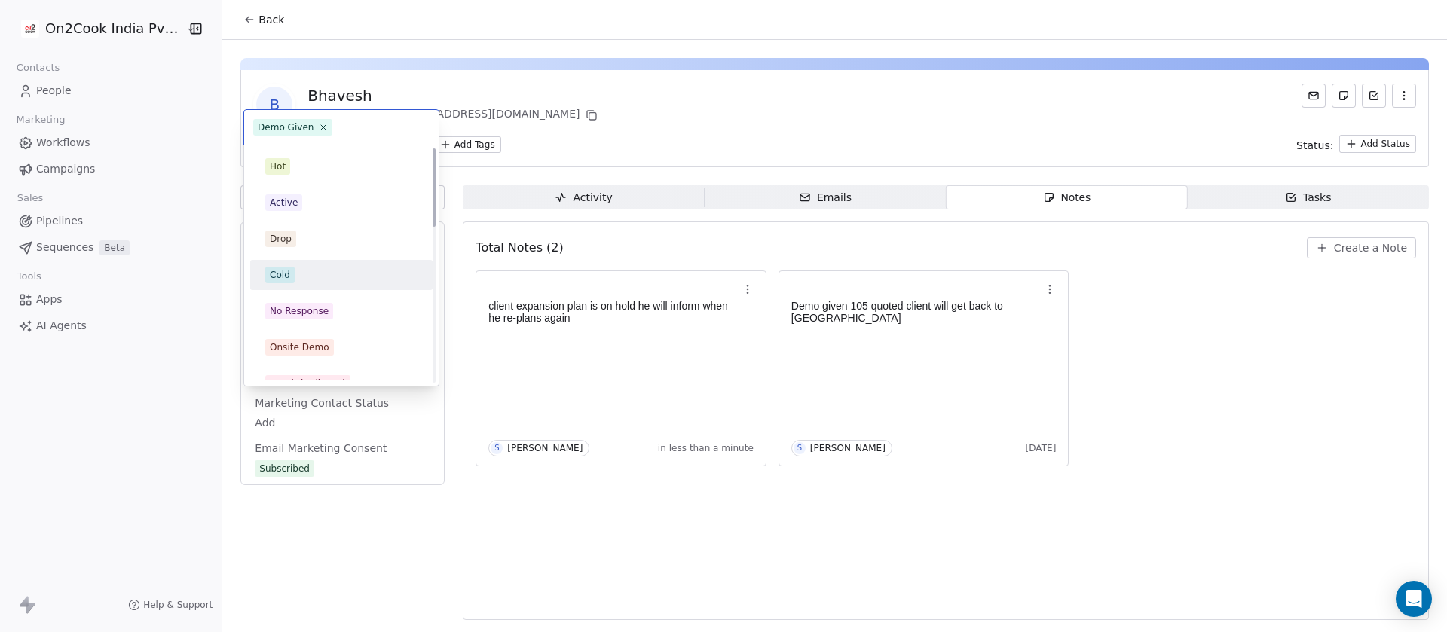
click at [302, 263] on div "Cold" at bounding box center [341, 275] width 170 height 24
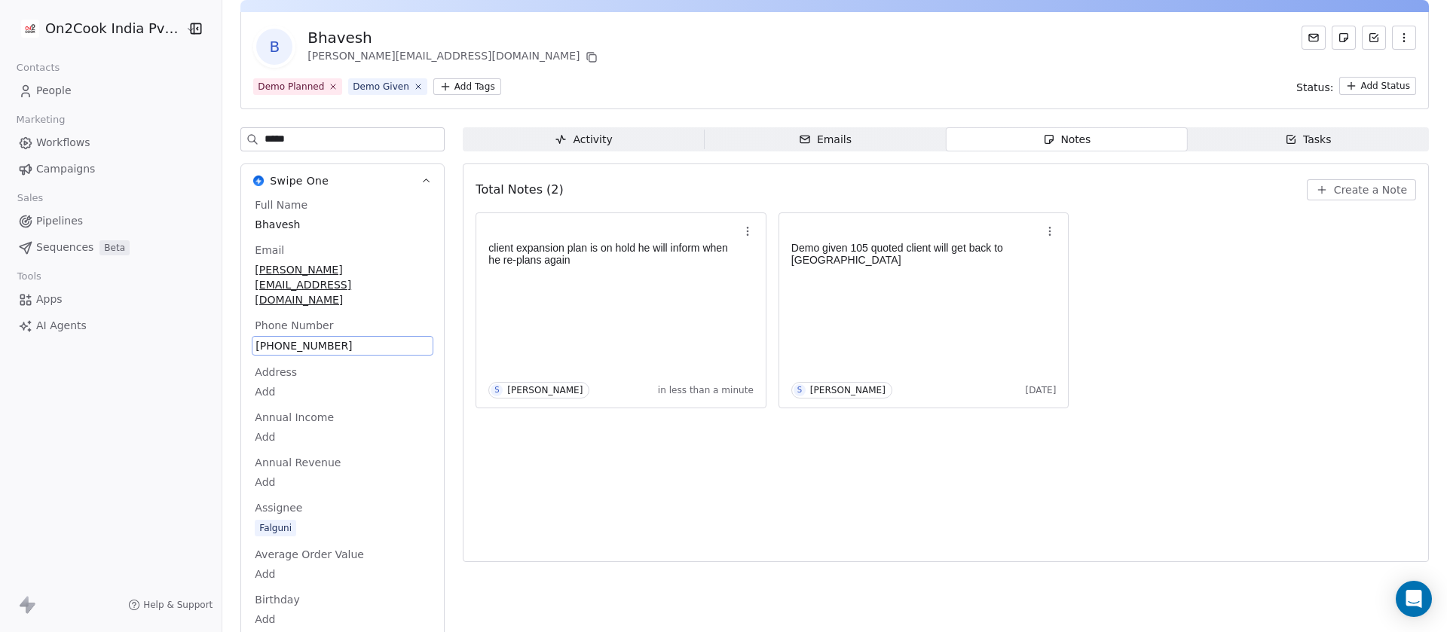
click at [757, 49] on div "B Bhavesh bhavesh@mihikoli.com" at bounding box center [834, 47] width 1163 height 42
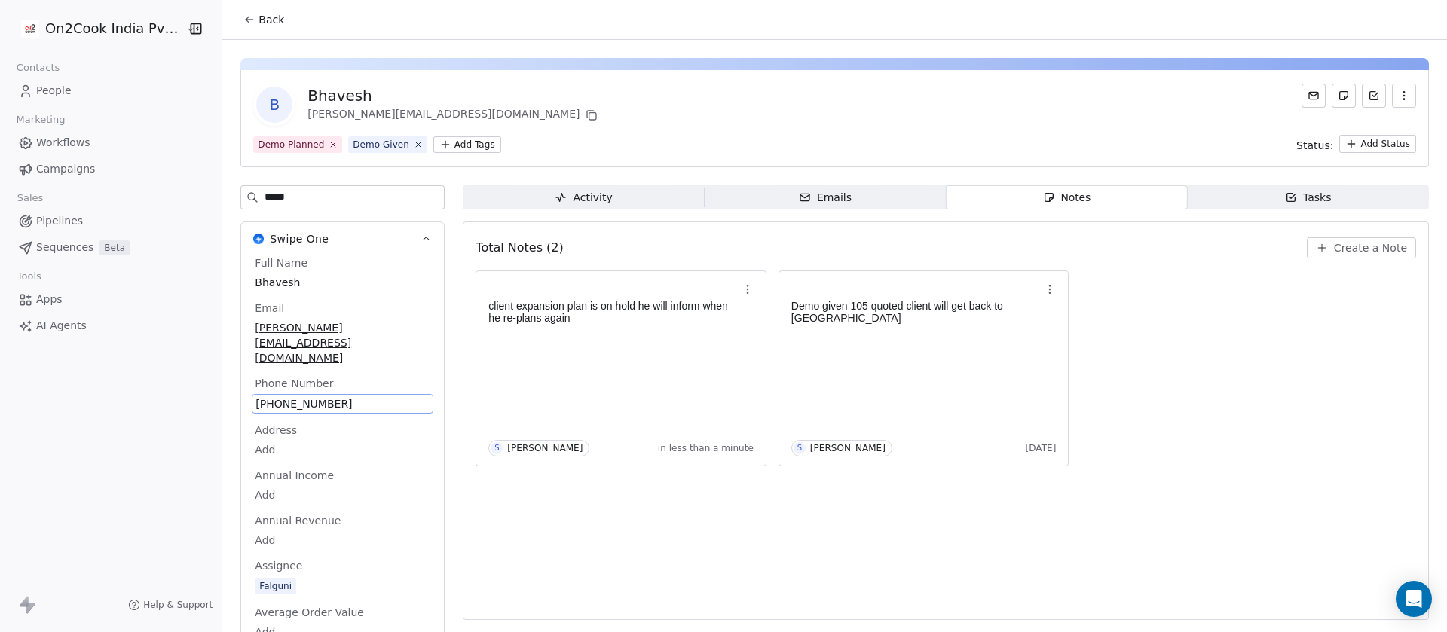
click at [261, 12] on span "Back" at bounding box center [271, 19] width 26 height 15
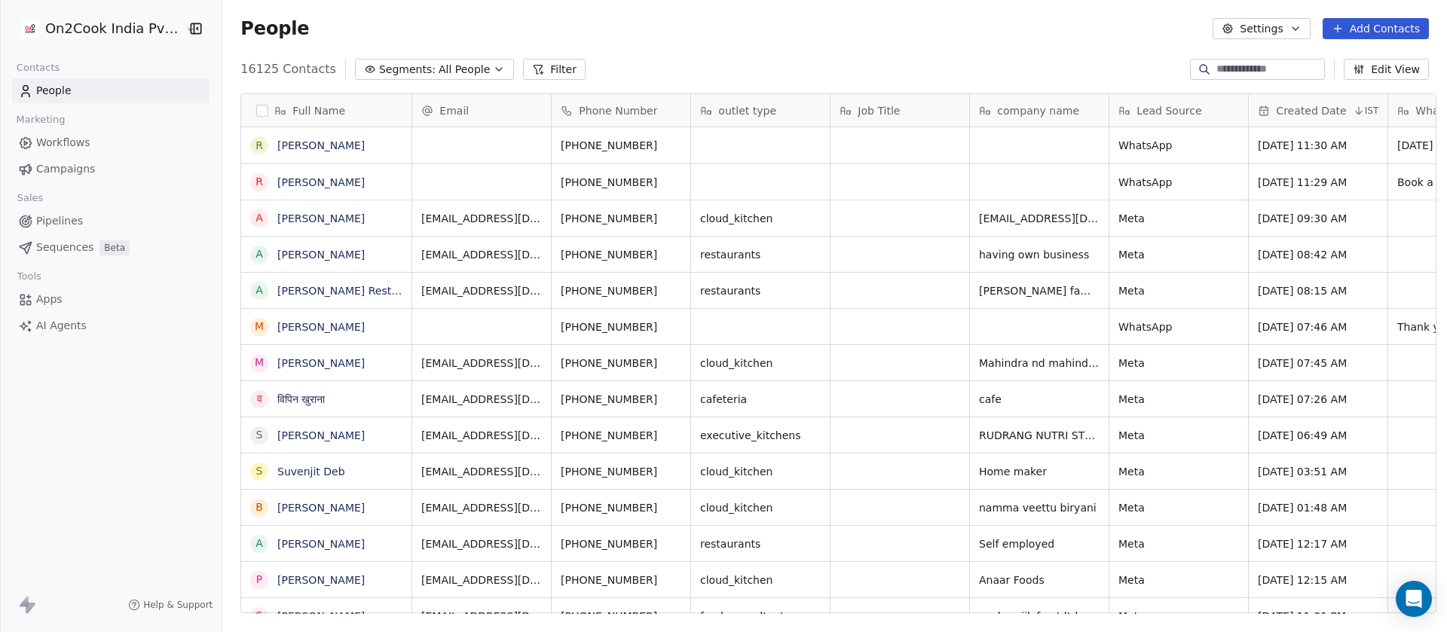
scroll to position [540, 1214]
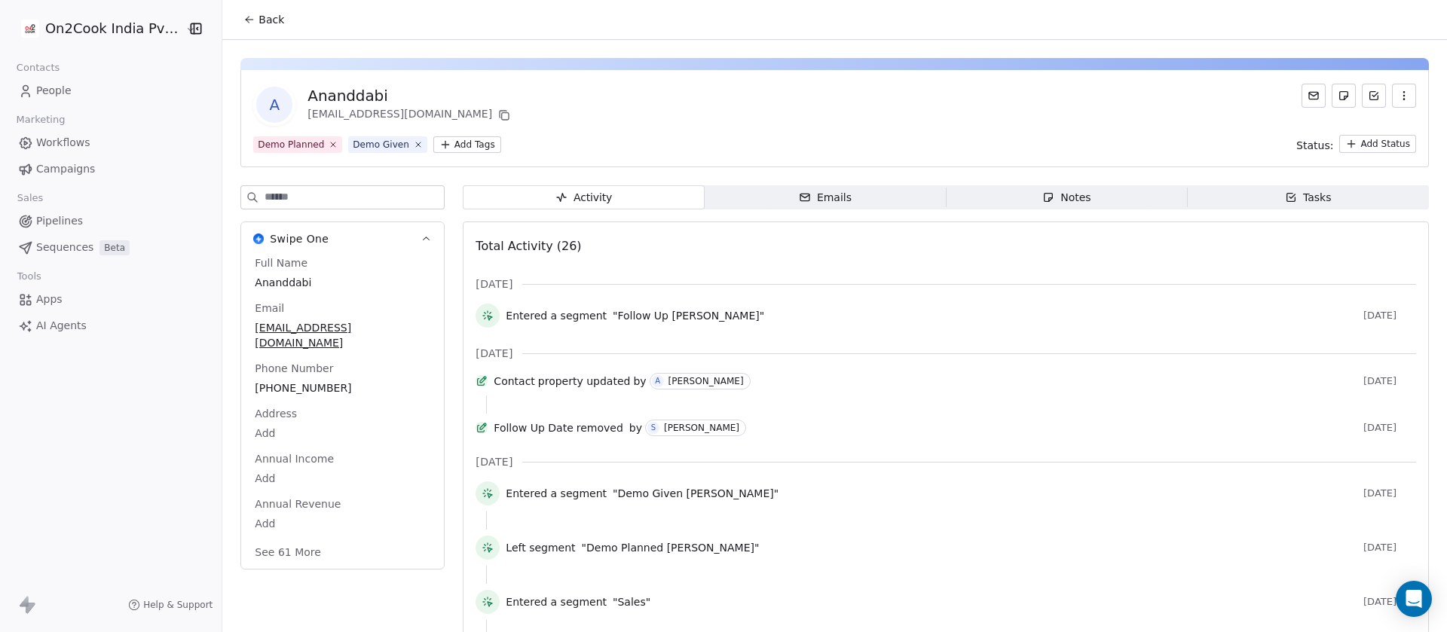
click at [1067, 197] on div "Notes" at bounding box center [1066, 198] width 48 height 16
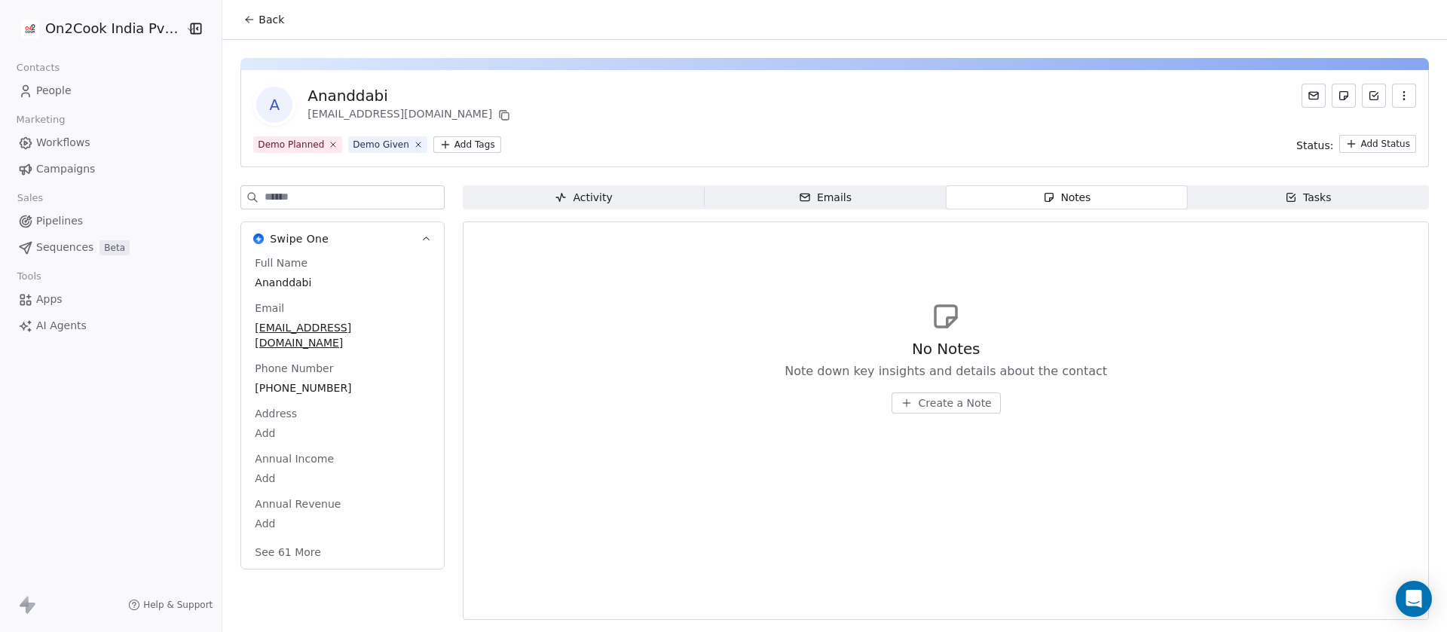
click at [343, 93] on div "Ananddabi" at bounding box center [410, 95] width 206 height 21
click at [291, 288] on span "Ananddabi" at bounding box center [343, 282] width 176 height 15
click at [274, 282] on span "Ananddabi" at bounding box center [342, 283] width 174 height 15
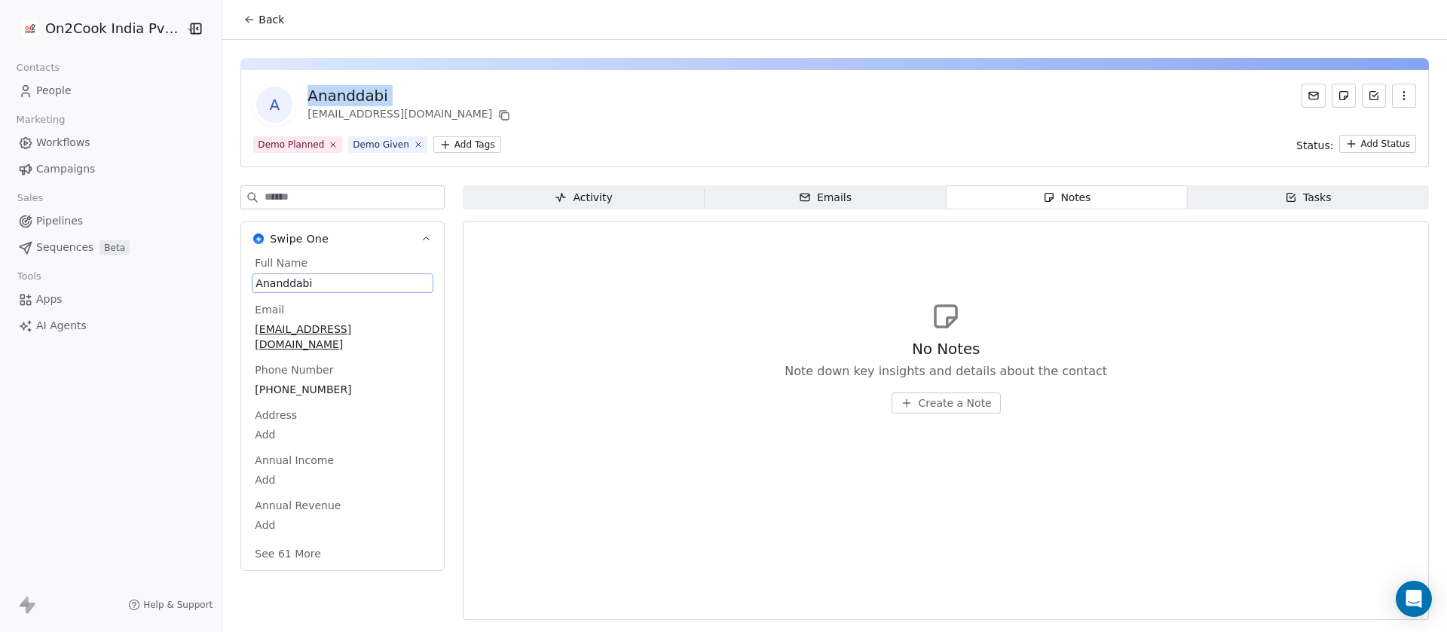
click at [278, 280] on span "Ananddabi" at bounding box center [342, 283] width 174 height 15
click at [284, 281] on span "Ananddabi" at bounding box center [342, 283] width 174 height 15
click at [283, 284] on textarea "*********" at bounding box center [325, 297] width 161 height 47
type textarea "**********"
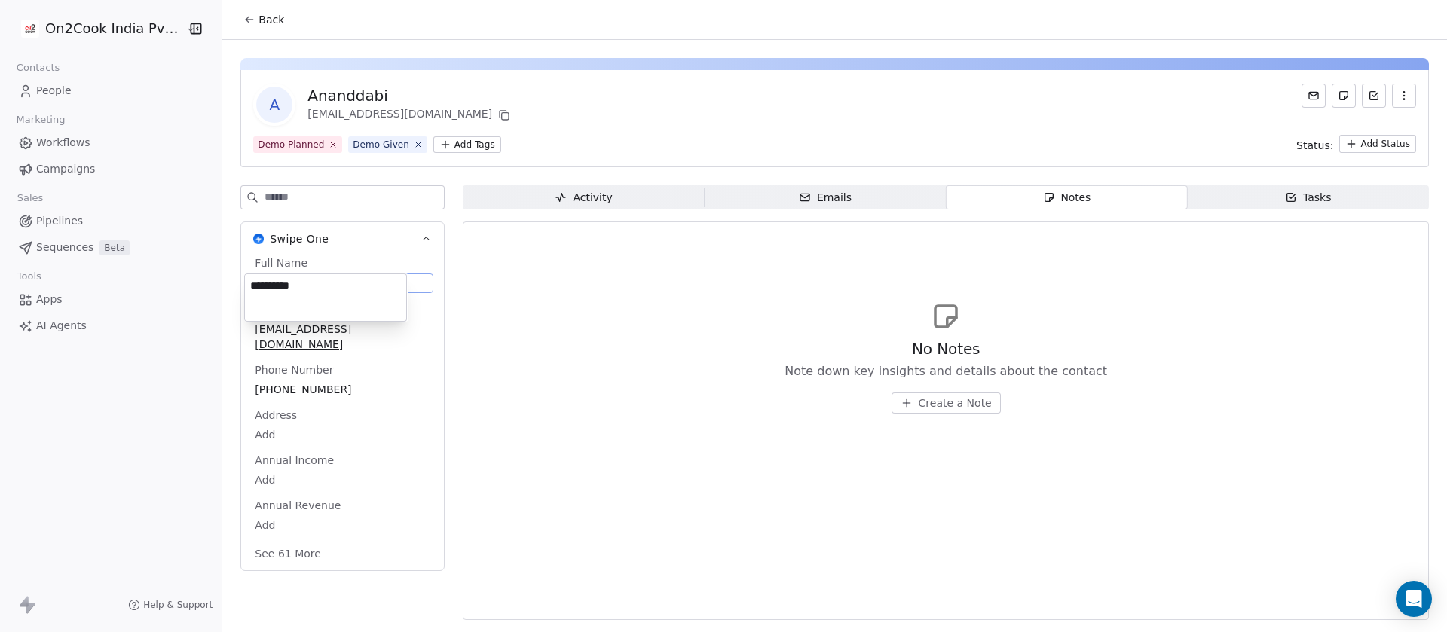
click at [577, 277] on html "**********" at bounding box center [723, 316] width 1447 height 632
click at [301, 381] on span "+919764657746" at bounding box center [343, 388] width 176 height 15
click at [359, 381] on span "+919764657746" at bounding box center [342, 388] width 174 height 15
click at [966, 399] on html "**********" at bounding box center [723, 316] width 1447 height 632
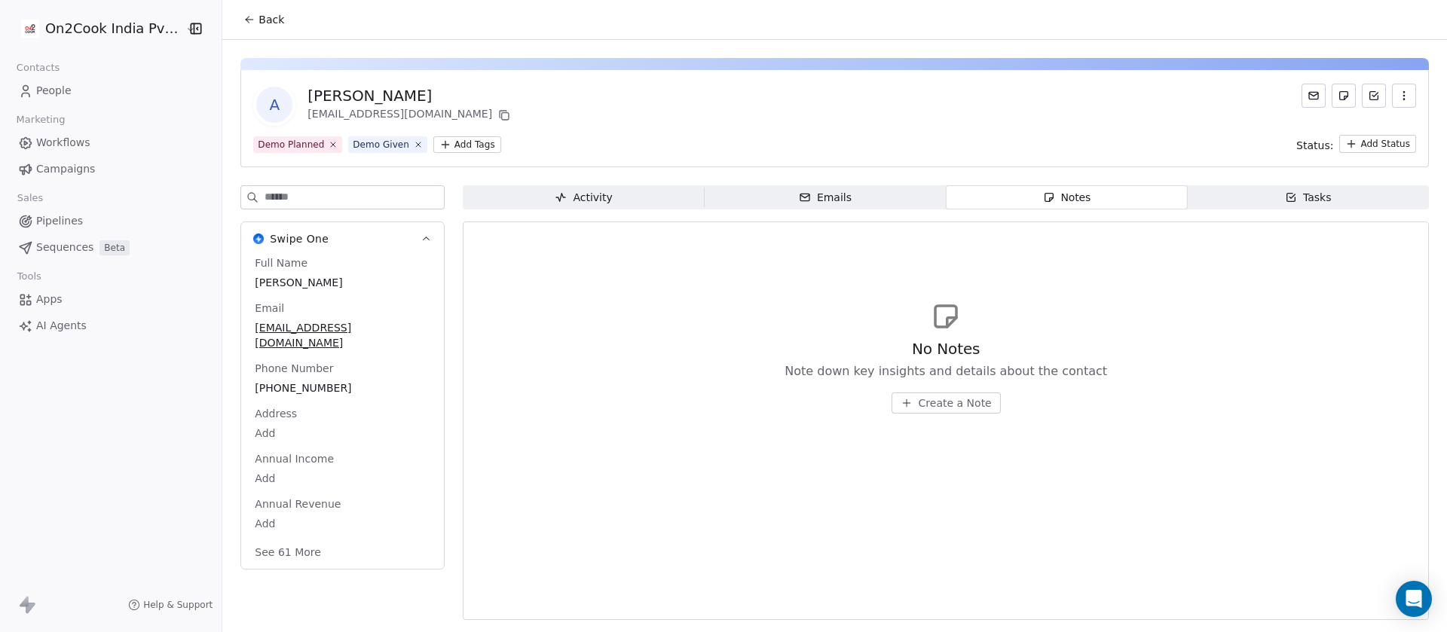
click at [272, 540] on button "See 61 More" at bounding box center [288, 552] width 84 height 27
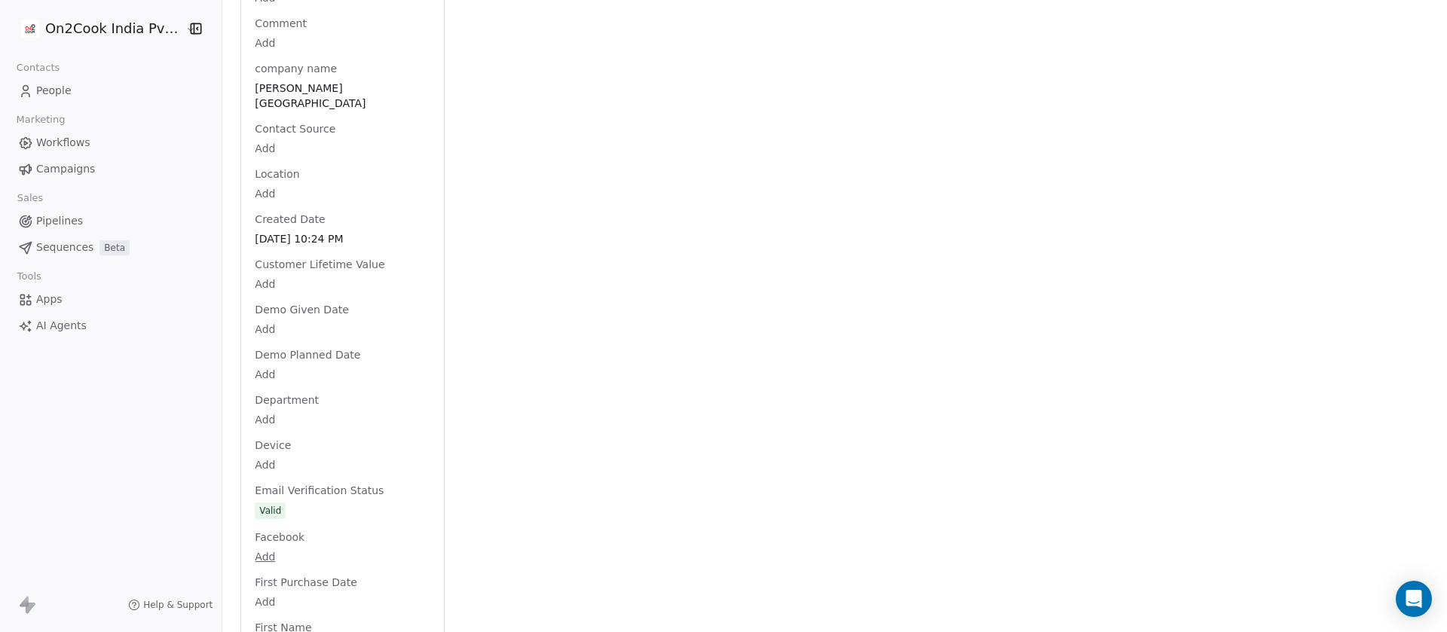
scroll to position [1658, 0]
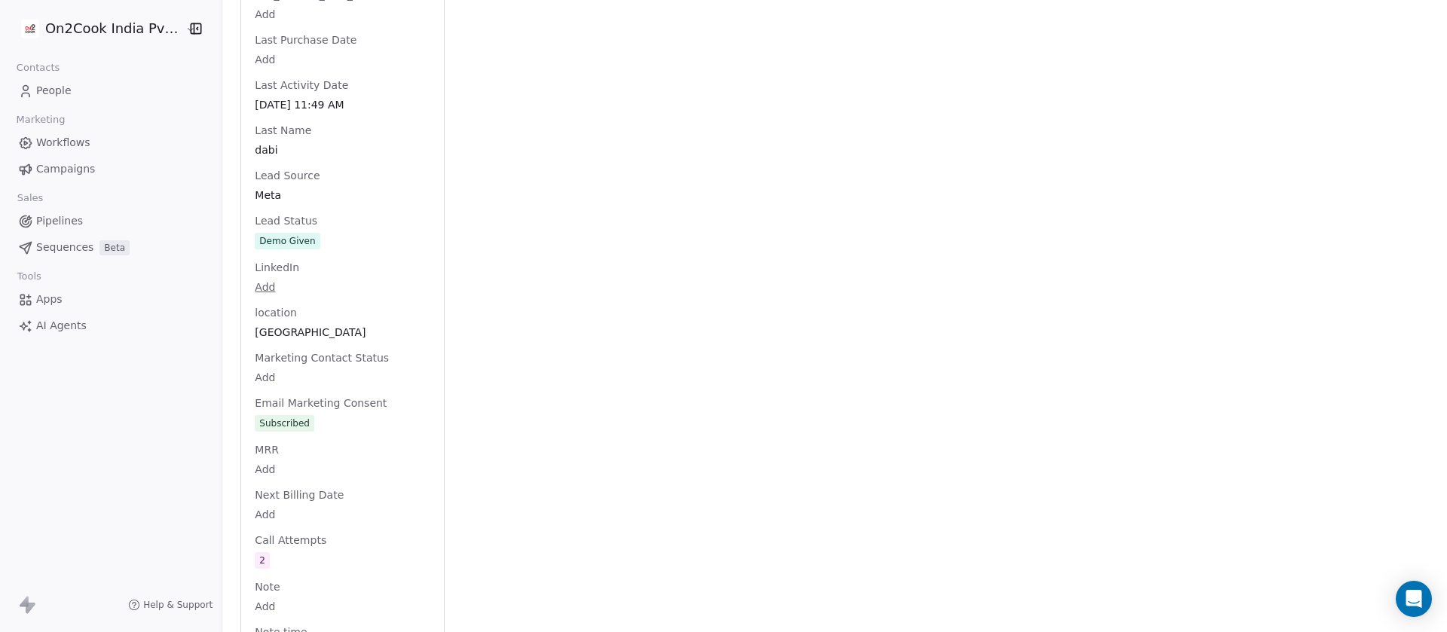
click at [297, 209] on div "Full Name Anand dabi Email adabi97@gmail.com Phone Number +919764657746 Address…" at bounding box center [343, 151] width 182 height 3106
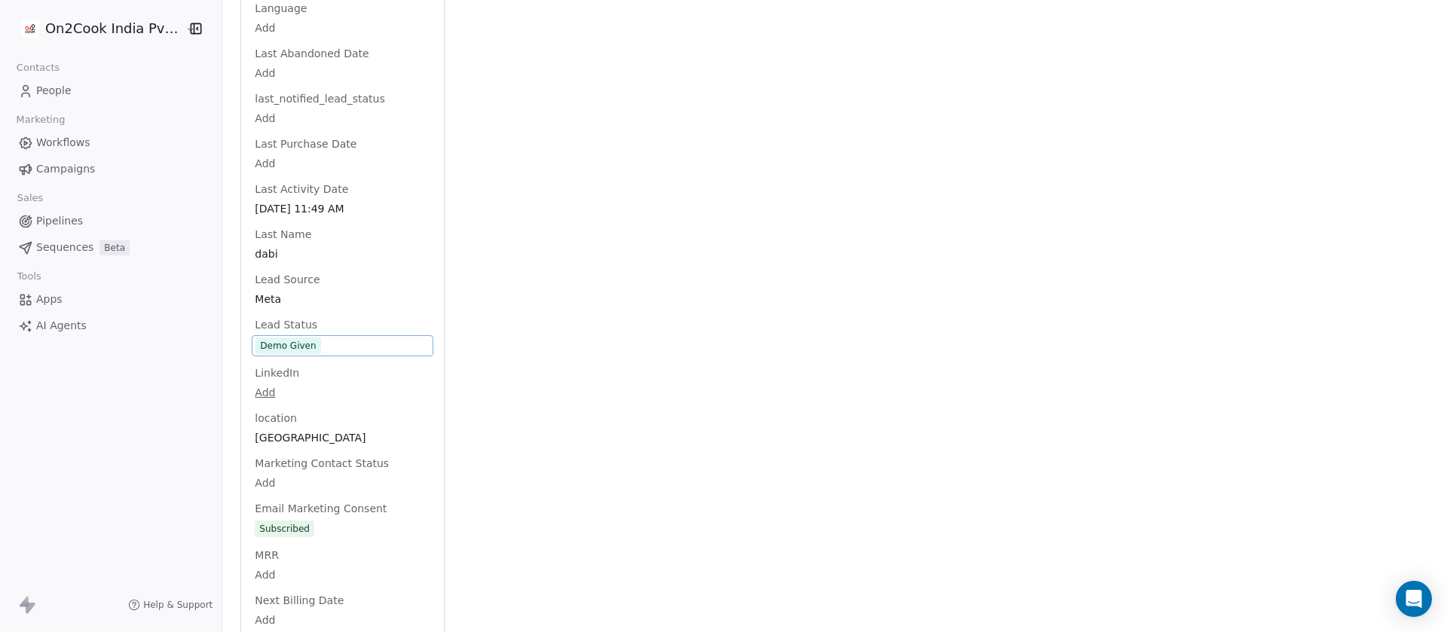
click at [318, 338] on span "Demo Given" at bounding box center [342, 346] width 174 height 17
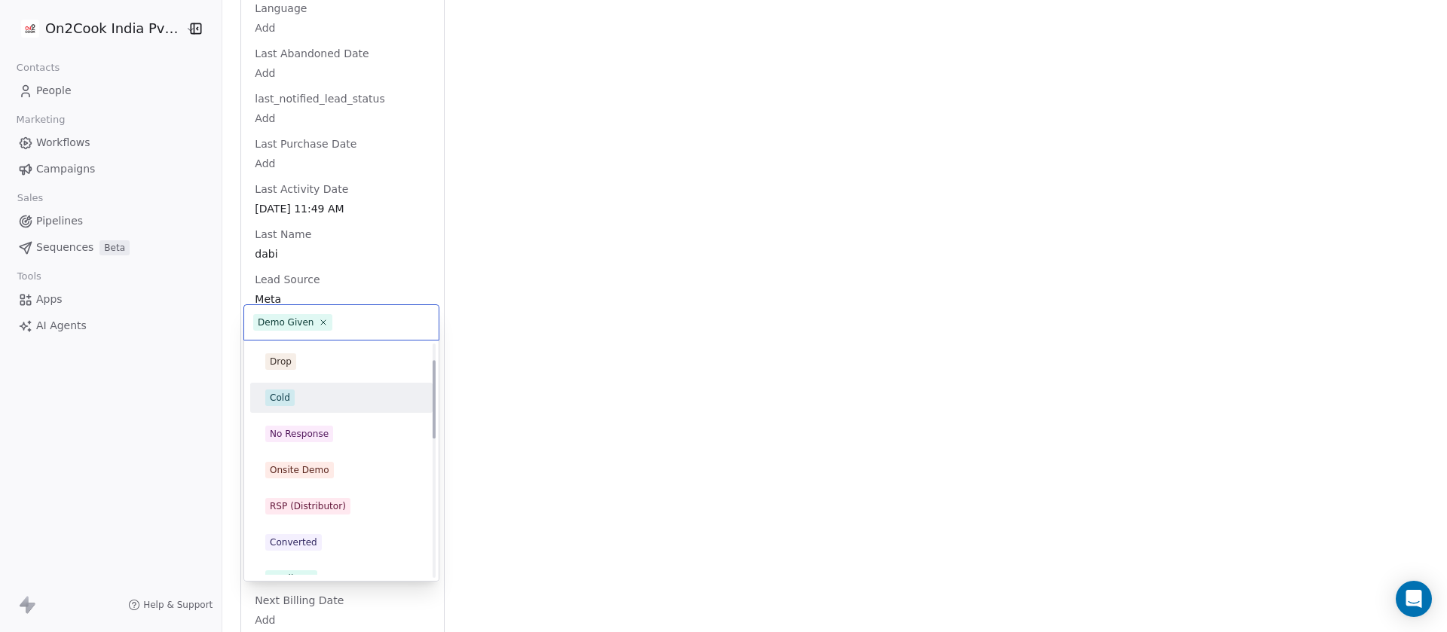
scroll to position [49, 0]
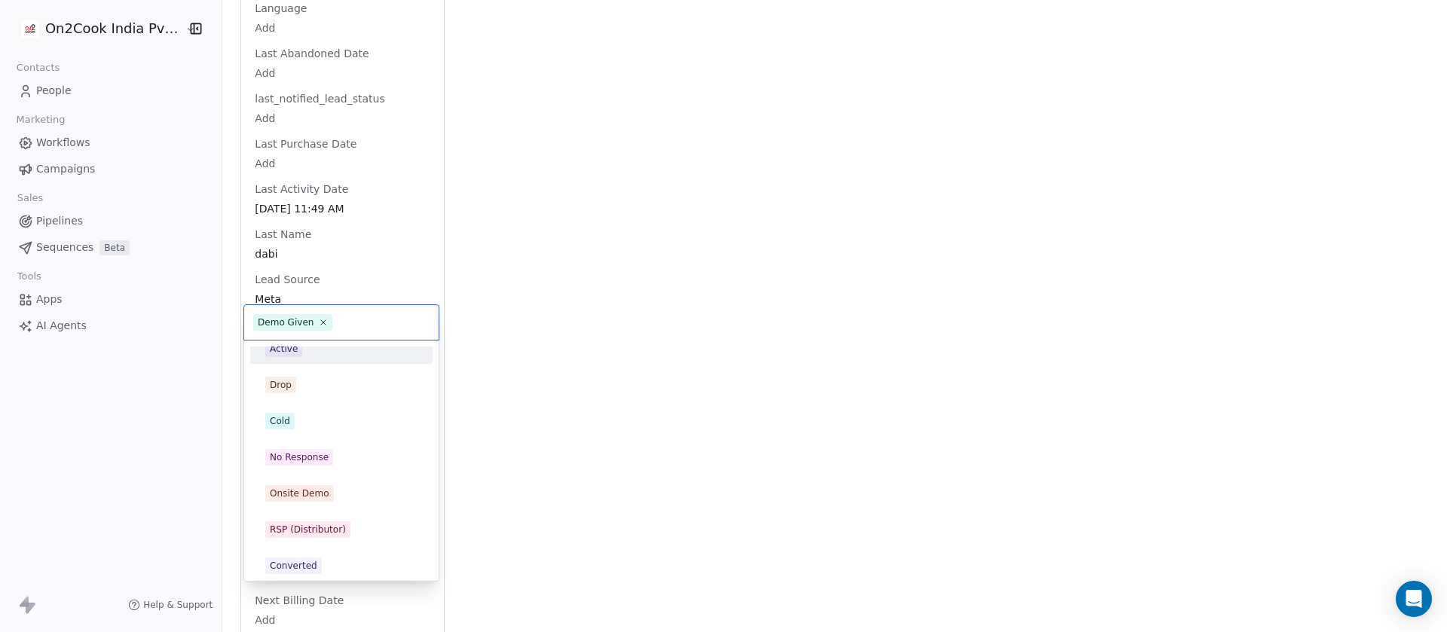
click at [552, 274] on html "On2Cook India Pvt. Ltd. Contacts People Marketing Workflows Campaigns Sales Pip…" at bounding box center [723, 316] width 1447 height 632
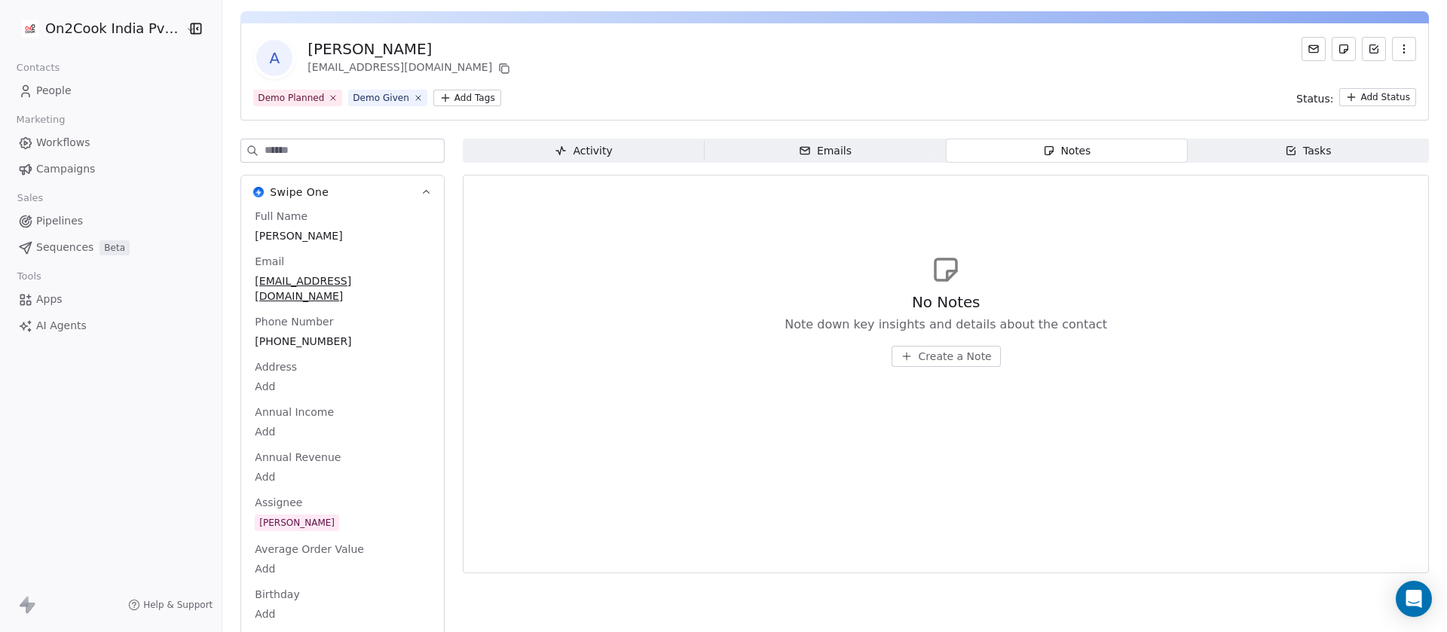
scroll to position [0, 0]
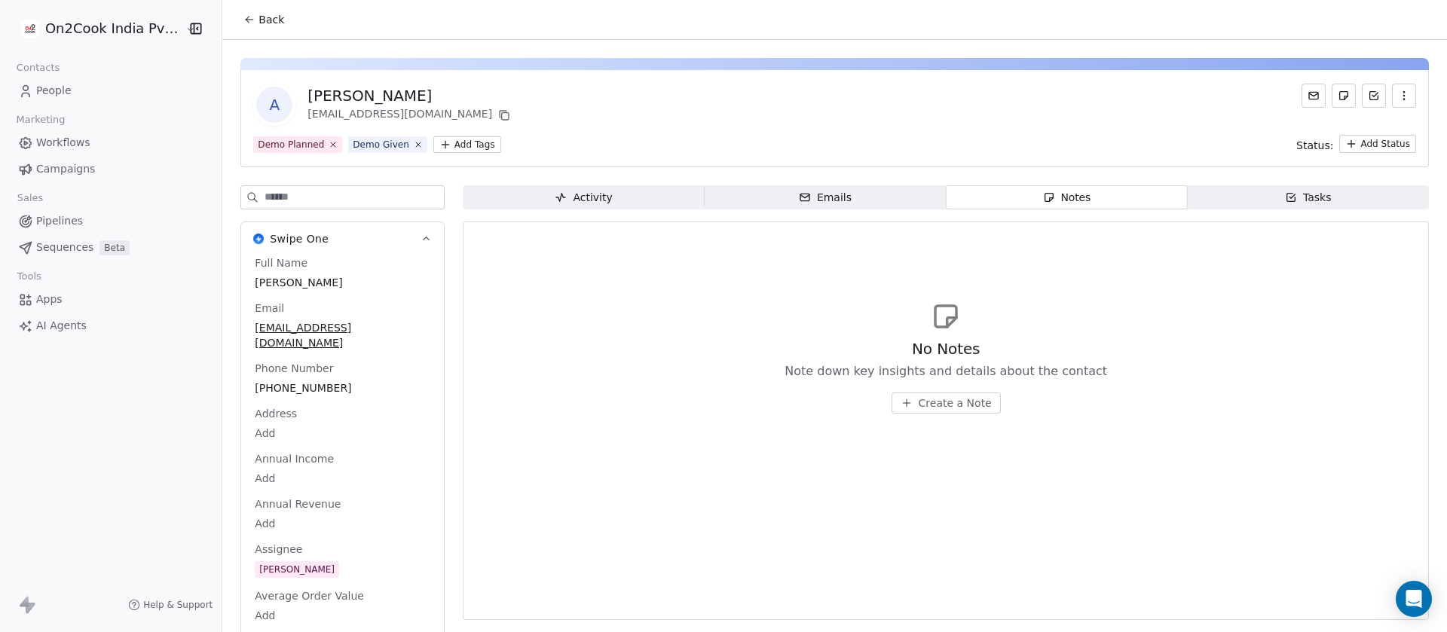
click at [956, 399] on span "Create a Note" at bounding box center [955, 403] width 73 height 15
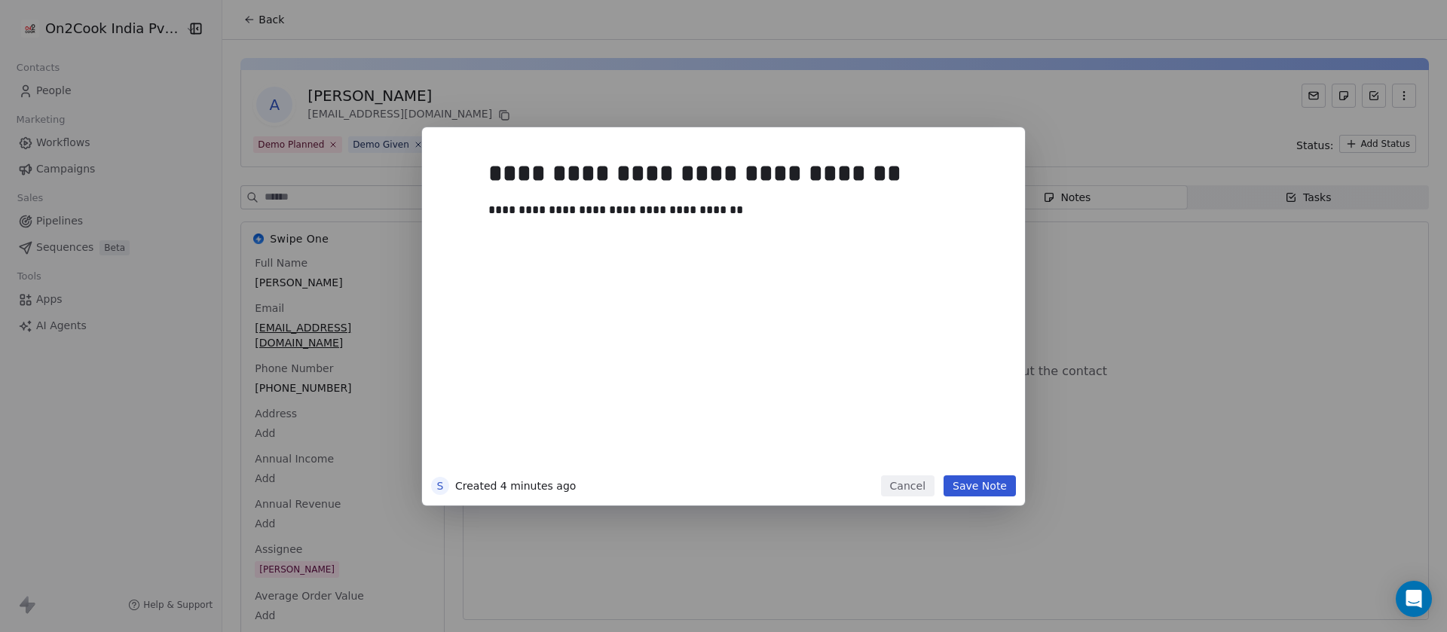
click at [974, 488] on button "Save Note" at bounding box center [979, 486] width 72 height 21
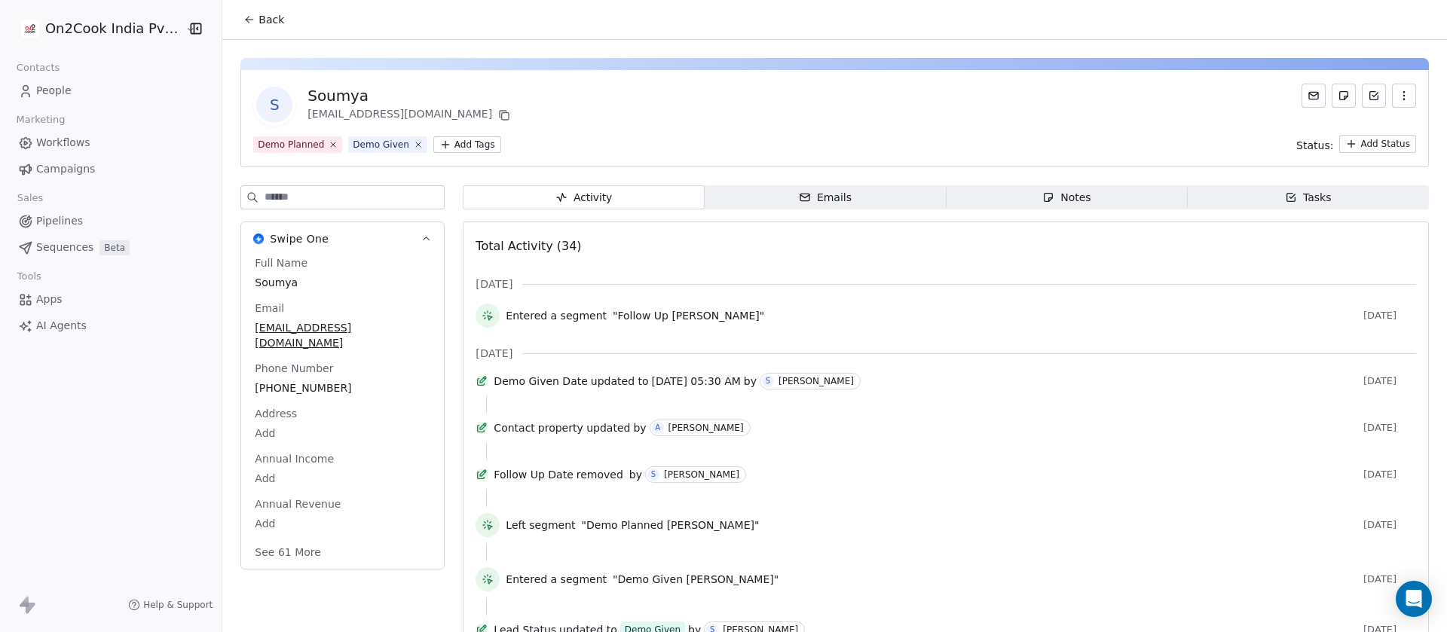
click at [1057, 185] on span "Notes Notes" at bounding box center [1066, 197] width 241 height 24
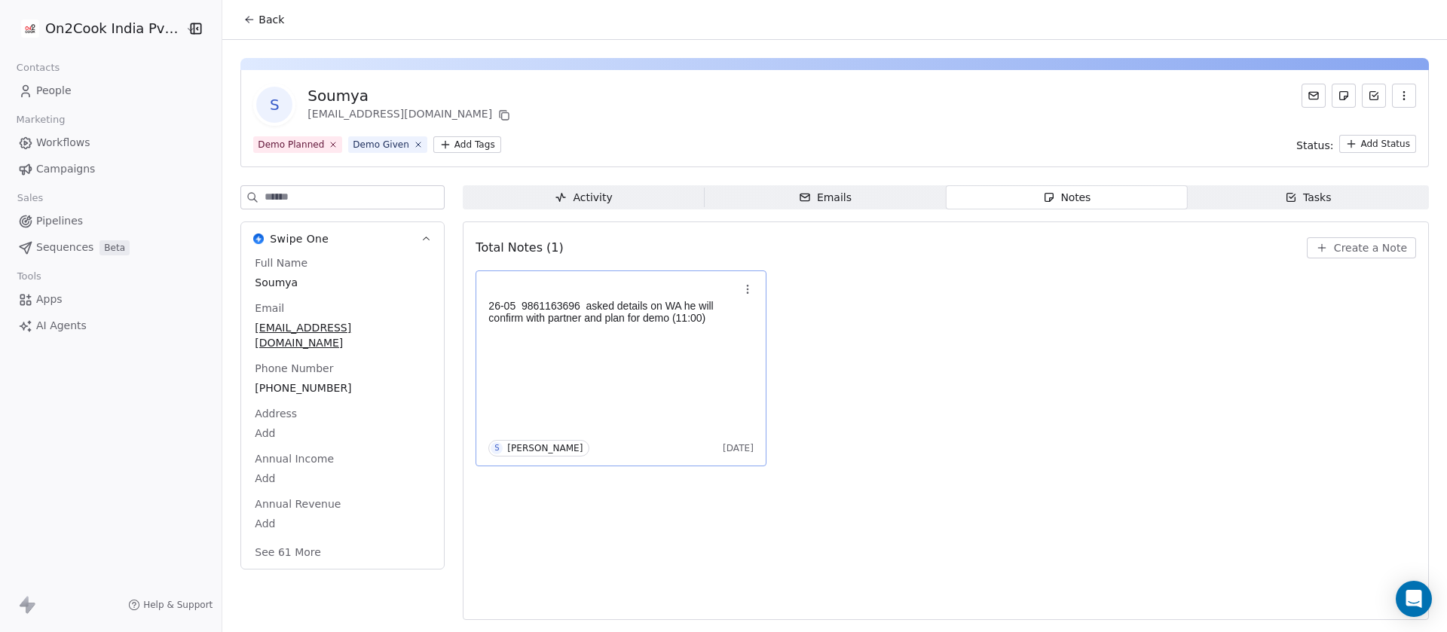
click at [662, 359] on div "26-05 9861163696 asked details on WA he will confirm with partner and plan for …" at bounding box center [620, 368] width 265 height 176
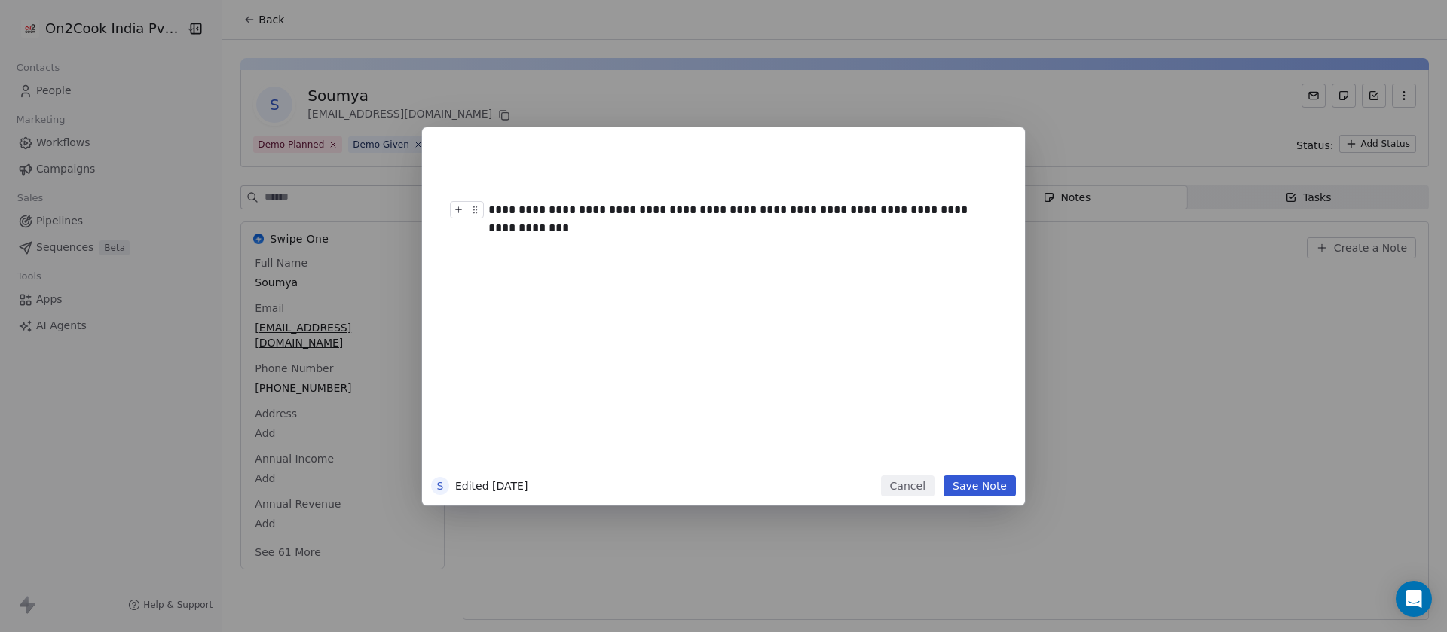
click at [550, 213] on div "**********" at bounding box center [737, 219] width 498 height 36
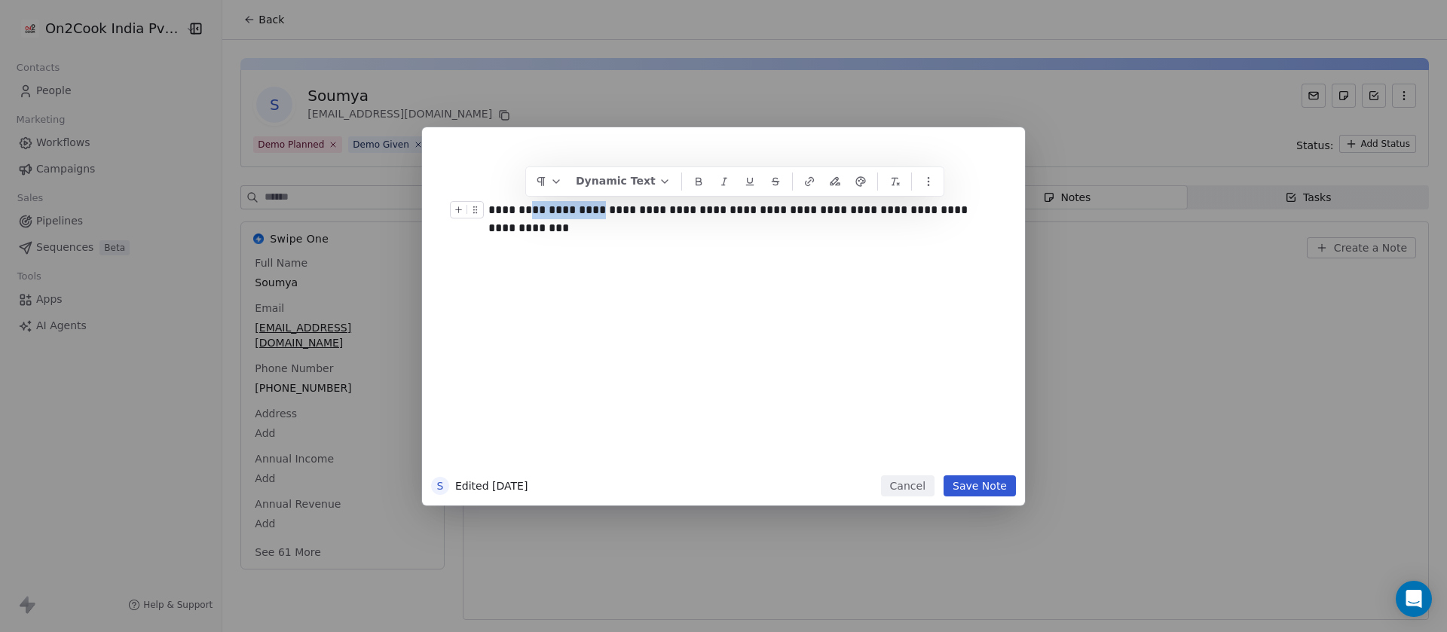
copy div "**********"
click at [1197, 465] on div "**********" at bounding box center [723, 316] width 1447 height 378
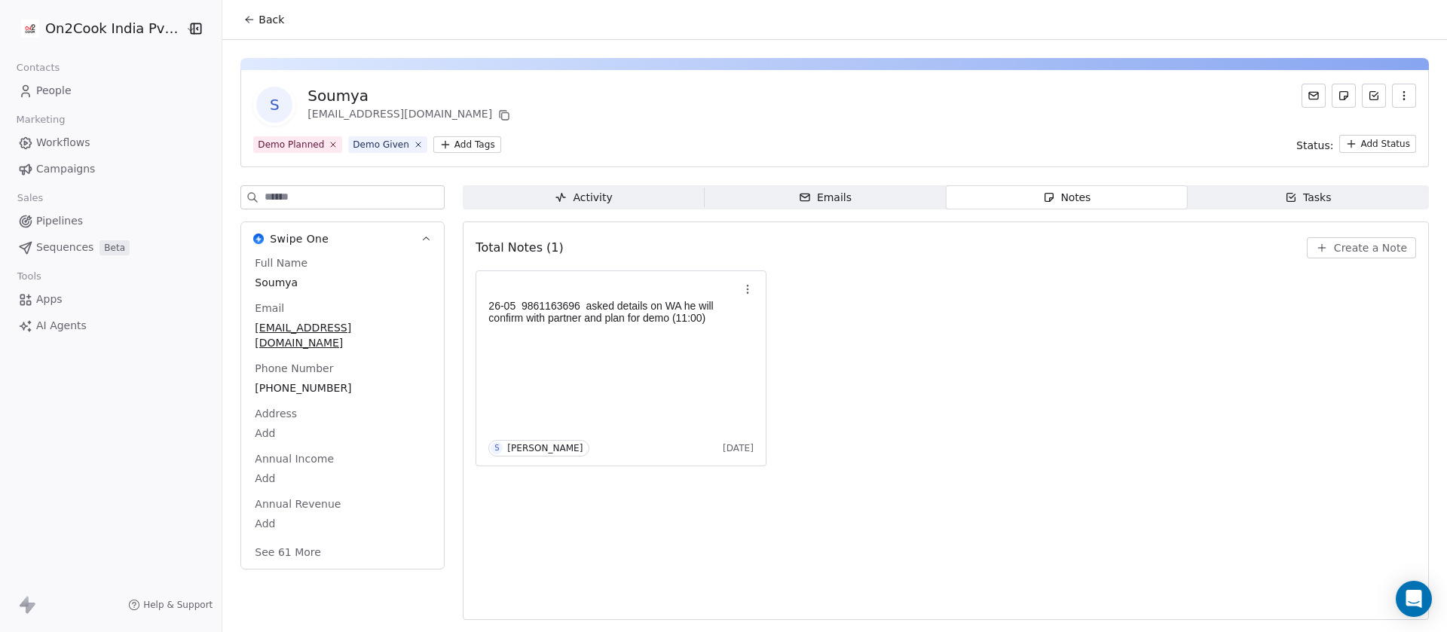
click at [1351, 236] on div "Total Notes (1) Create a Note" at bounding box center [946, 247] width 940 height 33
click at [1355, 246] on span "Create a Note" at bounding box center [1370, 247] width 73 height 15
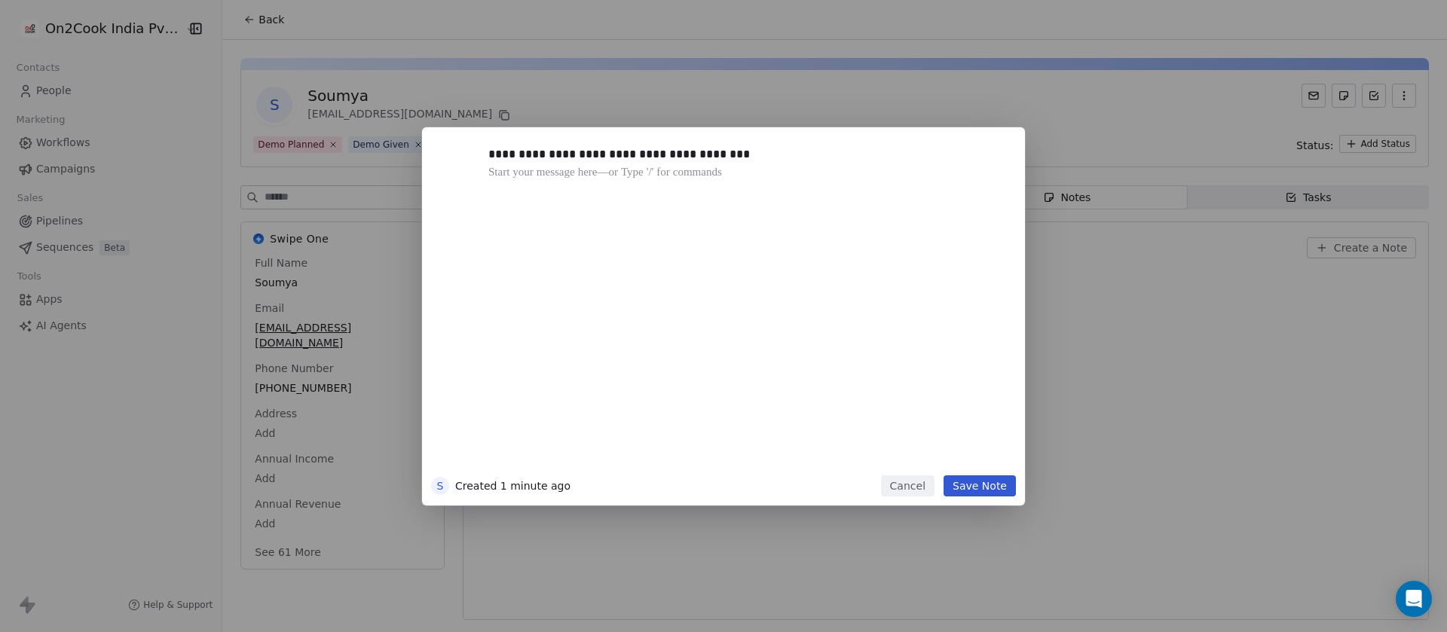
click at [1001, 488] on button "Save Note" at bounding box center [979, 486] width 72 height 21
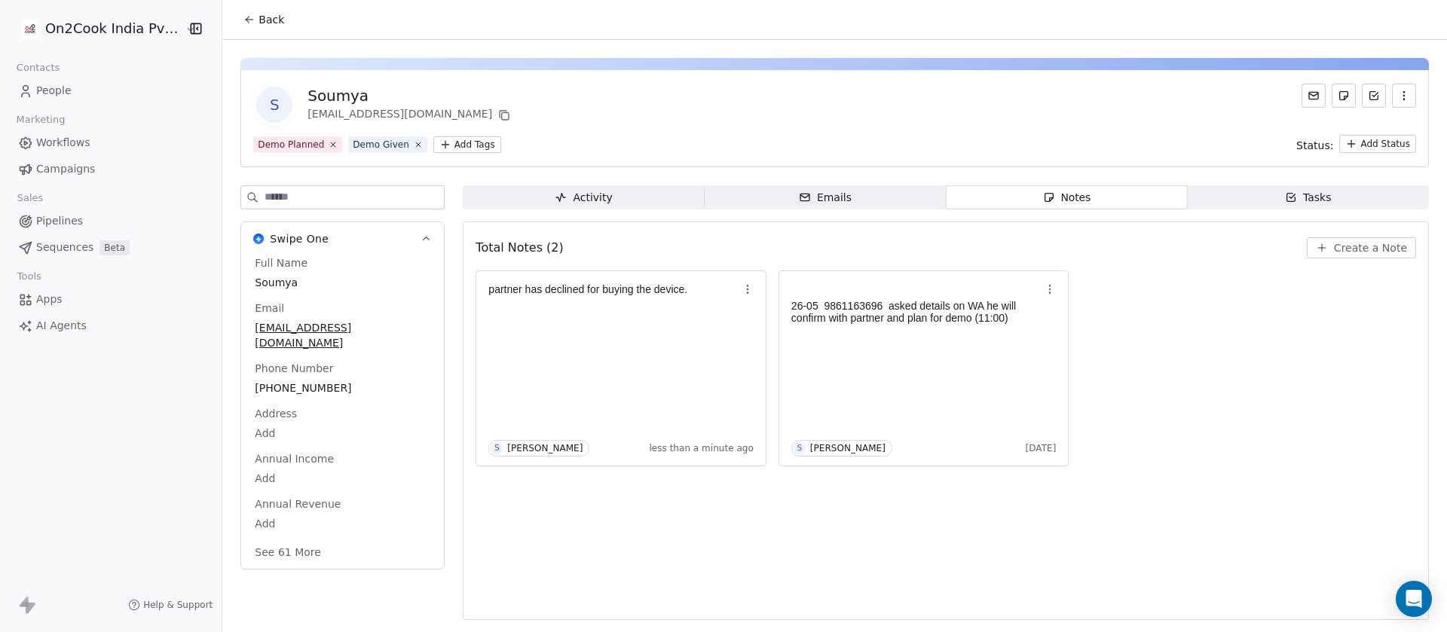
click at [295, 190] on input at bounding box center [354, 197] width 179 height 23
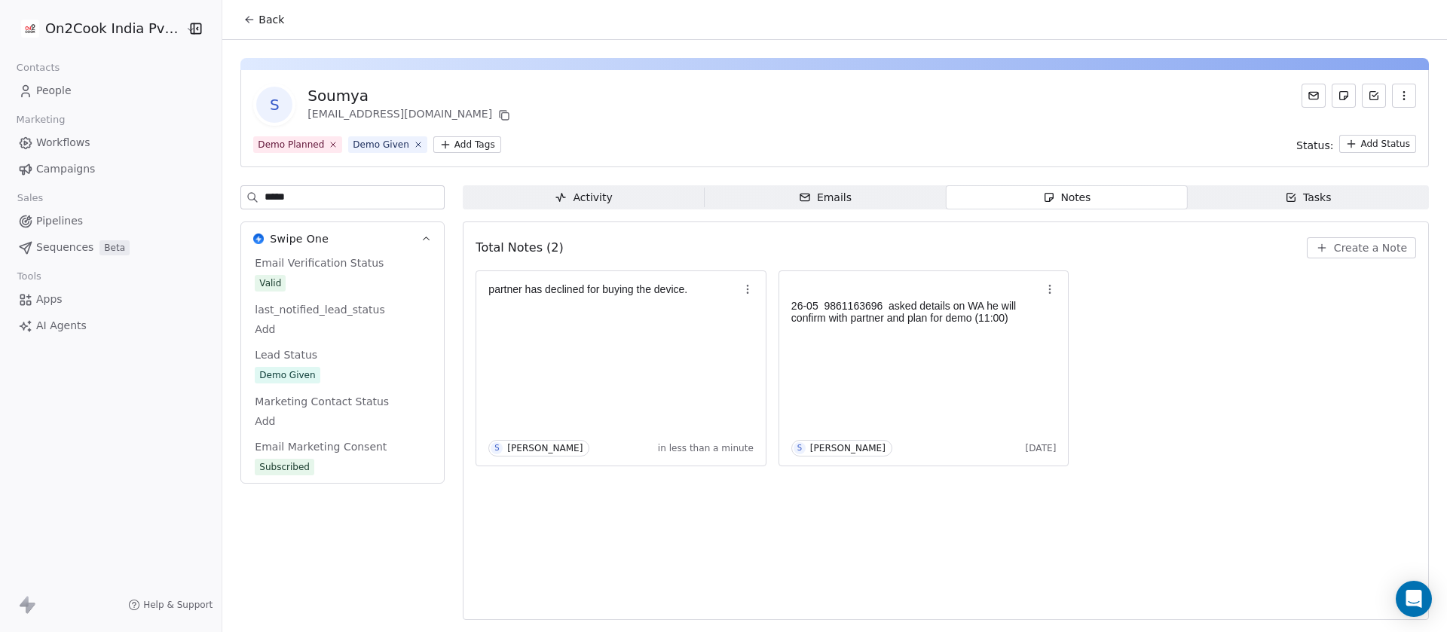
click at [313, 379] on span "Demo Given" at bounding box center [343, 375] width 176 height 17
click at [342, 375] on span "Demo Given" at bounding box center [342, 376] width 174 height 17
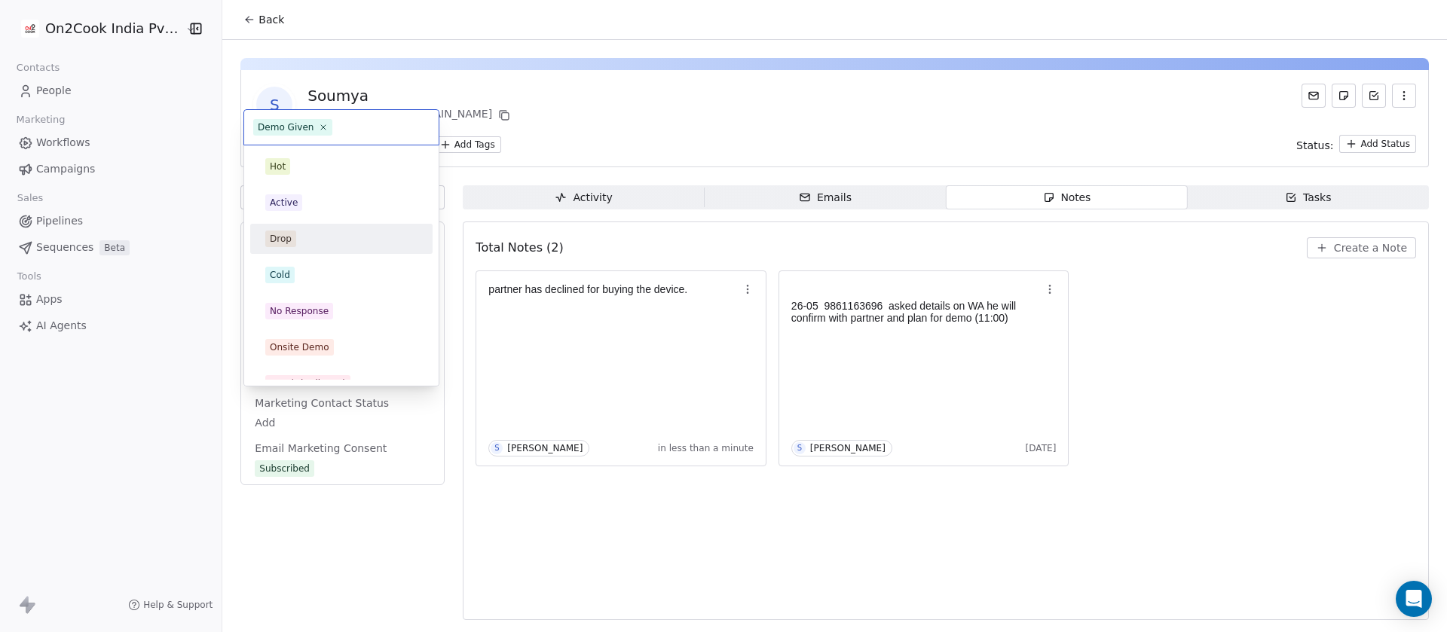
click at [307, 242] on div "Drop" at bounding box center [341, 239] width 152 height 17
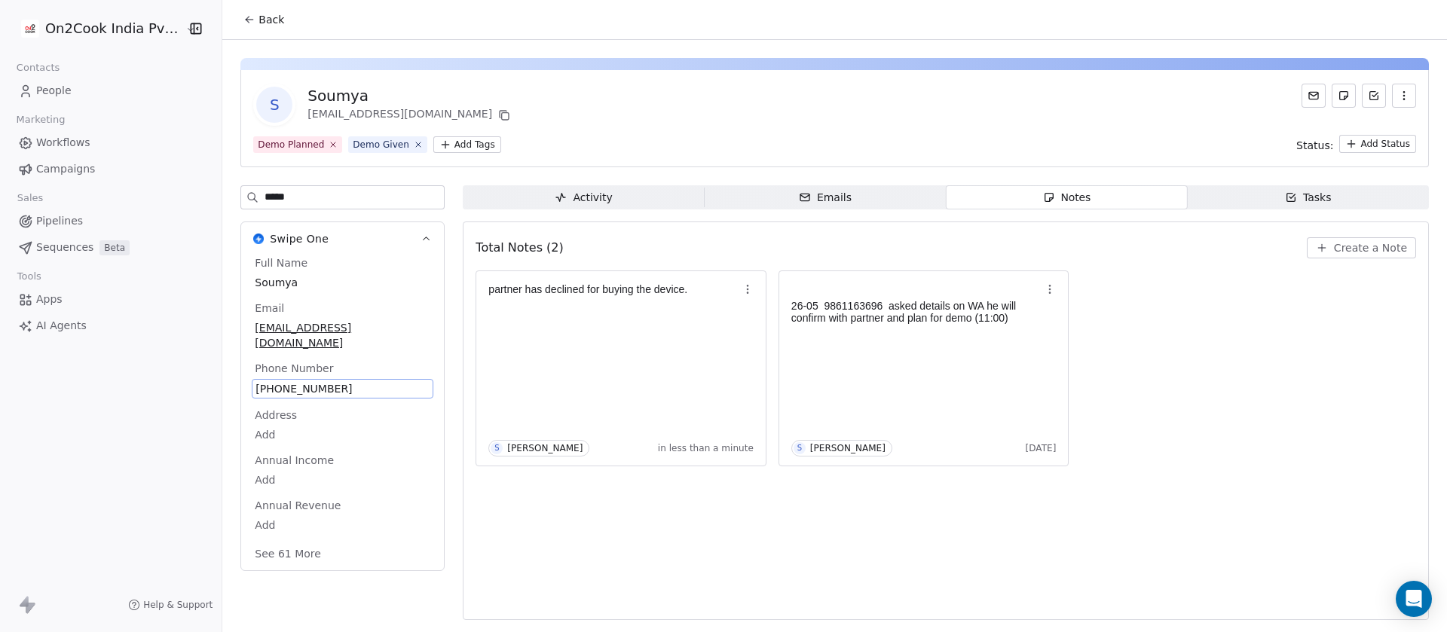
click at [642, 109] on div "S [PERSON_NAME] [EMAIL_ADDRESS][DOMAIN_NAME]" at bounding box center [834, 105] width 1163 height 42
click at [1210, 360] on div "partner has declined for buying the device. [PERSON_NAME] in less than a minute…" at bounding box center [946, 369] width 940 height 196
click at [339, 381] on span "[PHONE_NUMBER]" at bounding box center [342, 388] width 174 height 15
click at [339, 373] on input "**********" at bounding box center [325, 383] width 157 height 30
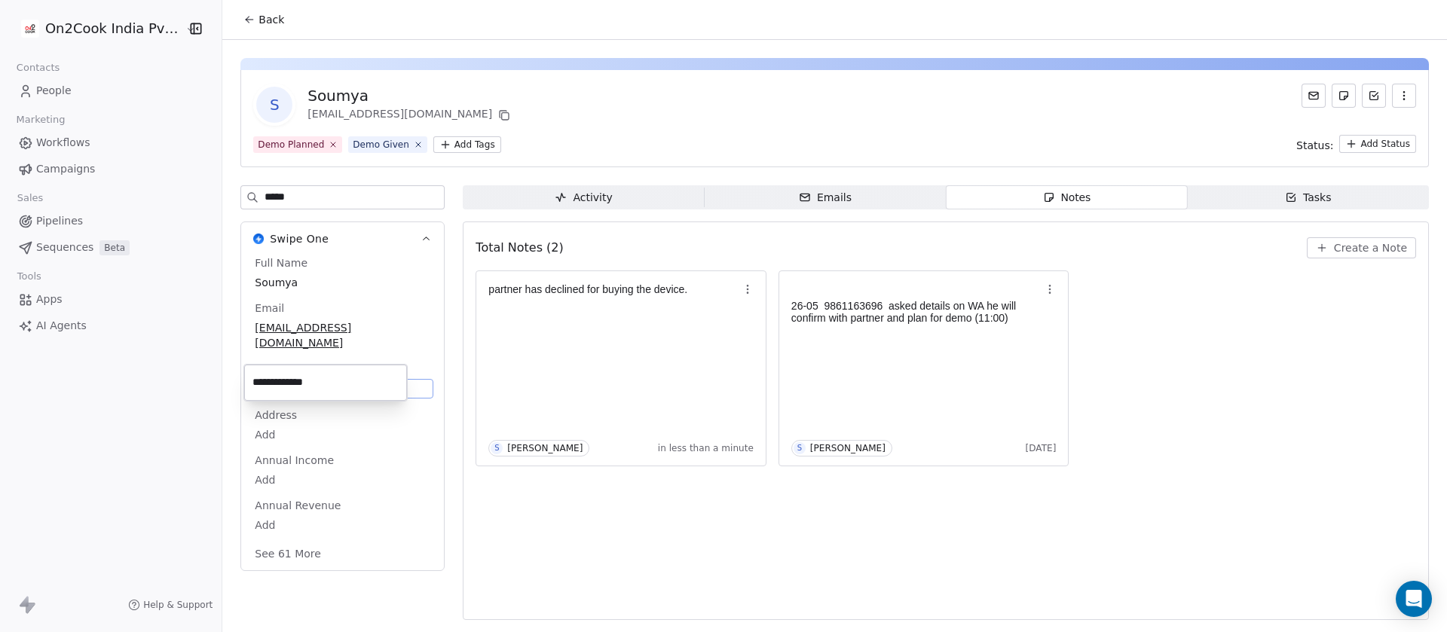
click at [246, 14] on html "**********" at bounding box center [723, 316] width 1447 height 632
click at [300, 197] on input "*****" at bounding box center [354, 197] width 179 height 23
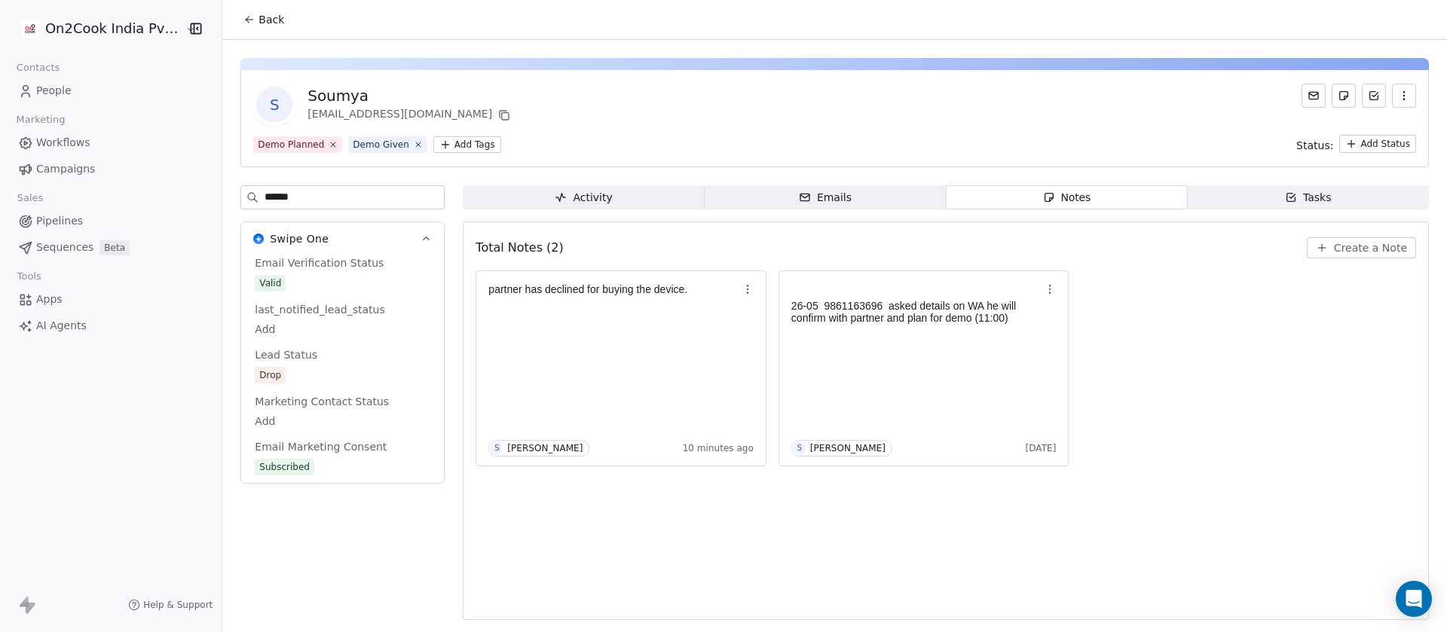
type input "******"
click at [870, 74] on div "S [PERSON_NAME] [EMAIL_ADDRESS][DOMAIN_NAME] Demo Planned Demo Given Add Tags S…" at bounding box center [834, 118] width 1188 height 97
click at [260, 25] on span "Back" at bounding box center [271, 19] width 26 height 15
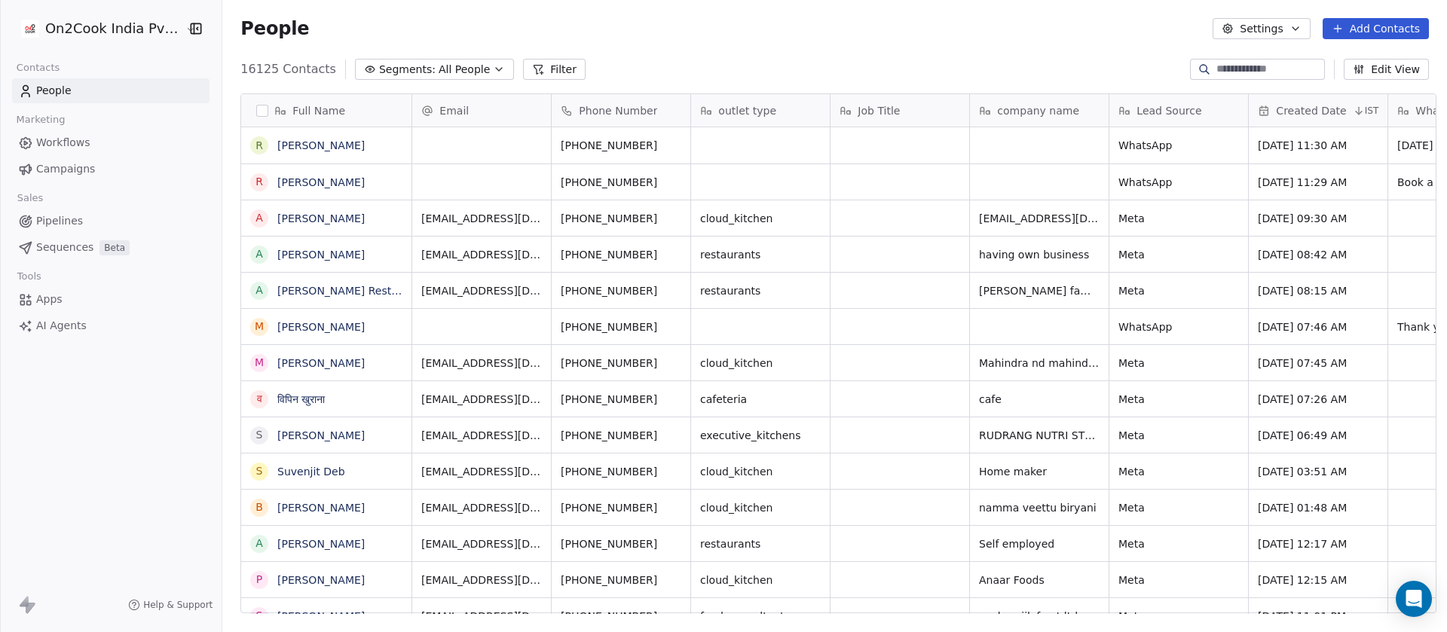
scroll to position [540, 1214]
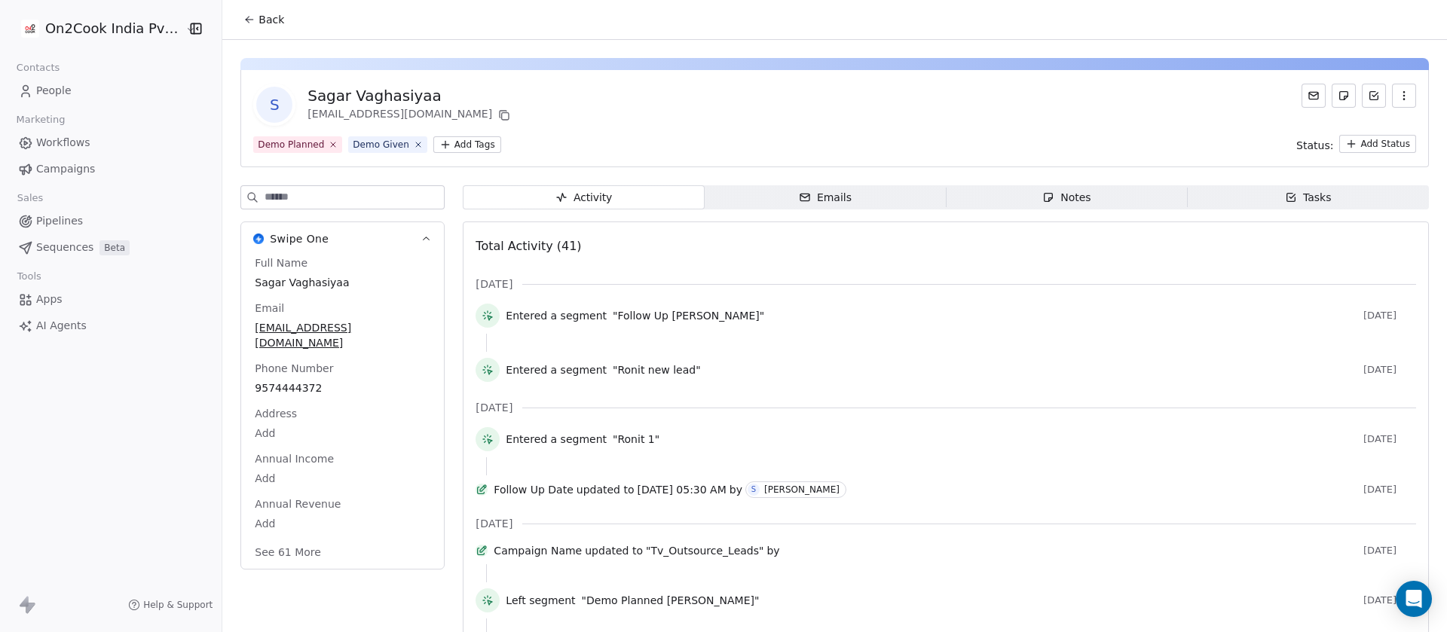
click at [1070, 196] on div "Notes" at bounding box center [1066, 198] width 48 height 16
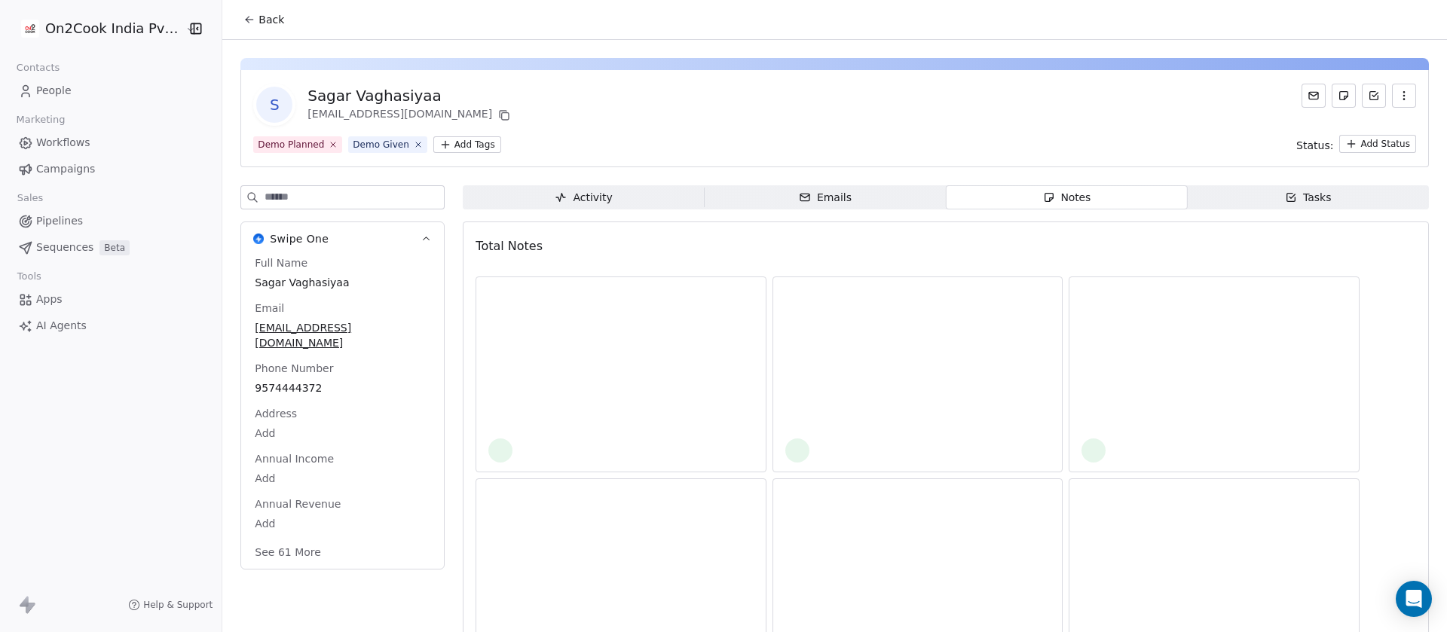
click at [278, 539] on button "See 61 More" at bounding box center [288, 552] width 84 height 27
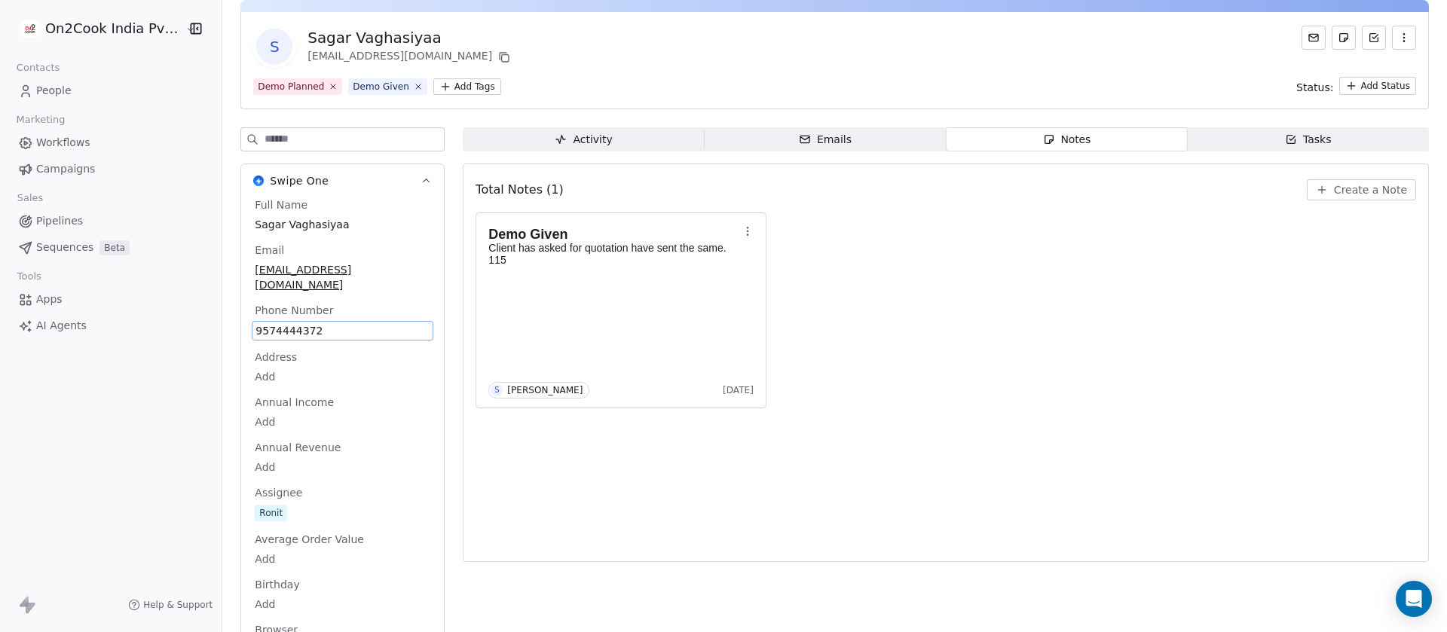
click at [332, 323] on span "9574444372" at bounding box center [342, 330] width 174 height 15
click at [1366, 201] on html "On2Cook India Pvt. Ltd. Contacts People Marketing Workflows Campaigns Sales Pip…" at bounding box center [723, 316] width 1447 height 632
click at [1343, 197] on button "Create a Note" at bounding box center [1361, 189] width 109 height 21
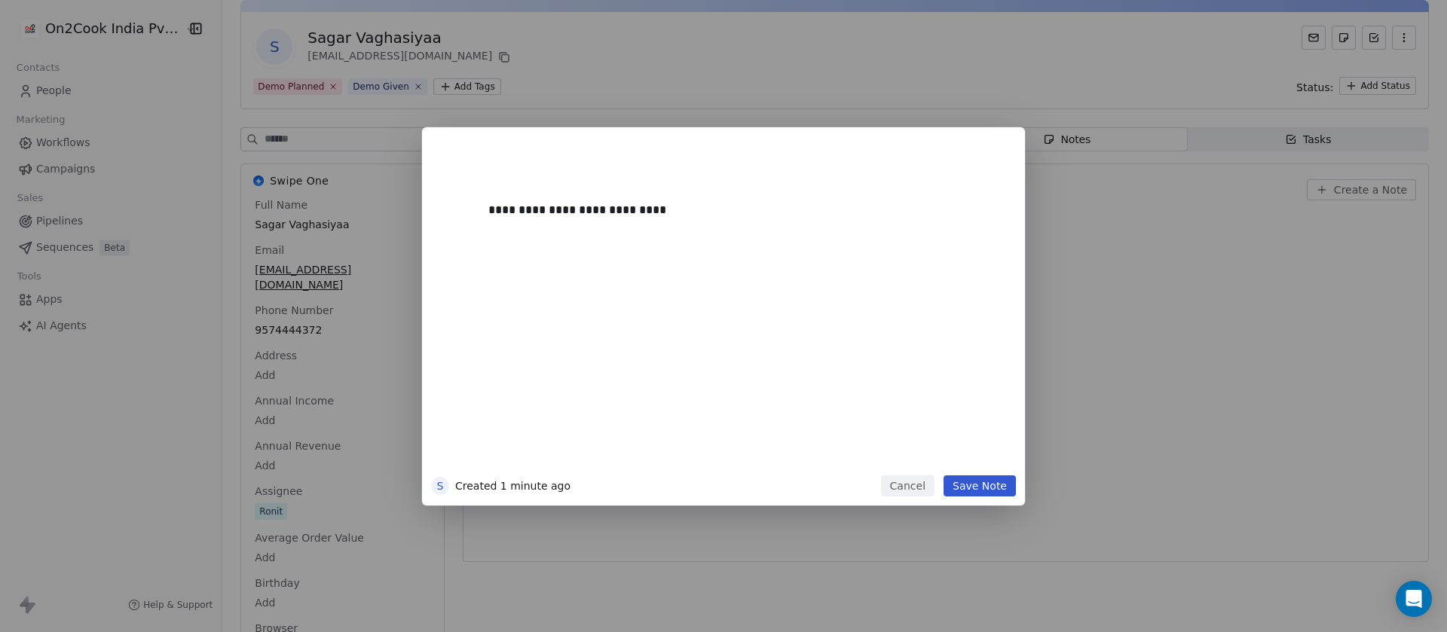
click at [977, 483] on button "Save Note" at bounding box center [979, 486] width 72 height 21
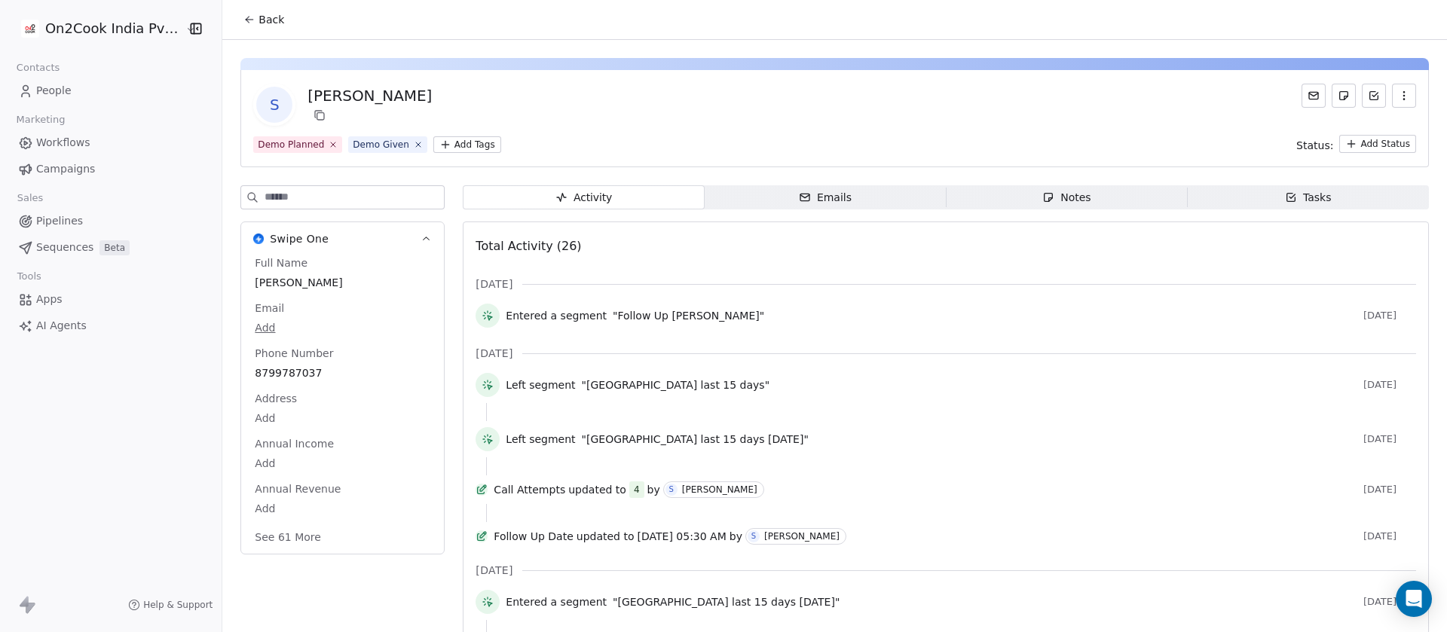
click at [1073, 196] on div "Notes" at bounding box center [1066, 198] width 48 height 16
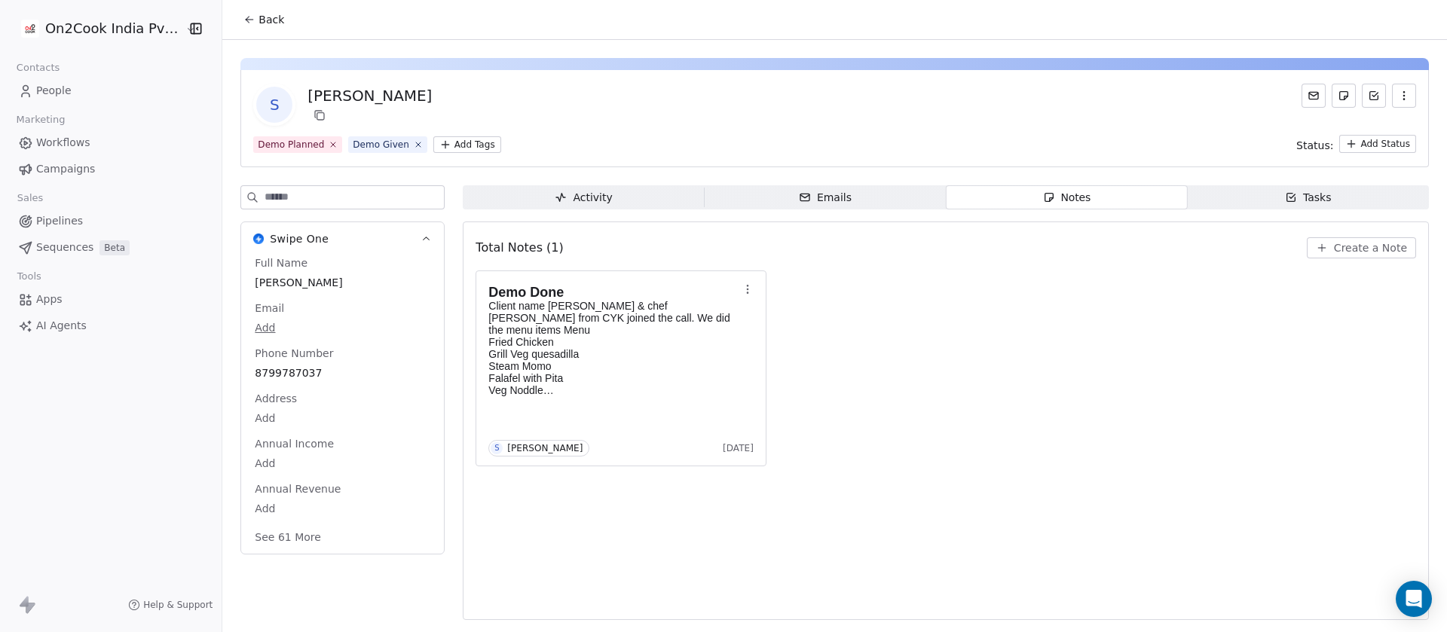
click at [1396, 243] on span "Create a Note" at bounding box center [1370, 247] width 73 height 15
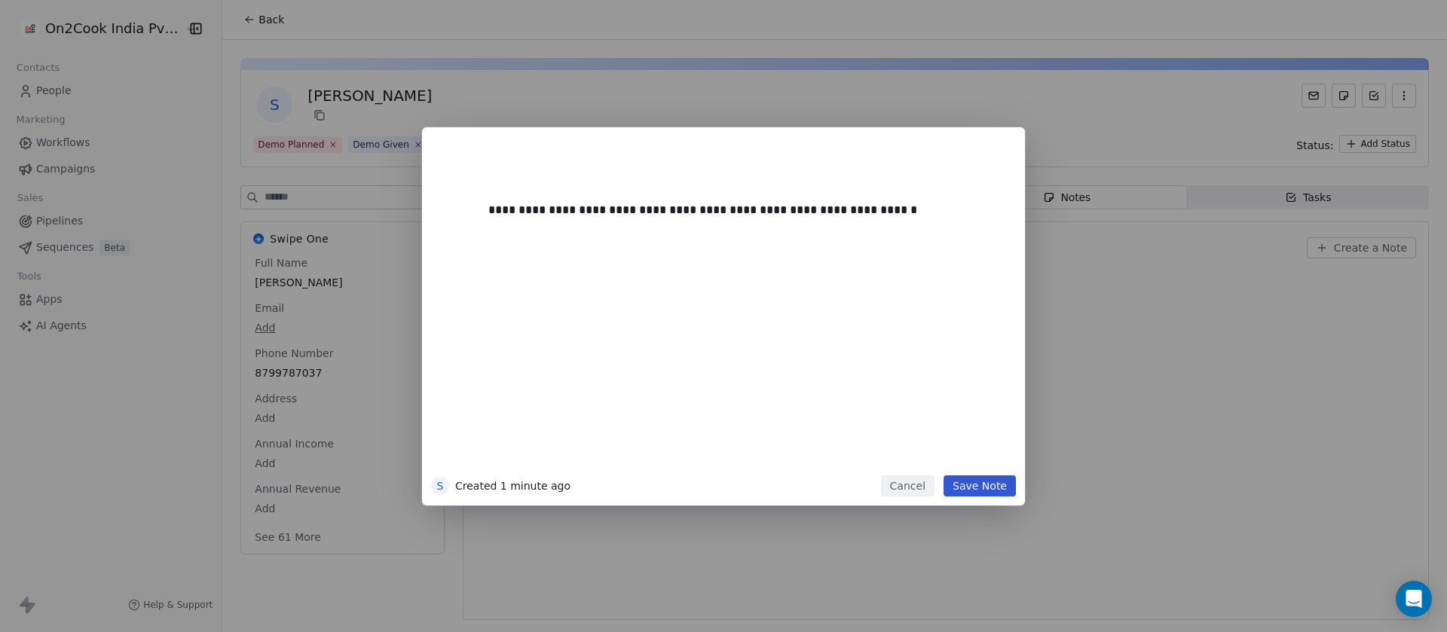
click at [1006, 483] on button "Save Note" at bounding box center [979, 486] width 72 height 21
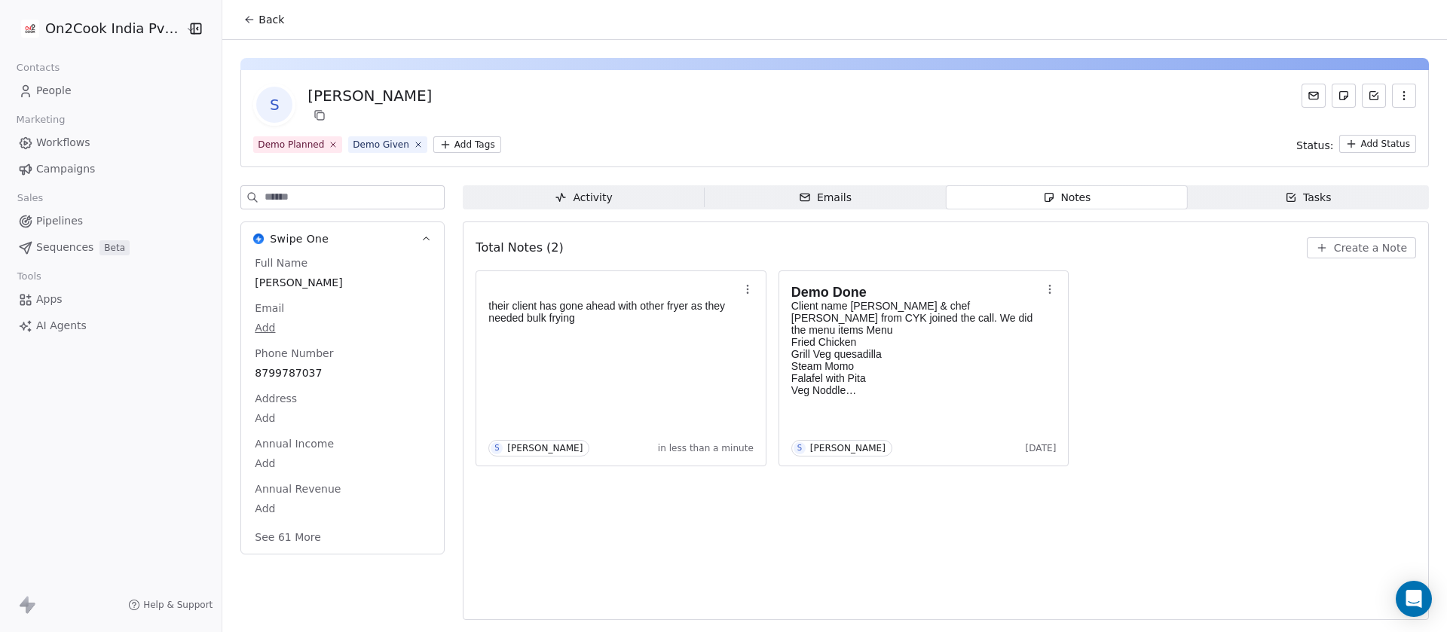
click at [290, 528] on button "See 61 More" at bounding box center [288, 537] width 84 height 27
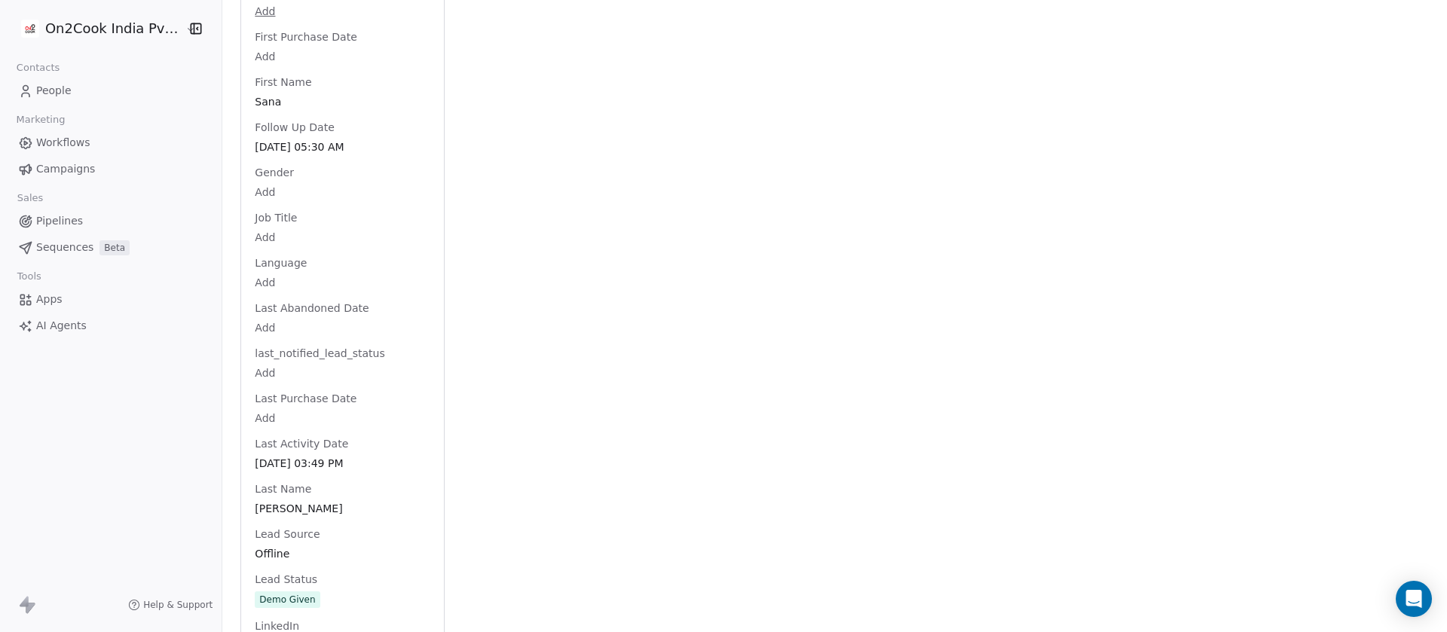
scroll to position [1507, 0]
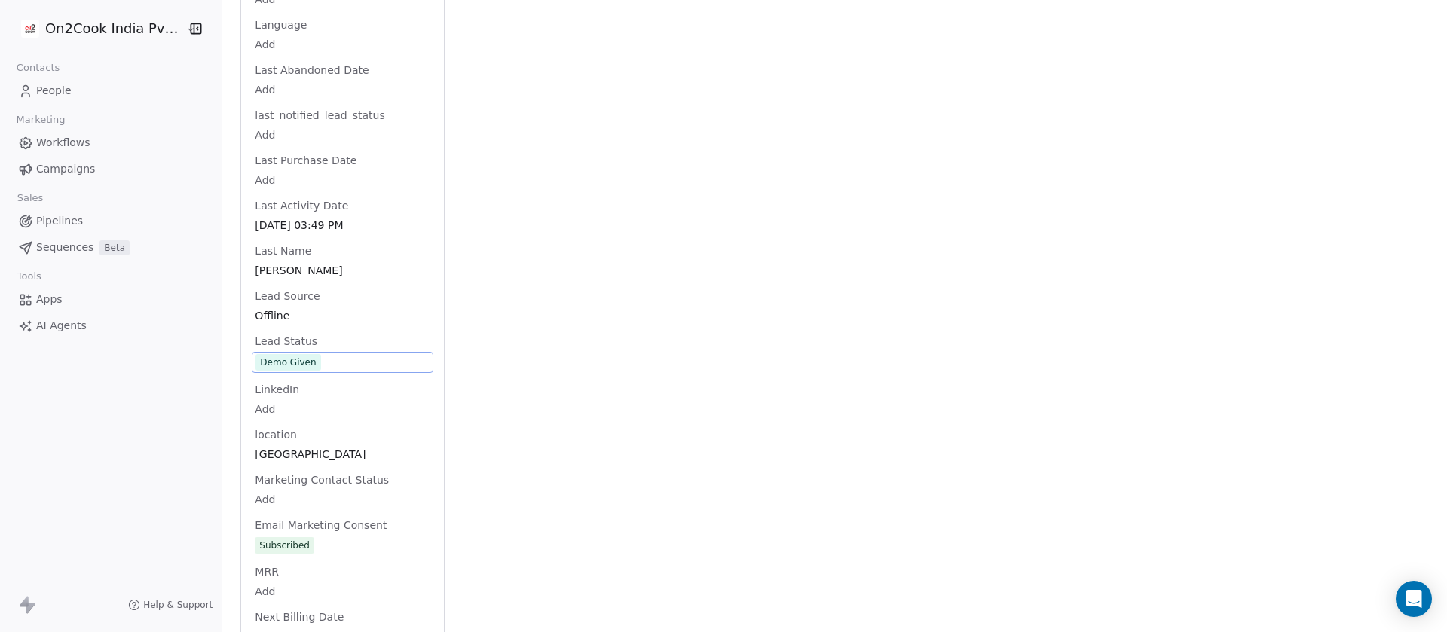
click at [320, 362] on div "Full Name [PERSON_NAME] Email Add Phone Number [PHONE_NUMBER] Address Add Annua…" at bounding box center [343, 264] width 182 height 3032
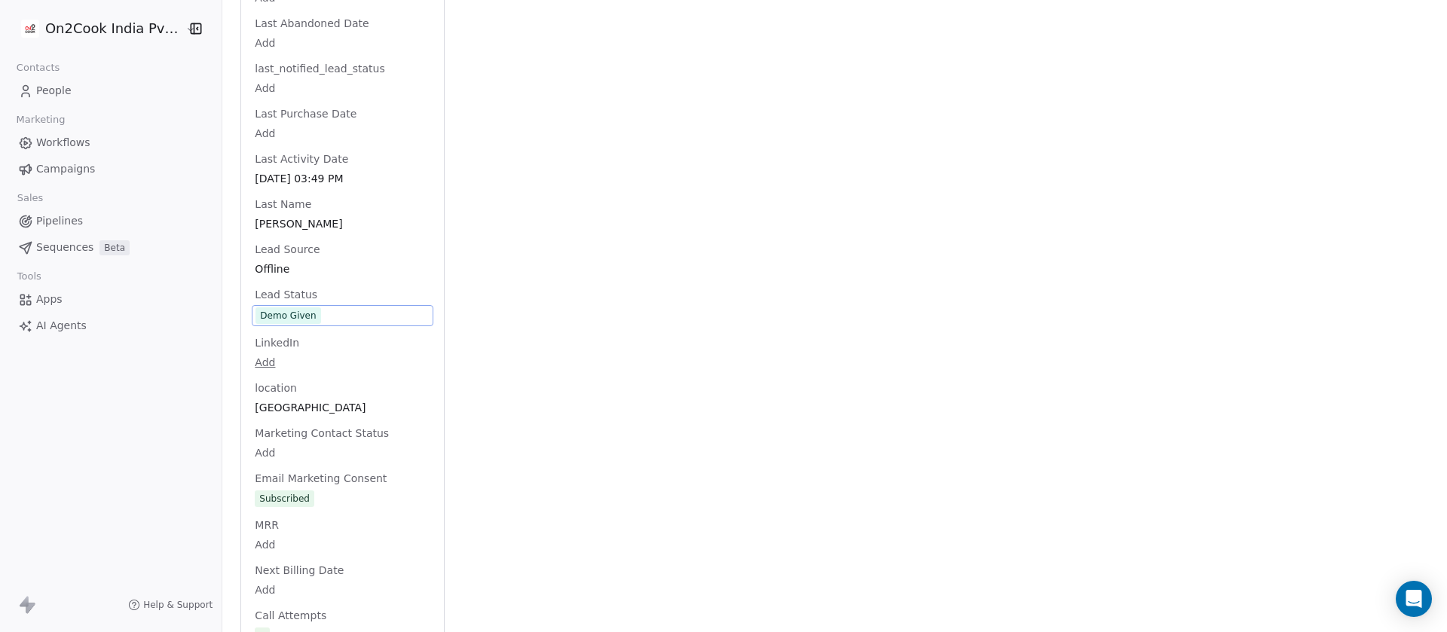
click at [327, 321] on span "Demo Given" at bounding box center [342, 315] width 174 height 17
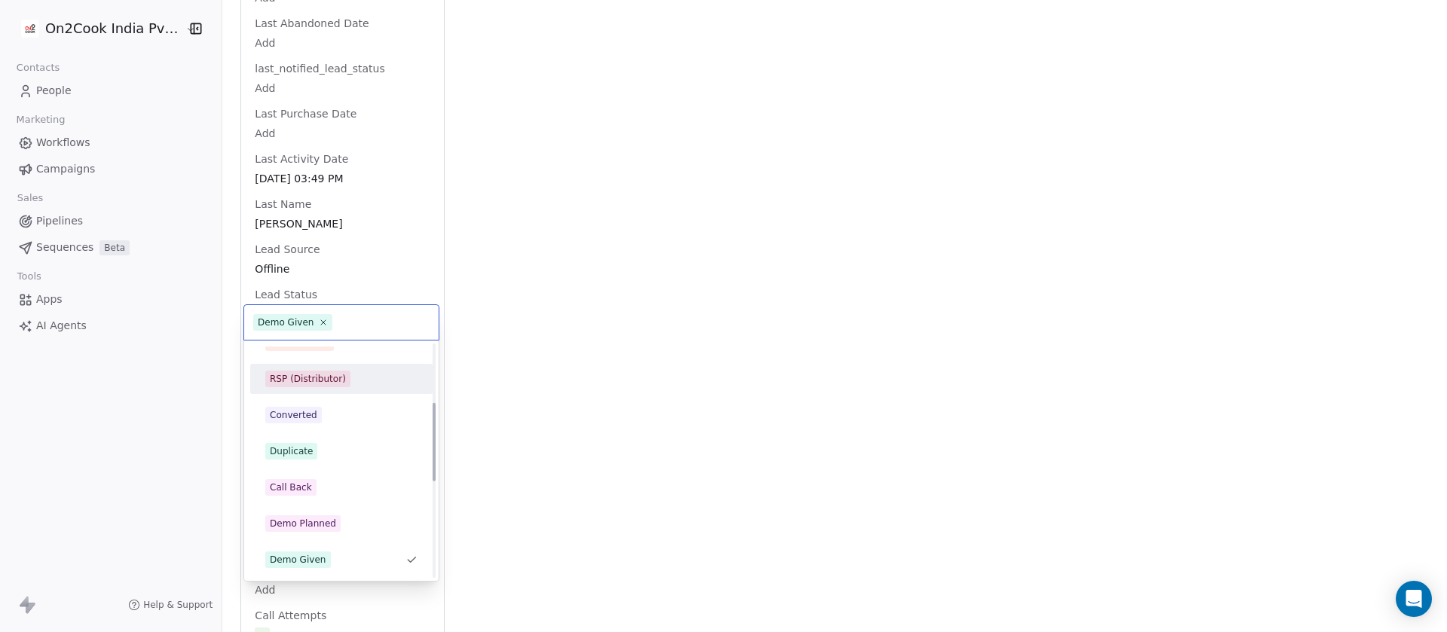
scroll to position [0, 0]
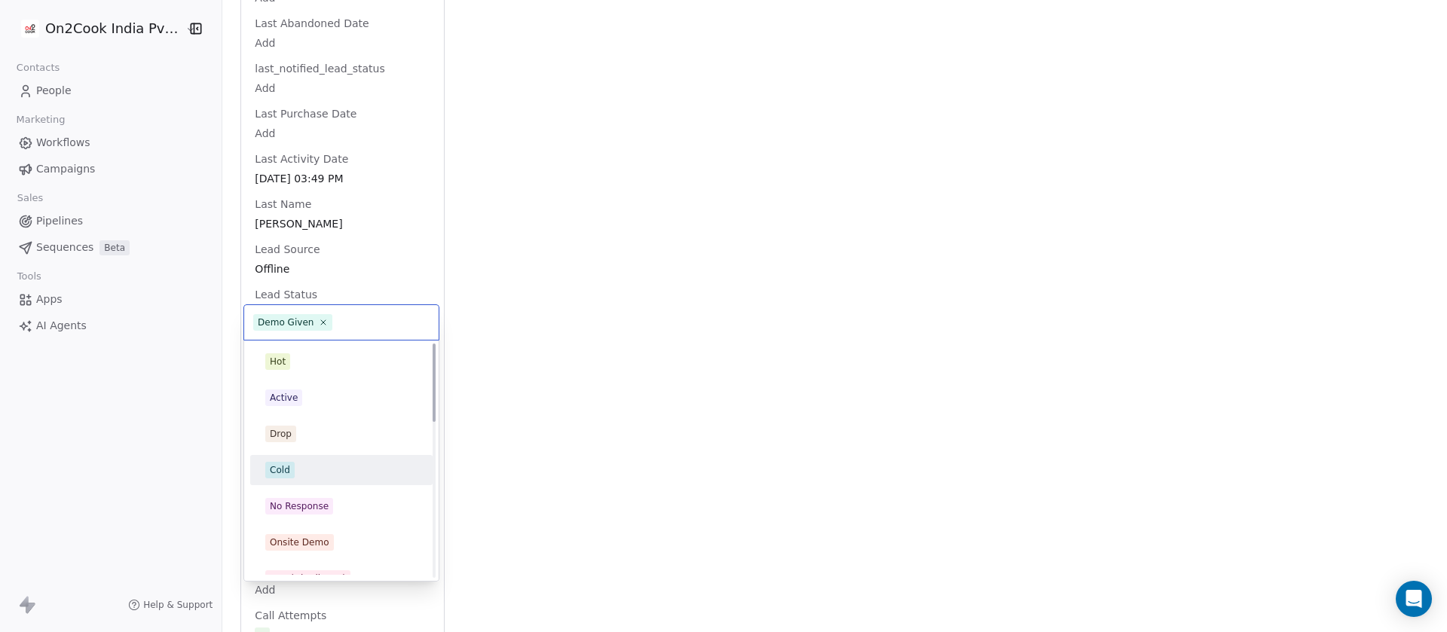
click at [331, 456] on div "Cold" at bounding box center [341, 470] width 182 height 30
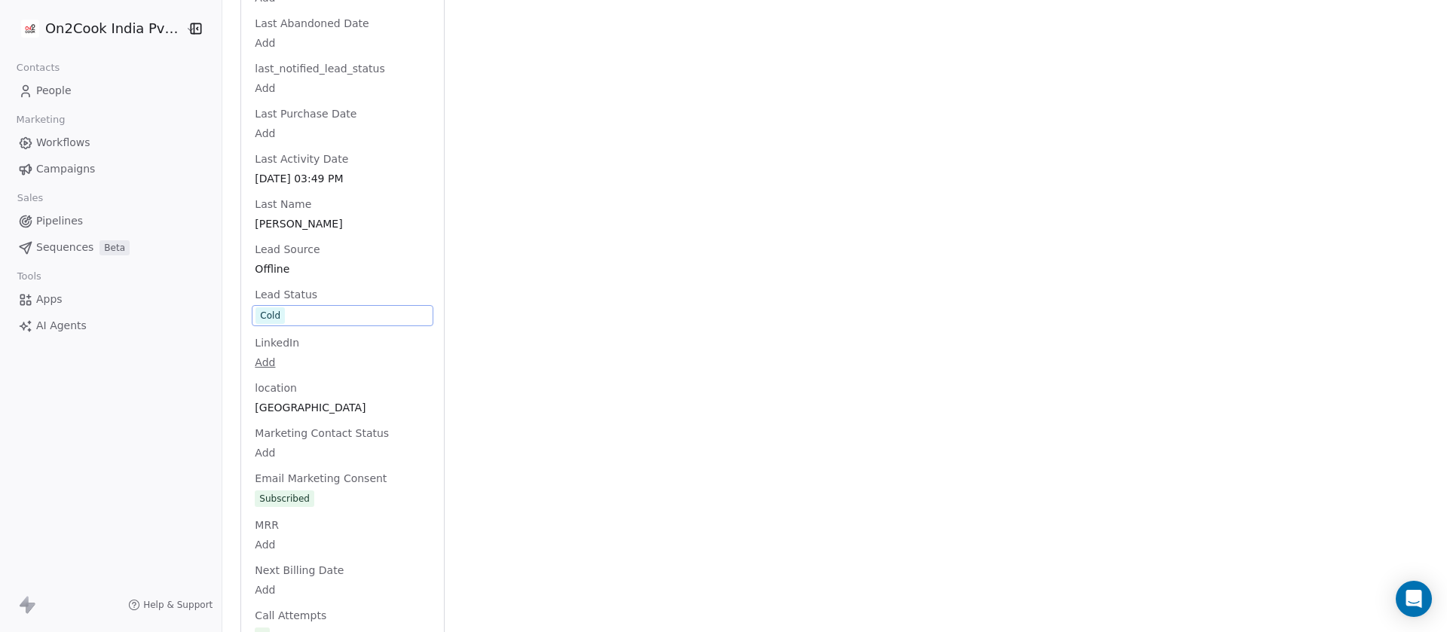
click at [671, 295] on div "Activity Activity Emails Emails Notes Notes Tasks Tasks Total Notes (2) Create …" at bounding box center [946, 190] width 966 height 3118
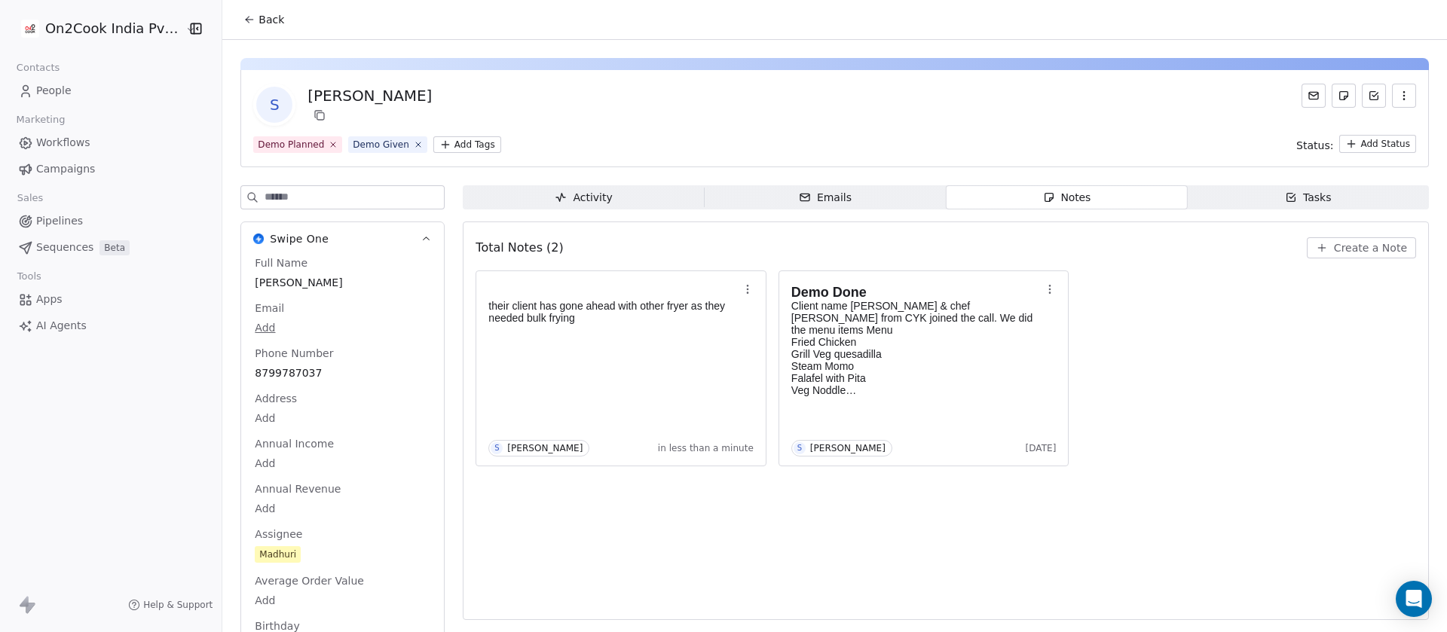
click at [272, 24] on span "Back" at bounding box center [271, 19] width 26 height 15
